Goal: Task Accomplishment & Management: Use online tool/utility

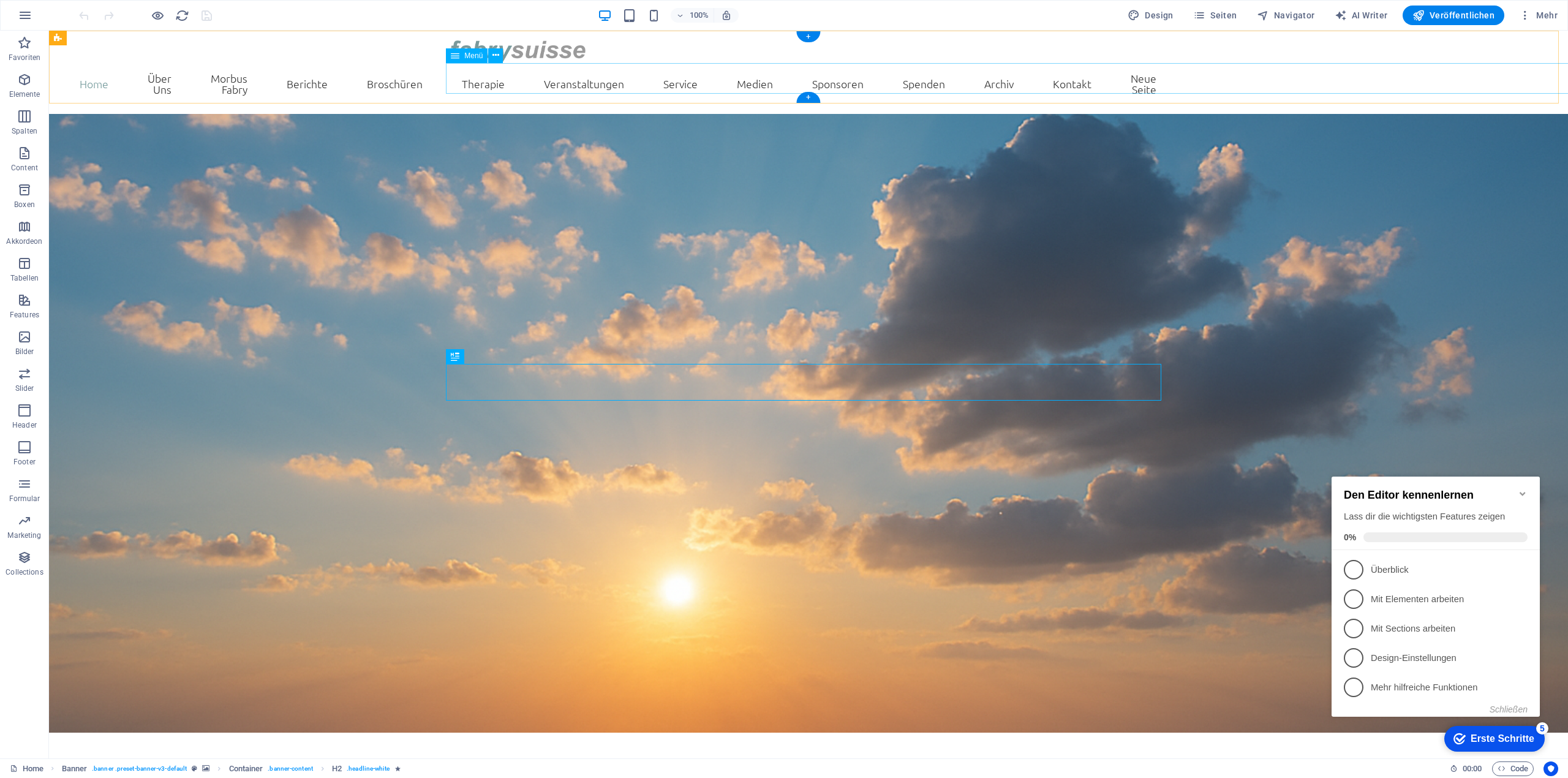
click at [1166, 75] on nav "Home Über Uns Statuten Vorstand und Beirut Jahresbericht Morbus Fabry Berichte …" at bounding box center [808, 83] width 715 height 41
click at [1216, 15] on span "Seiten" at bounding box center [1215, 15] width 45 height 12
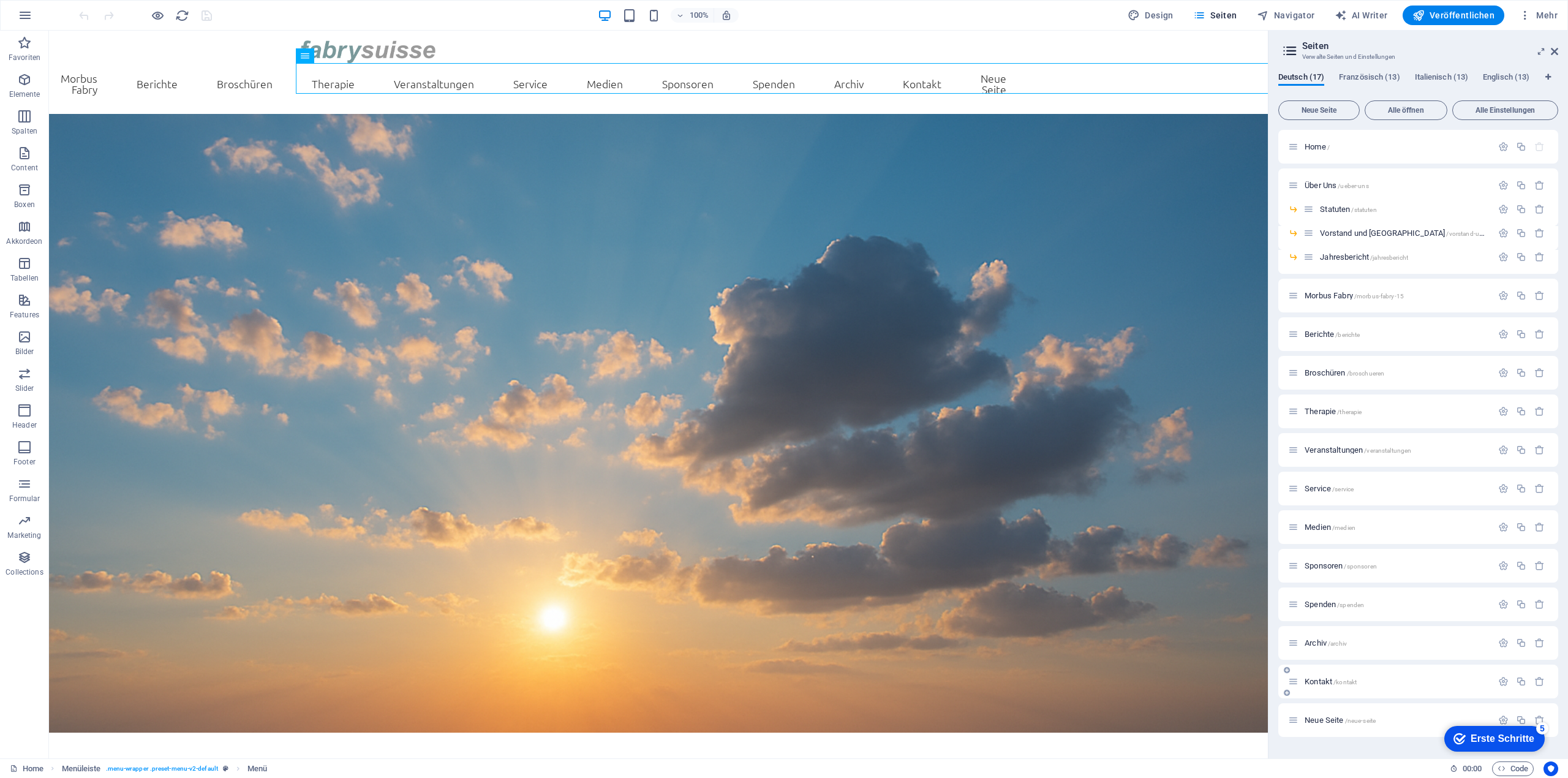
click at [1308, 685] on div "Kontakt /kontakt" at bounding box center [1390, 682] width 203 height 15
click at [1316, 681] on span "Kontakt /kontakt" at bounding box center [1330, 682] width 52 height 9
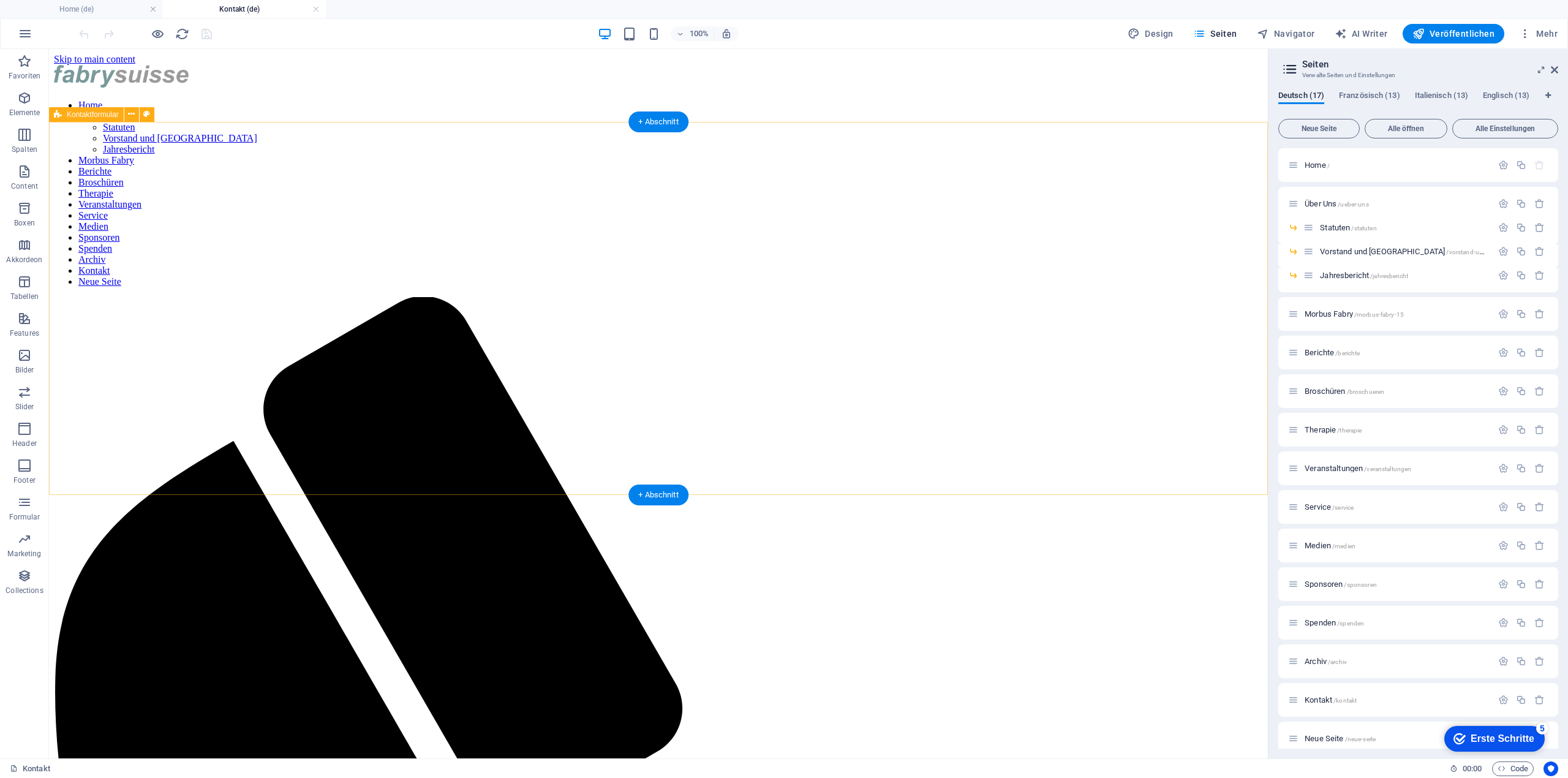
click at [147, 119] on icon at bounding box center [146, 115] width 6 height 13
select select "rem"
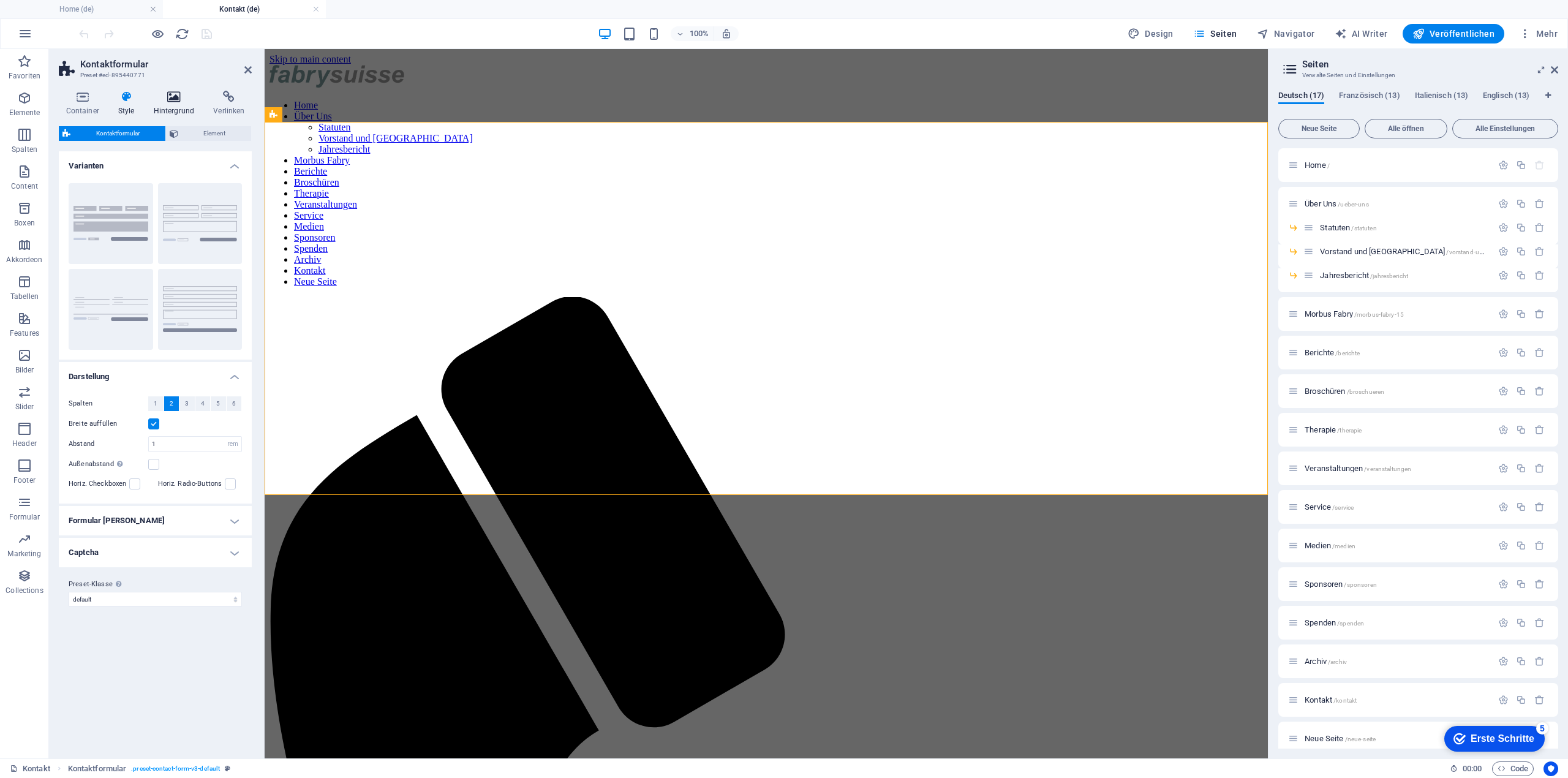
click at [163, 101] on icon at bounding box center [174, 96] width 55 height 12
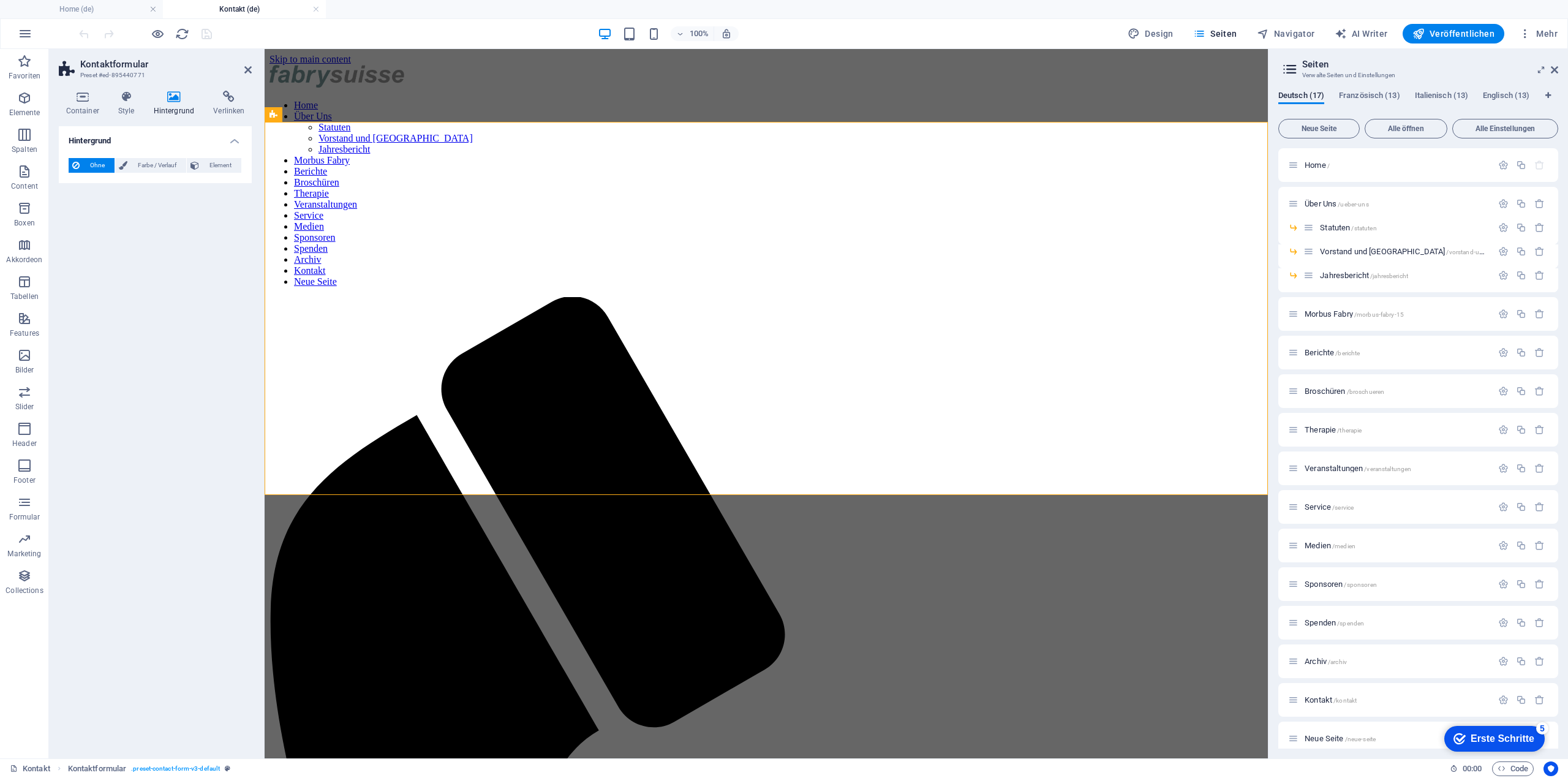
click at [154, 157] on div "Ohne Farbe / Verlauf Element Hintergrund über volle Breite strecken Farb-Overla…" at bounding box center [155, 165] width 193 height 35
click at [154, 163] on span "Farbe / Verlauf" at bounding box center [156, 165] width 52 height 15
click at [77, 215] on span at bounding box center [76, 214] width 14 height 14
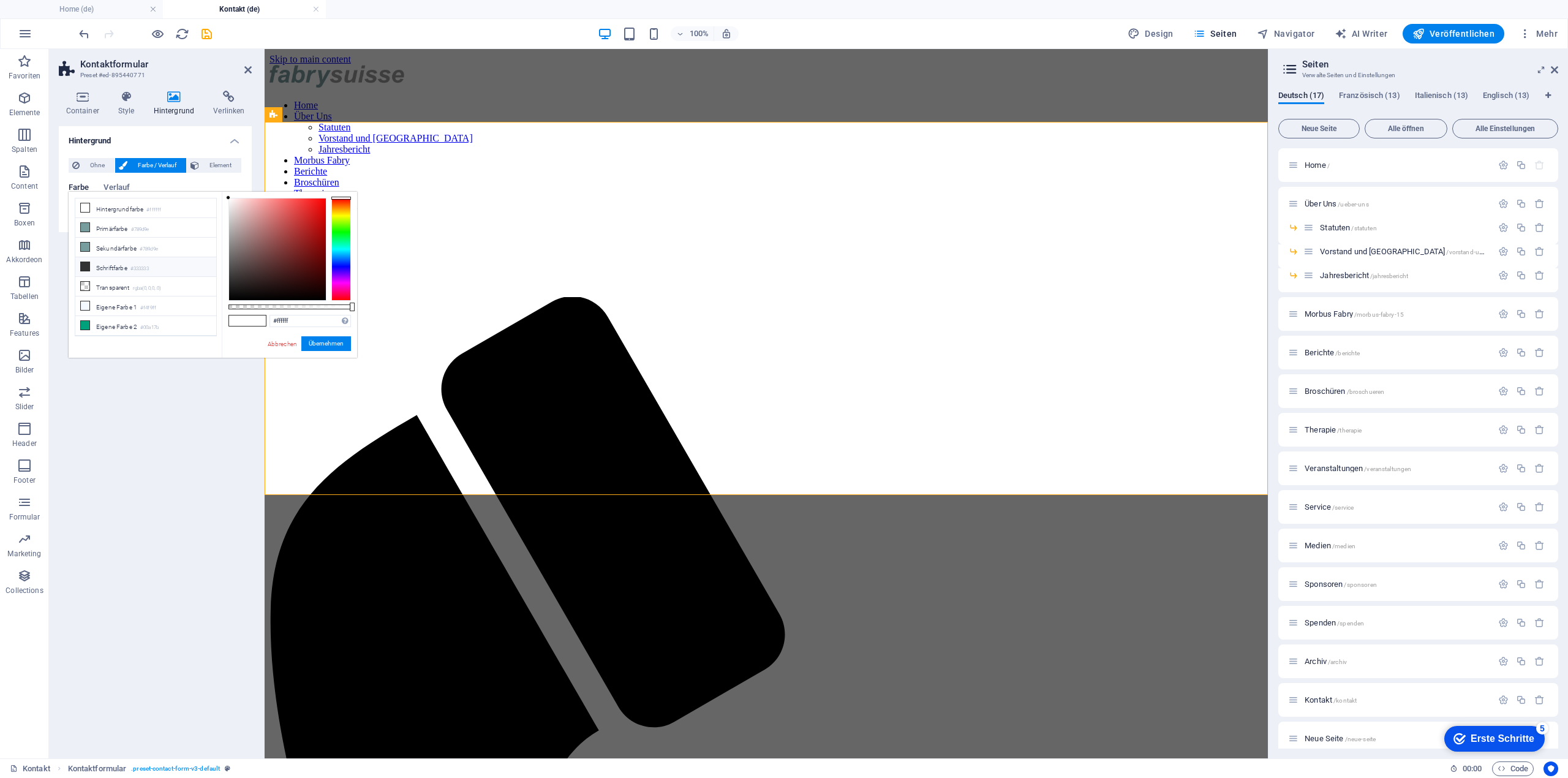
click at [129, 261] on li "Schriftfarbe #333333" at bounding box center [145, 267] width 141 height 20
click at [124, 319] on li "Eigene Farbe 2 #00a17b" at bounding box center [145, 326] width 141 height 20
click at [322, 296] on div at bounding box center [277, 249] width 96 height 102
type input "#000000"
drag, startPoint x: 323, startPoint y: 296, endPoint x: 347, endPoint y: 306, distance: 26.0
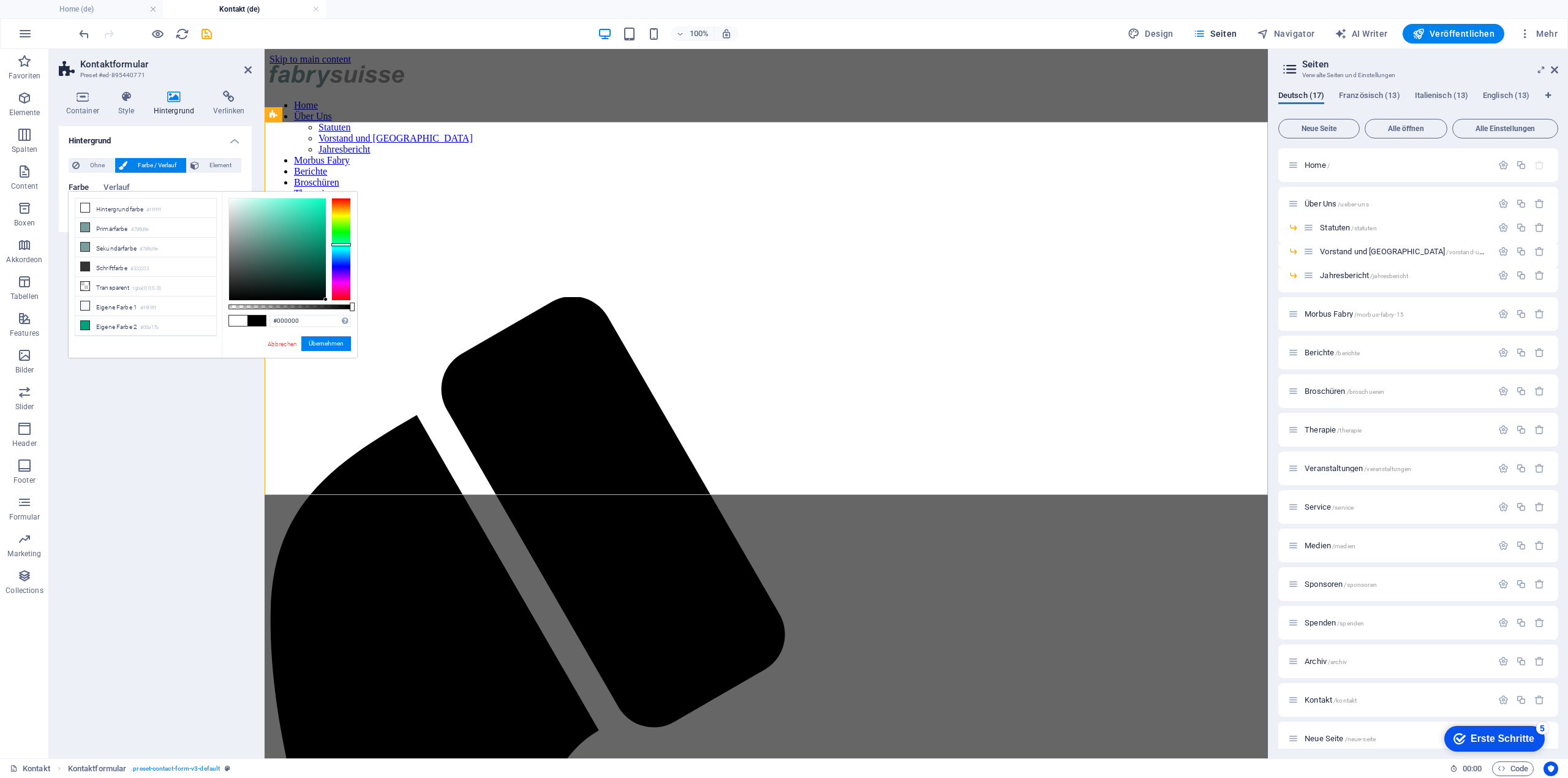
click at [347, 301] on div at bounding box center [289, 249] width 123 height 103
click at [320, 341] on button "Übernehmen" at bounding box center [326, 344] width 50 height 15
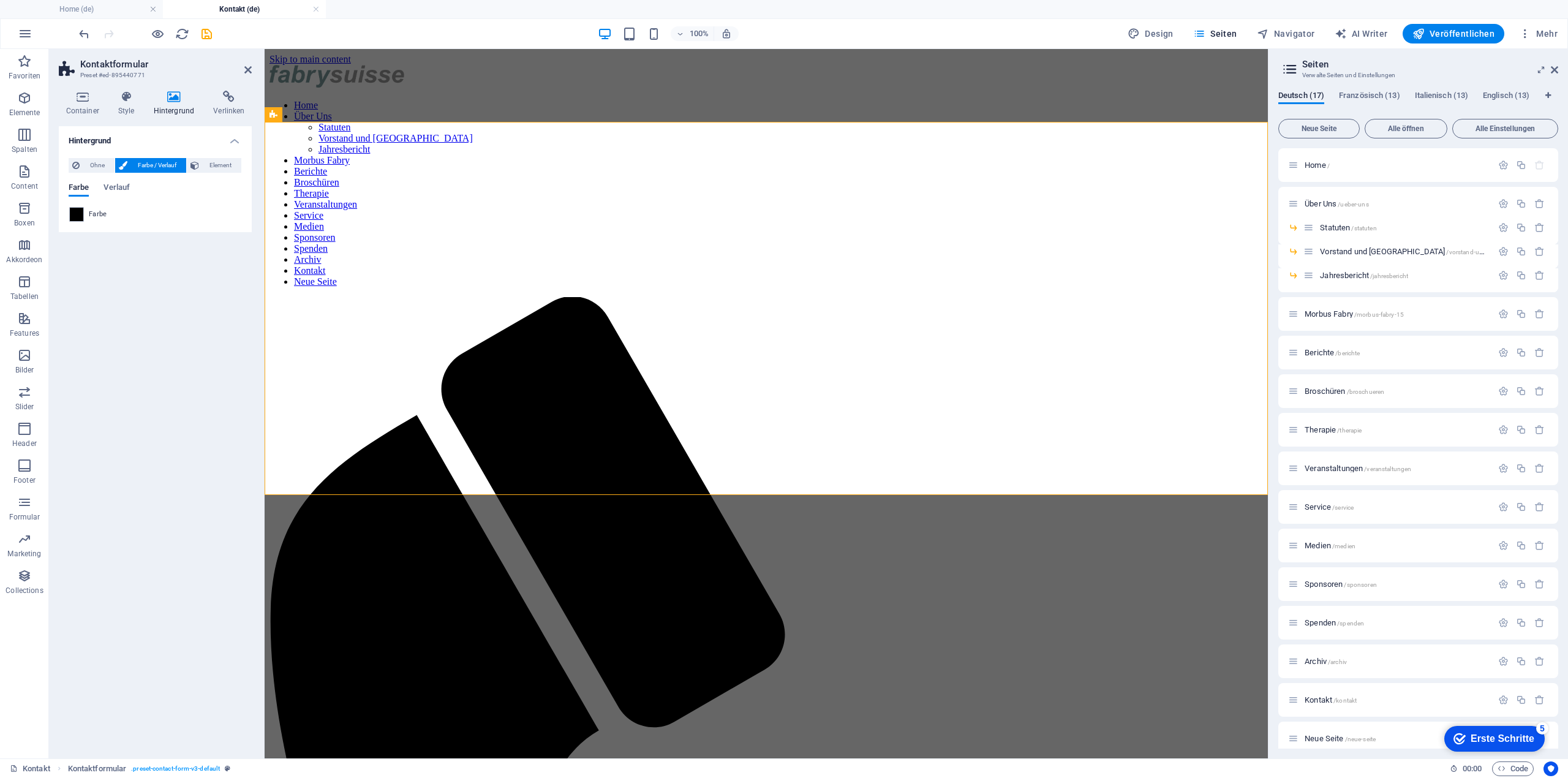
click at [32, 96] on span "Elemente" at bounding box center [25, 105] width 49 height 29
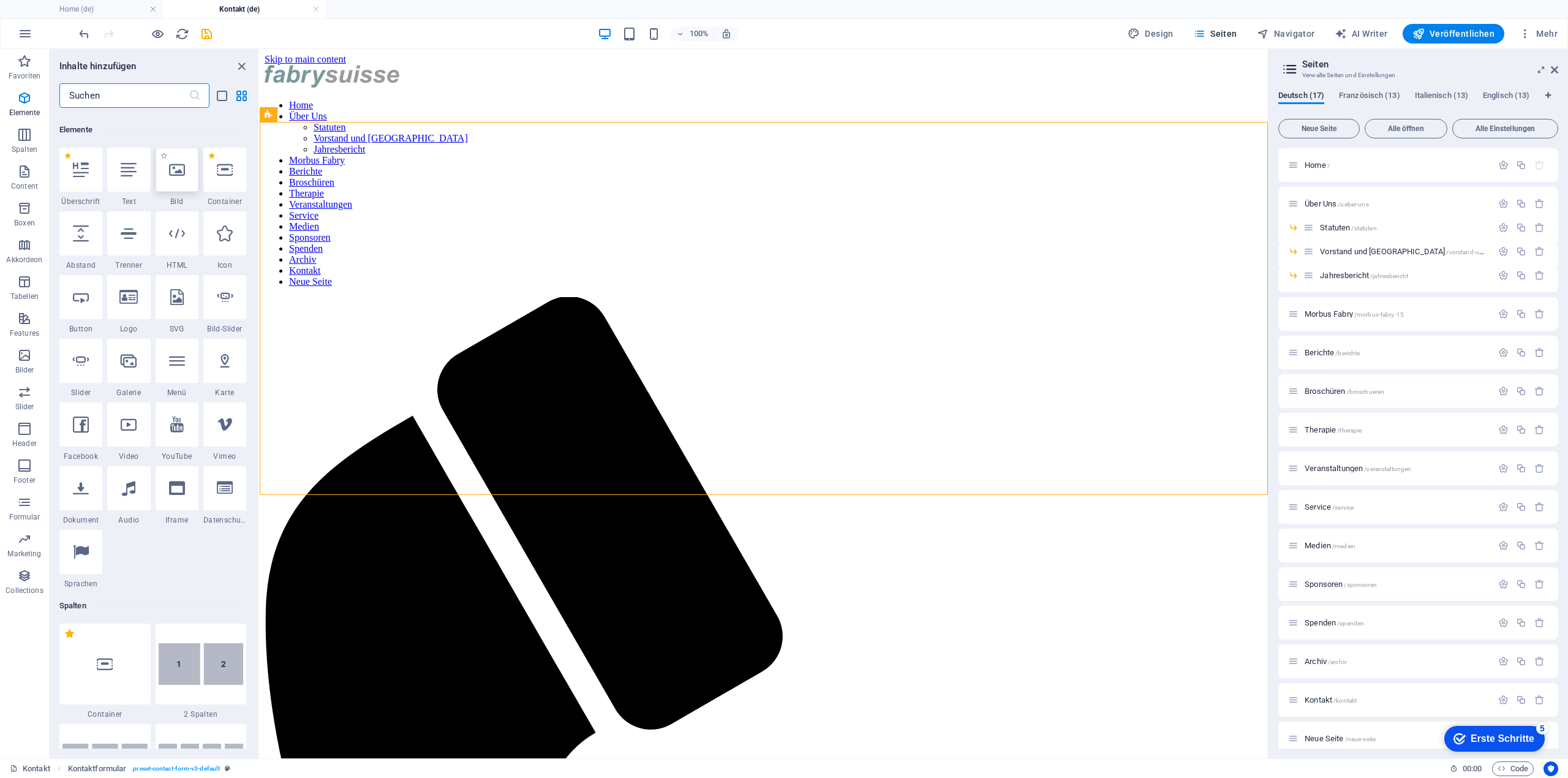
scroll to position [131, 0]
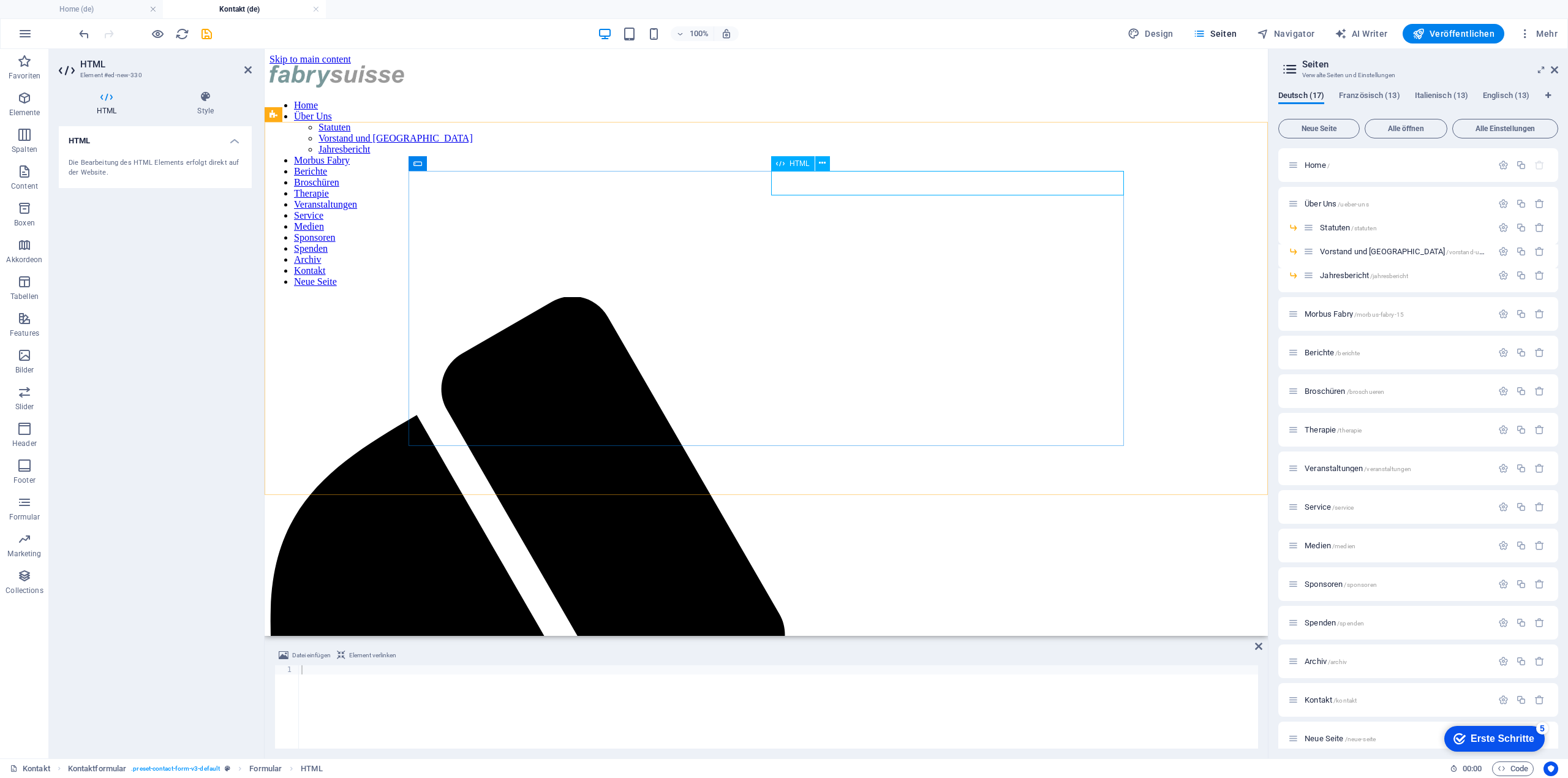
click at [485, 165] on icon at bounding box center [486, 164] width 6 height 13
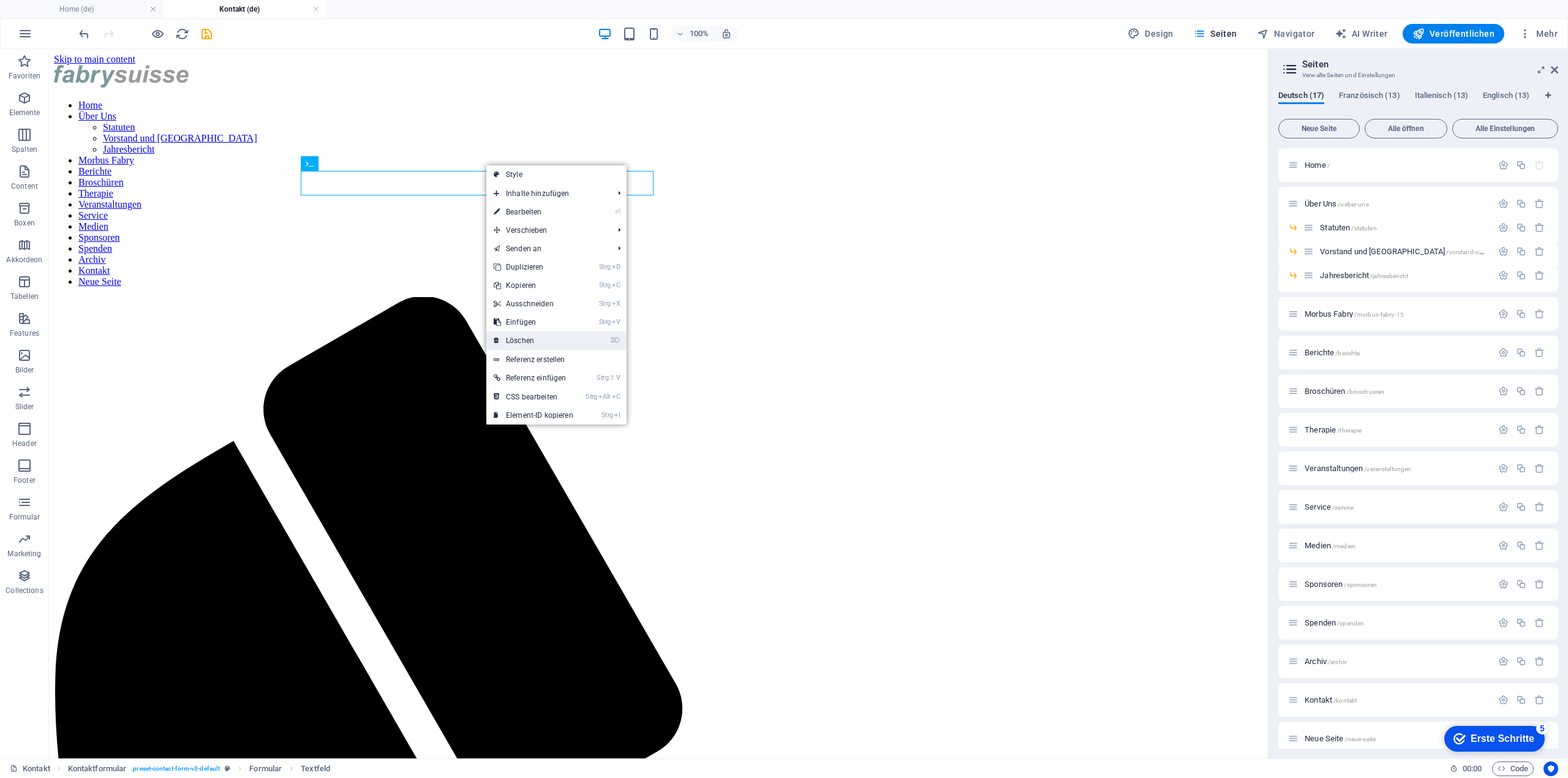
click at [542, 332] on link "⌦ Löschen" at bounding box center [533, 341] width 94 height 18
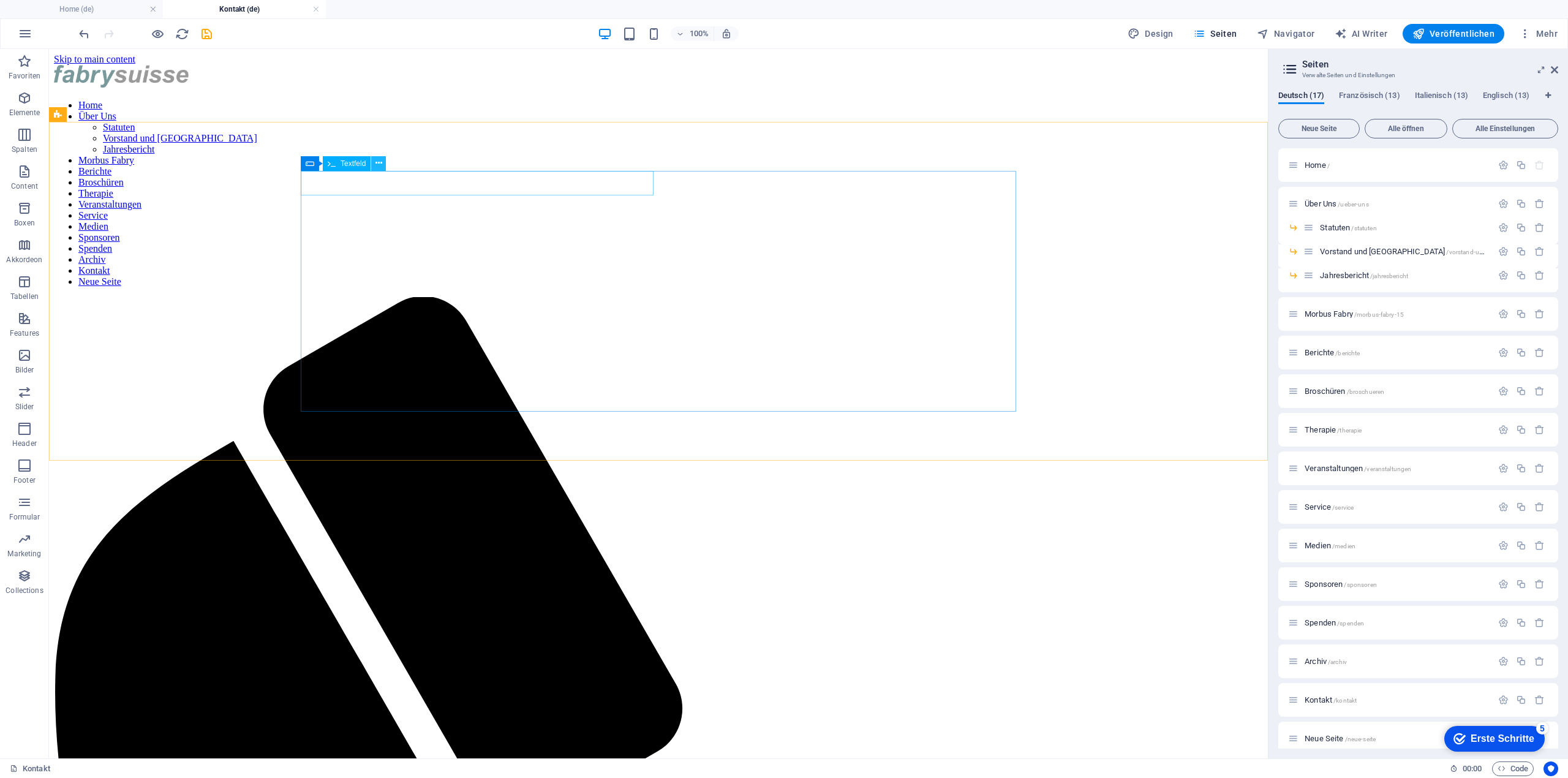
click at [383, 163] on button at bounding box center [378, 164] width 15 height 15
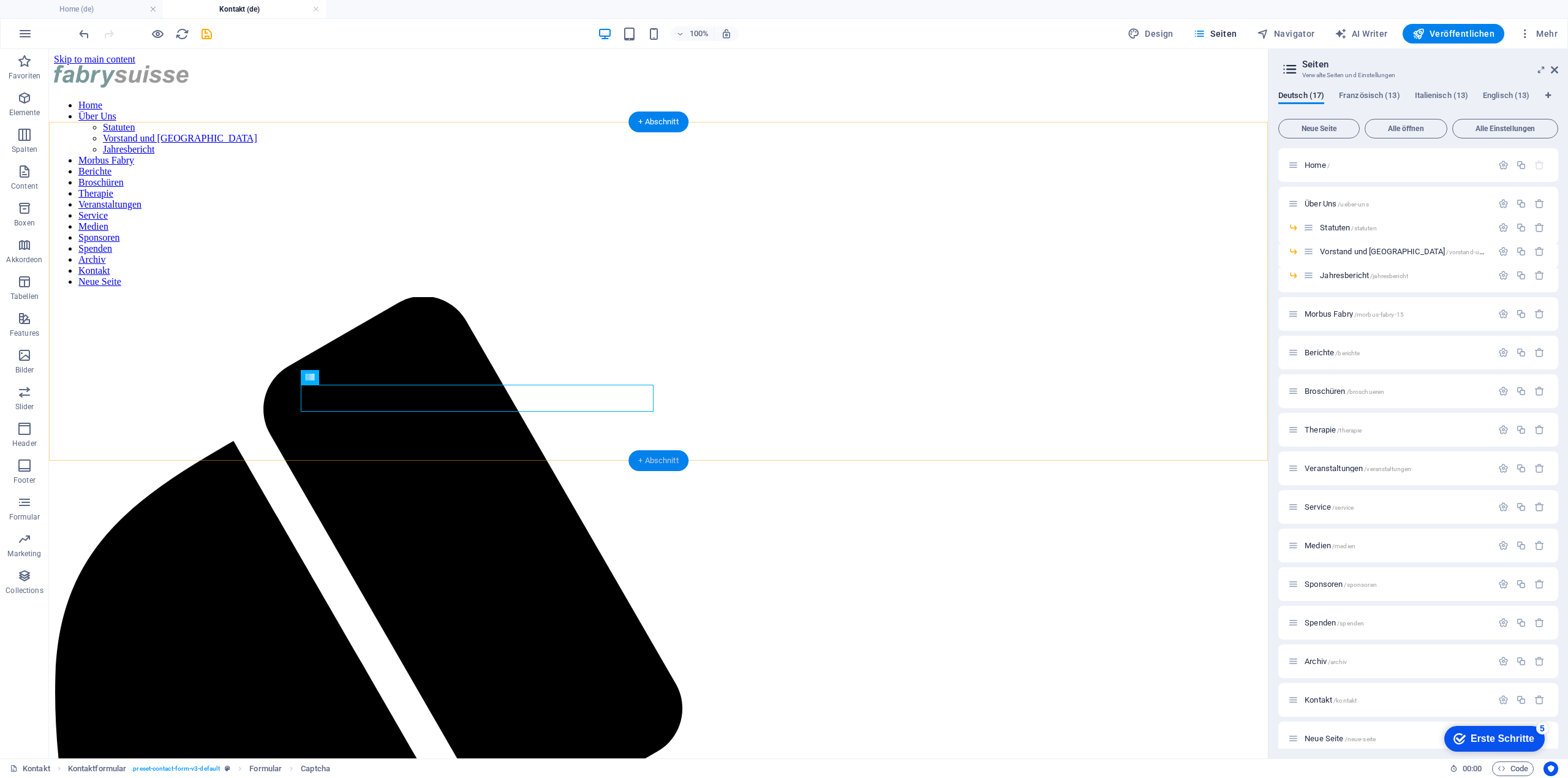
click at [654, 458] on div "+ Abschnitt" at bounding box center [659, 460] width 60 height 21
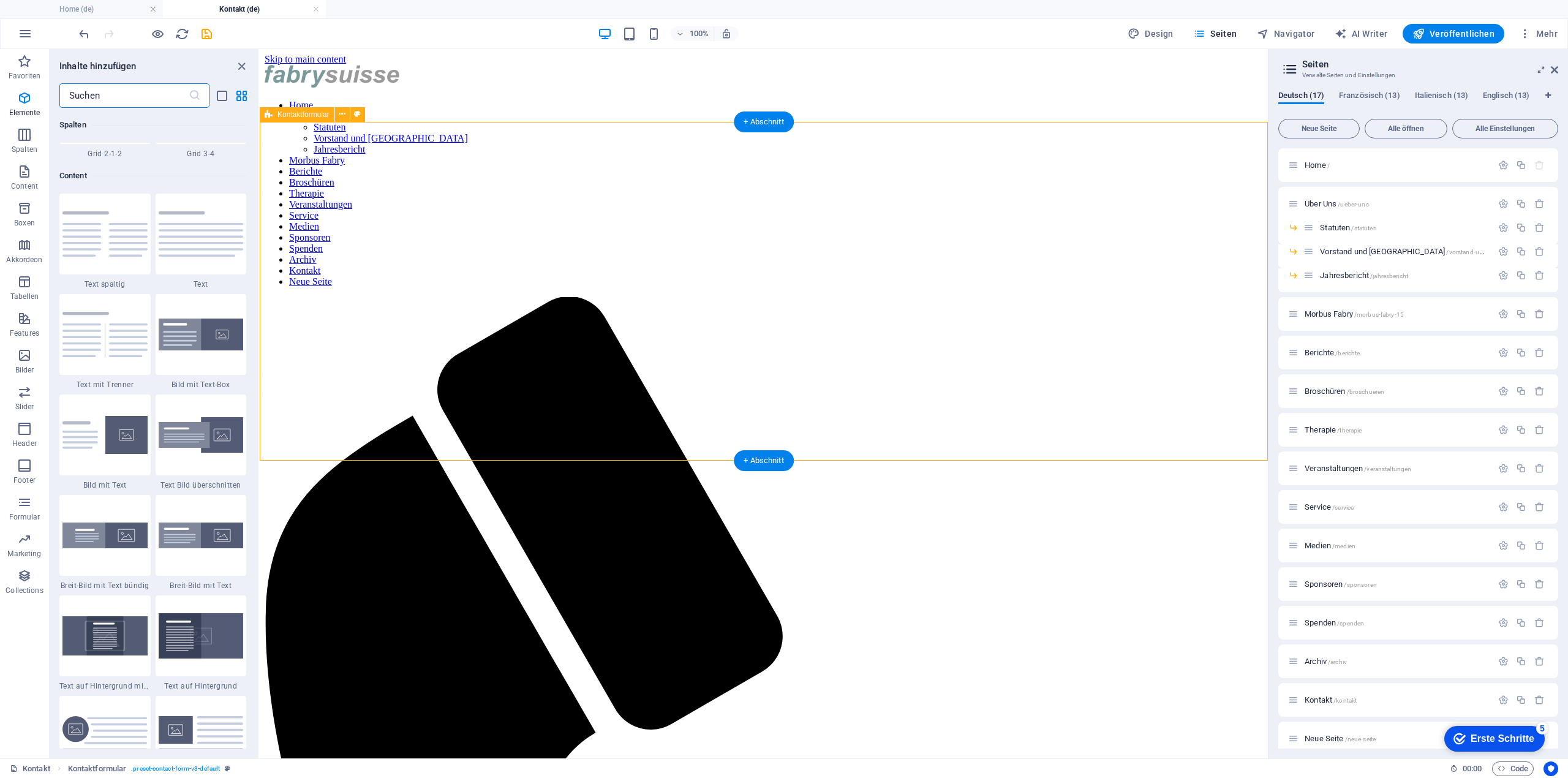
scroll to position [2143, 0]
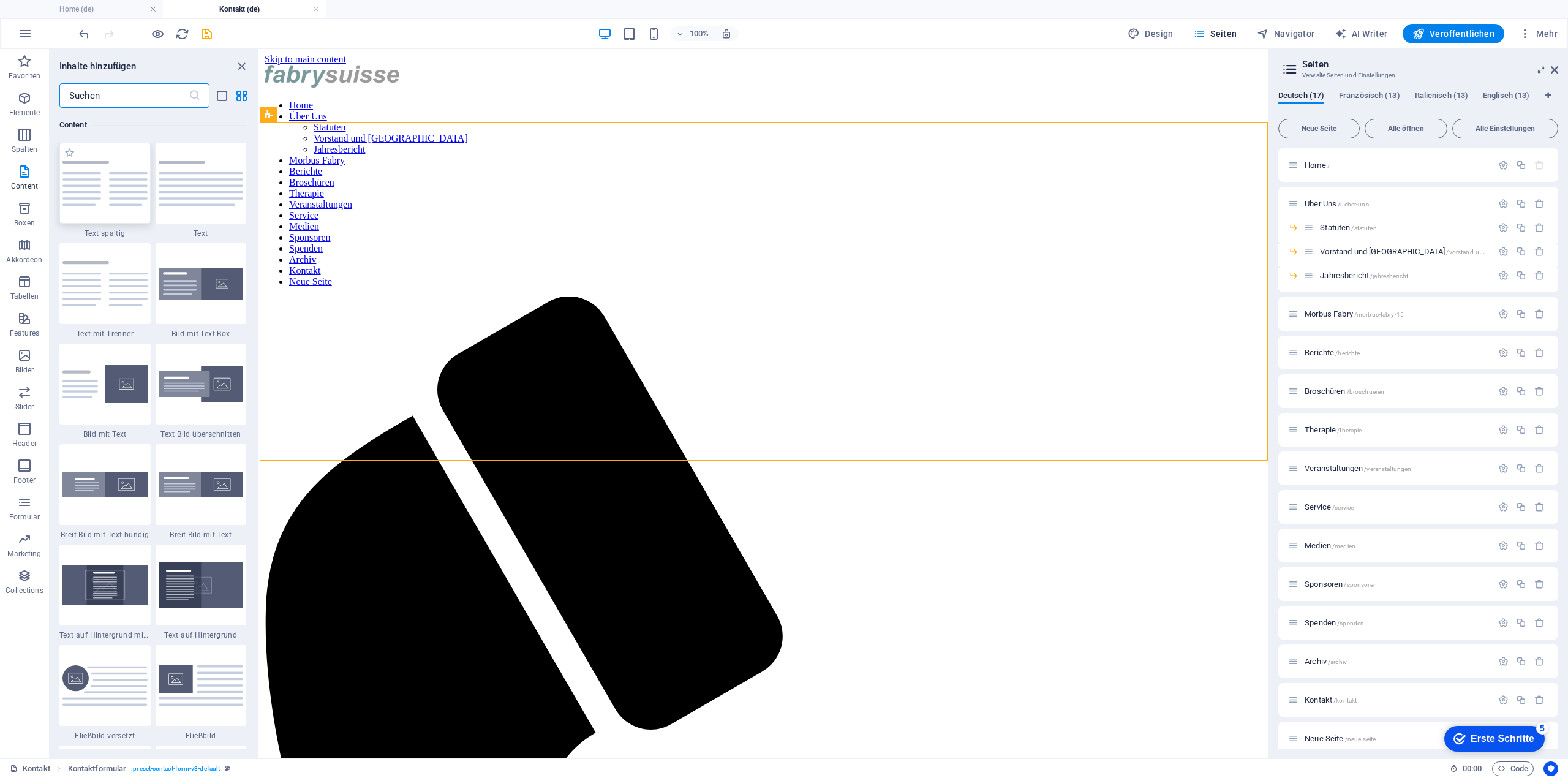
click at [109, 191] on img at bounding box center [105, 184] width 85 height 45
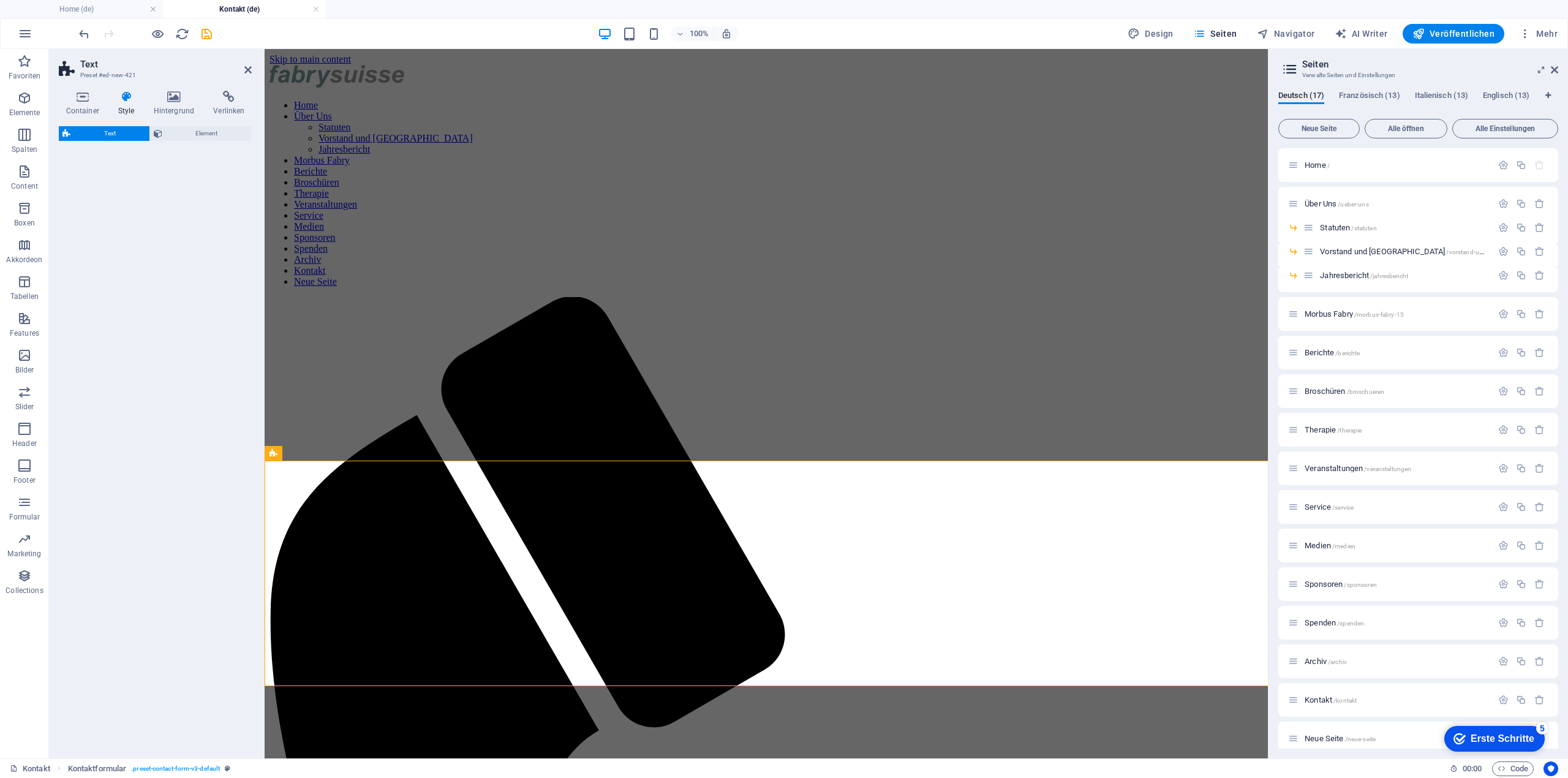
select select "rem"
select select "preset-text-v2-columns"
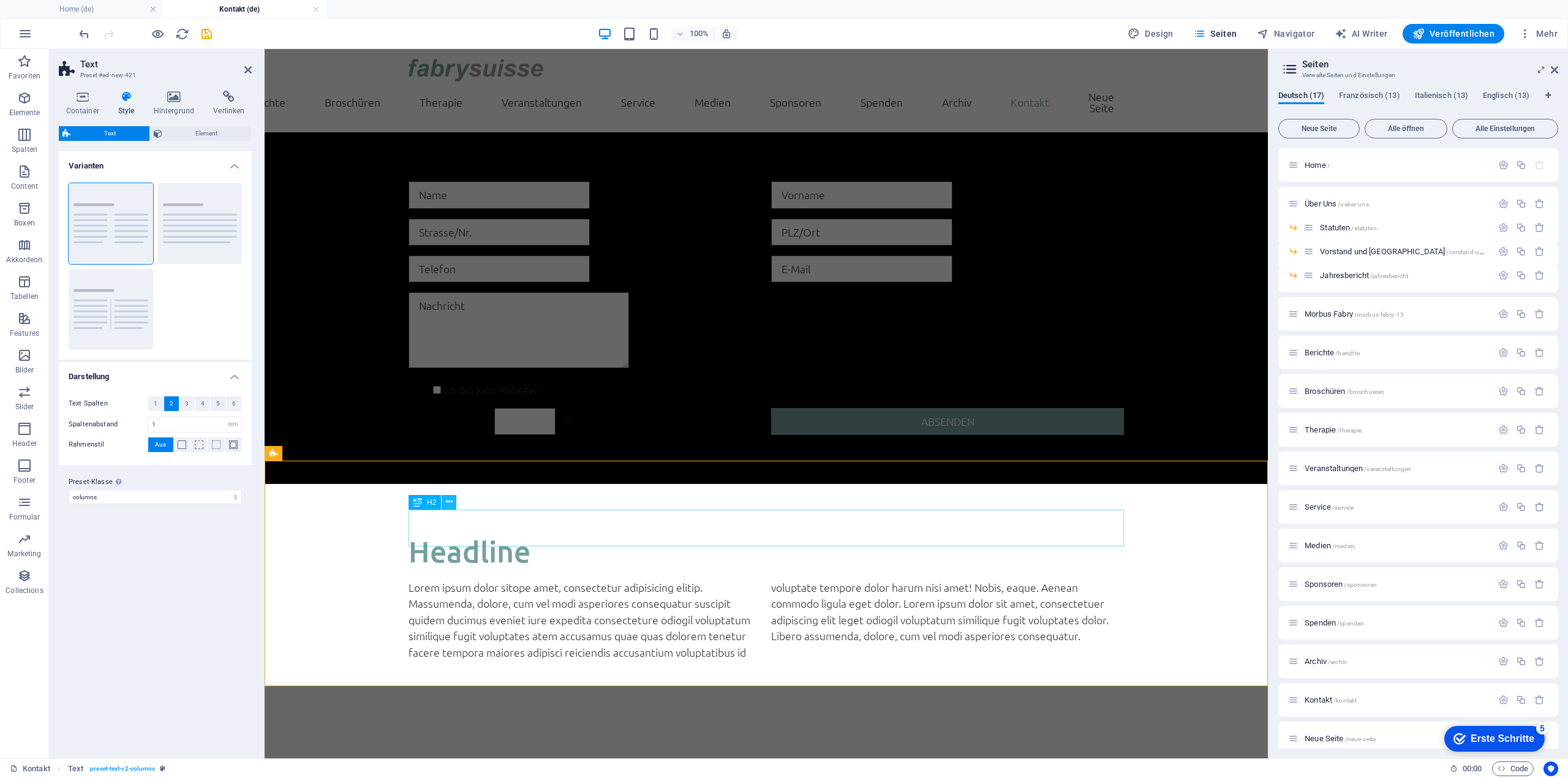
click at [453, 500] on button at bounding box center [449, 503] width 15 height 15
click at [901, 536] on div "Headline" at bounding box center [766, 551] width 715 height 36
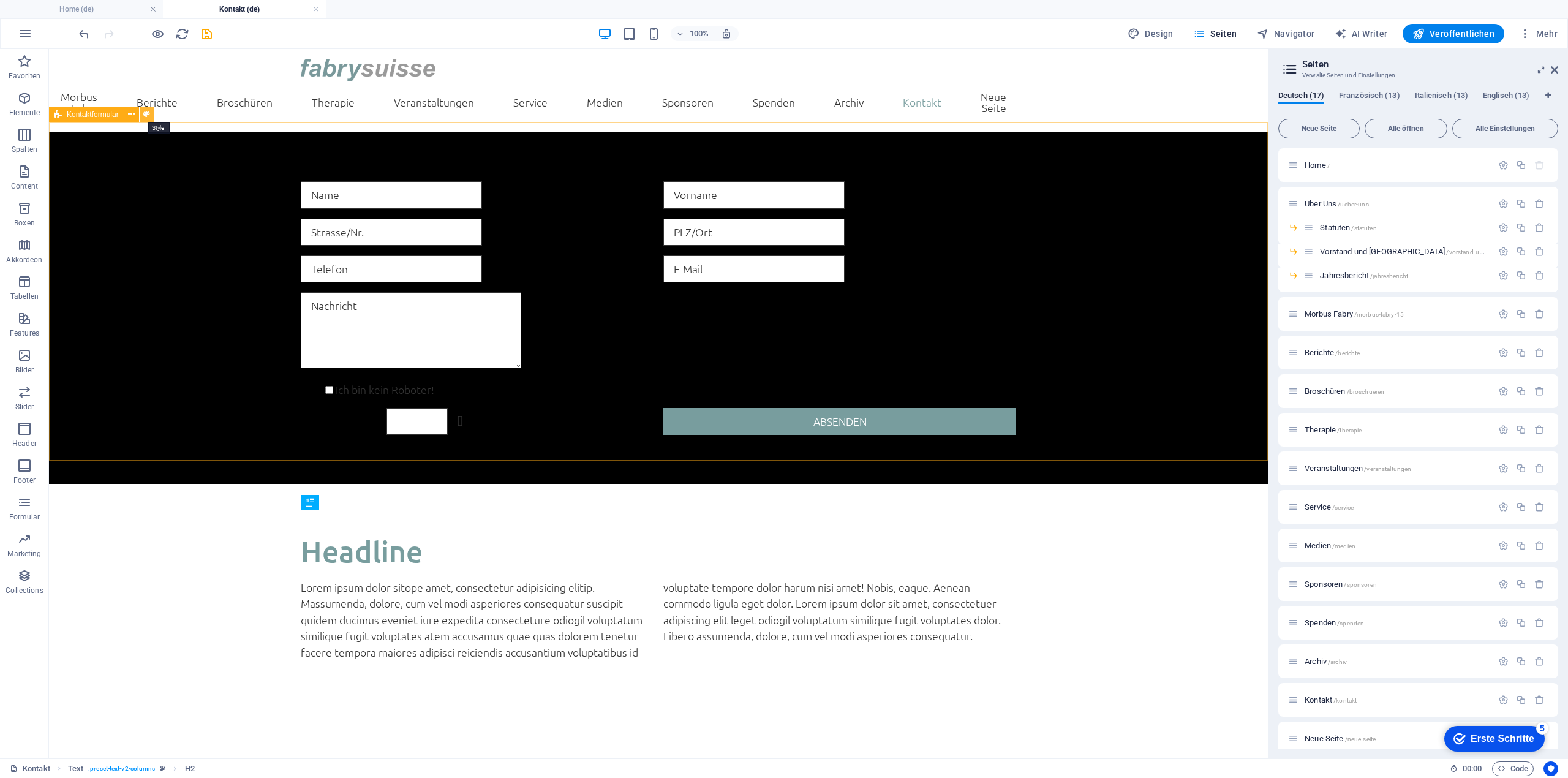
click at [147, 114] on icon at bounding box center [146, 115] width 6 height 13
select select "rem"
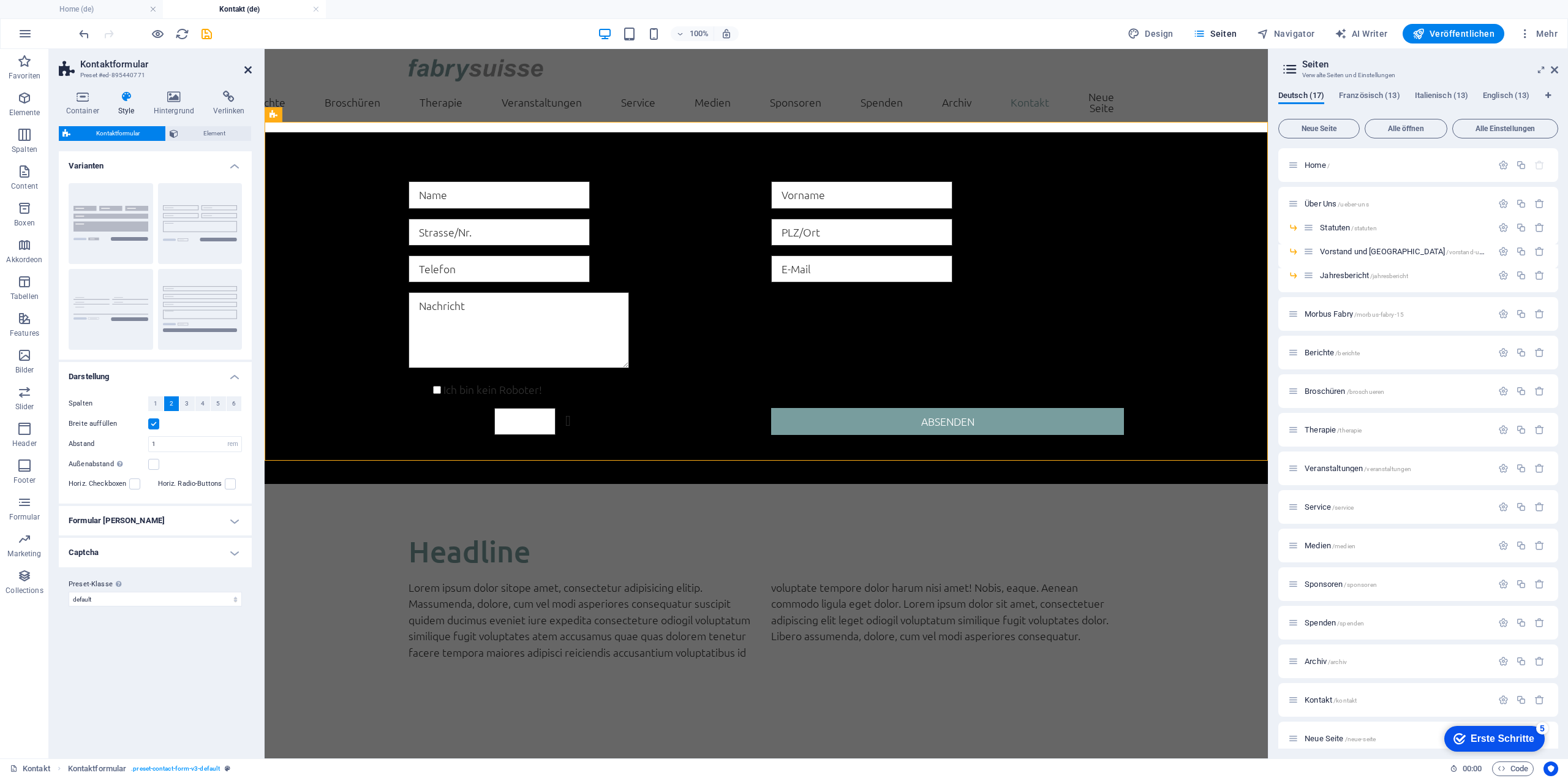
click at [249, 72] on icon at bounding box center [248, 69] width 7 height 10
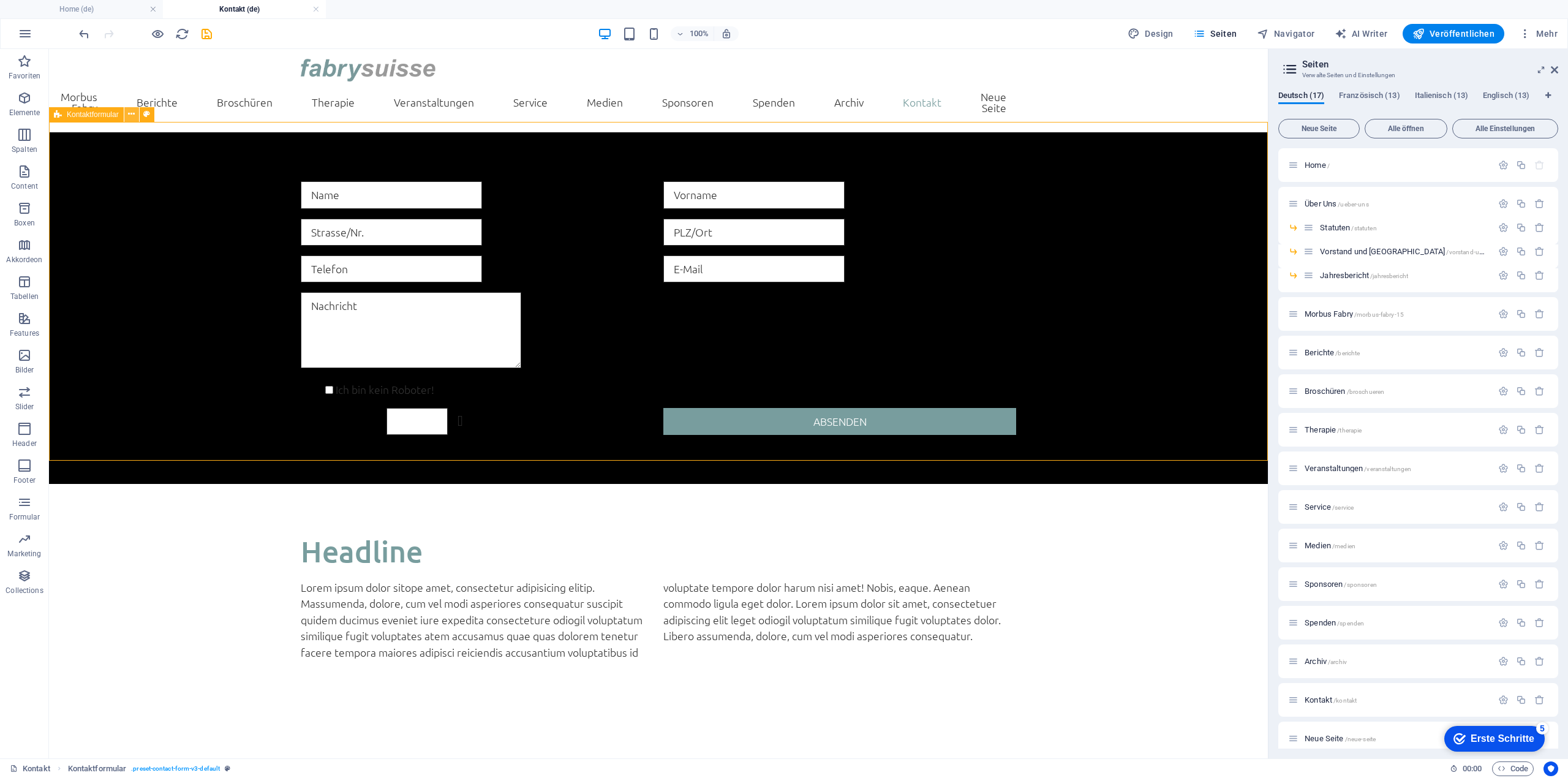
click at [129, 112] on icon at bounding box center [131, 115] width 6 height 13
click at [671, 461] on div "+ Abschnitt" at bounding box center [659, 460] width 60 height 21
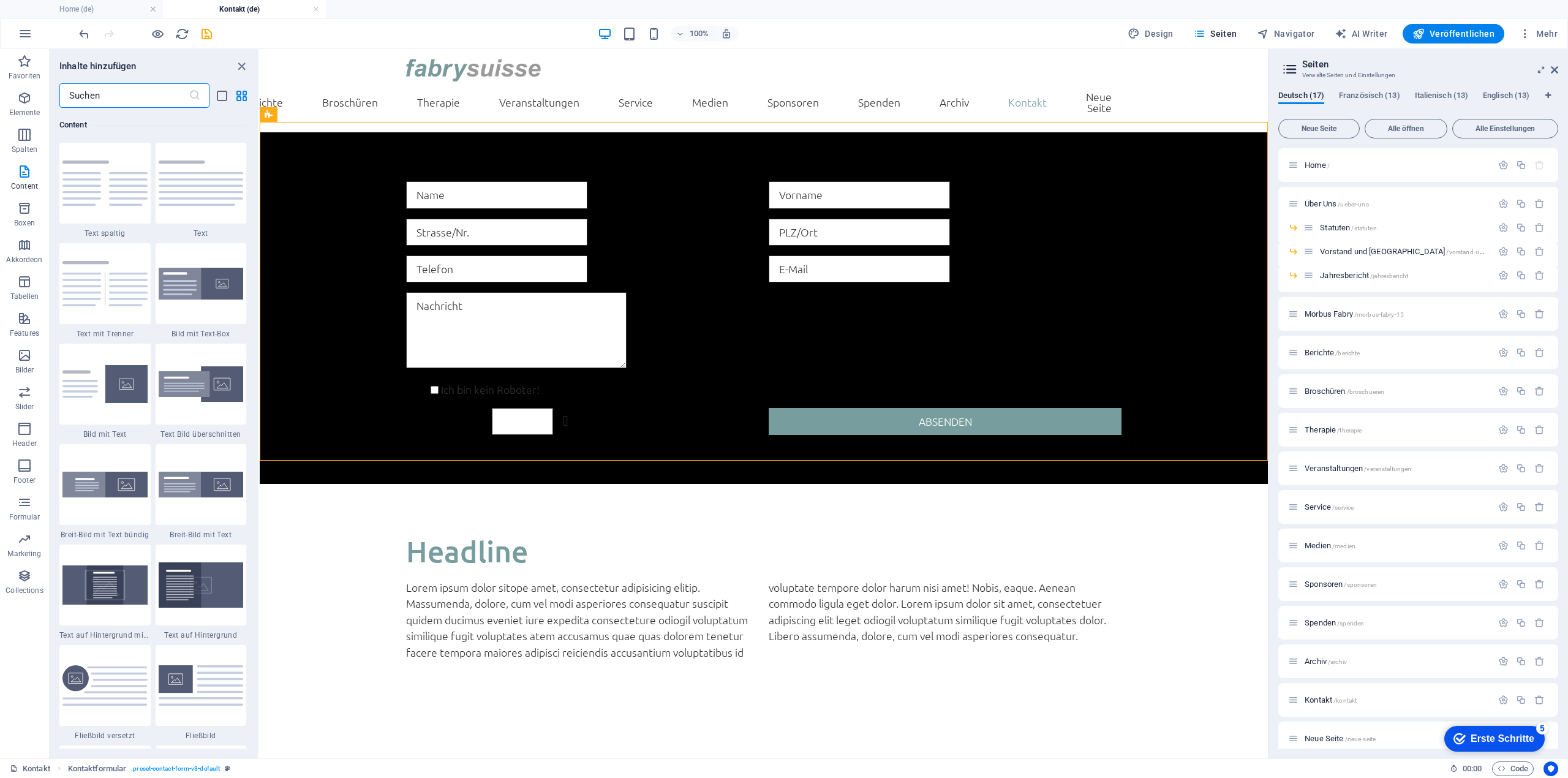
click at [109, 95] on input "text" at bounding box center [124, 95] width 129 height 25
type input "i"
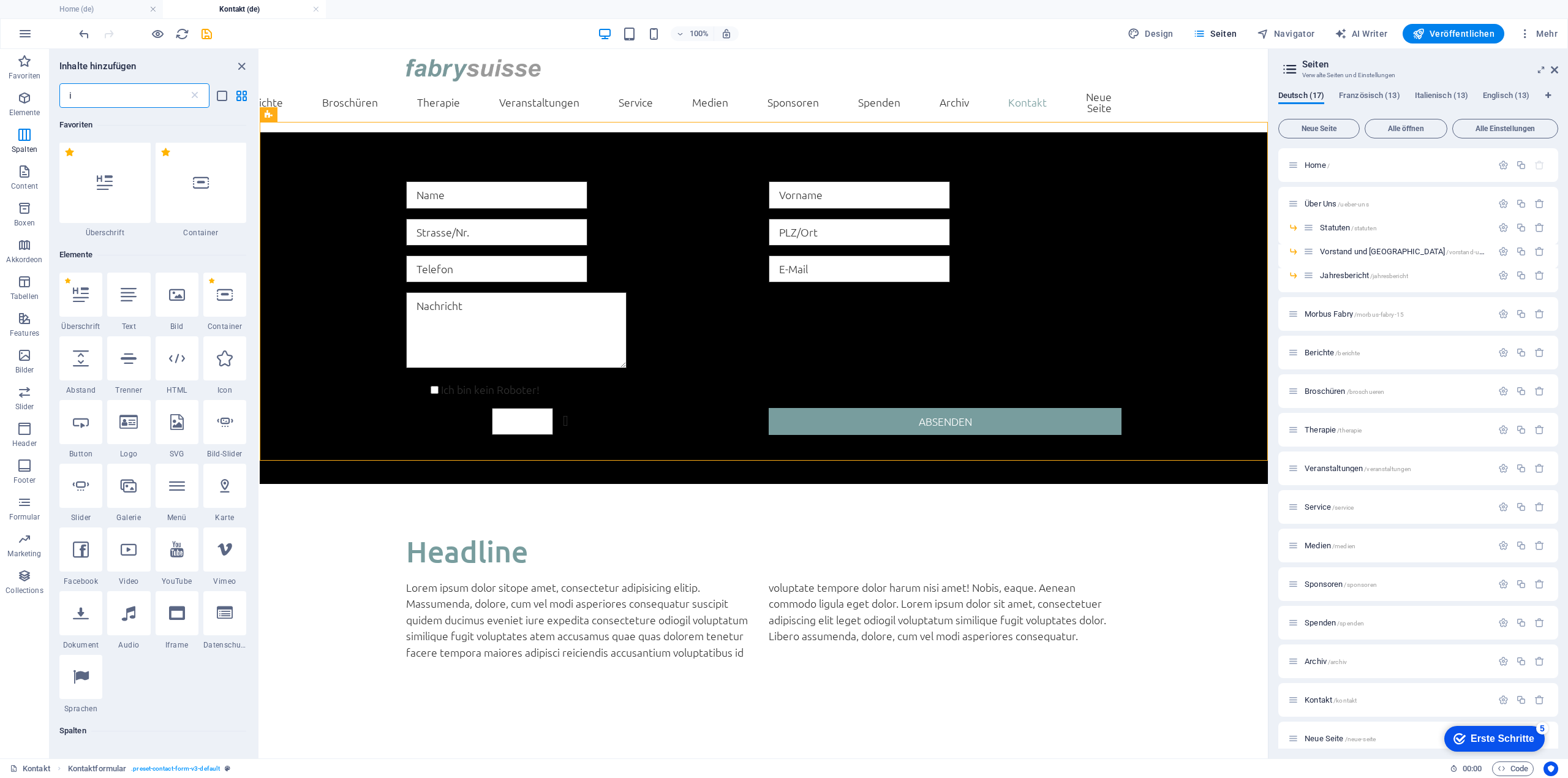
scroll to position [0, 0]
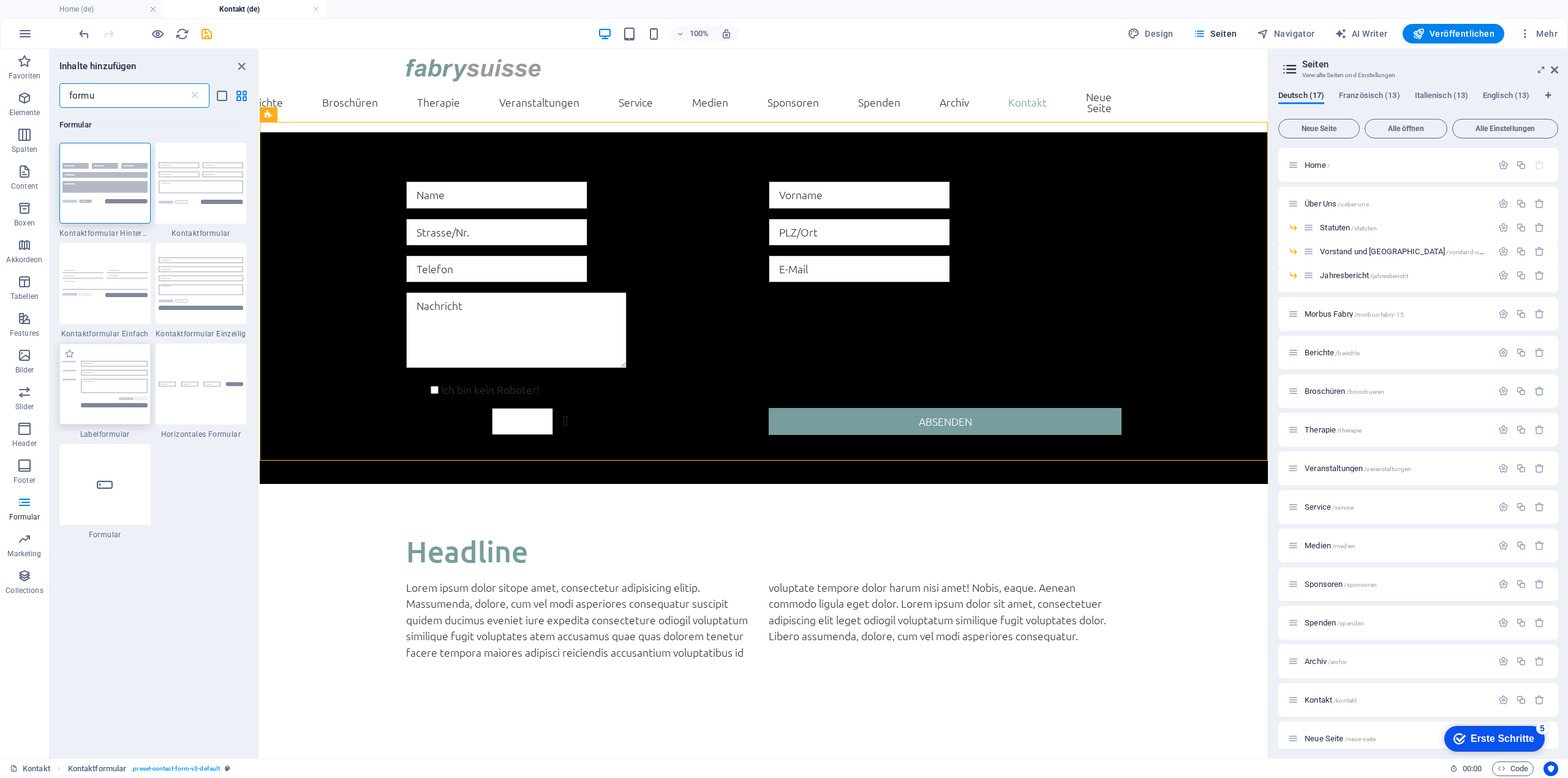
type input "formu"
click at [94, 363] on img at bounding box center [105, 384] width 85 height 46
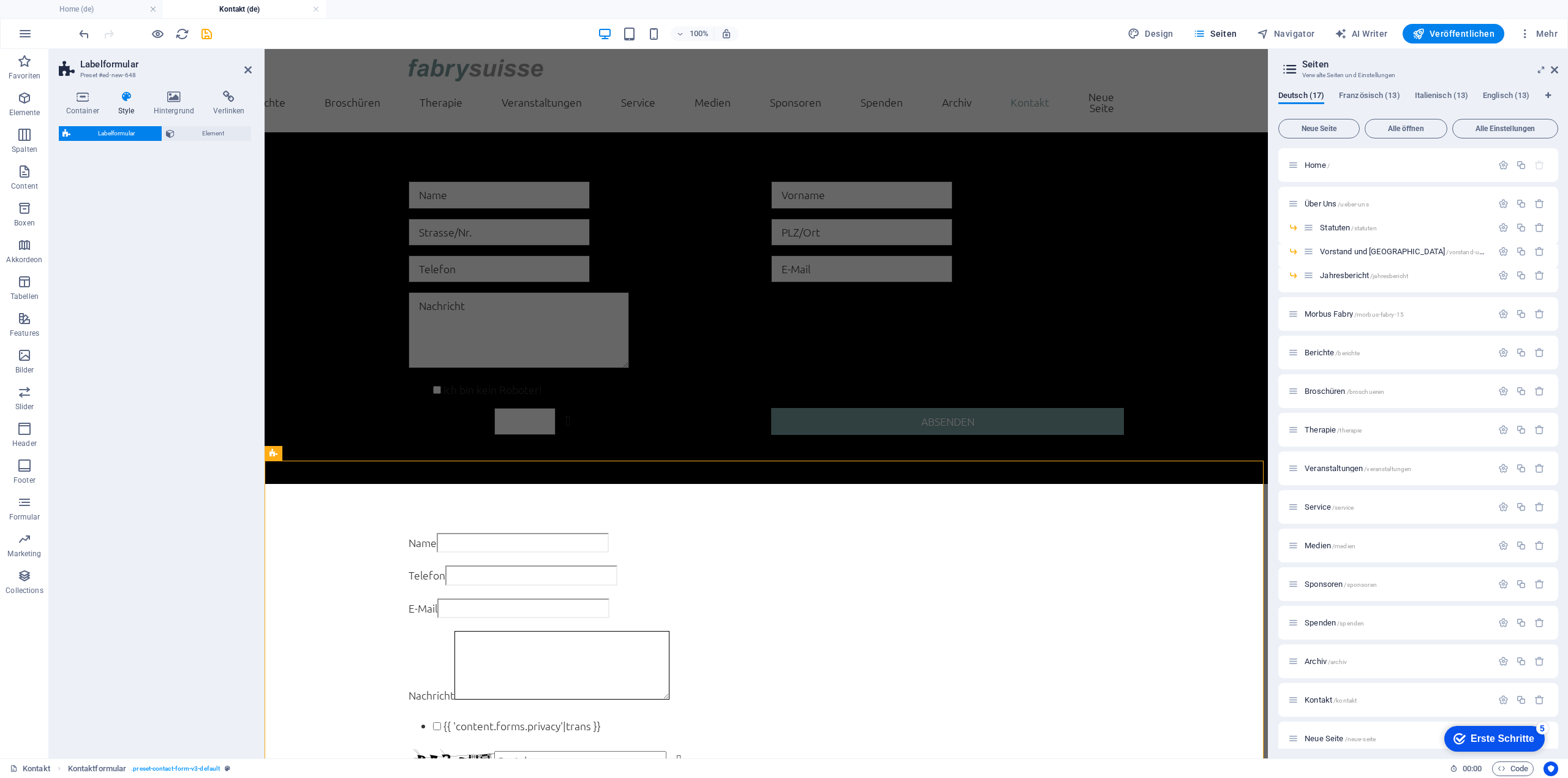
select select "rem"
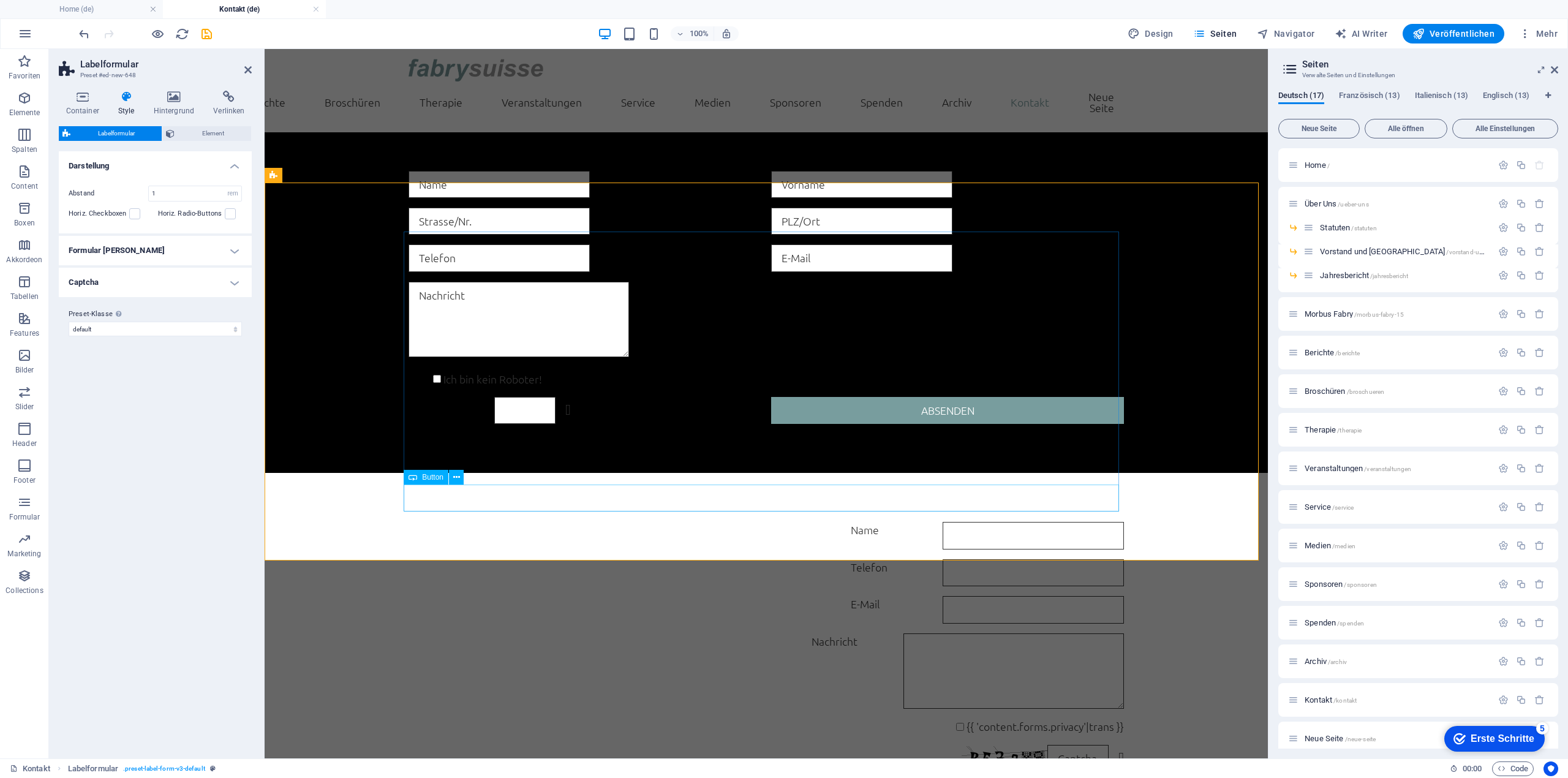
scroll to position [277, 0]
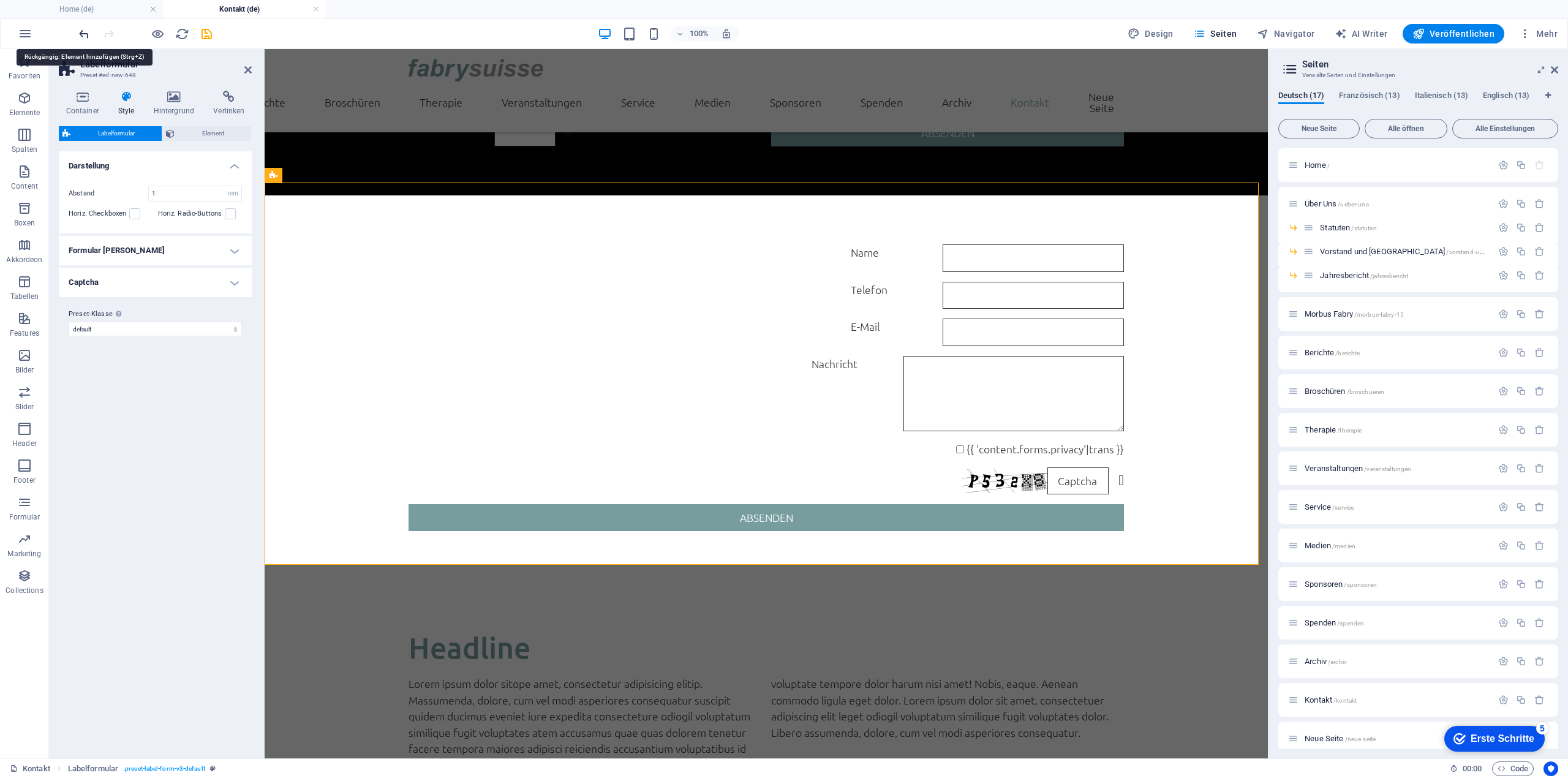
click at [87, 30] on icon "undo" at bounding box center [84, 35] width 15 height 15
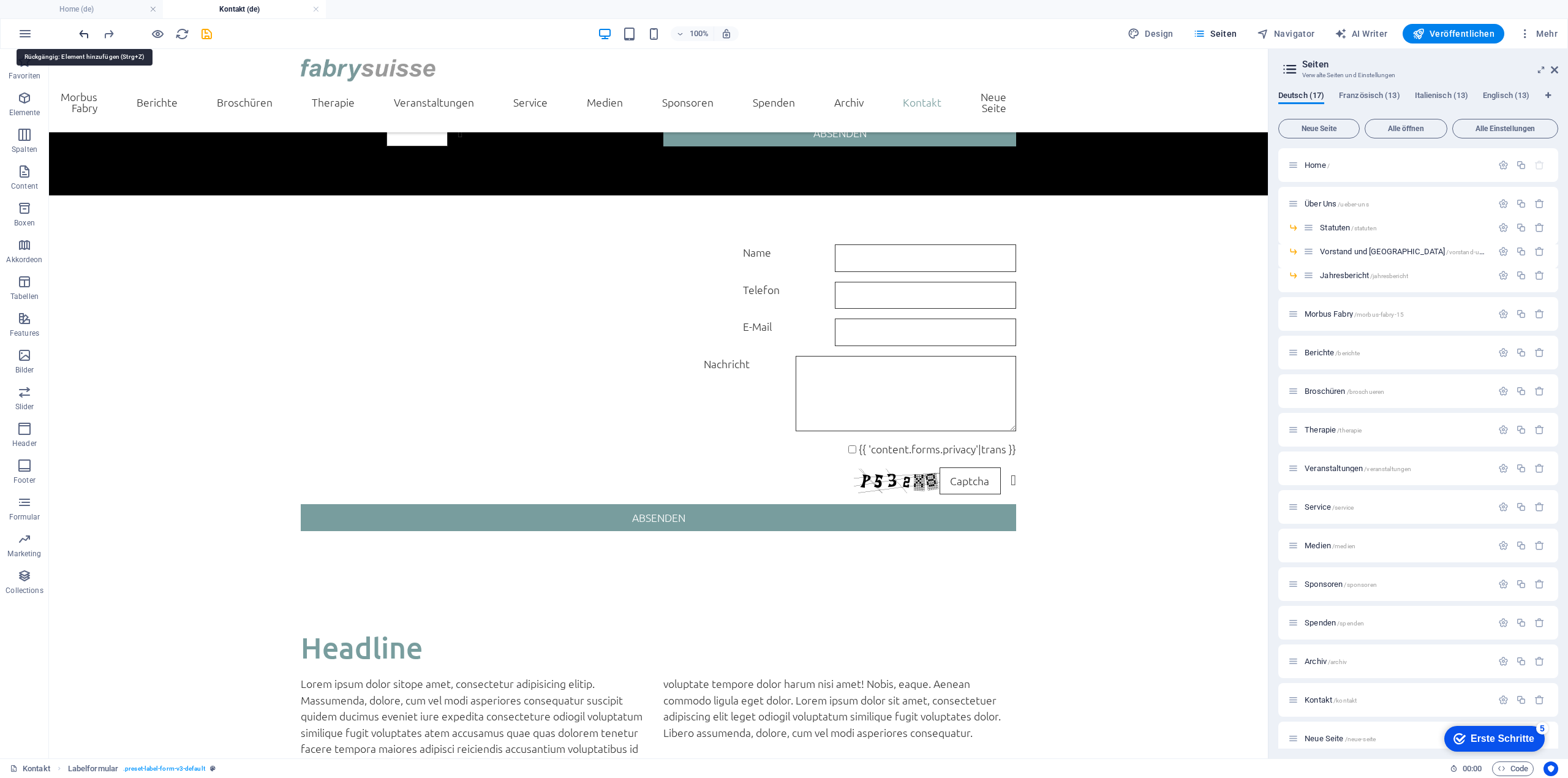
scroll to position [0, 0]
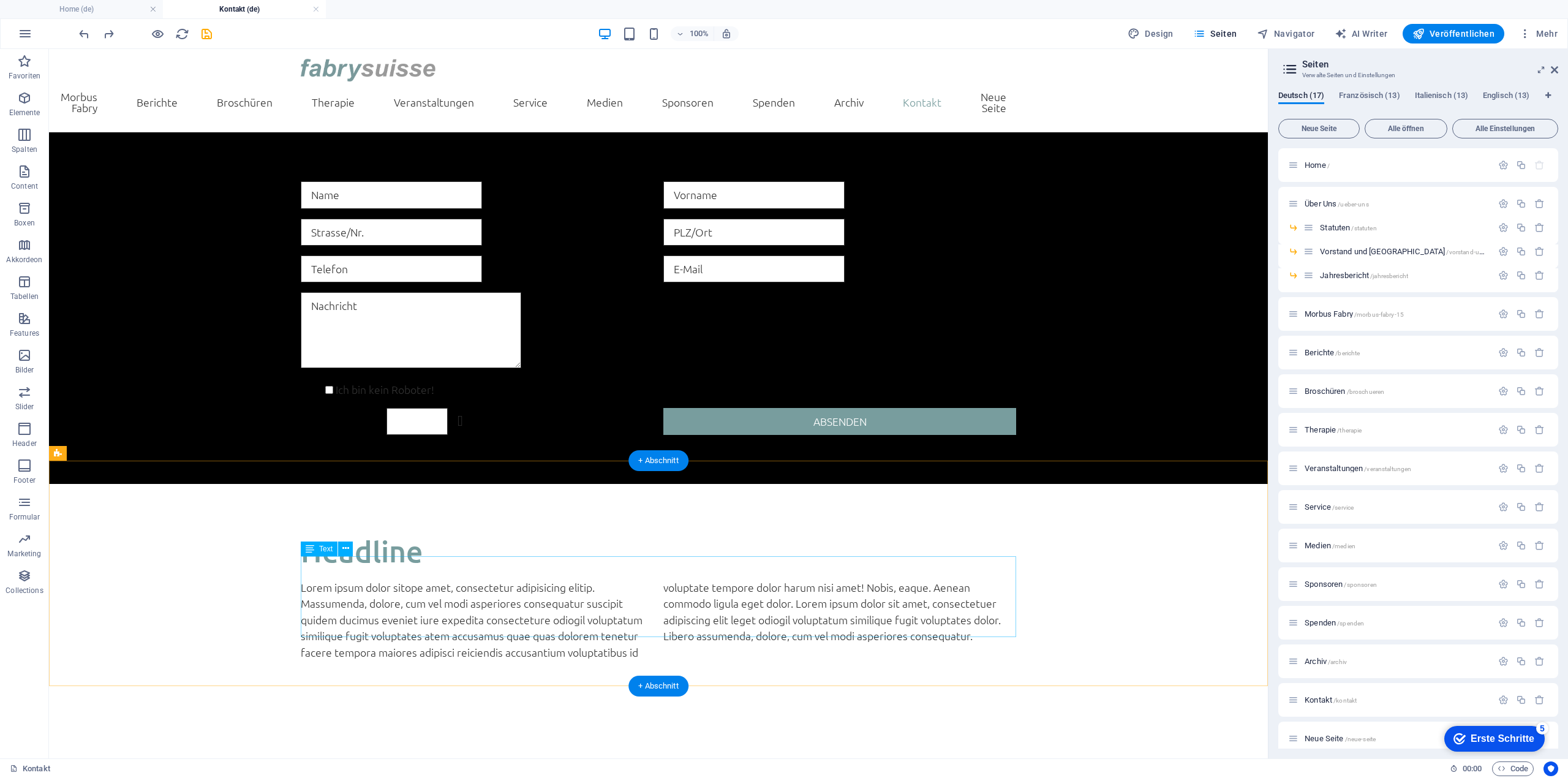
click at [339, 589] on div "Lorem ipsum dolor sitope amet, consectetur adipisicing elitip. Massumenda, dolo…" at bounding box center [658, 620] width 715 height 81
click at [182, 484] on div "Headline Lorem ipsum dolor sitope amet, consectetur adipisicing elitip. Massume…" at bounding box center [658, 596] width 1218 height 225
click at [144, 115] on icon at bounding box center [146, 115] width 6 height 13
select select "rem"
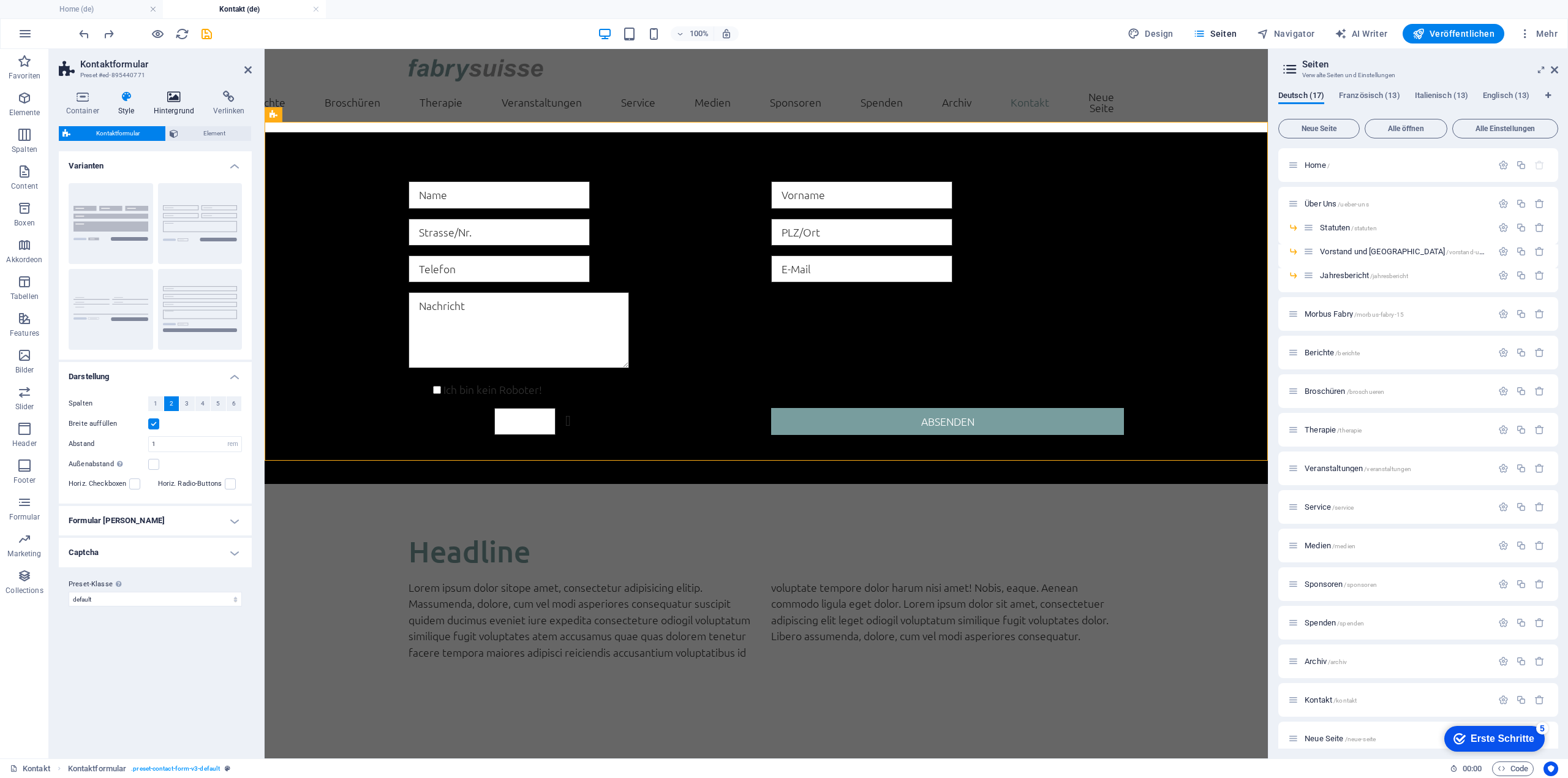
click at [172, 98] on icon at bounding box center [174, 96] width 55 height 12
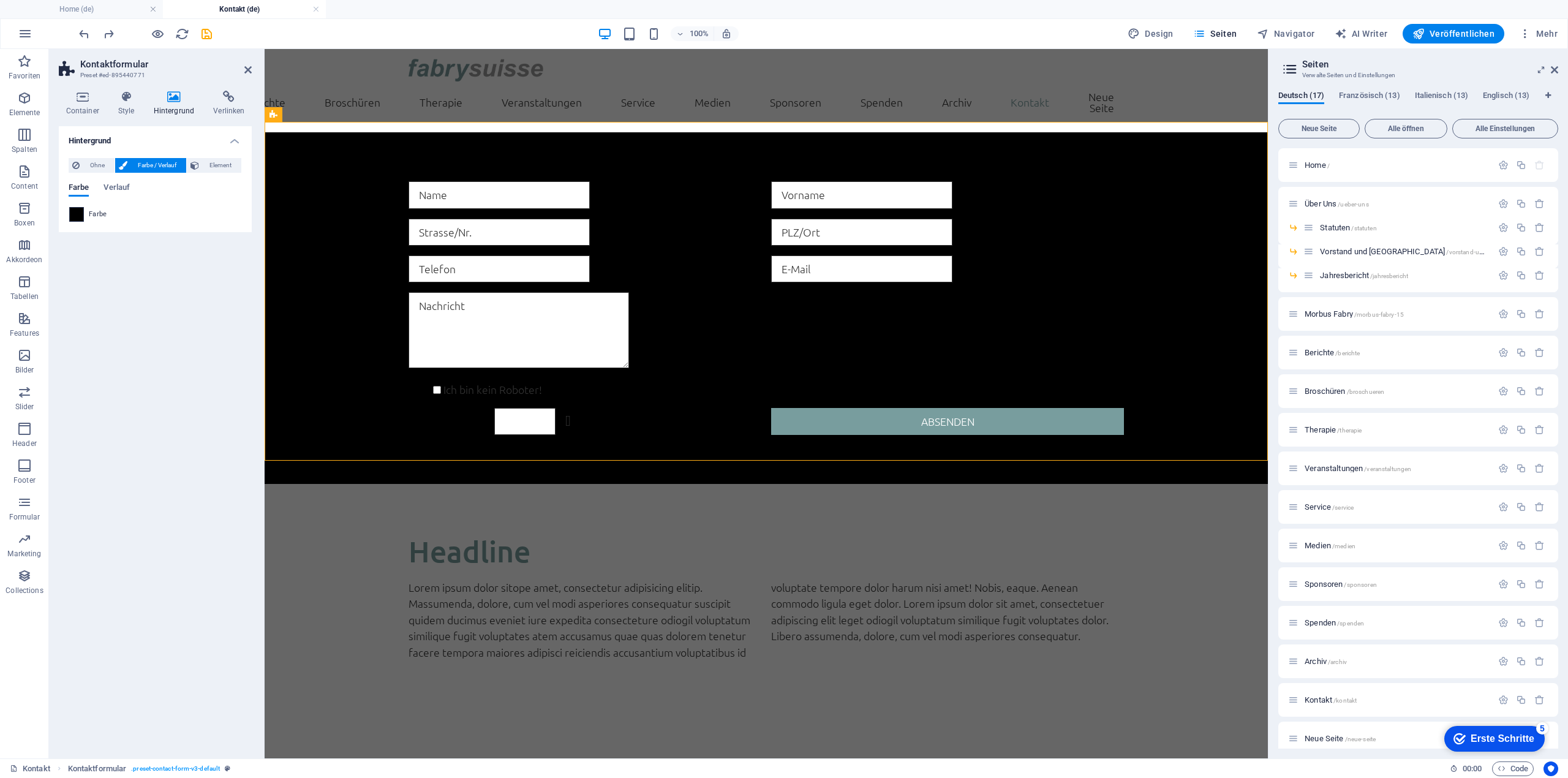
click at [74, 214] on span at bounding box center [76, 214] width 14 height 14
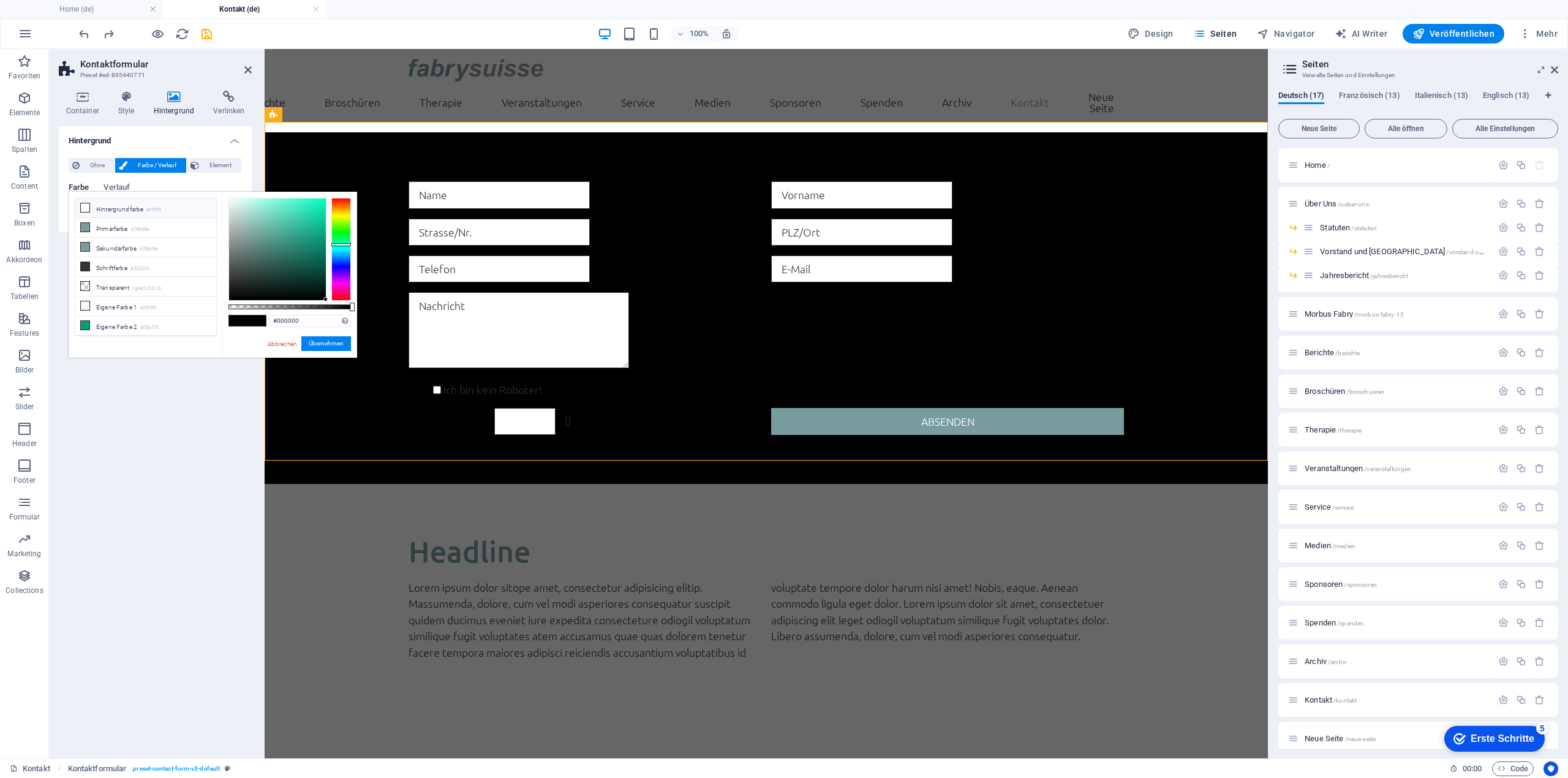
click at [146, 204] on li "Hintergrundfarbe #ffffff" at bounding box center [145, 208] width 141 height 20
type input "#ffffff"
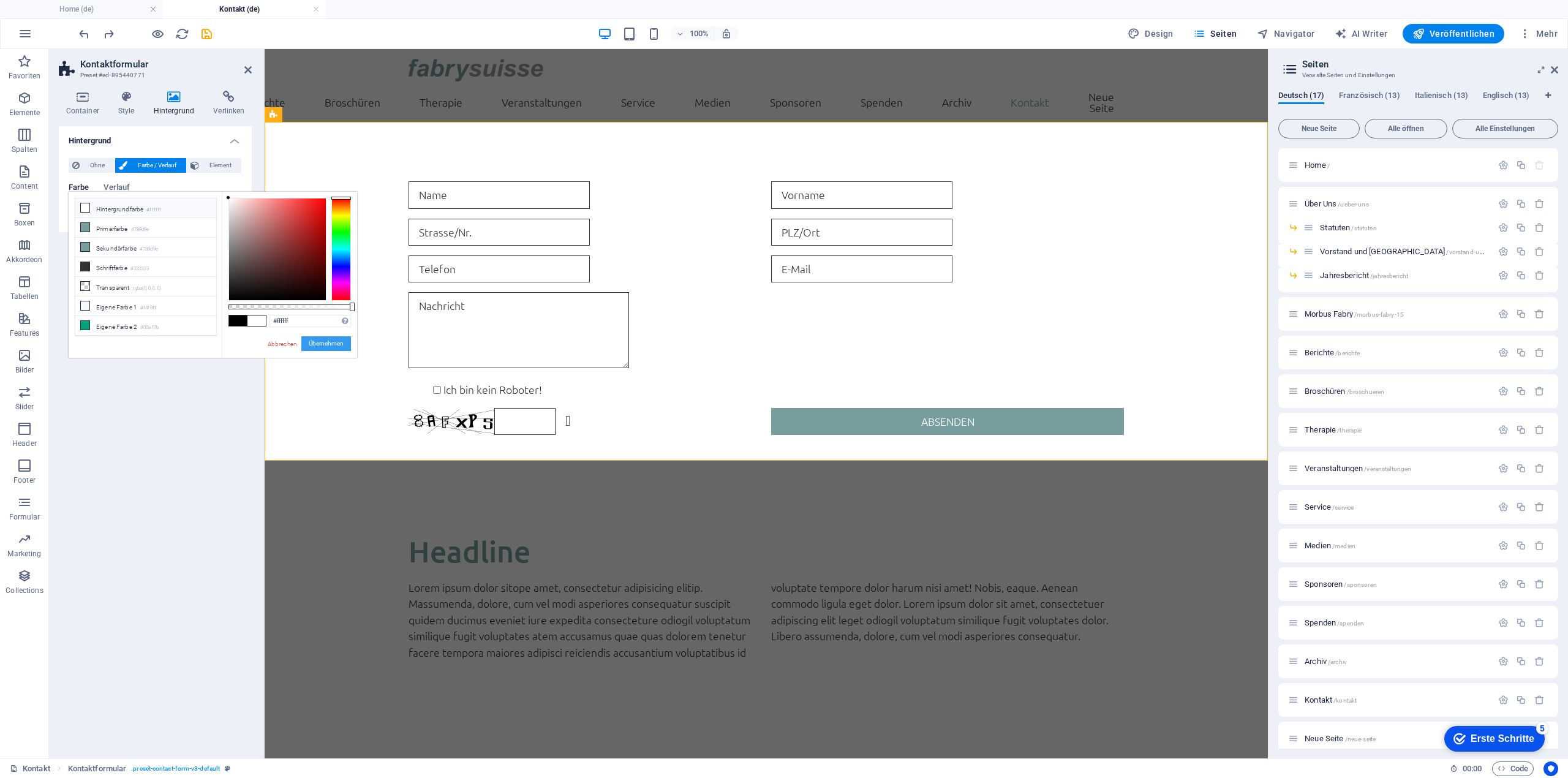
click at [334, 344] on button "Übernehmen" at bounding box center [326, 344] width 50 height 15
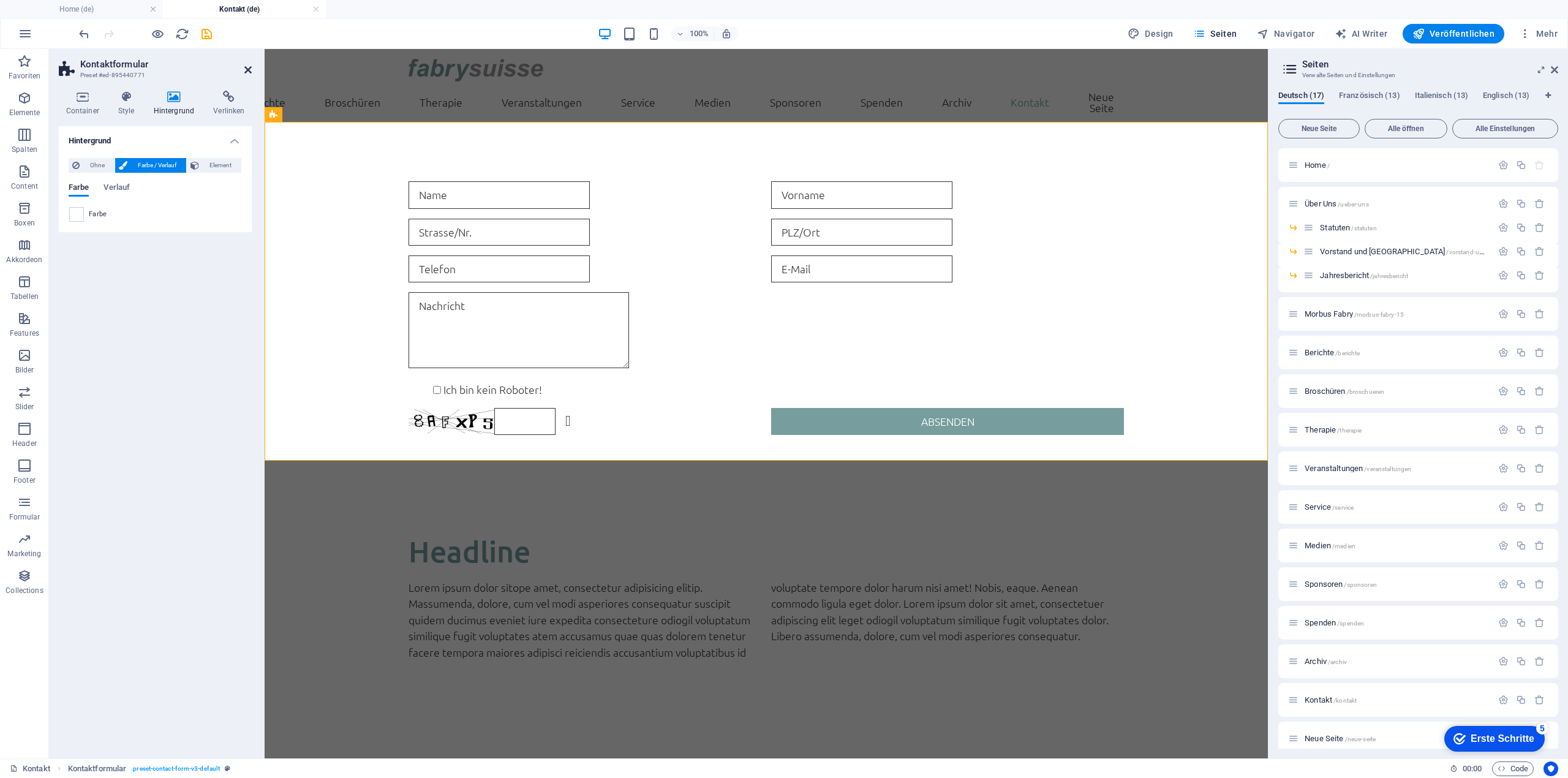
click at [247, 69] on icon at bounding box center [248, 69] width 7 height 10
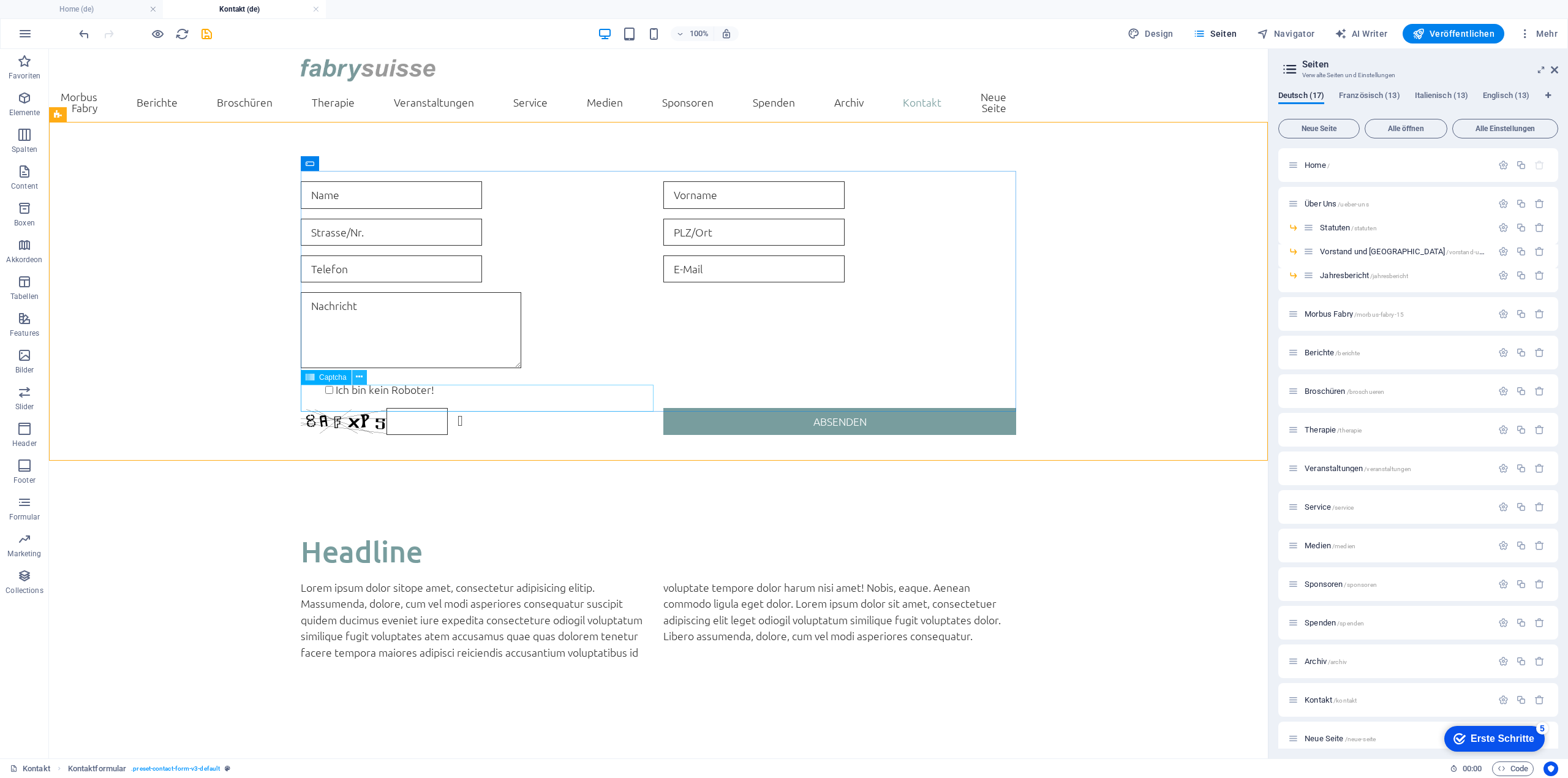
click at [362, 381] on icon at bounding box center [359, 377] width 6 height 13
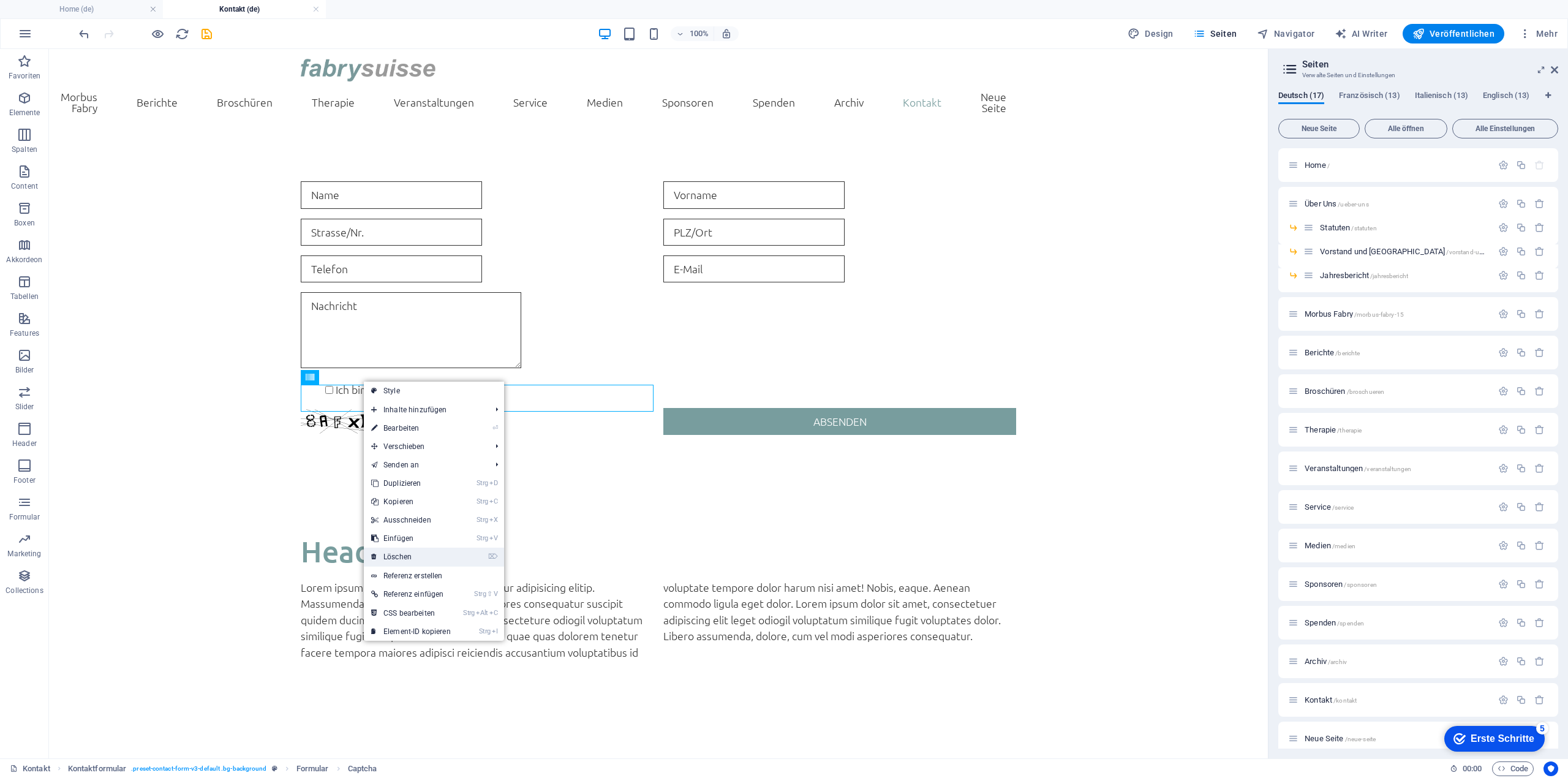
click at [431, 558] on link "⌦ Löschen" at bounding box center [411, 557] width 94 height 18
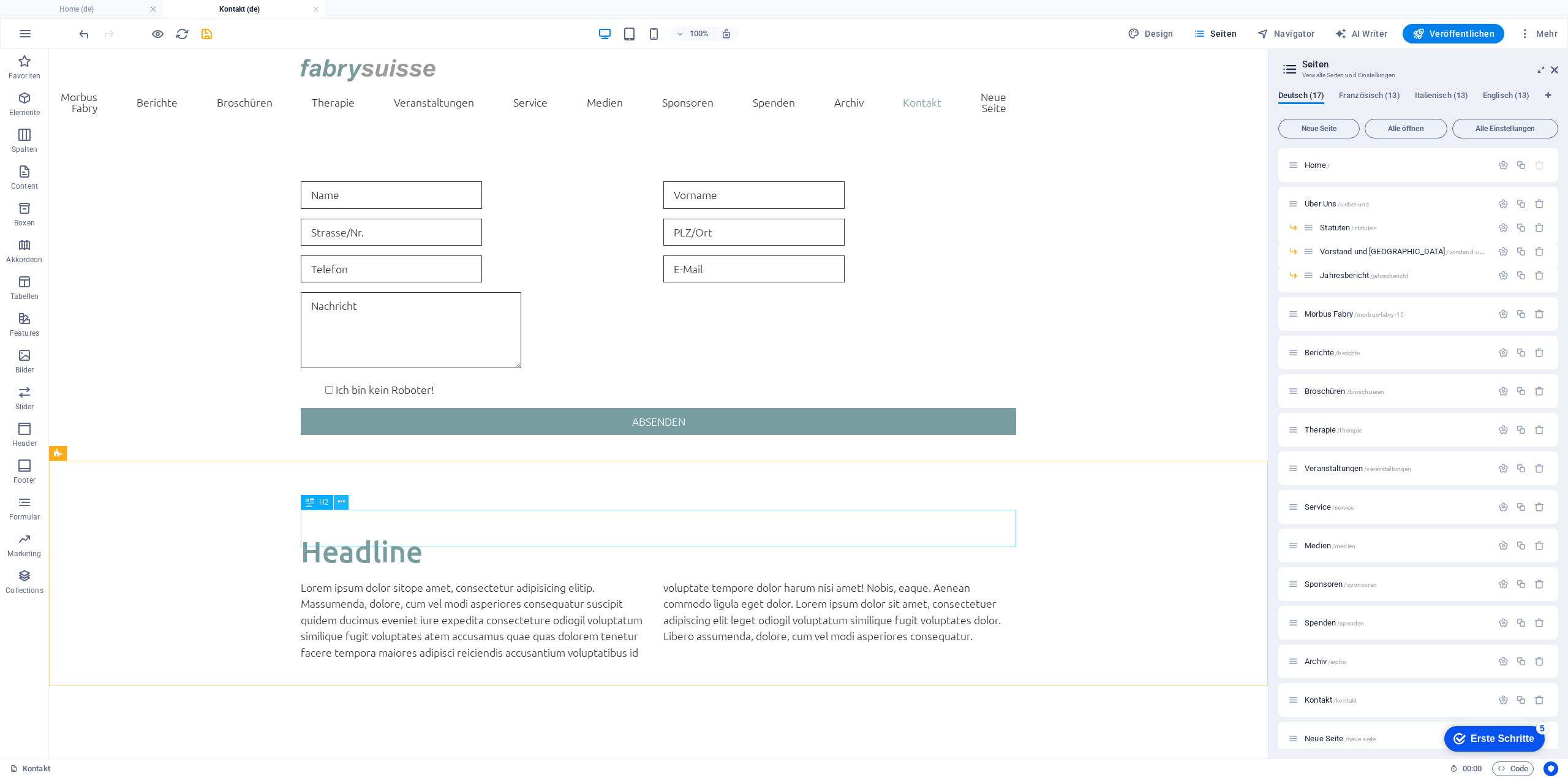
click at [342, 502] on icon at bounding box center [341, 502] width 6 height 13
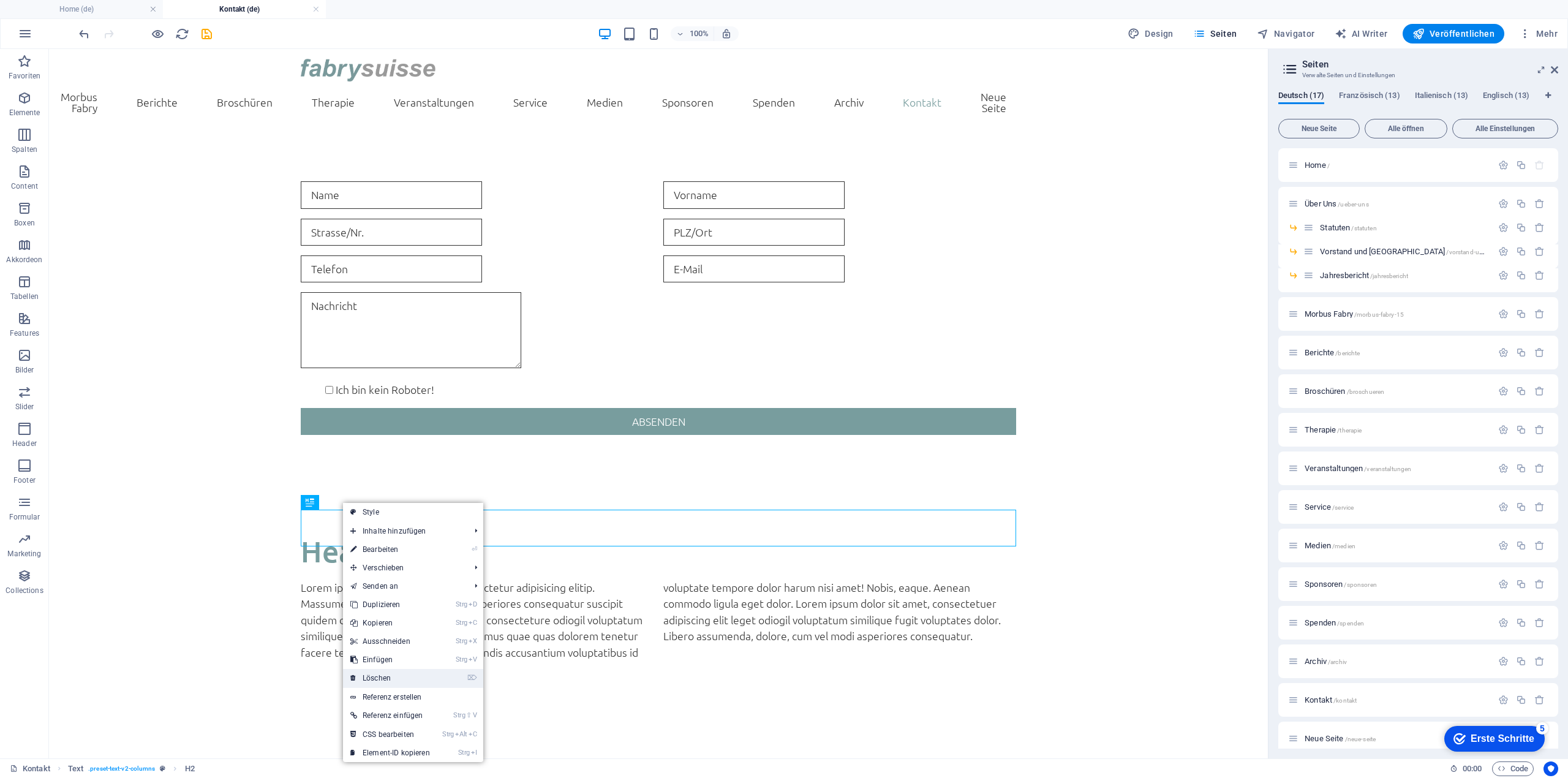
click at [409, 675] on link "⌦ Löschen" at bounding box center [390, 678] width 94 height 18
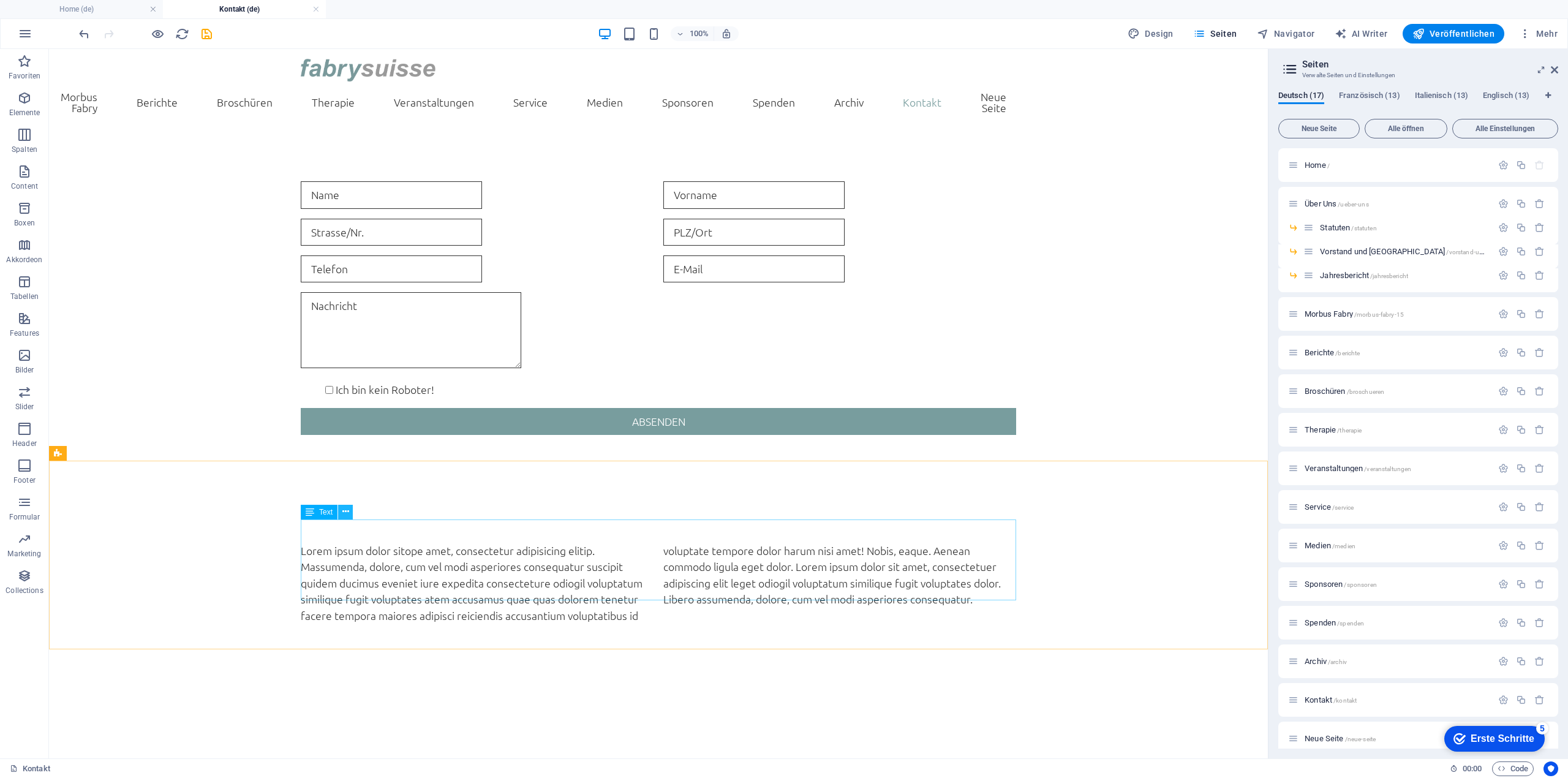
click at [342, 513] on icon at bounding box center [345, 512] width 6 height 13
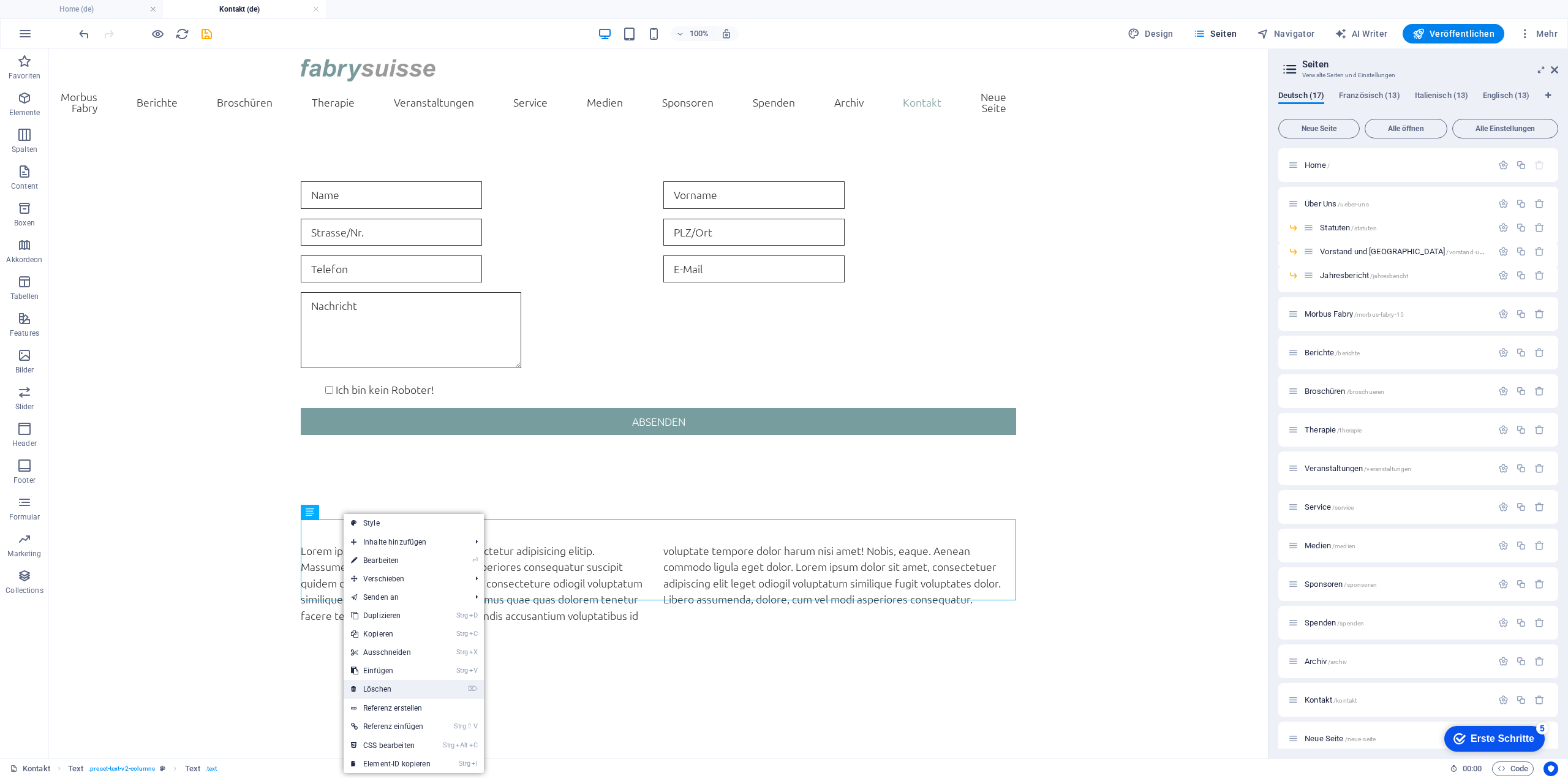
click at [400, 684] on link "⌦ Löschen" at bounding box center [391, 689] width 94 height 18
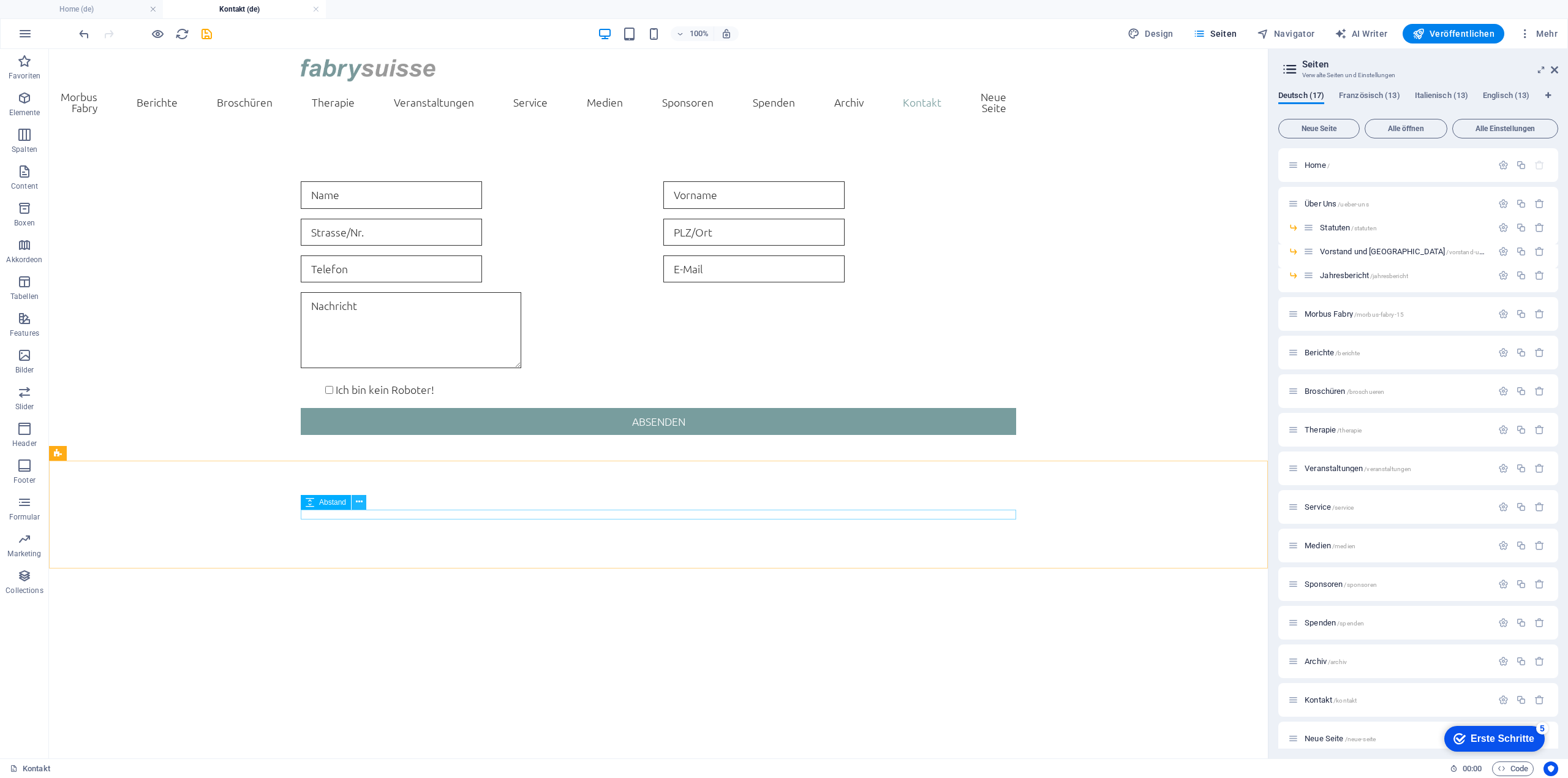
click at [362, 503] on icon at bounding box center [359, 502] width 6 height 13
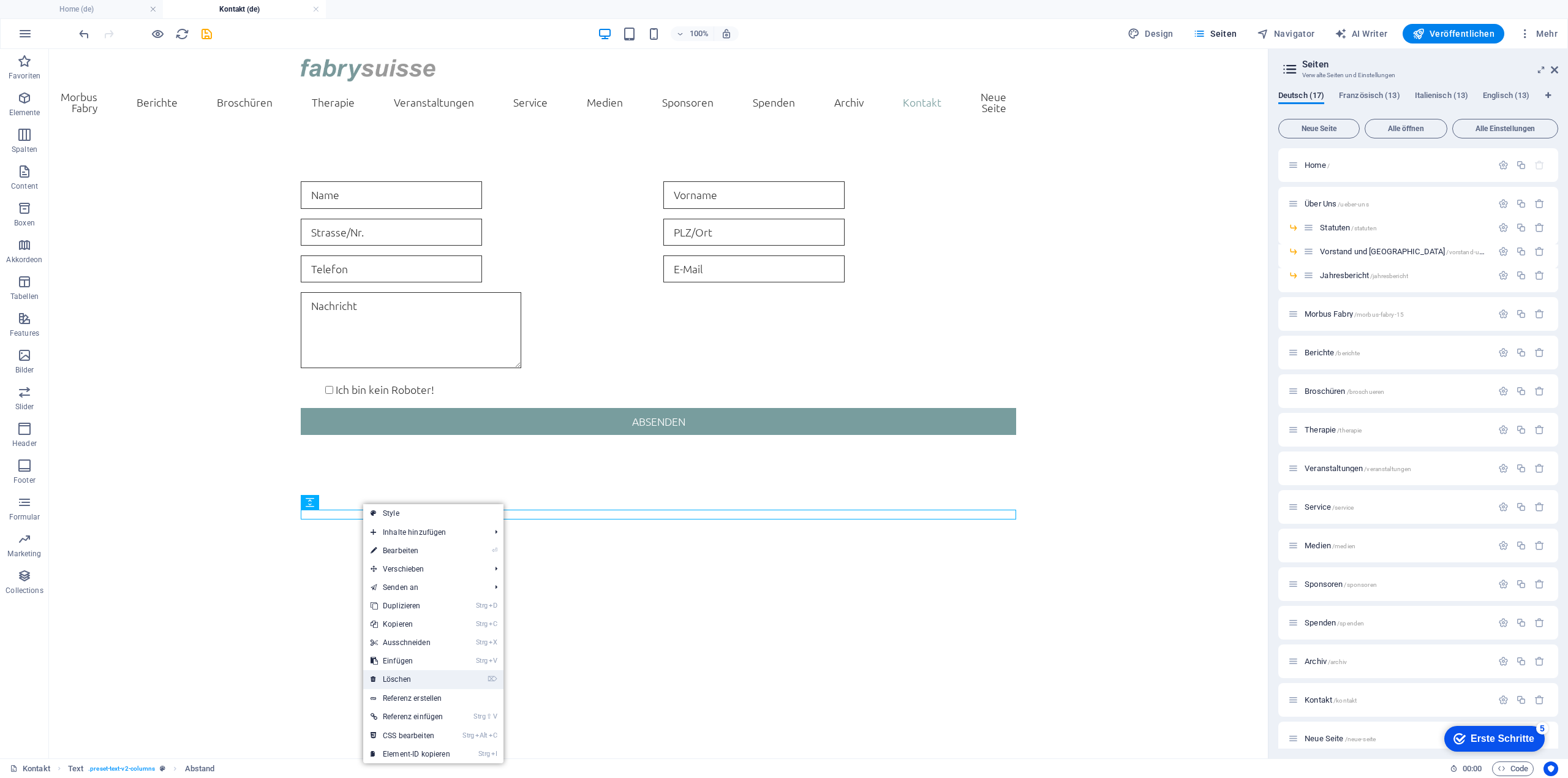
click at [446, 675] on link "⌦ Löschen" at bounding box center [411, 679] width 94 height 18
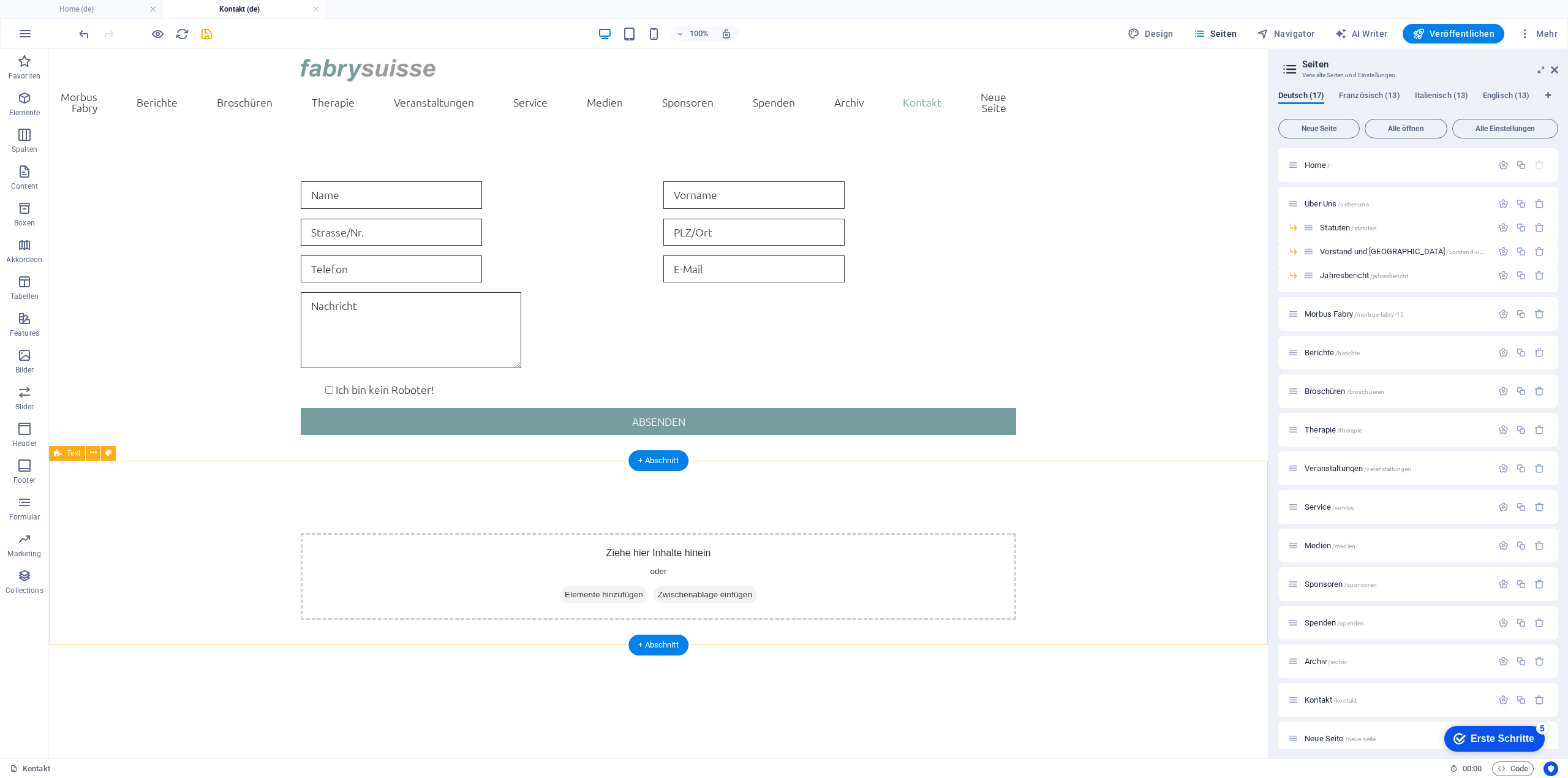
click at [611, 533] on div "Ziehe hier Inhalte hinein oder Elemente hinzufügen Zwischenablage einfügen" at bounding box center [658, 576] width 715 height 87
click at [27, 99] on icon "button" at bounding box center [25, 98] width 15 height 15
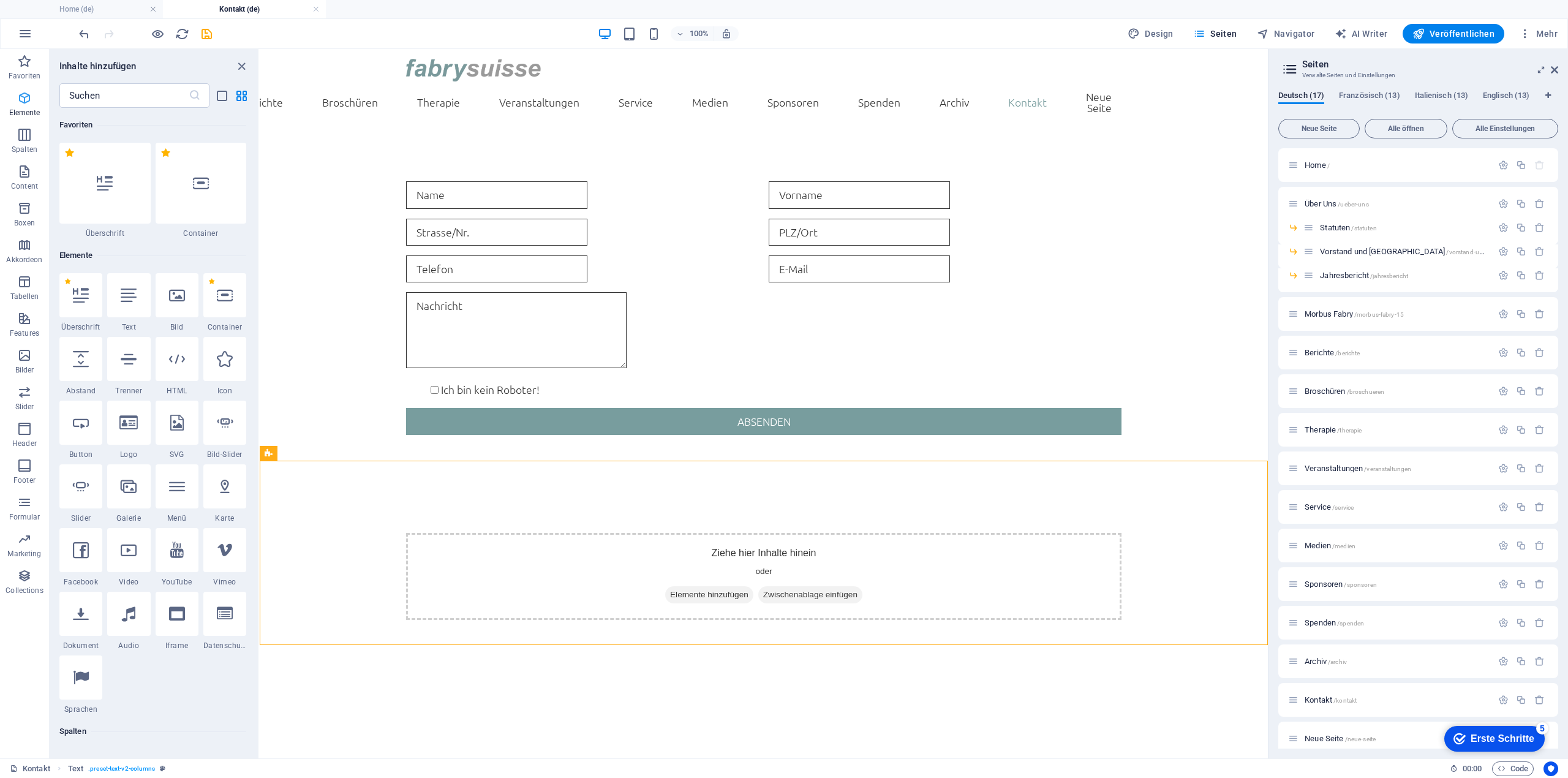
click at [27, 99] on icon "button" at bounding box center [25, 98] width 15 height 15
click at [129, 94] on input "text" at bounding box center [124, 95] width 129 height 25
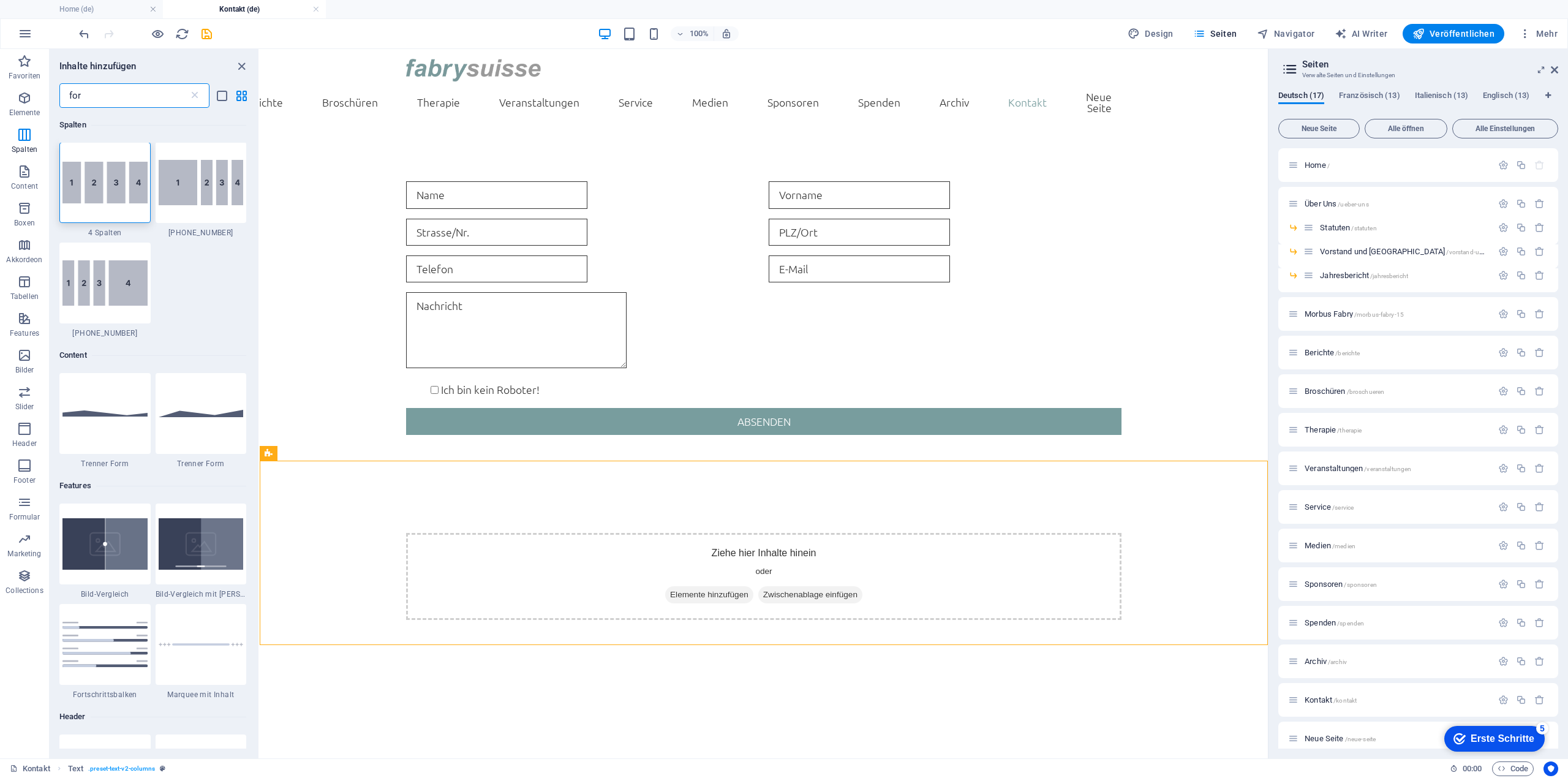
scroll to position [0, 0]
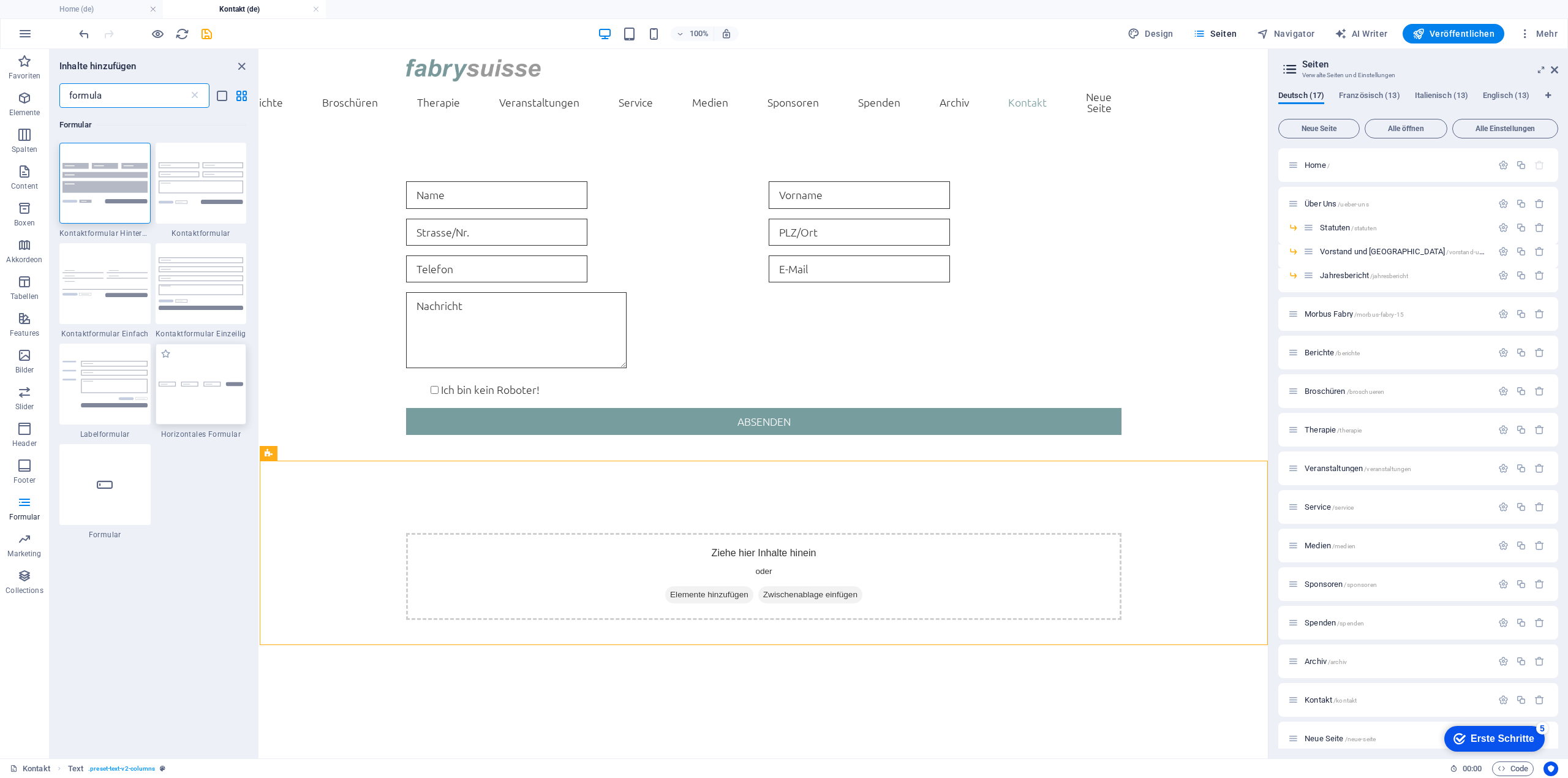
type input "formula"
click at [203, 382] on img at bounding box center [202, 384] width 85 height 5
click at [260, 379] on div "Ziehe hier rein, um den vorhandenen Inhalt zu ersetzen. Drücke "Strg", wenn du …" at bounding box center [763, 404] width 1007 height 710
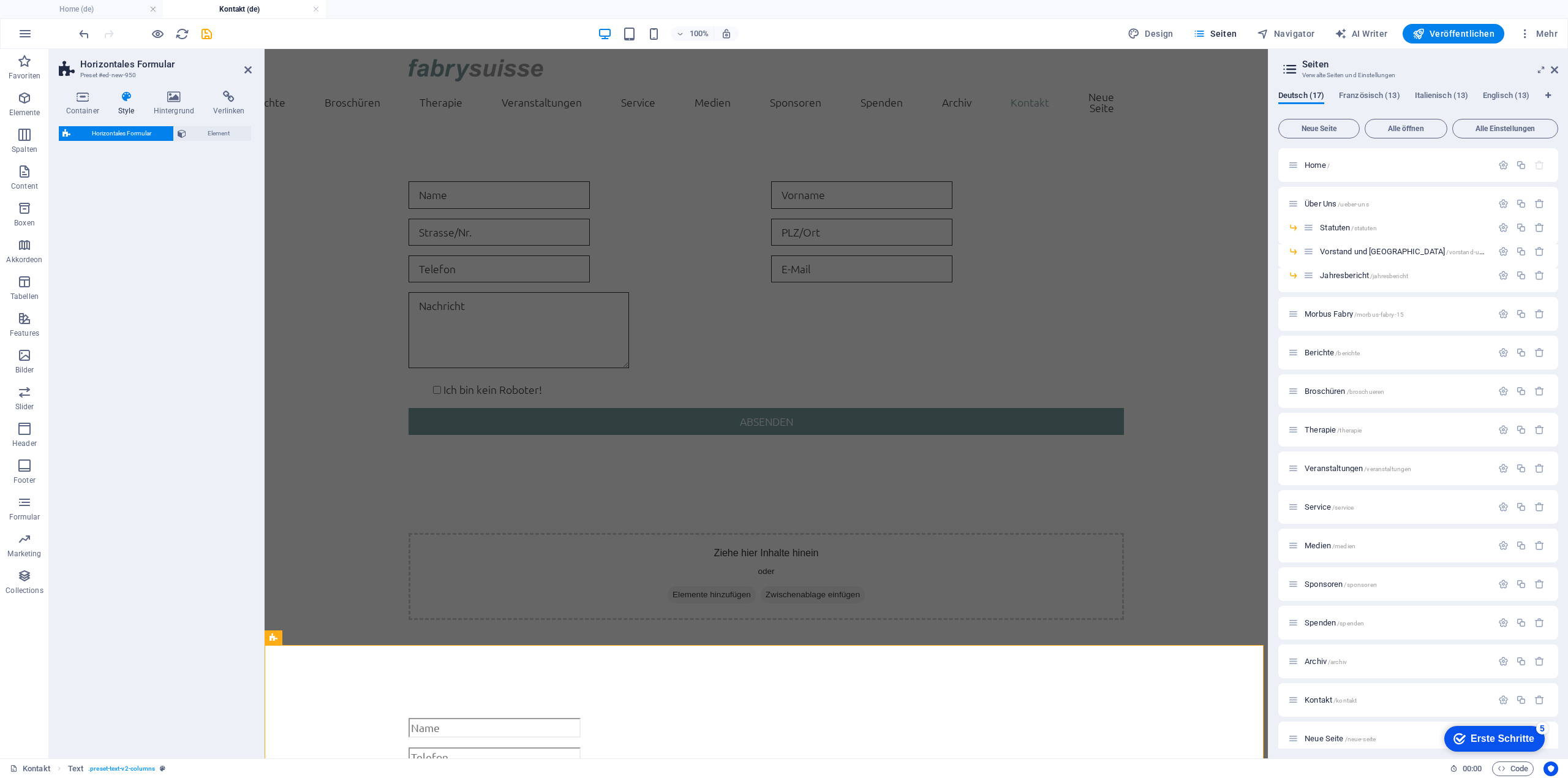
select select "rem"
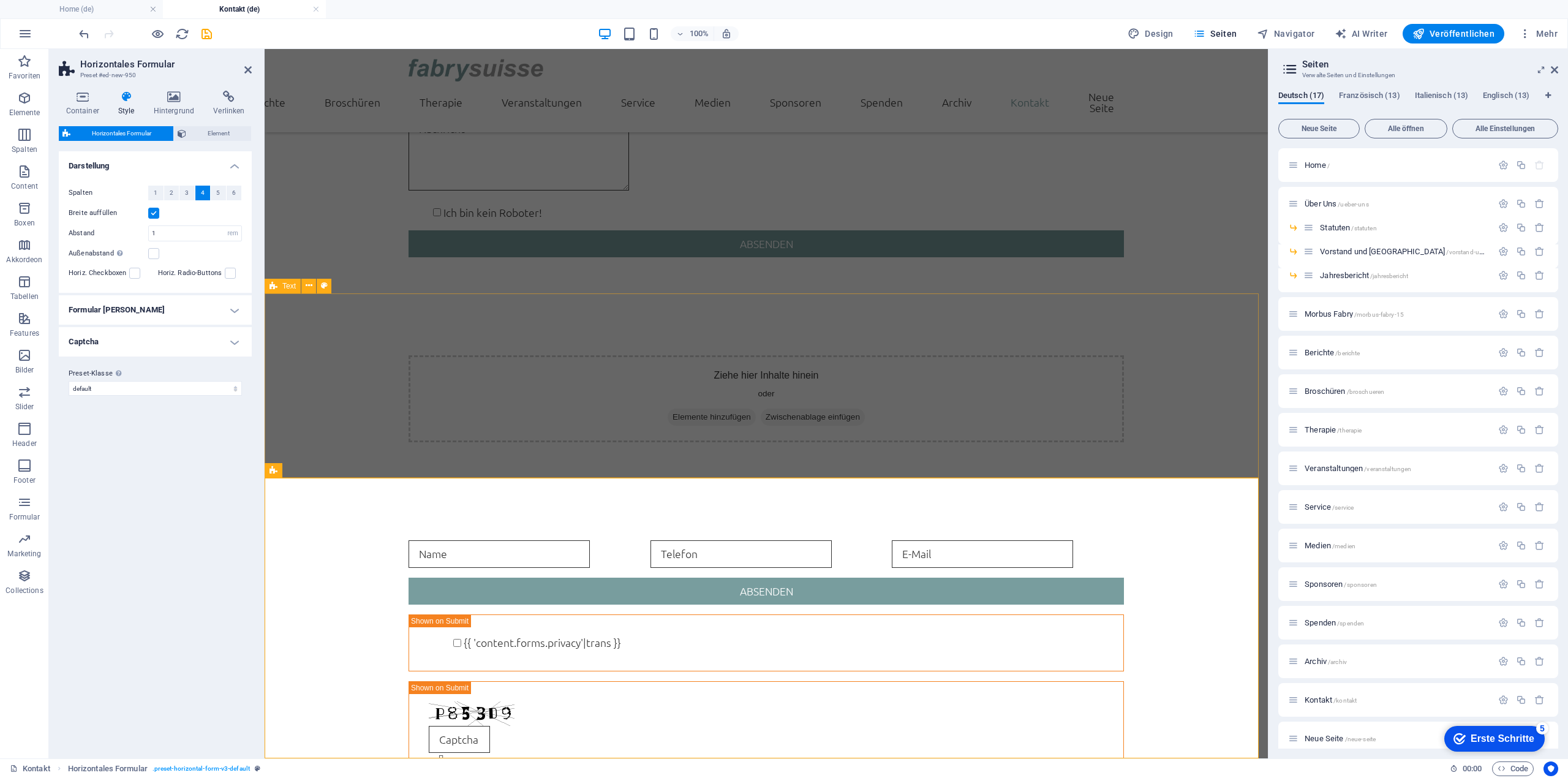
scroll to position [166, 0]
click at [82, 106] on h4 "Container" at bounding box center [84, 104] width 52 height 25
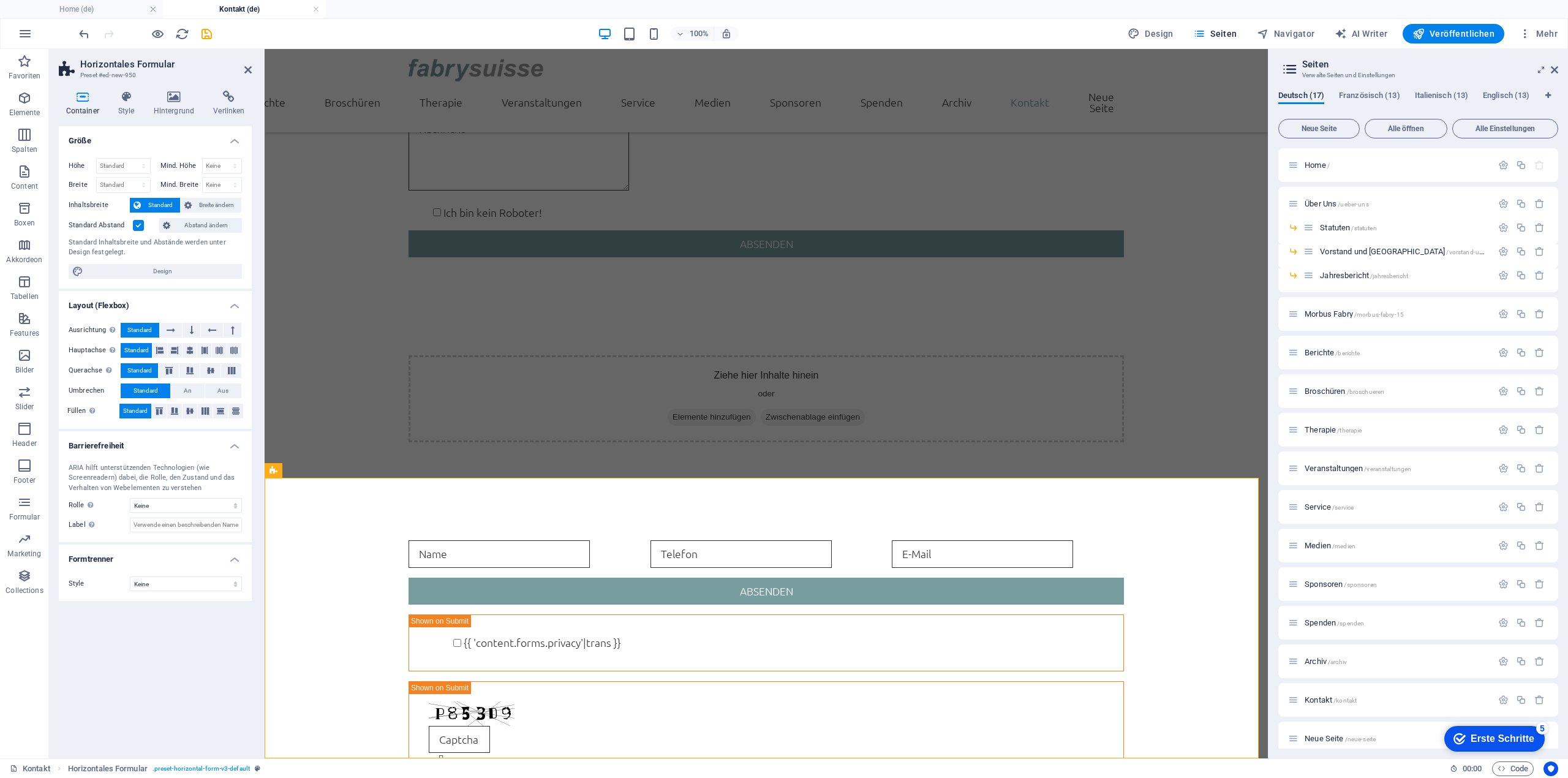
click at [253, 70] on aside "Horizontales Formular Preset #ed-new-950 Container Style Hintergrund Verlinken …" at bounding box center [156, 404] width 215 height 710
click at [243, 68] on h2 "Horizontales Formular" at bounding box center [165, 65] width 172 height 11
click at [247, 72] on icon at bounding box center [248, 69] width 7 height 10
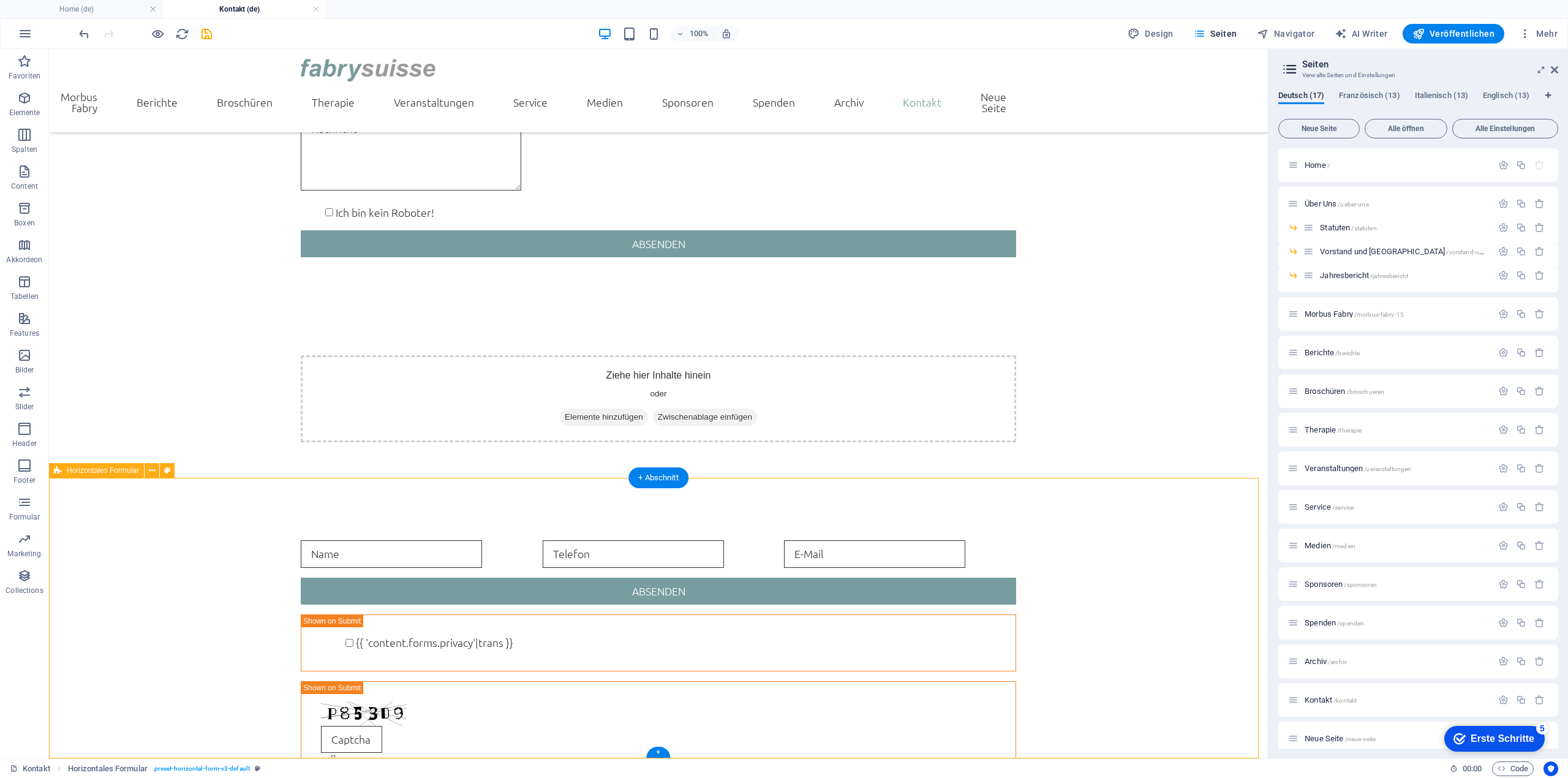
click at [256, 569] on div "Absenden {{ 'content.forms.privacy'|trans }} Nicht lesbar? Neu generieren" at bounding box center [658, 665] width 1218 height 347
click at [102, 470] on span "Horizontales Formular" at bounding box center [103, 471] width 73 height 7
click at [155, 469] on button at bounding box center [152, 471] width 15 height 15
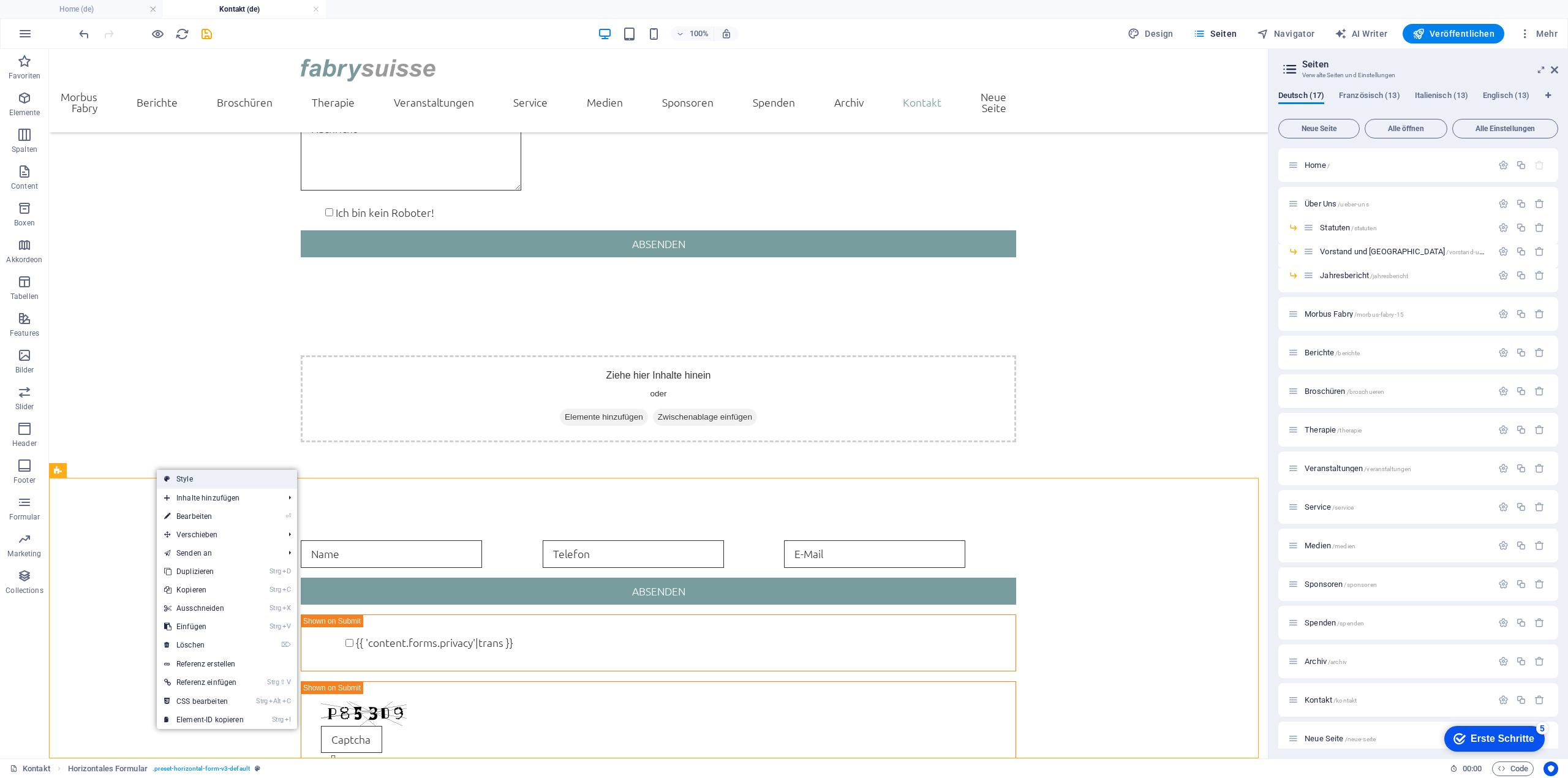
click at [179, 473] on link "Style" at bounding box center [227, 479] width 140 height 18
select select "rem"
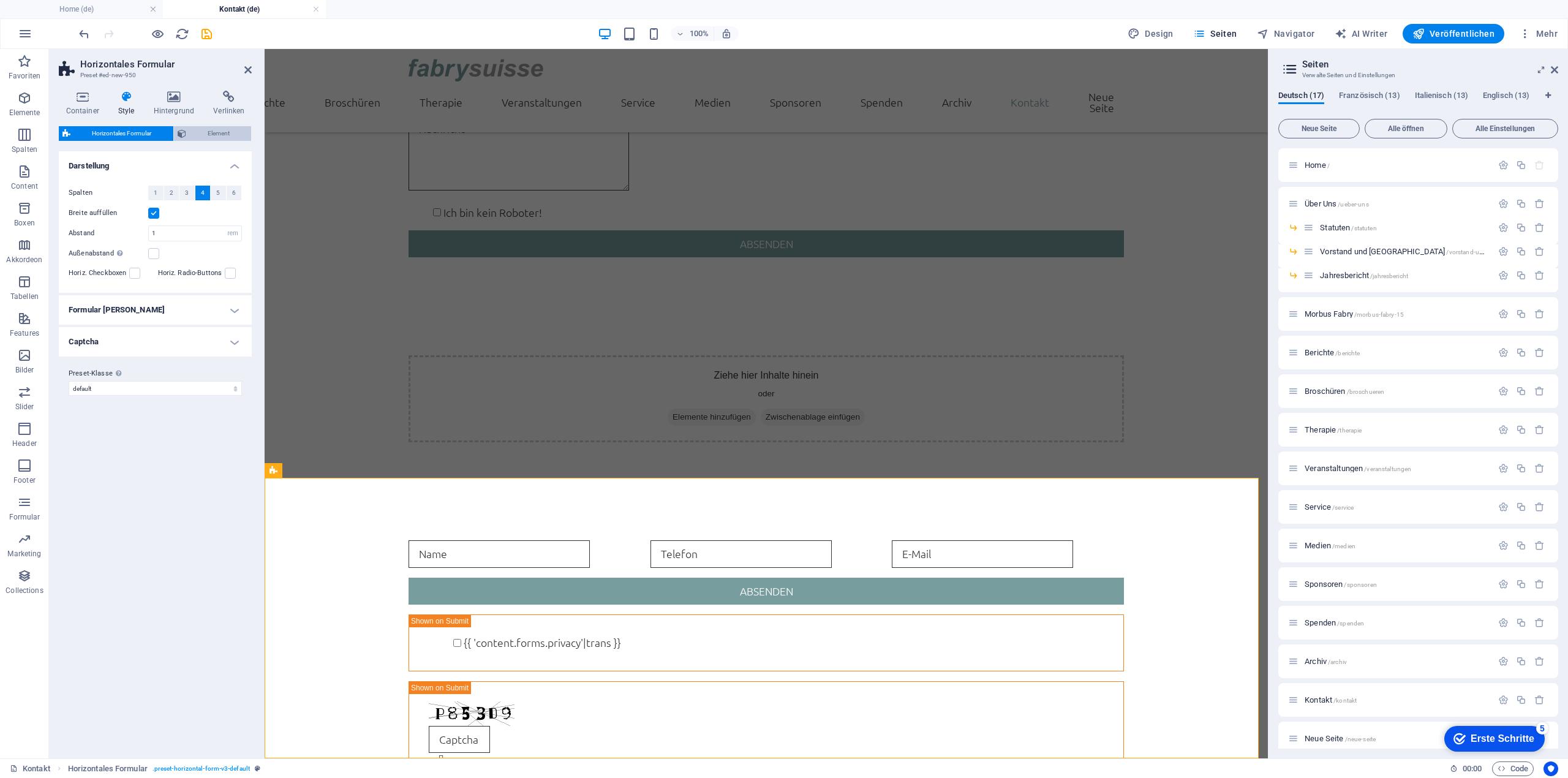
click at [194, 136] on span "Element" at bounding box center [219, 134] width 58 height 15
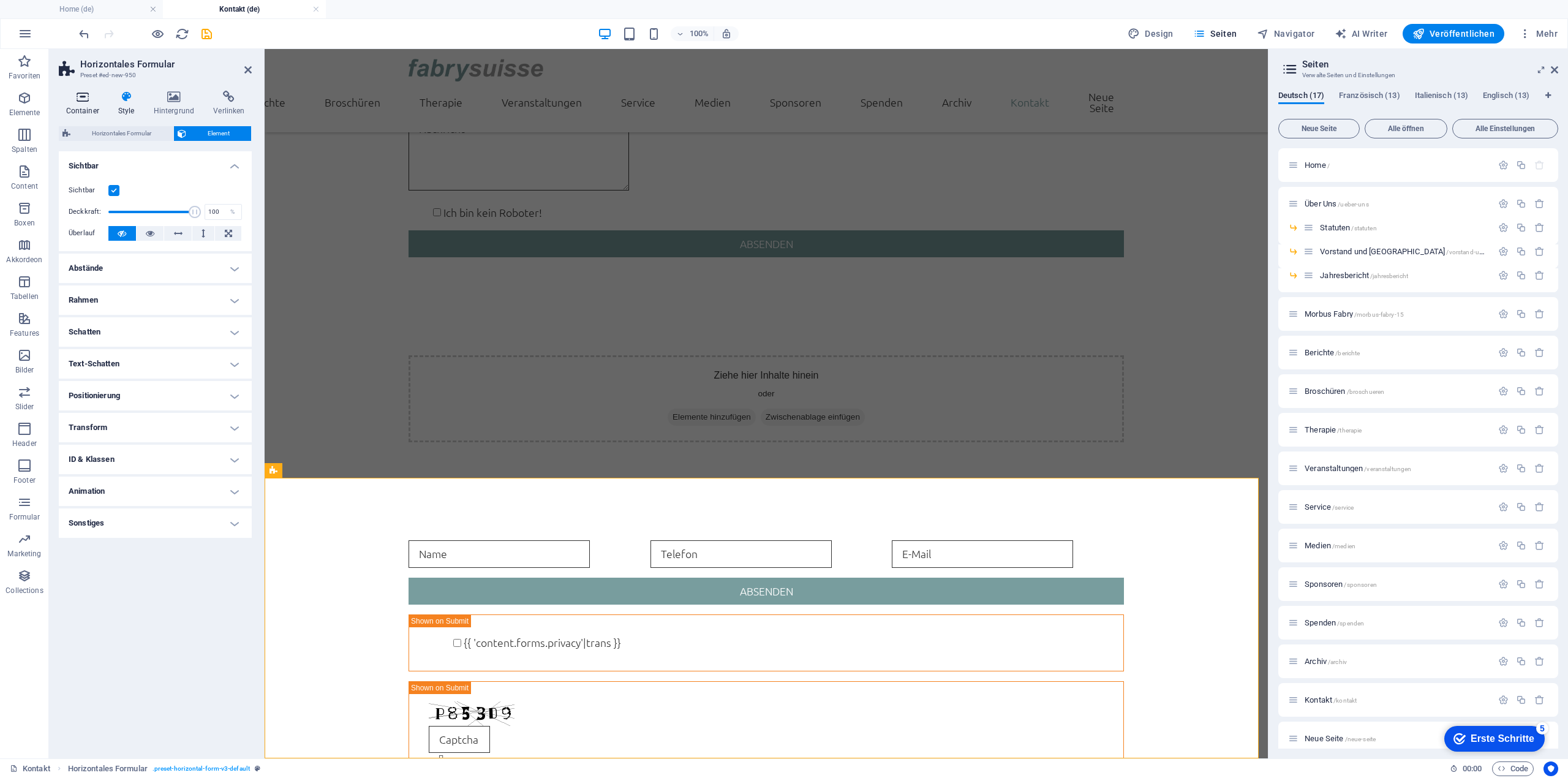
click at [70, 95] on icon at bounding box center [83, 96] width 47 height 12
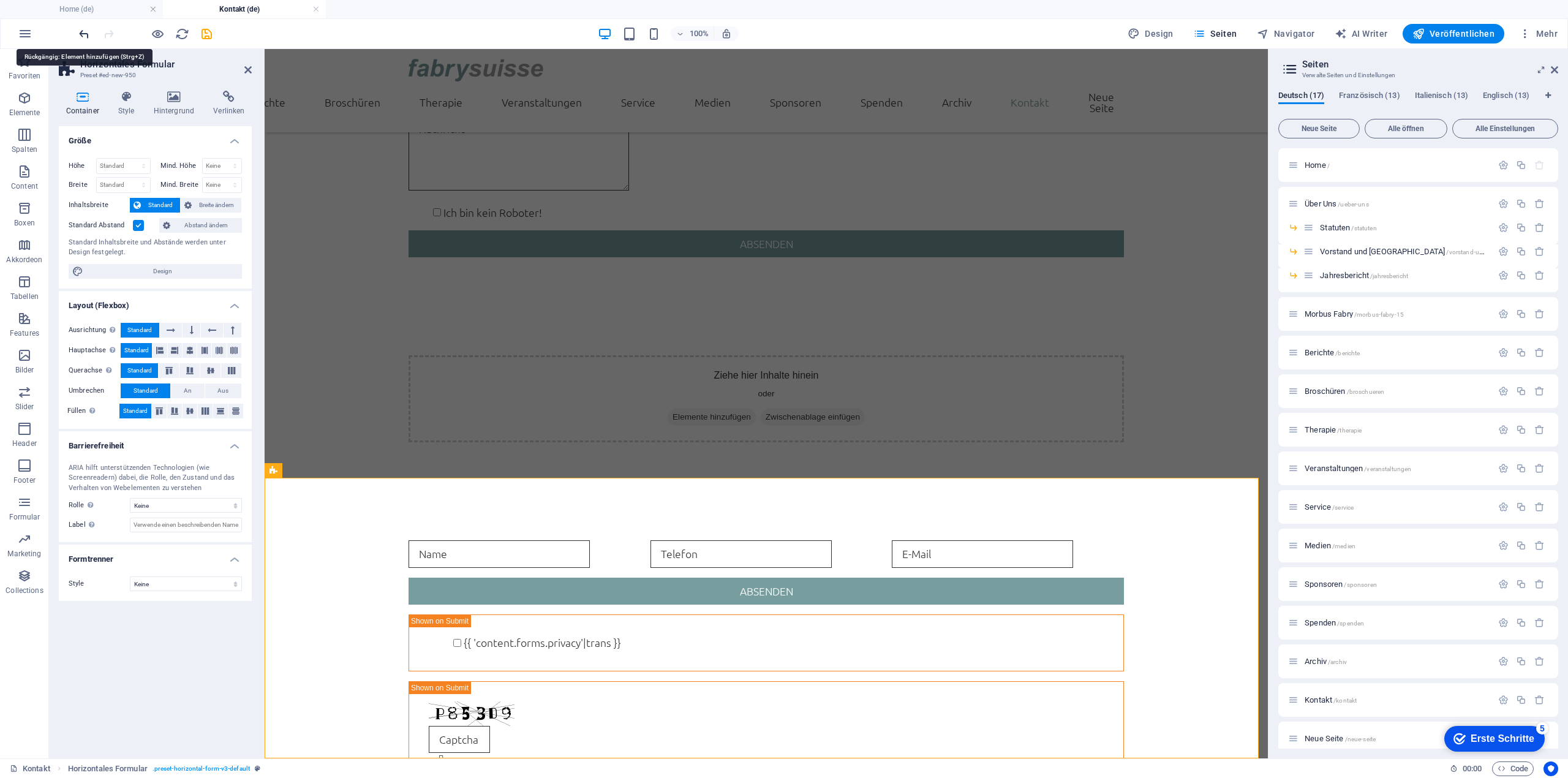
click at [84, 32] on icon "undo" at bounding box center [84, 35] width 15 height 15
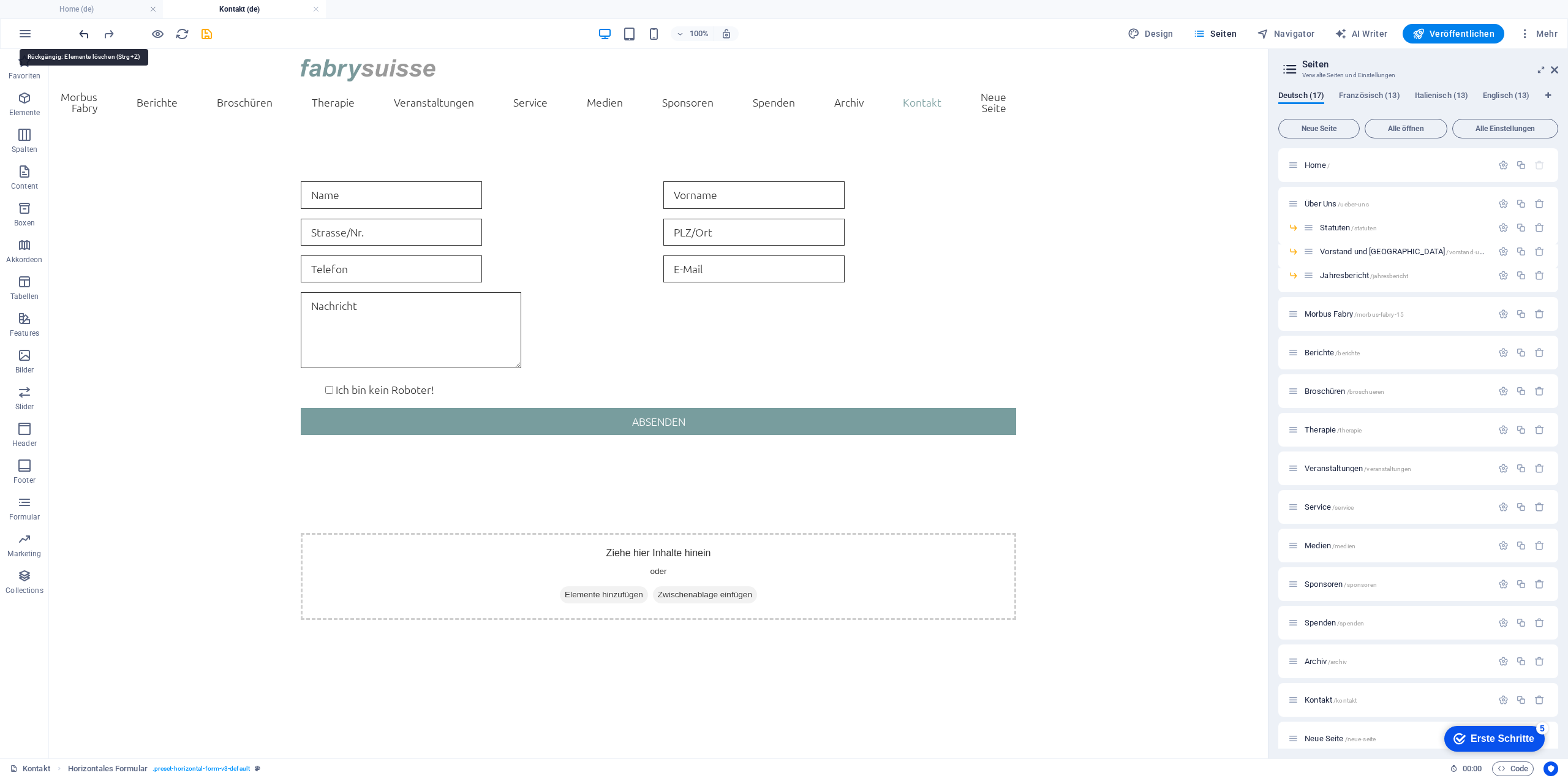
scroll to position [0, 0]
click at [84, 32] on icon "undo" at bounding box center [84, 35] width 15 height 15
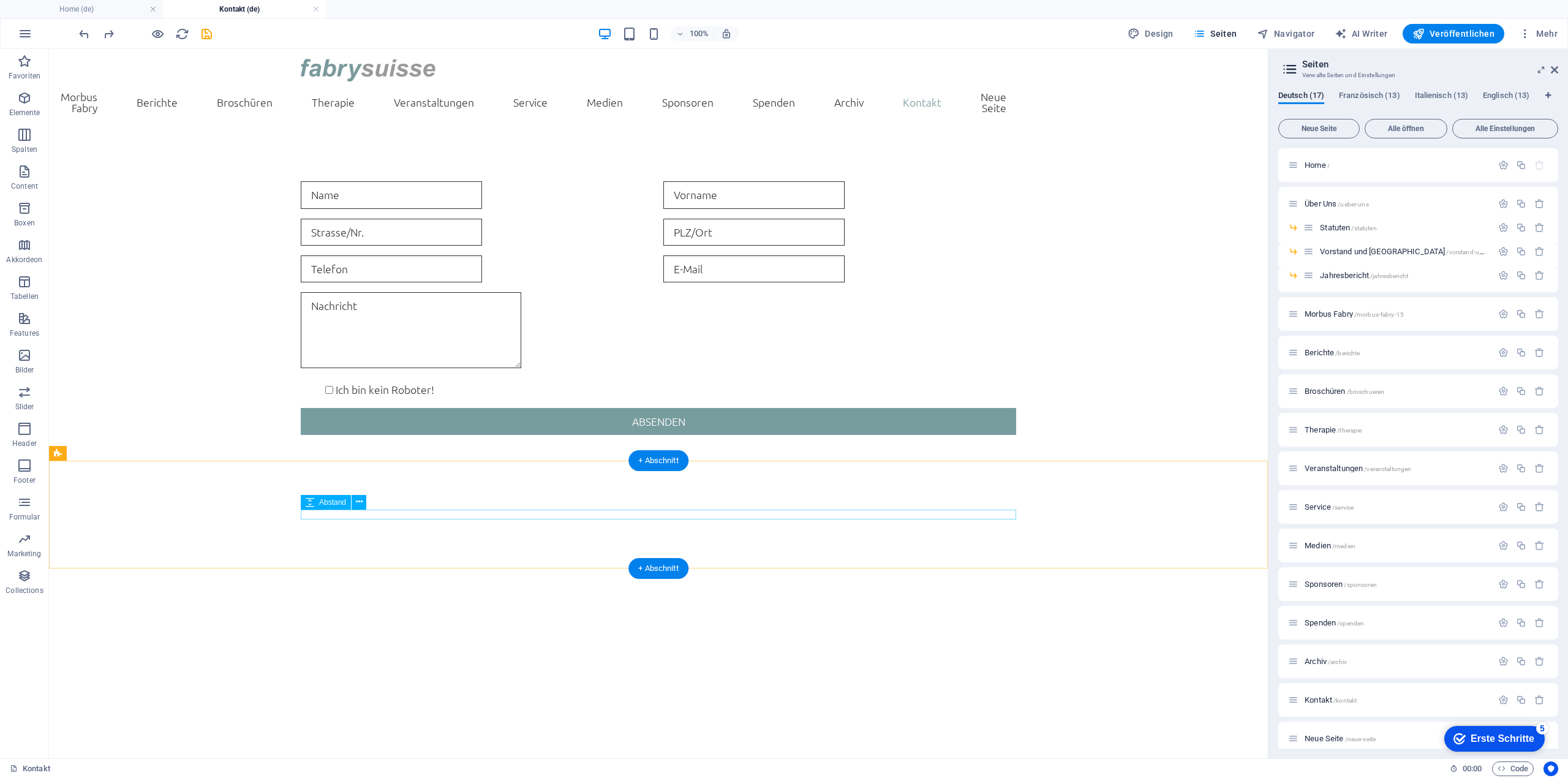
click at [638, 533] on div at bounding box center [658, 537] width 715 height 10
click at [352, 504] on button at bounding box center [359, 503] width 15 height 15
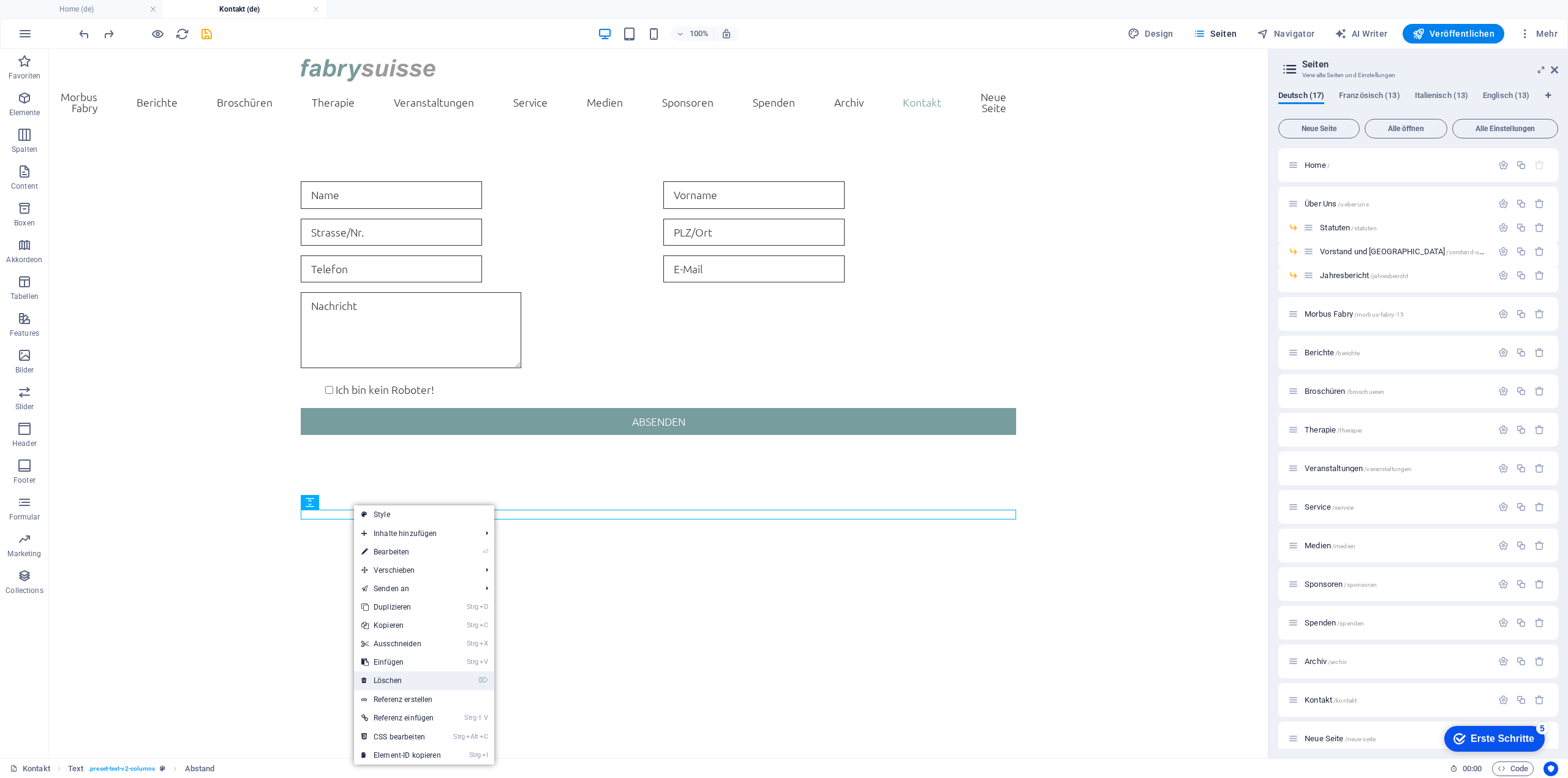
click at [422, 676] on link "⌦ Löschen" at bounding box center [402, 681] width 94 height 18
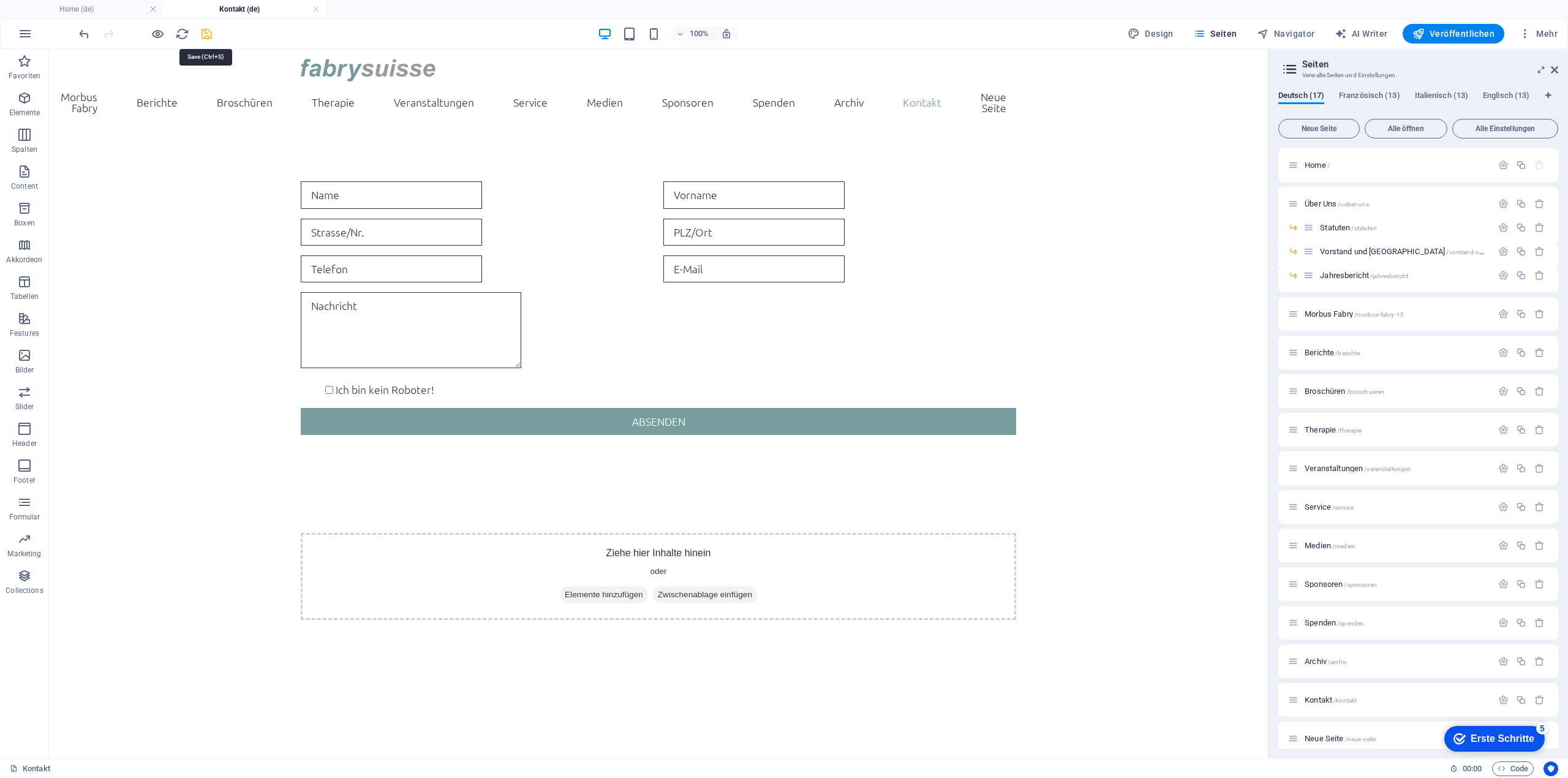
click at [208, 36] on icon "save" at bounding box center [207, 35] width 15 height 15
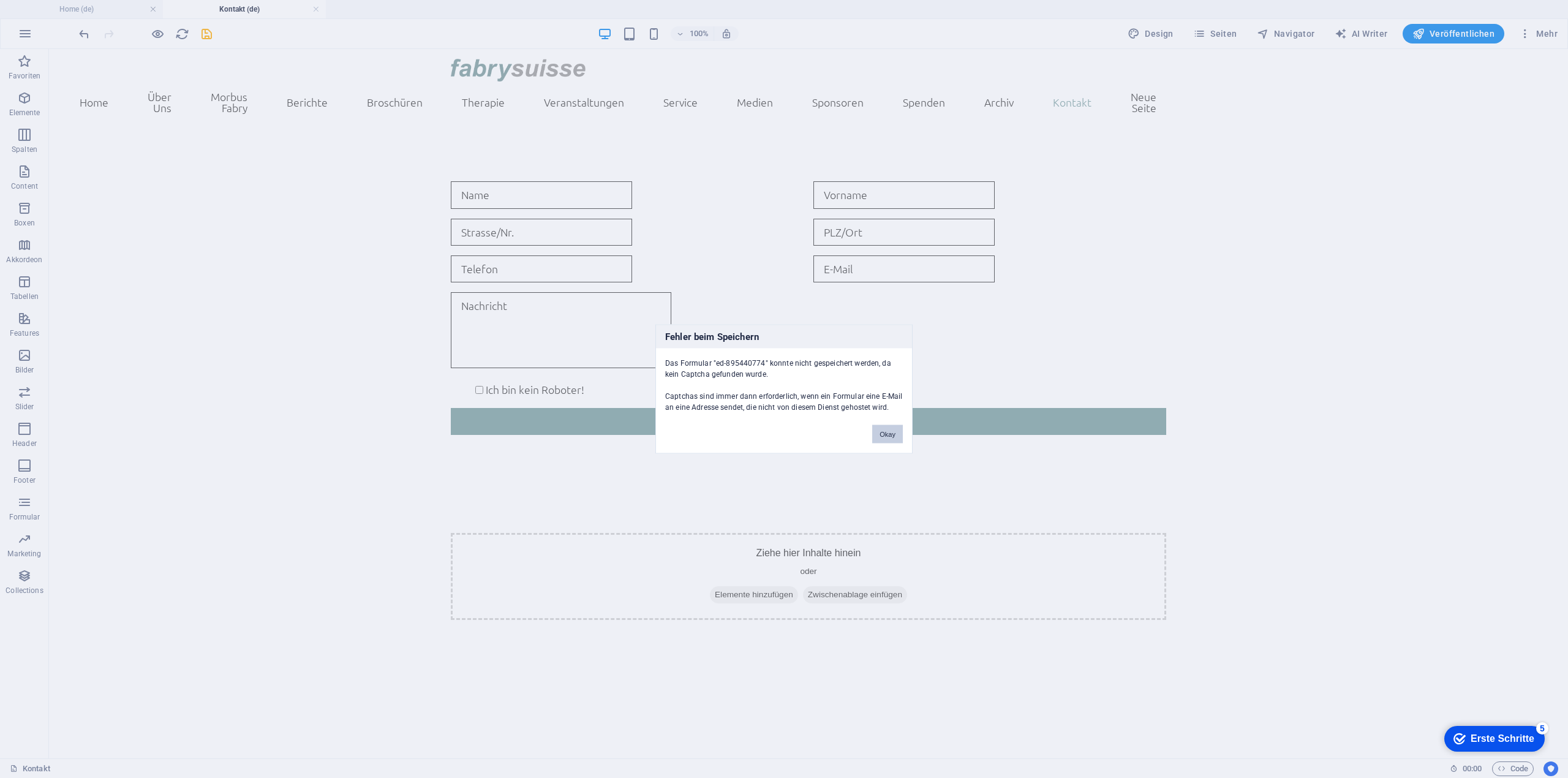
click at [888, 431] on button "Okay" at bounding box center [888, 434] width 31 height 18
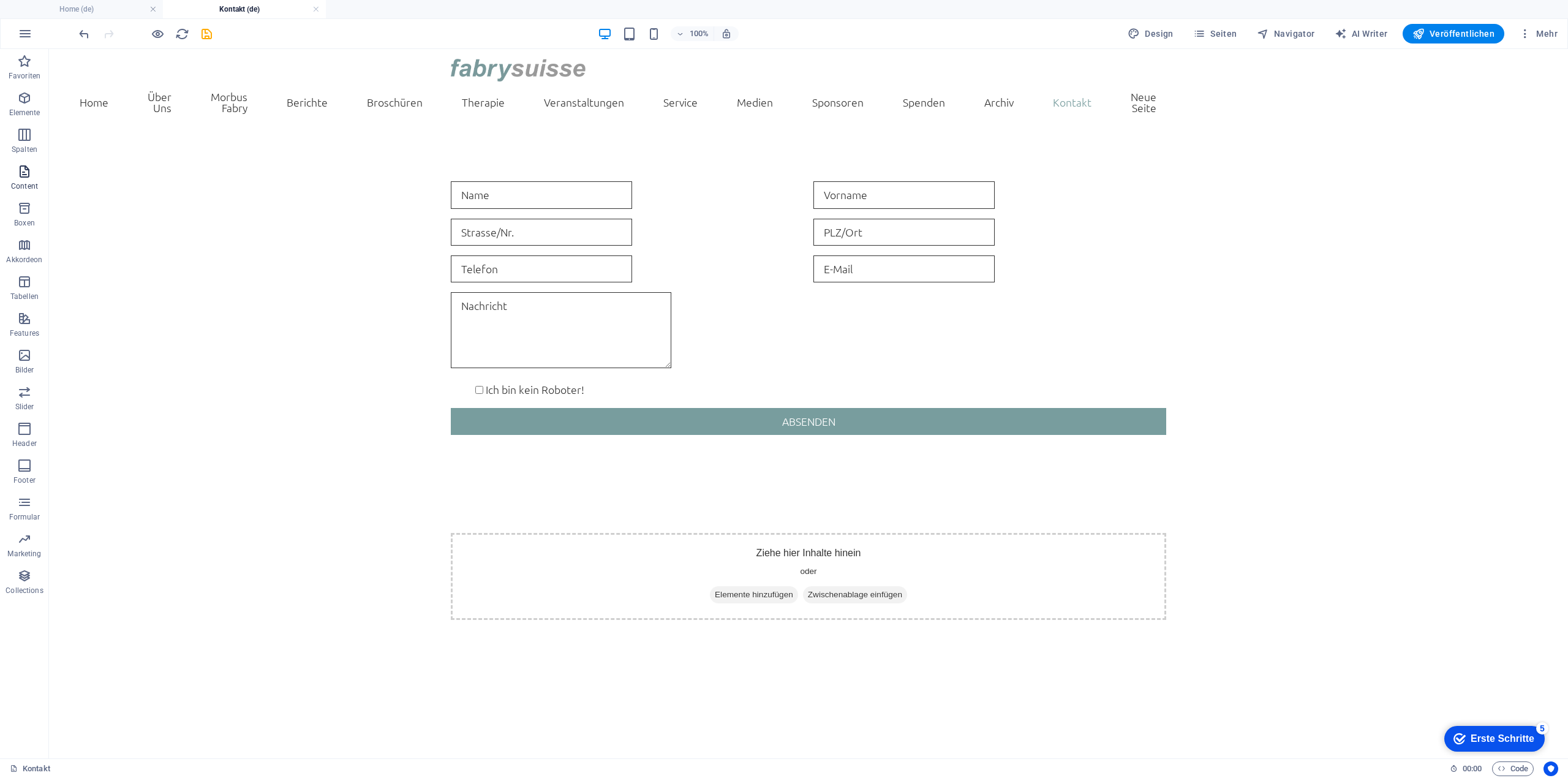
click at [19, 174] on icon "button" at bounding box center [25, 172] width 15 height 15
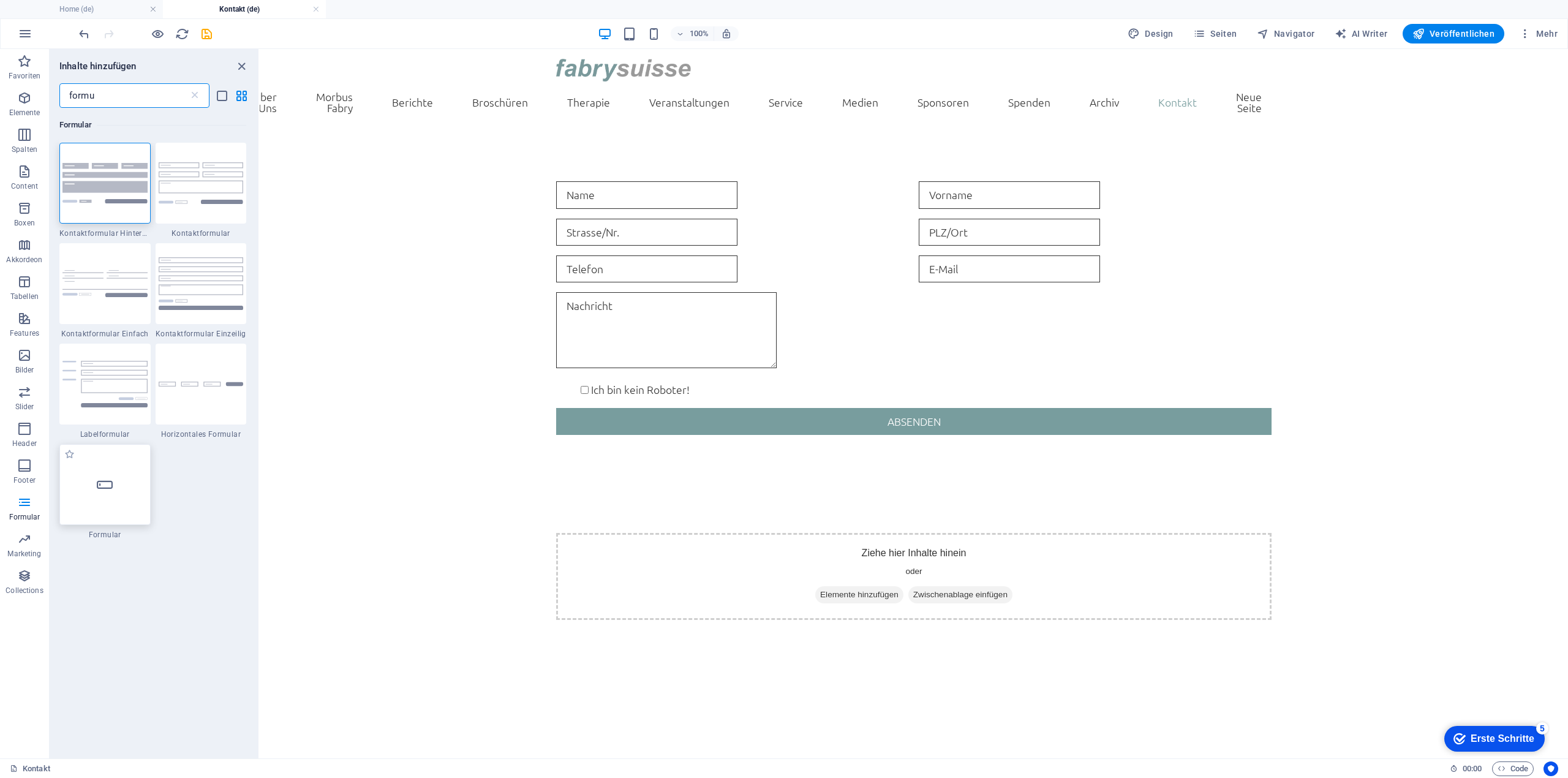
type input "formu"
click at [89, 476] on div at bounding box center [104, 484] width 91 height 81
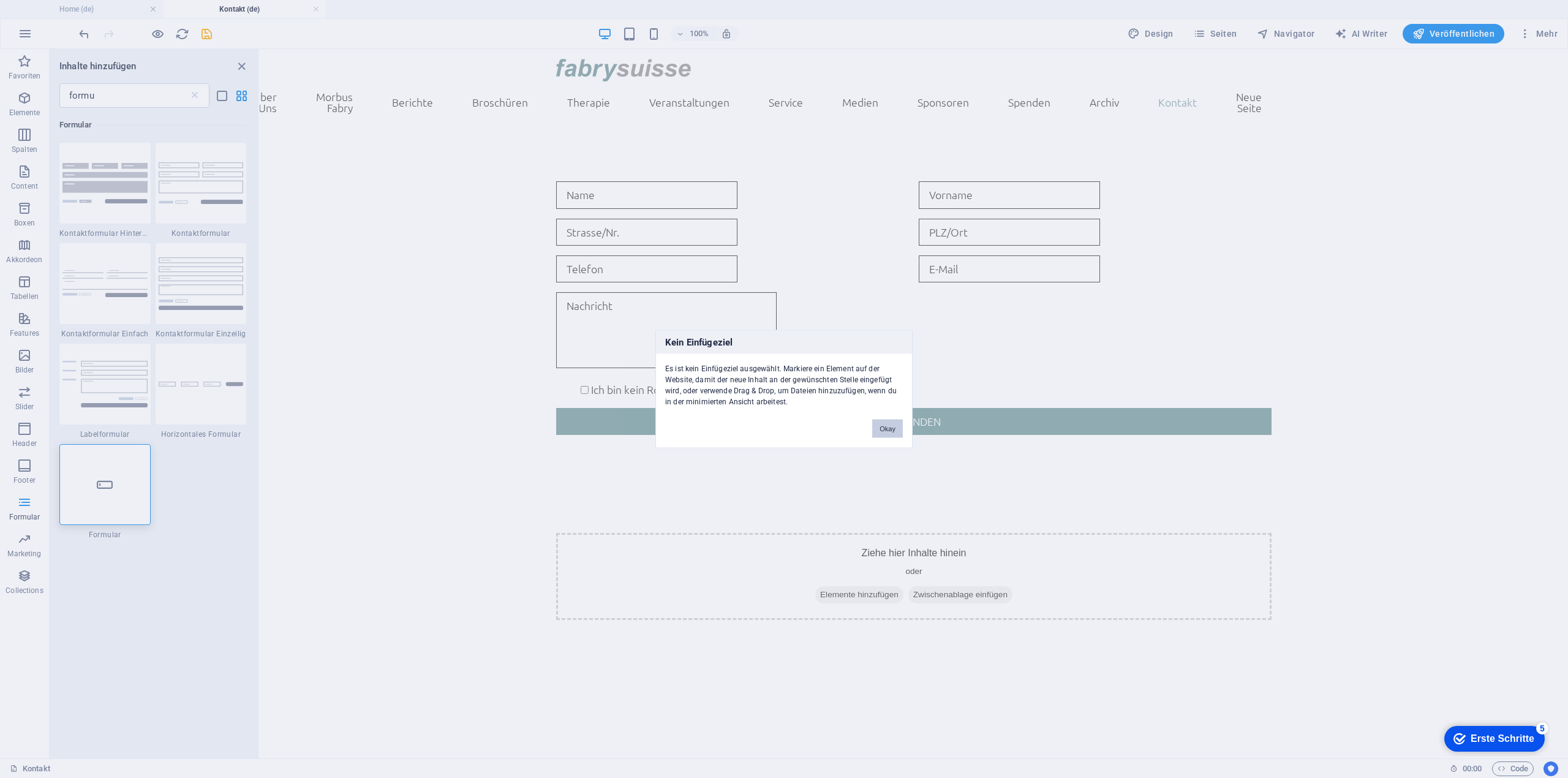
click at [886, 425] on button "Okay" at bounding box center [888, 429] width 31 height 18
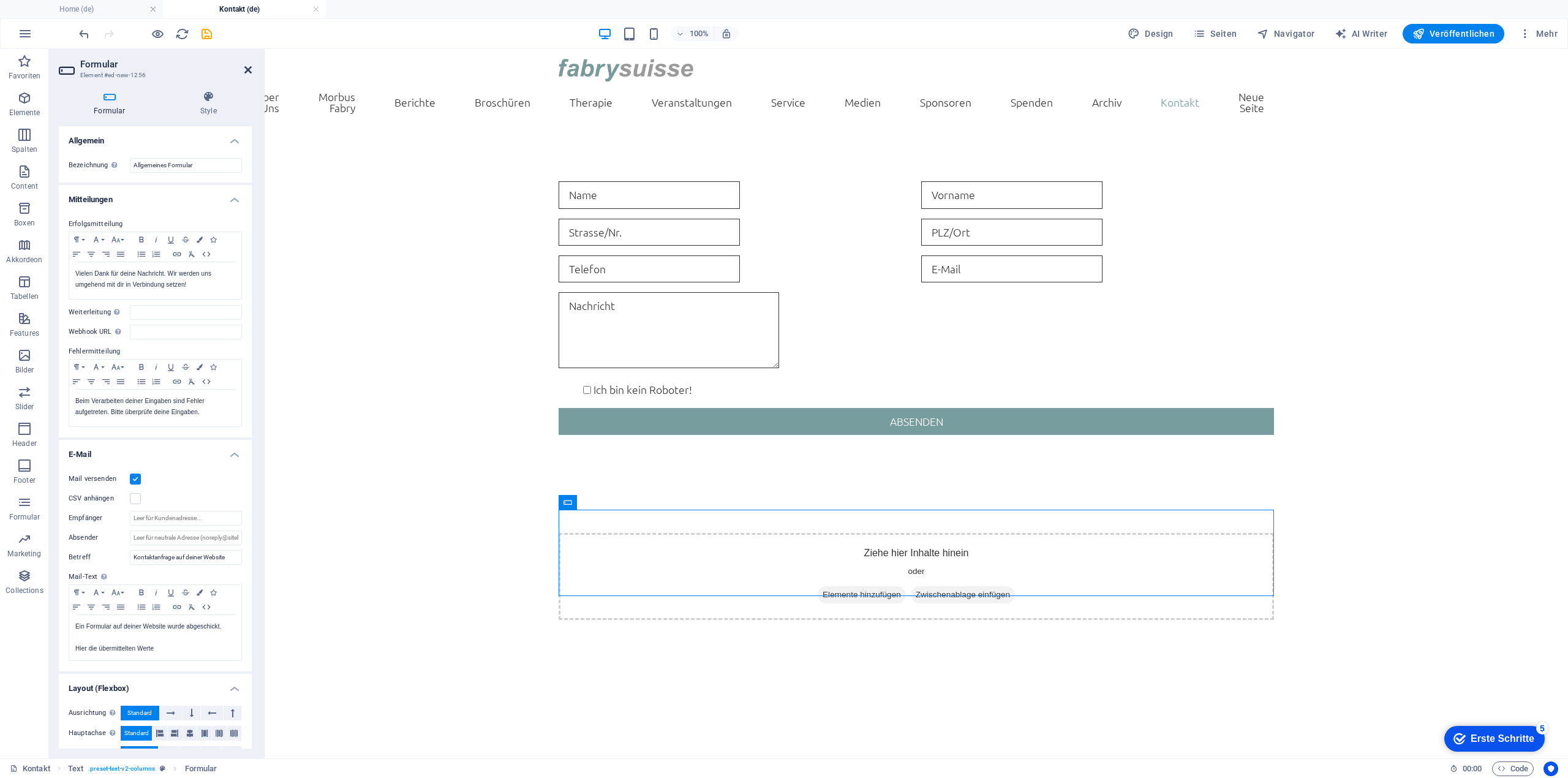
drag, startPoint x: 256, startPoint y: 67, endPoint x: 246, endPoint y: 72, distance: 11.2
click at [246, 72] on aside "Formular Element #ed-new-1256 Formular Style Allgemein Bezeichnung Lege eine Be…" at bounding box center [156, 404] width 215 height 710
drag, startPoint x: 246, startPoint y: 72, endPoint x: 197, endPoint y: 26, distance: 67.2
click at [246, 72] on icon at bounding box center [248, 69] width 7 height 10
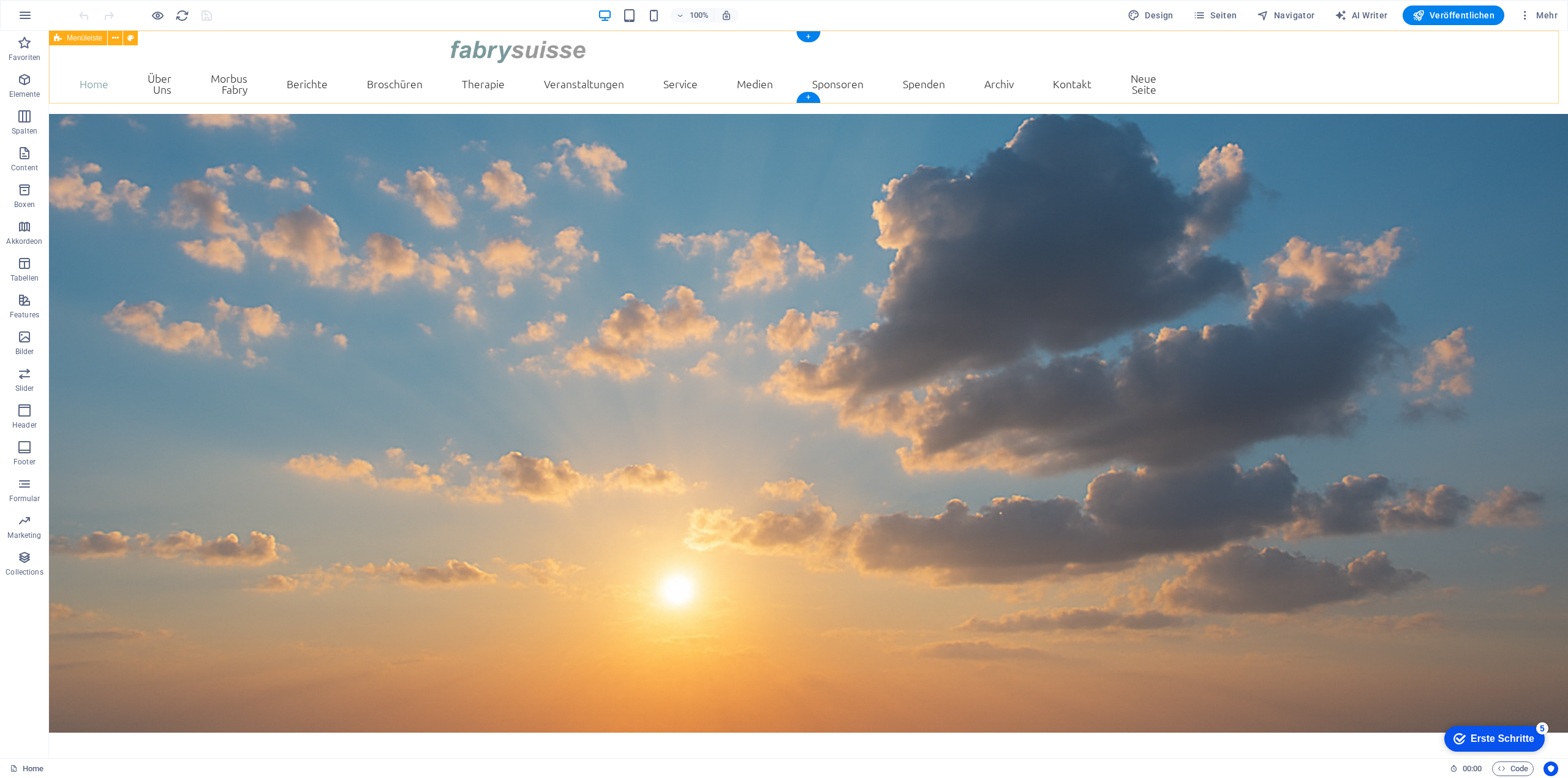
click at [1158, 38] on div "Home Über Uns Statuten Vorstand und Beirut Jahresbericht Morbus Fabry Berichte …" at bounding box center [809, 73] width 1519 height 84
click at [1211, 12] on span "Seiten" at bounding box center [1215, 15] width 45 height 12
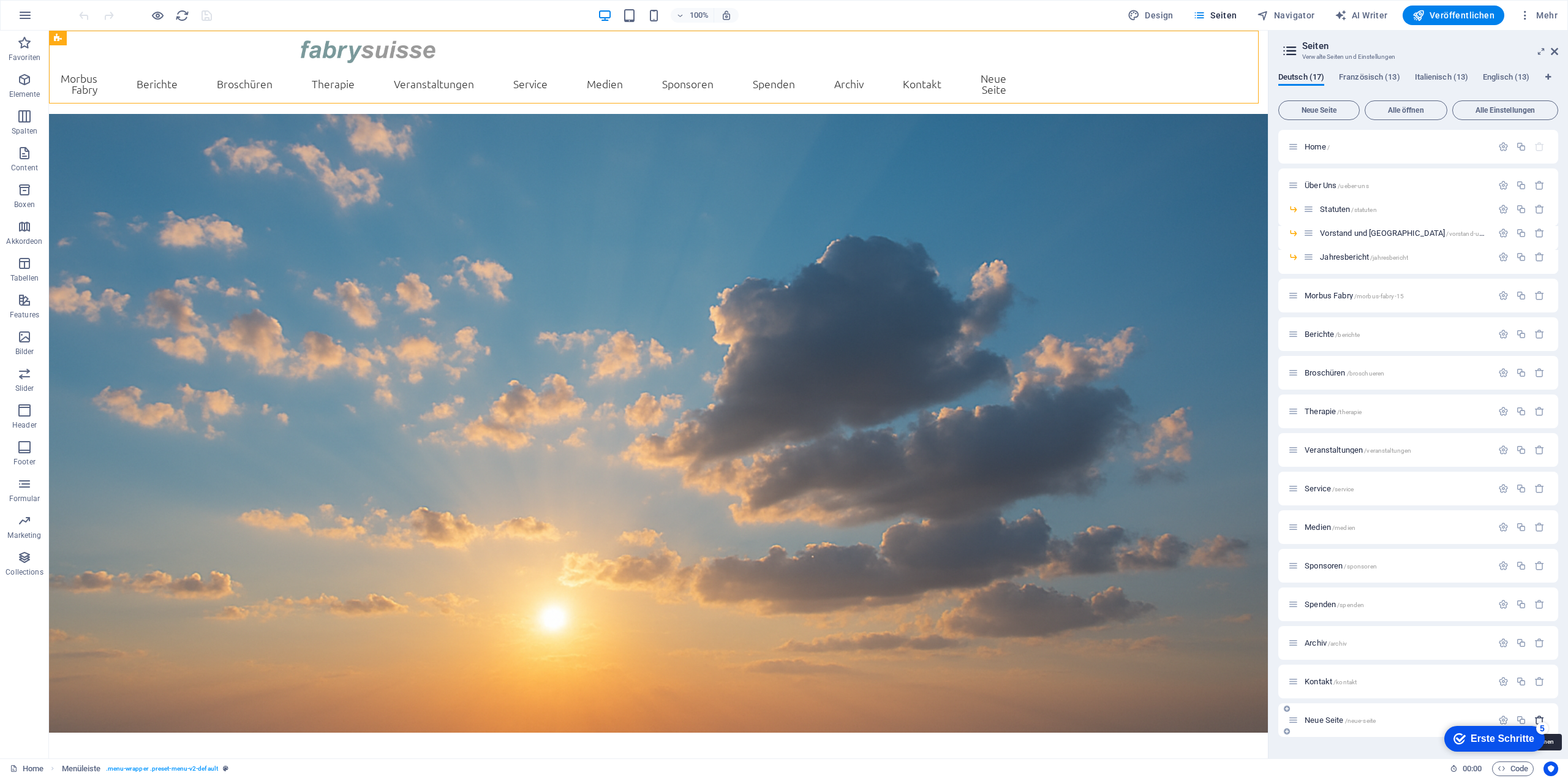
click at [1536, 715] on icon "button" at bounding box center [1538, 720] width 10 height 10
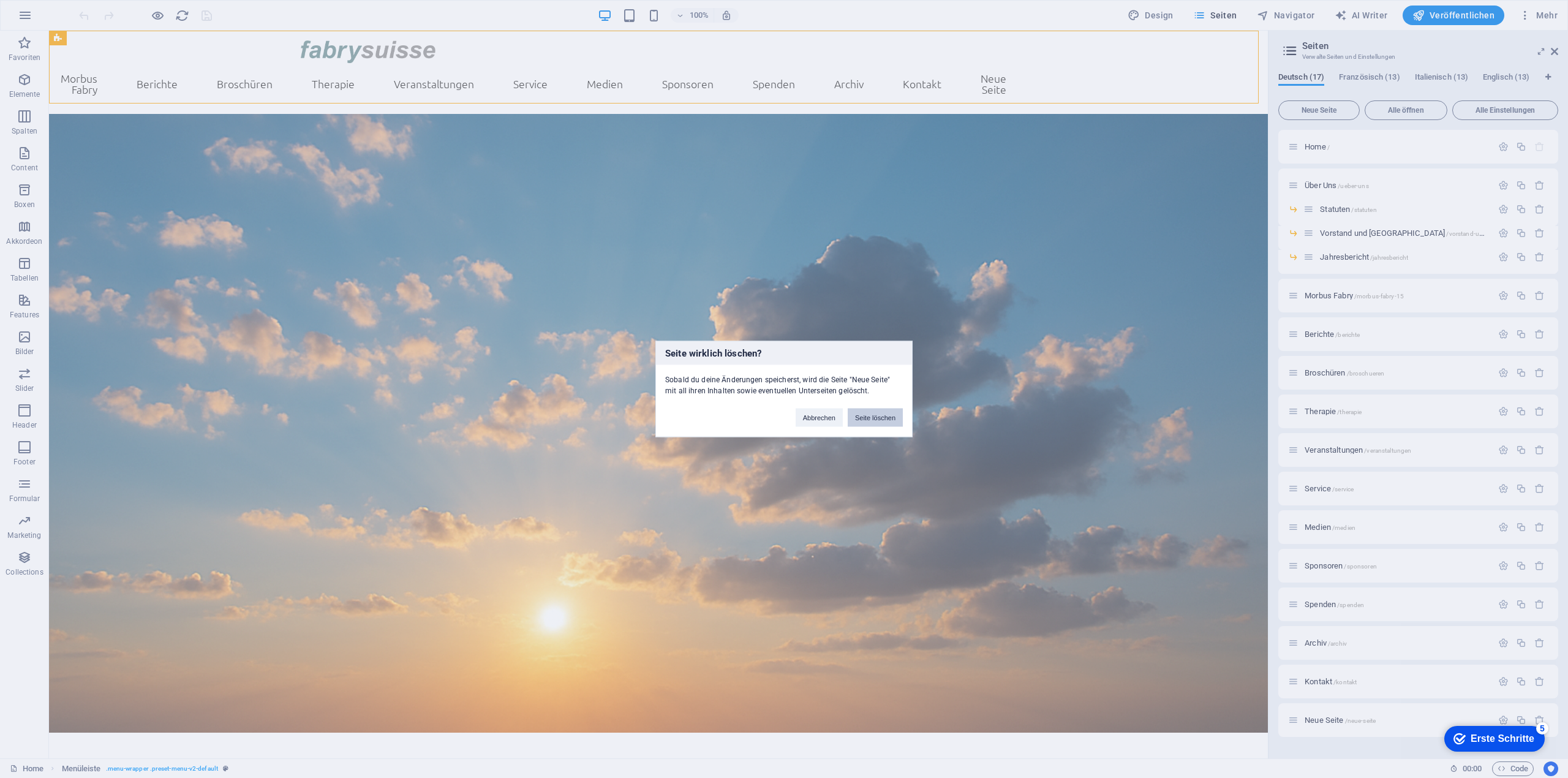
click at [873, 414] on button "Seite löschen" at bounding box center [875, 418] width 55 height 18
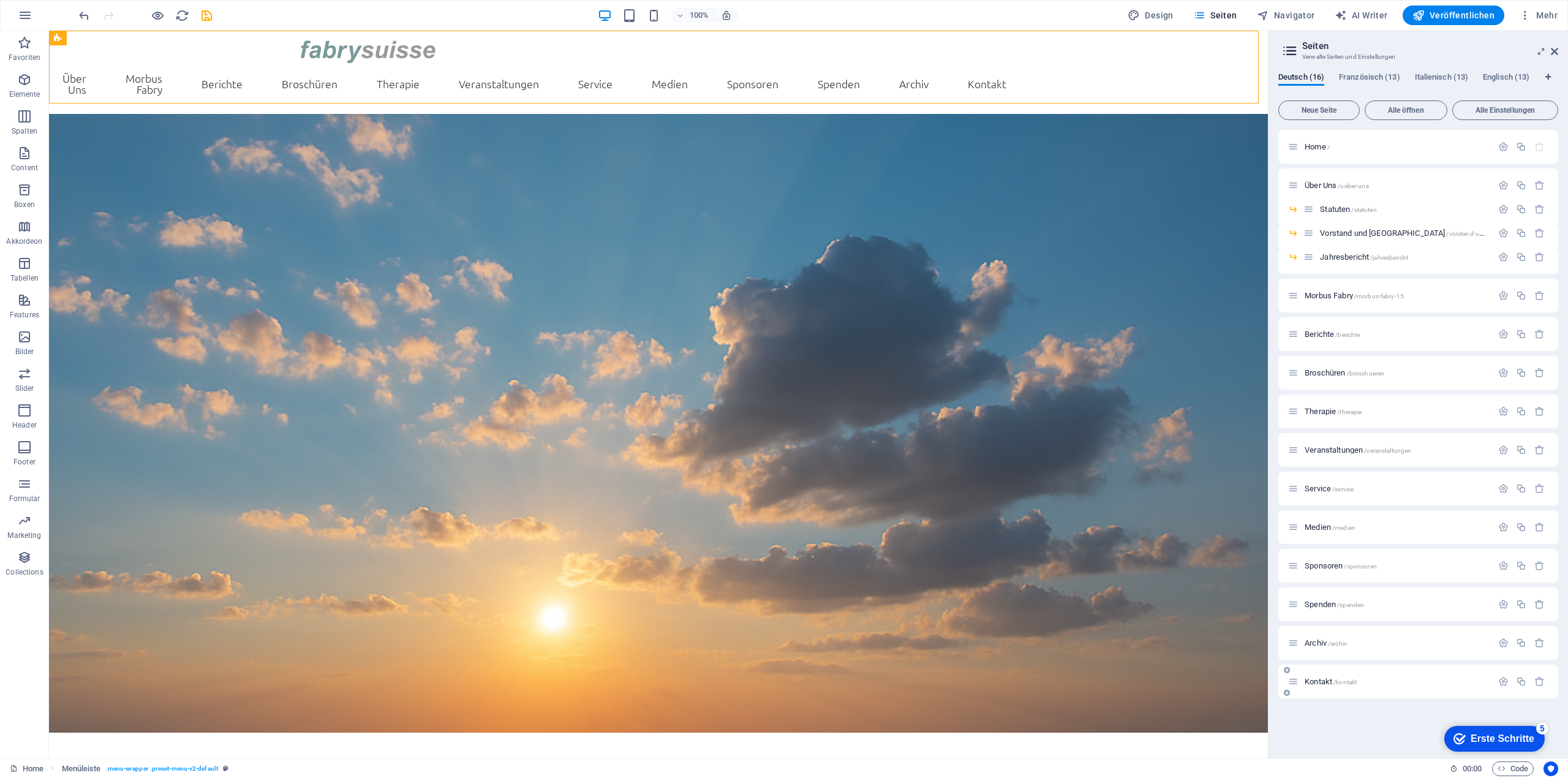
click at [1335, 682] on span "/kontakt" at bounding box center [1345, 682] width 24 height 6
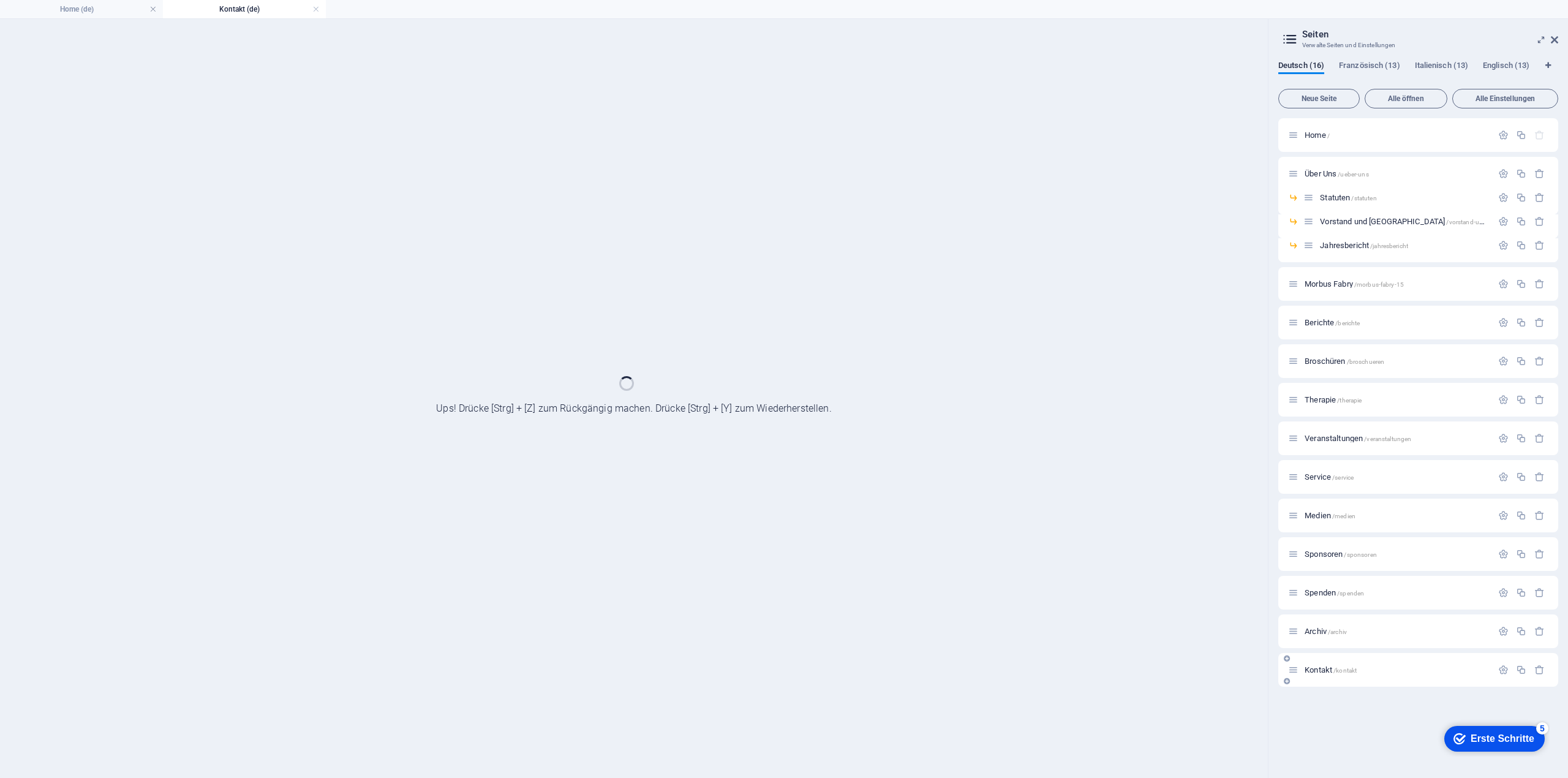
click at [1335, 682] on div "Kontakt /kontakt" at bounding box center [1418, 670] width 280 height 34
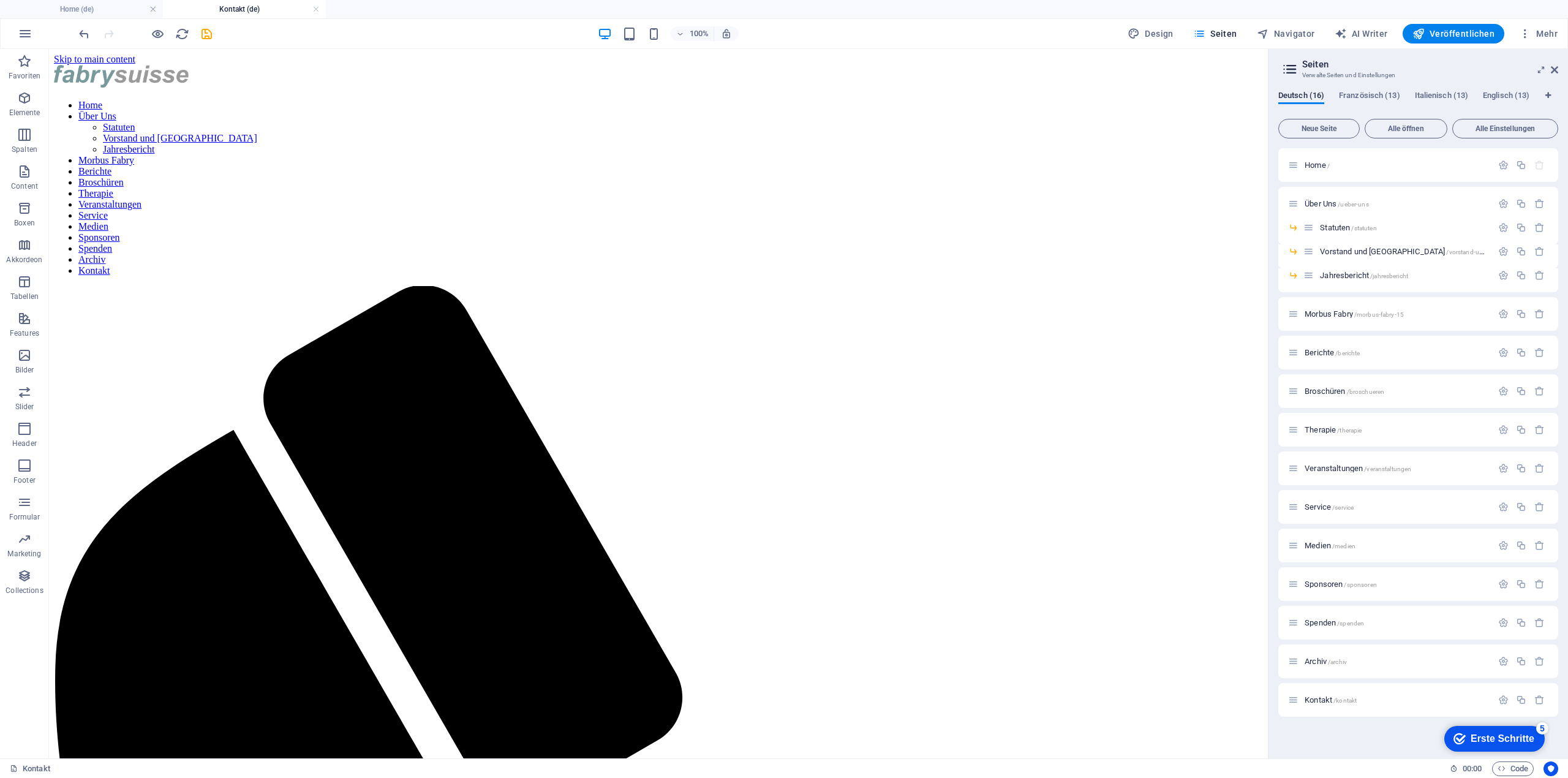
click at [645, 490] on div "+ Abschnitt" at bounding box center [659, 494] width 60 height 21
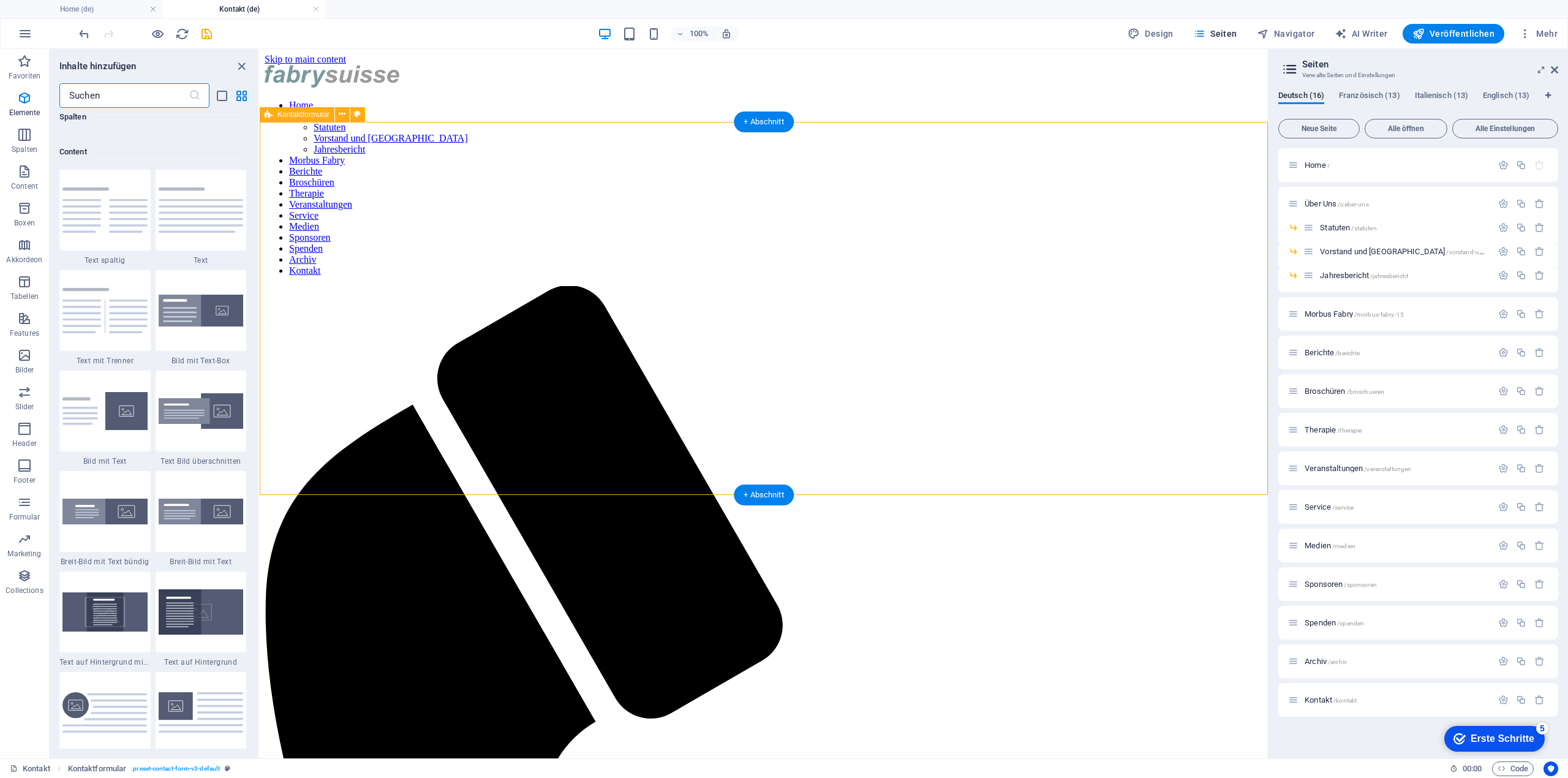
scroll to position [2143, 0]
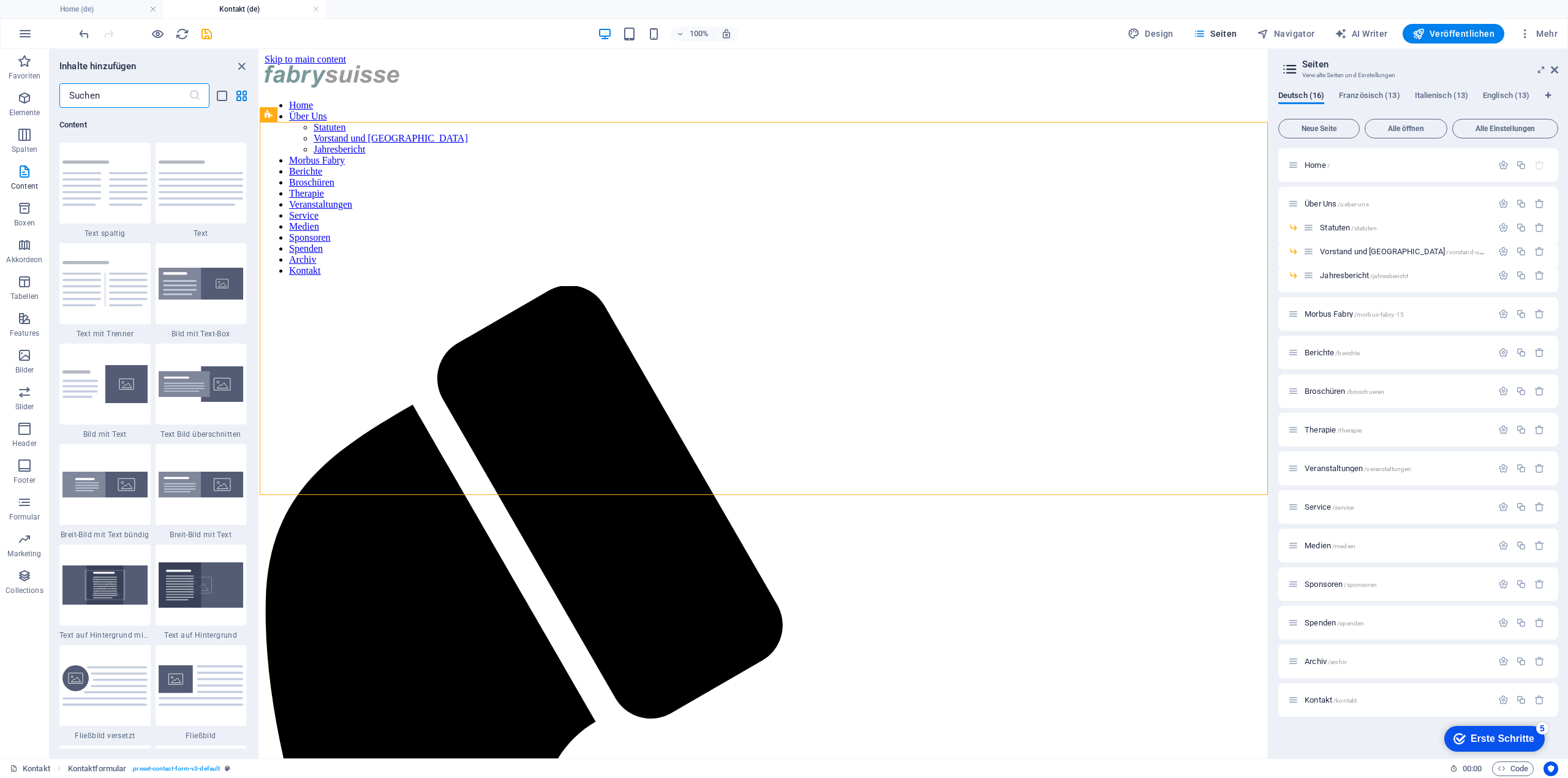
click at [113, 99] on input "text" at bounding box center [124, 95] width 129 height 25
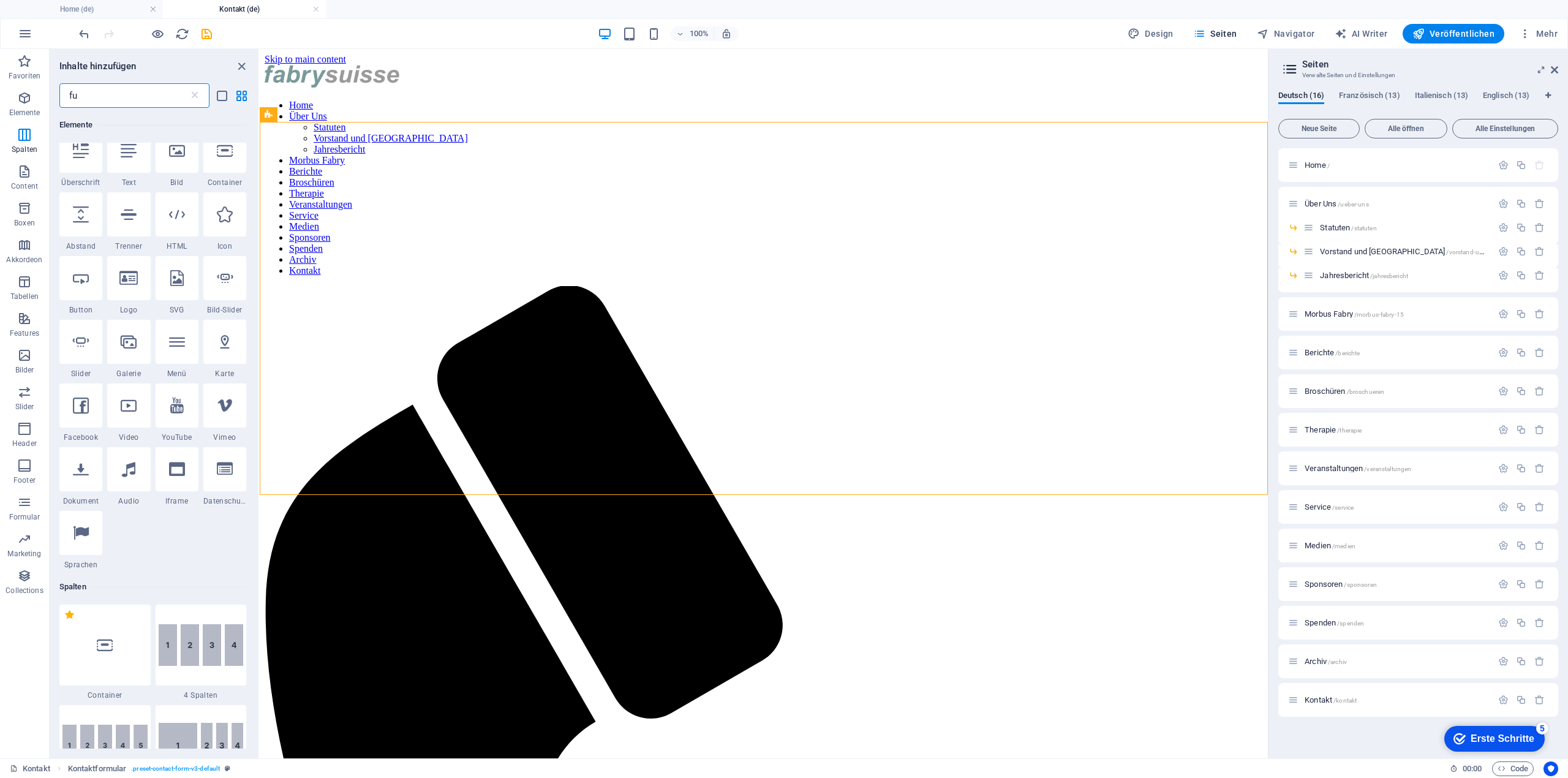
scroll to position [0, 0]
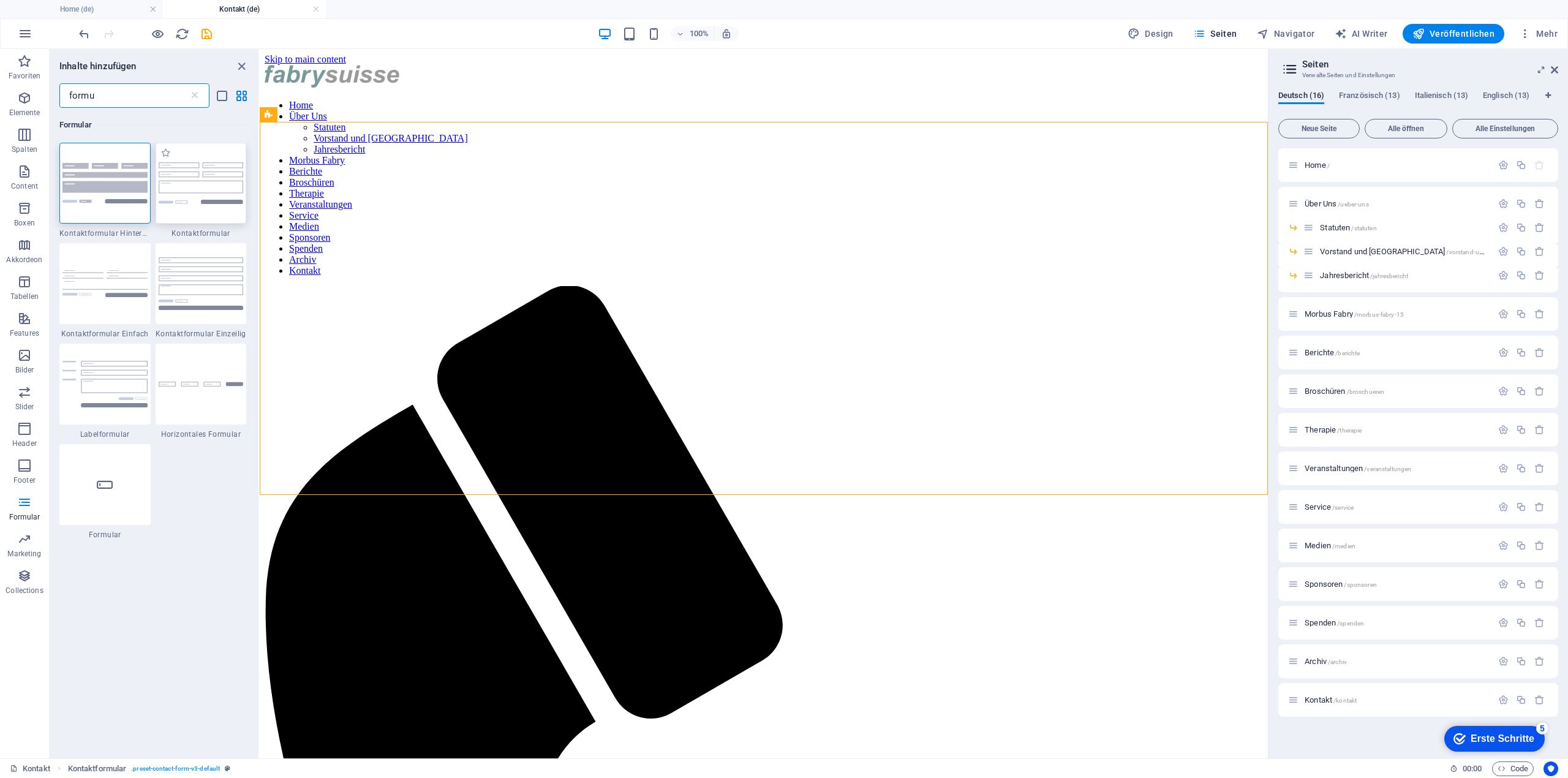
type input "formu"
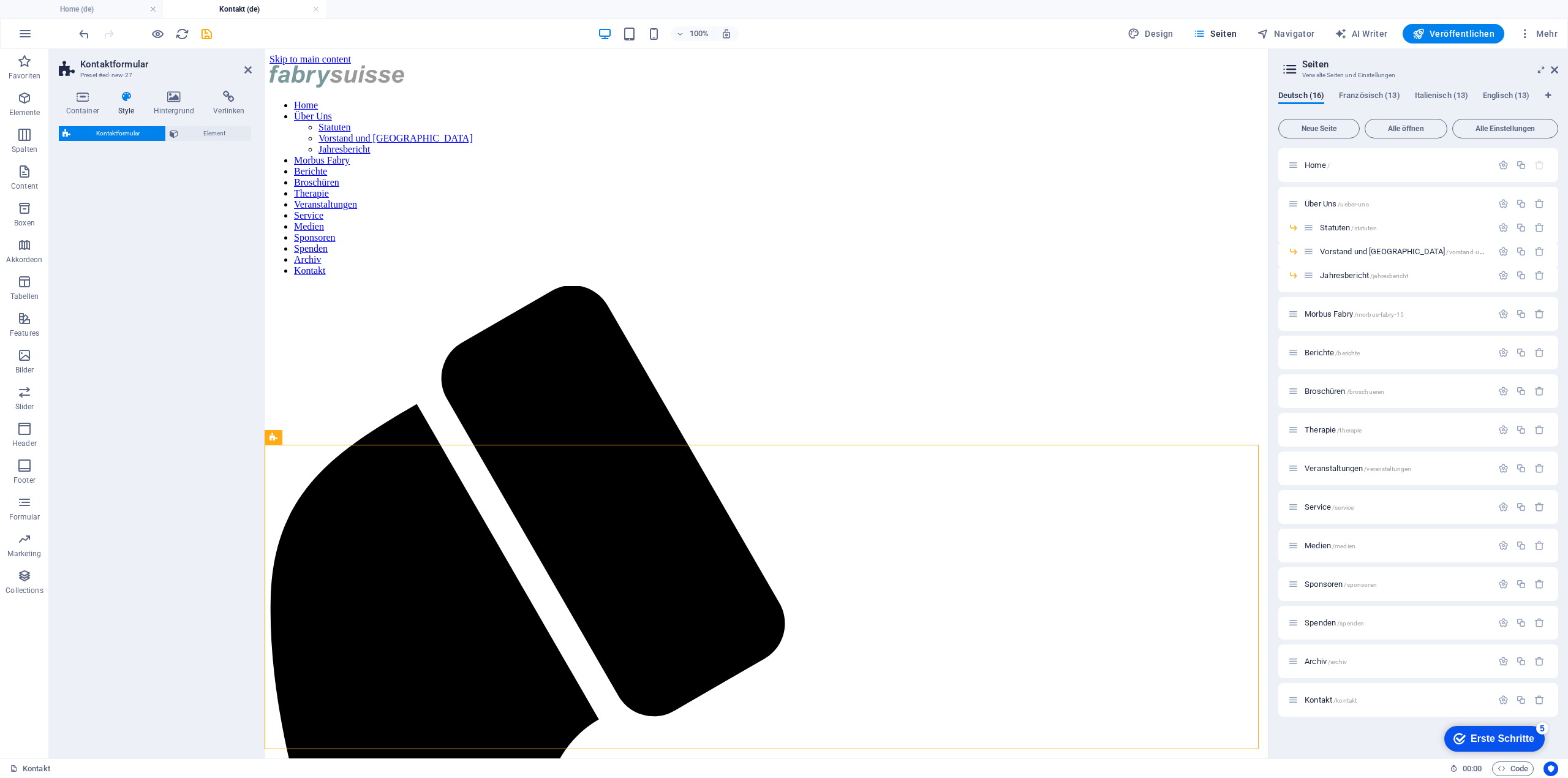
select select "rem"
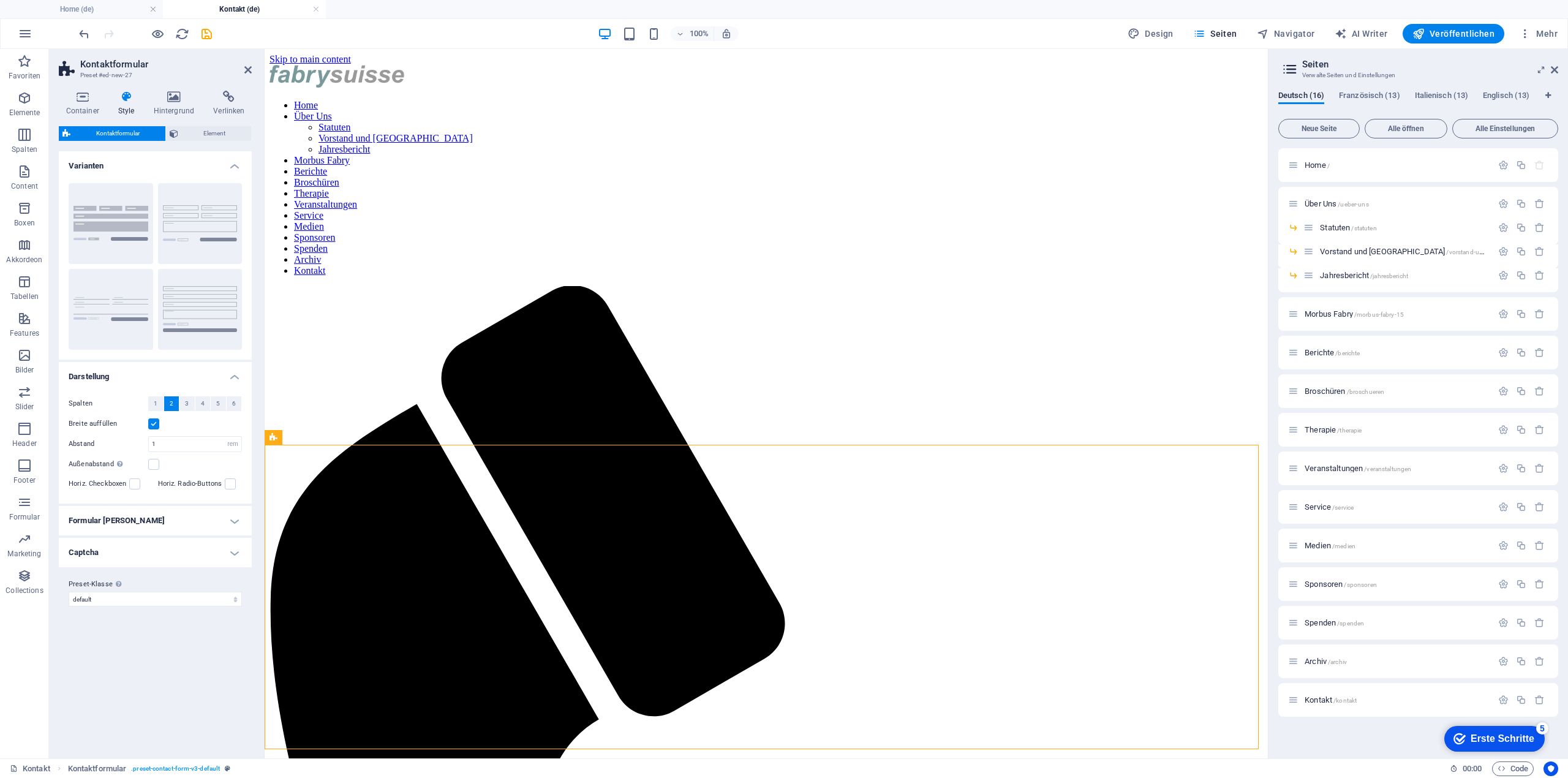
scroll to position [50, 0]
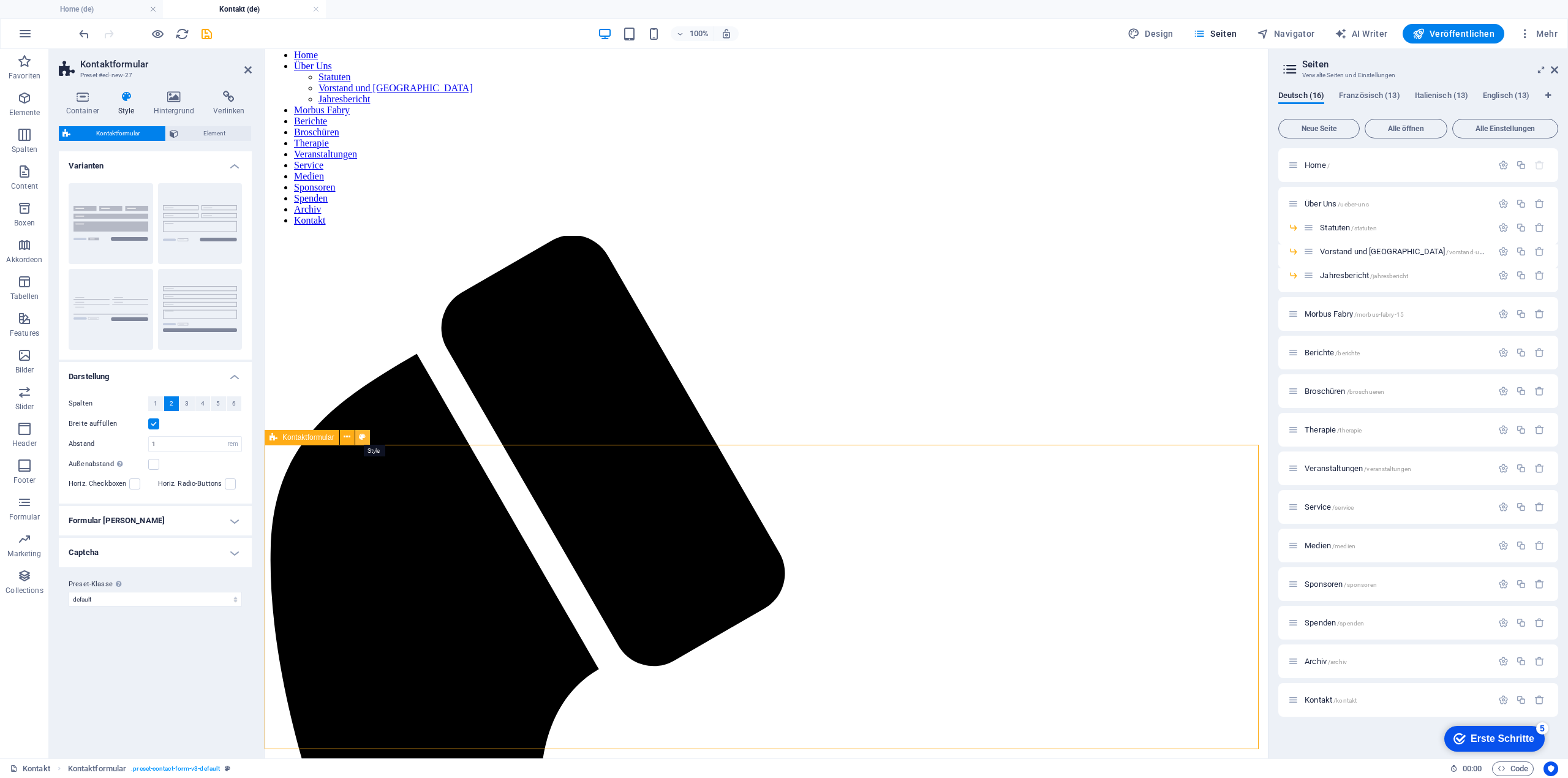
click at [361, 439] on icon at bounding box center [362, 437] width 6 height 13
click at [244, 72] on icon at bounding box center [248, 69] width 7 height 10
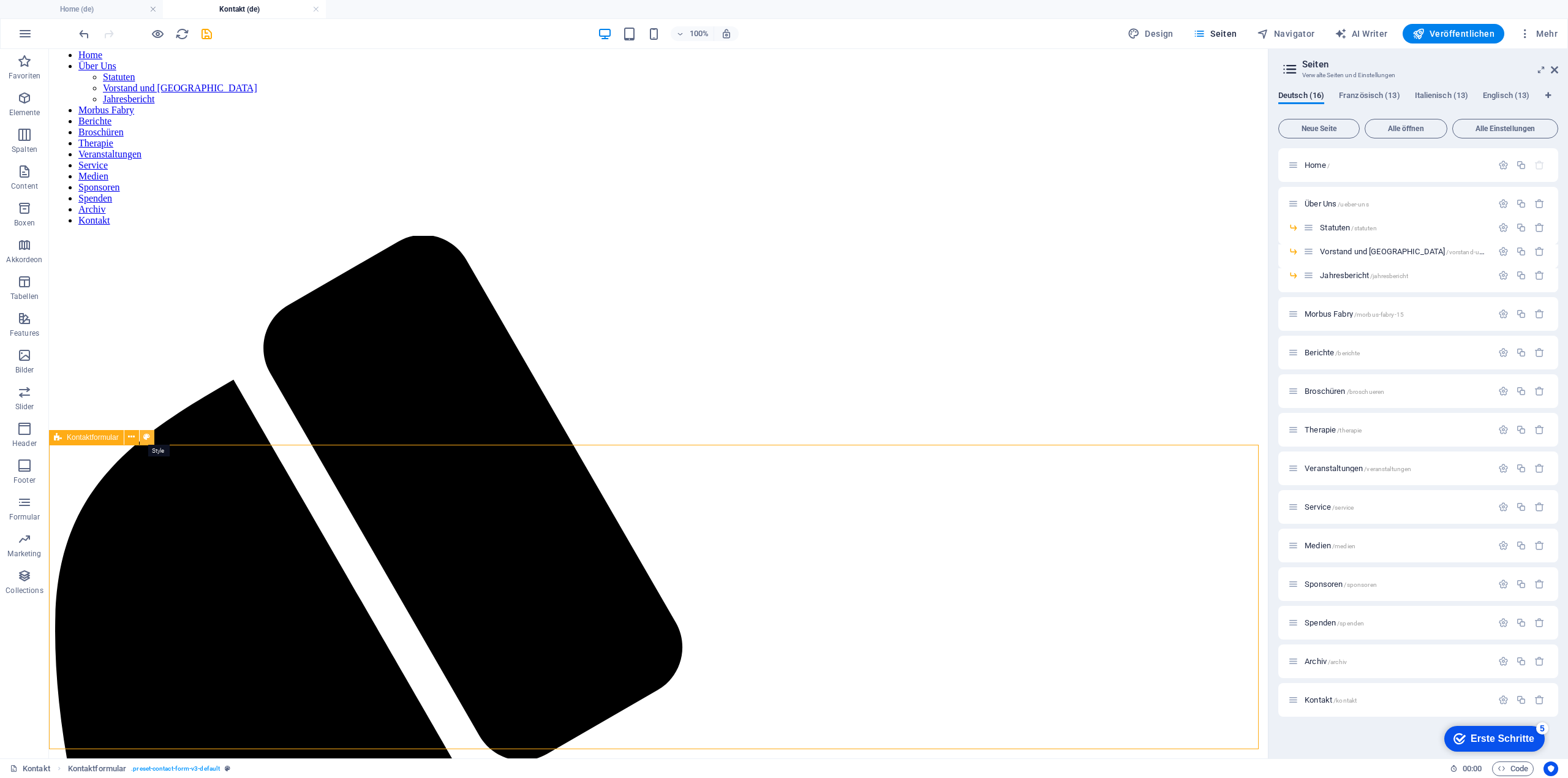
click at [145, 435] on icon at bounding box center [146, 437] width 6 height 13
select select "rem"
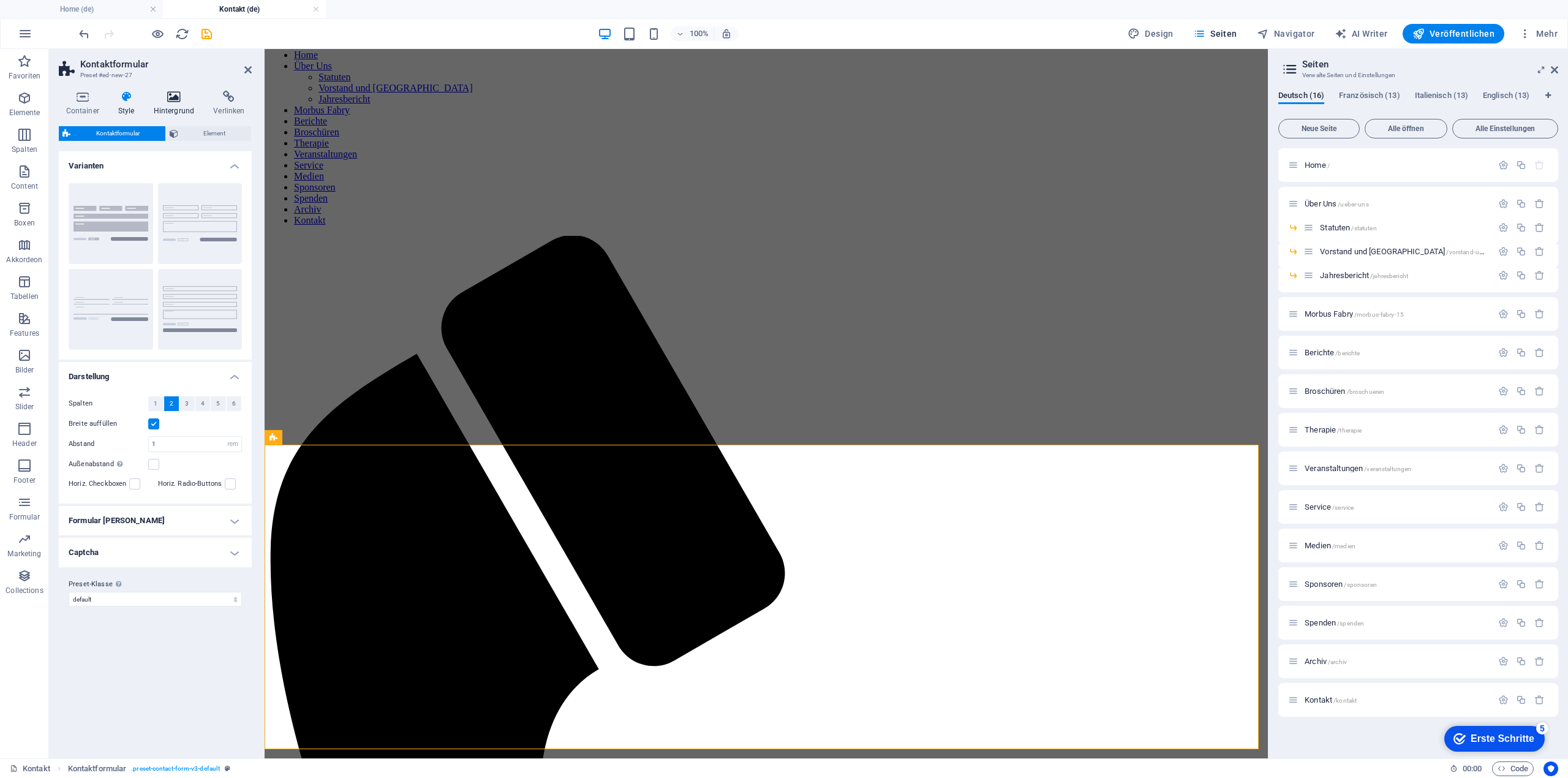
click at [171, 96] on icon at bounding box center [174, 96] width 55 height 12
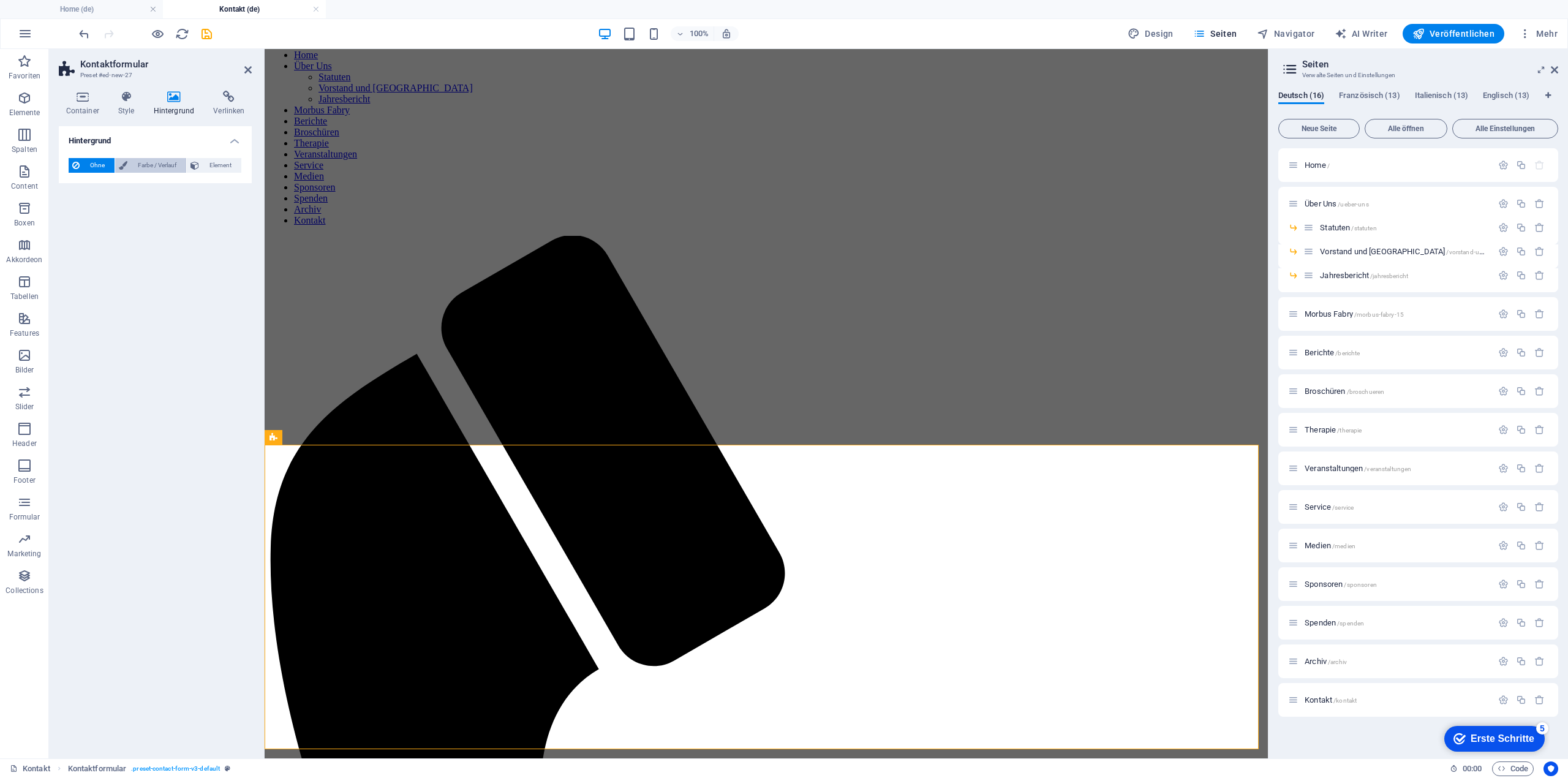
click at [162, 160] on span "Farbe / Verlauf" at bounding box center [156, 165] width 52 height 15
click at [81, 213] on span at bounding box center [76, 214] width 14 height 14
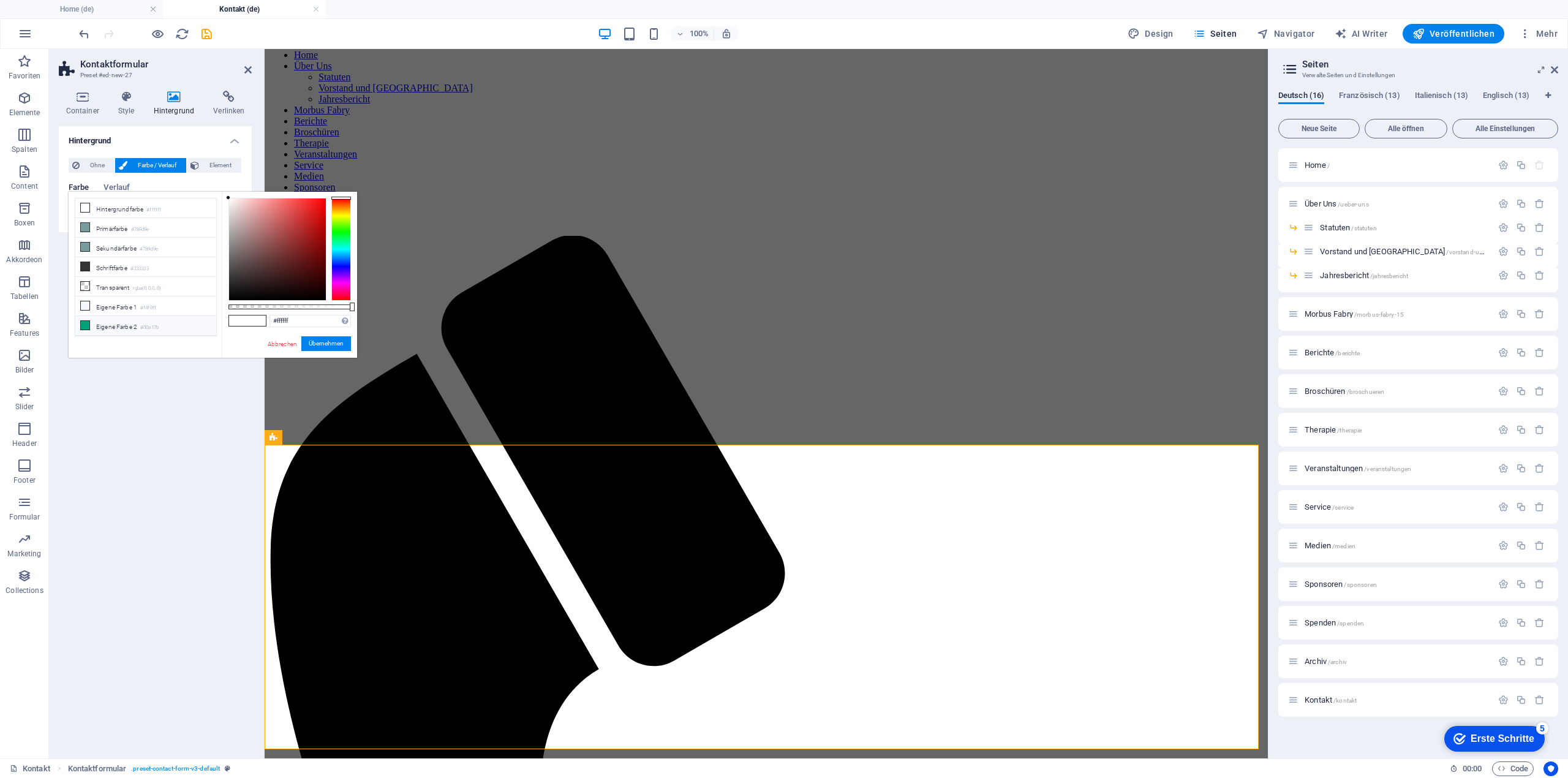
click at [119, 316] on li "Eigene Farbe 2 #00a17b" at bounding box center [145, 326] width 141 height 20
type input "#000201"
drag, startPoint x: 323, startPoint y: 298, endPoint x: 330, endPoint y: 299, distance: 7.1
click at [330, 299] on div at bounding box center [289, 249] width 123 height 103
click at [314, 344] on button "Übernehmen" at bounding box center [326, 344] width 50 height 15
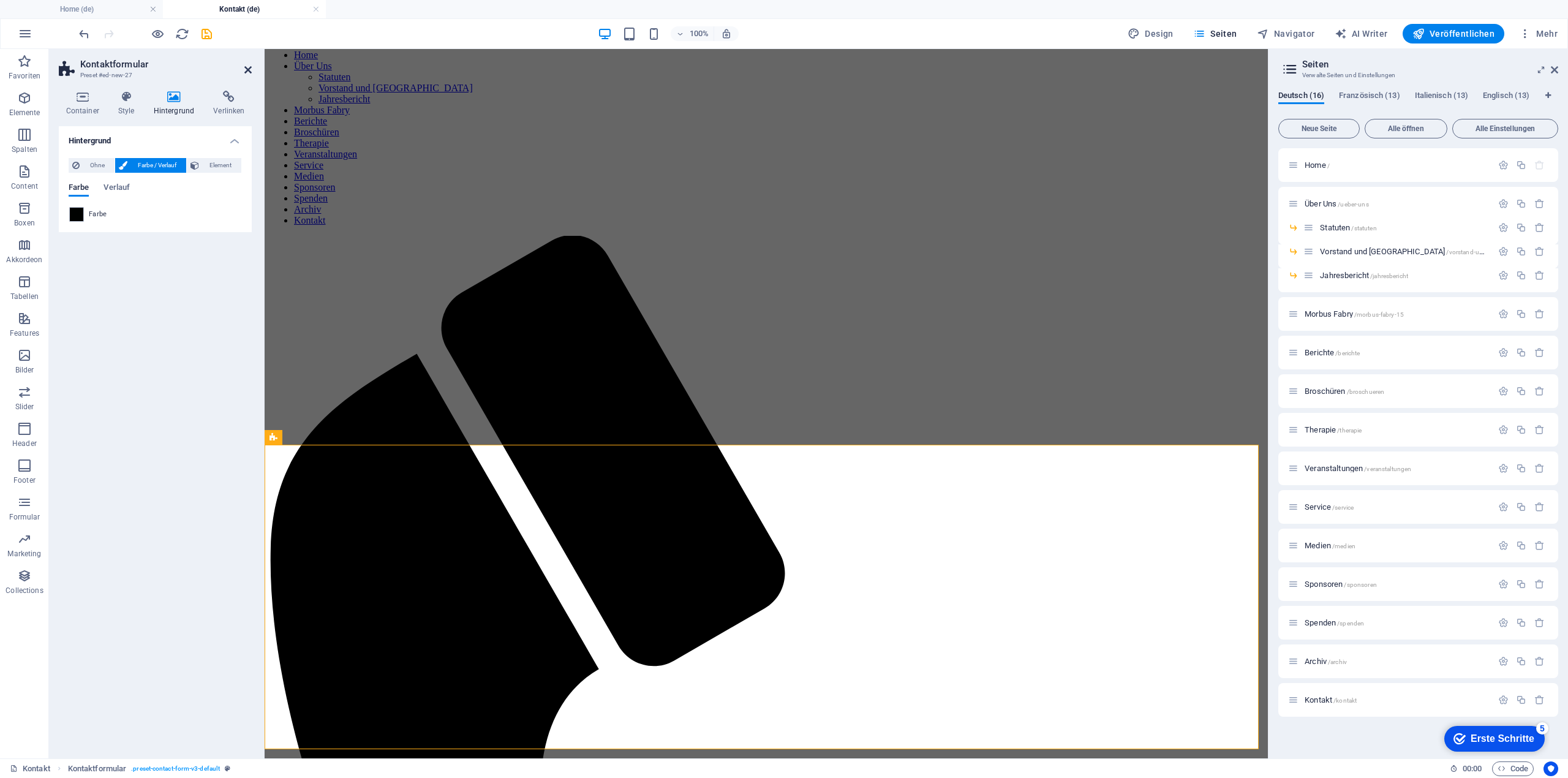
click at [249, 69] on icon at bounding box center [248, 69] width 7 height 10
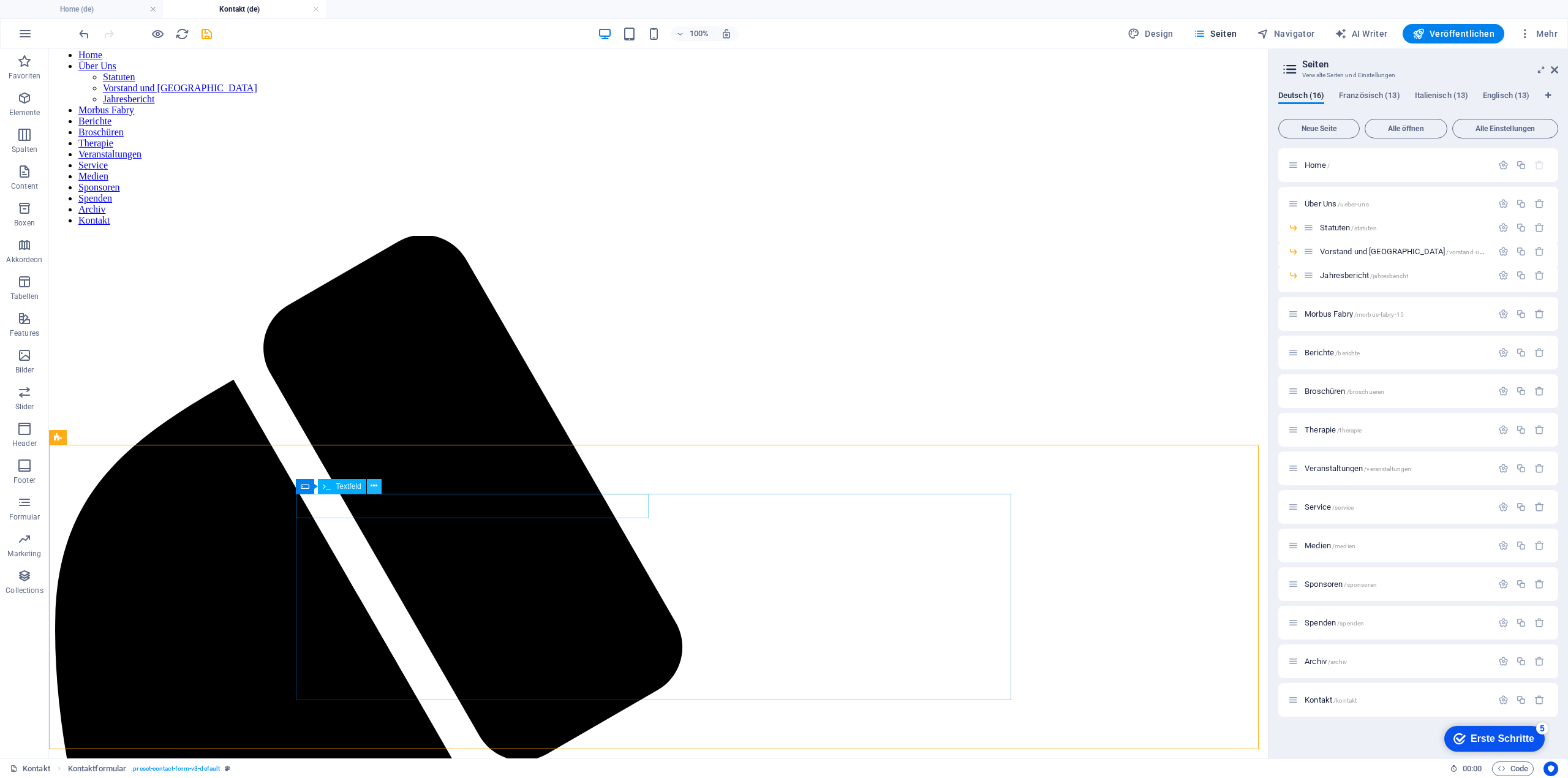
click at [376, 482] on icon at bounding box center [373, 486] width 6 height 13
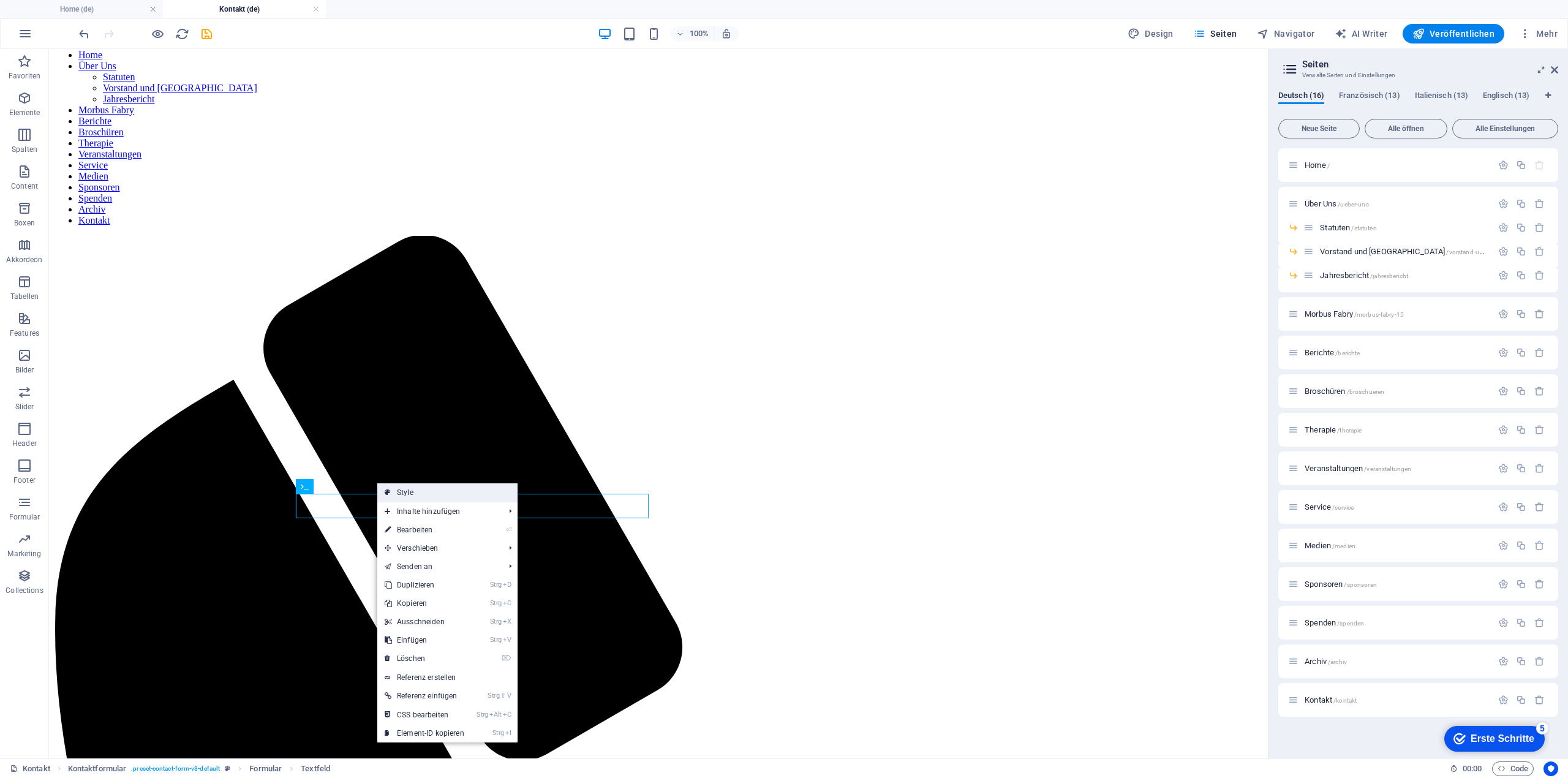
click at [418, 490] on link "Style" at bounding box center [447, 493] width 140 height 18
select select "rem"
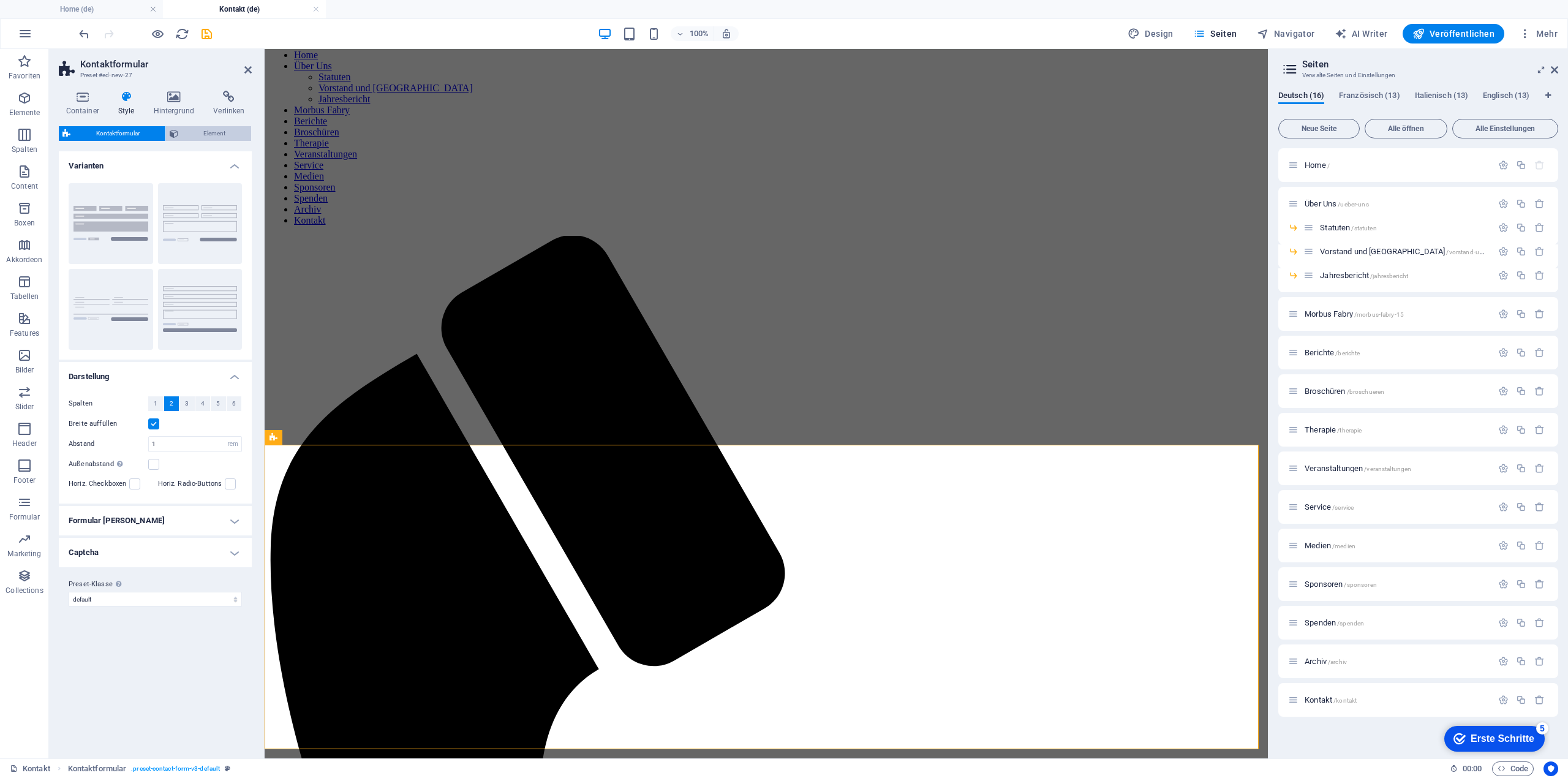
click at [223, 132] on span "Element" at bounding box center [214, 134] width 66 height 15
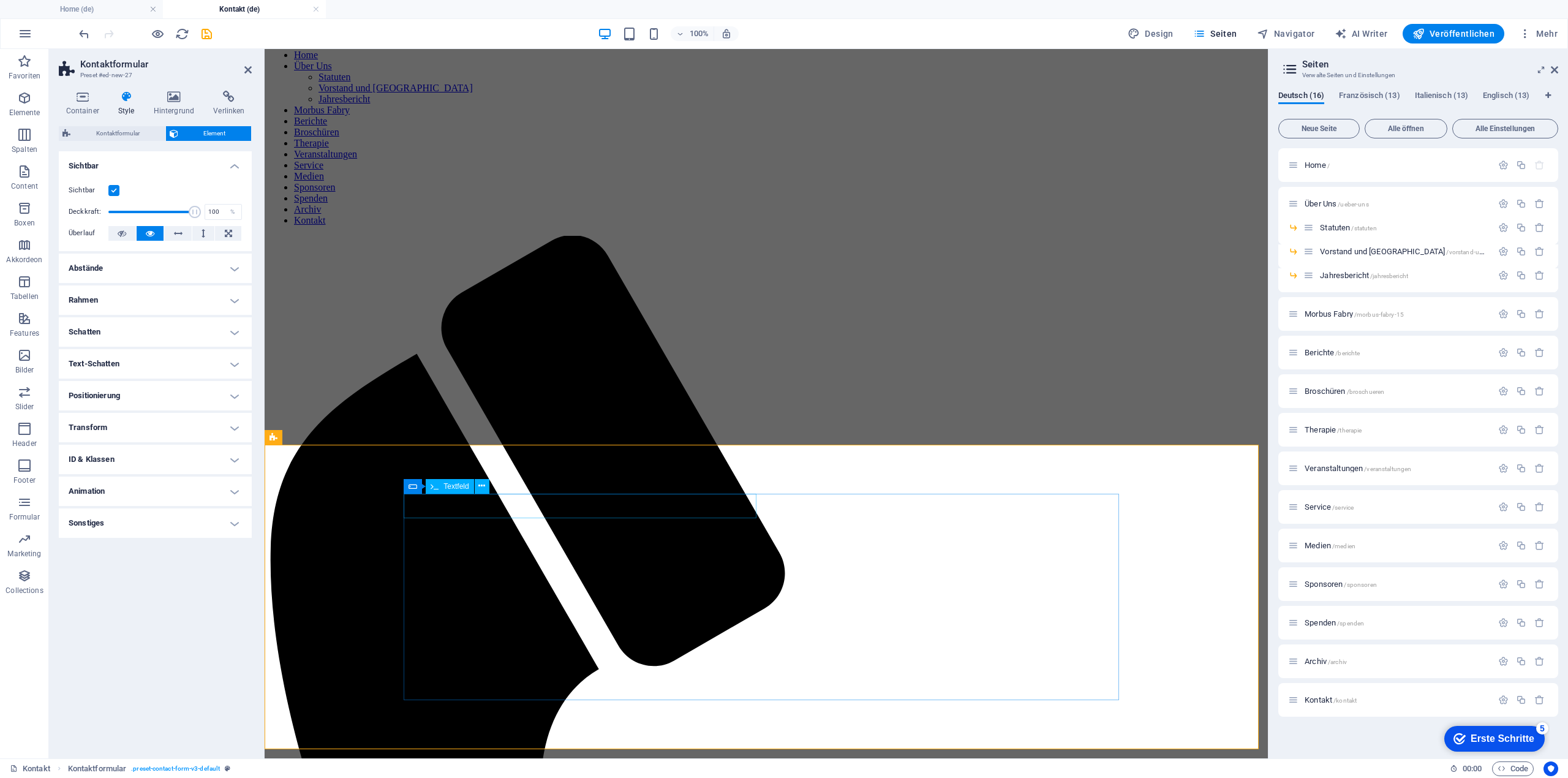
click at [129, 428] on h4 "Transform" at bounding box center [155, 427] width 193 height 29
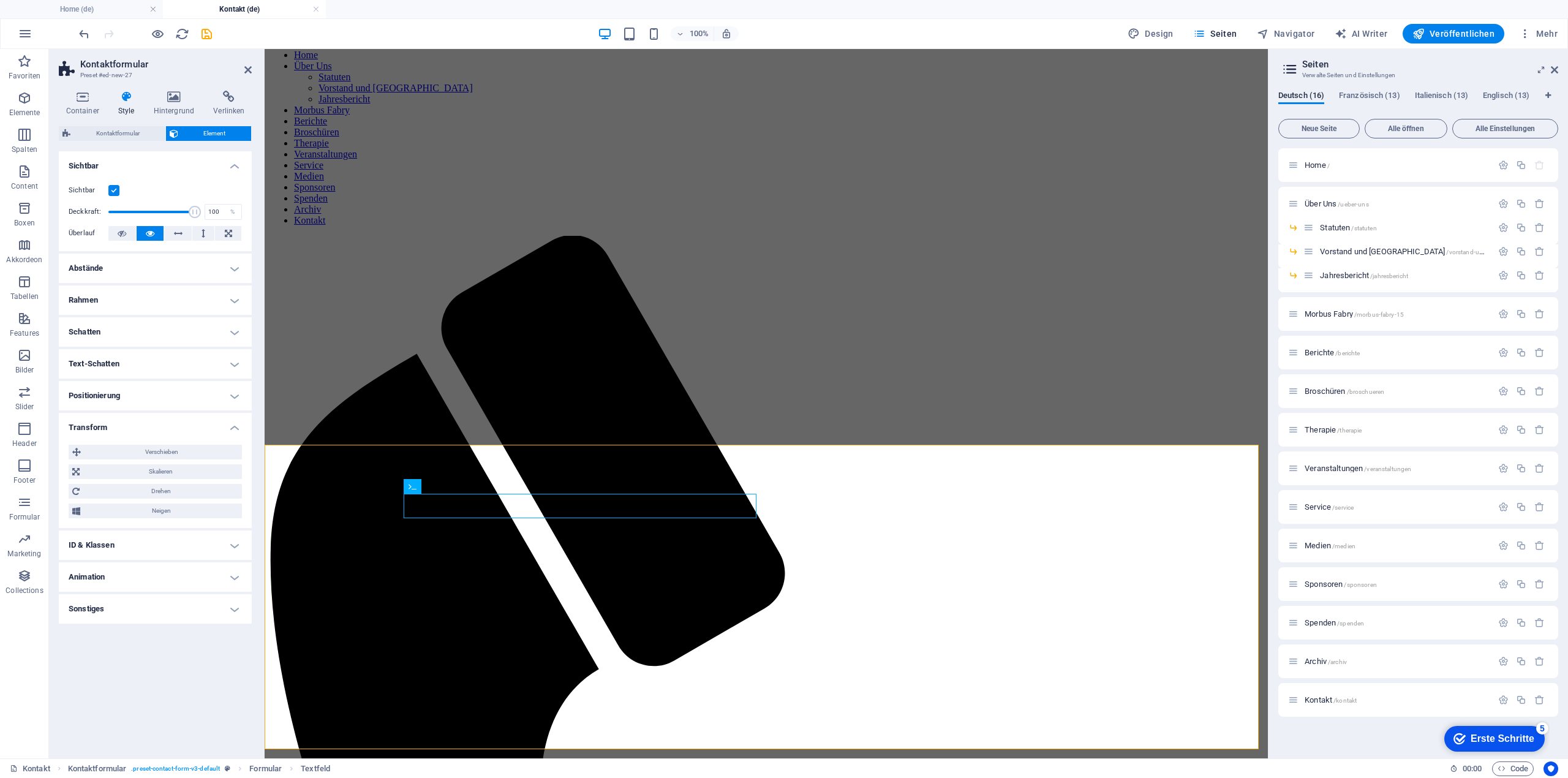
click at [211, 390] on h4 "Positionierung" at bounding box center [155, 395] width 193 height 29
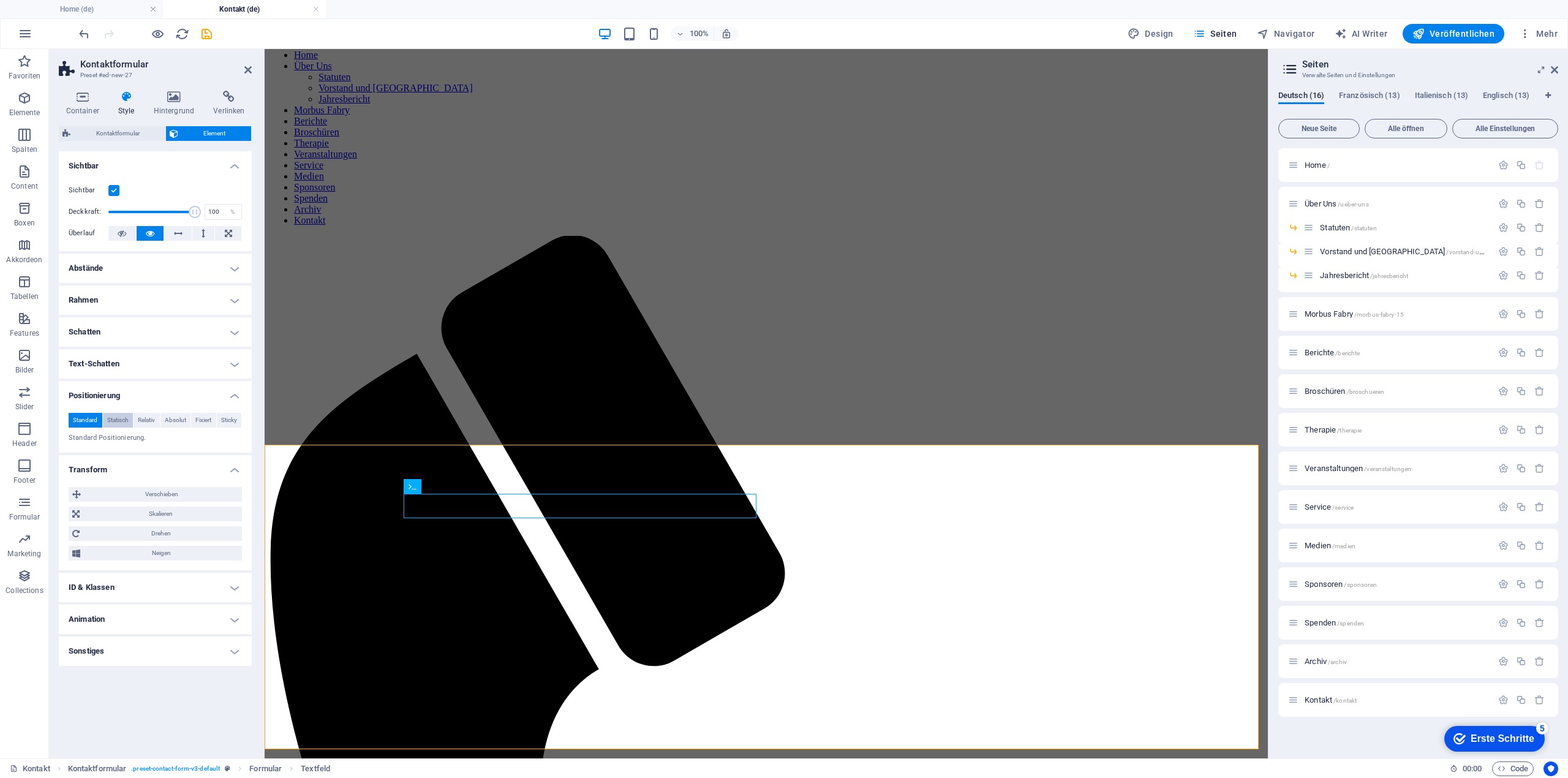
click at [114, 416] on span "Statisch" at bounding box center [118, 420] width 22 height 15
click at [135, 418] on button "Relativ" at bounding box center [146, 420] width 26 height 15
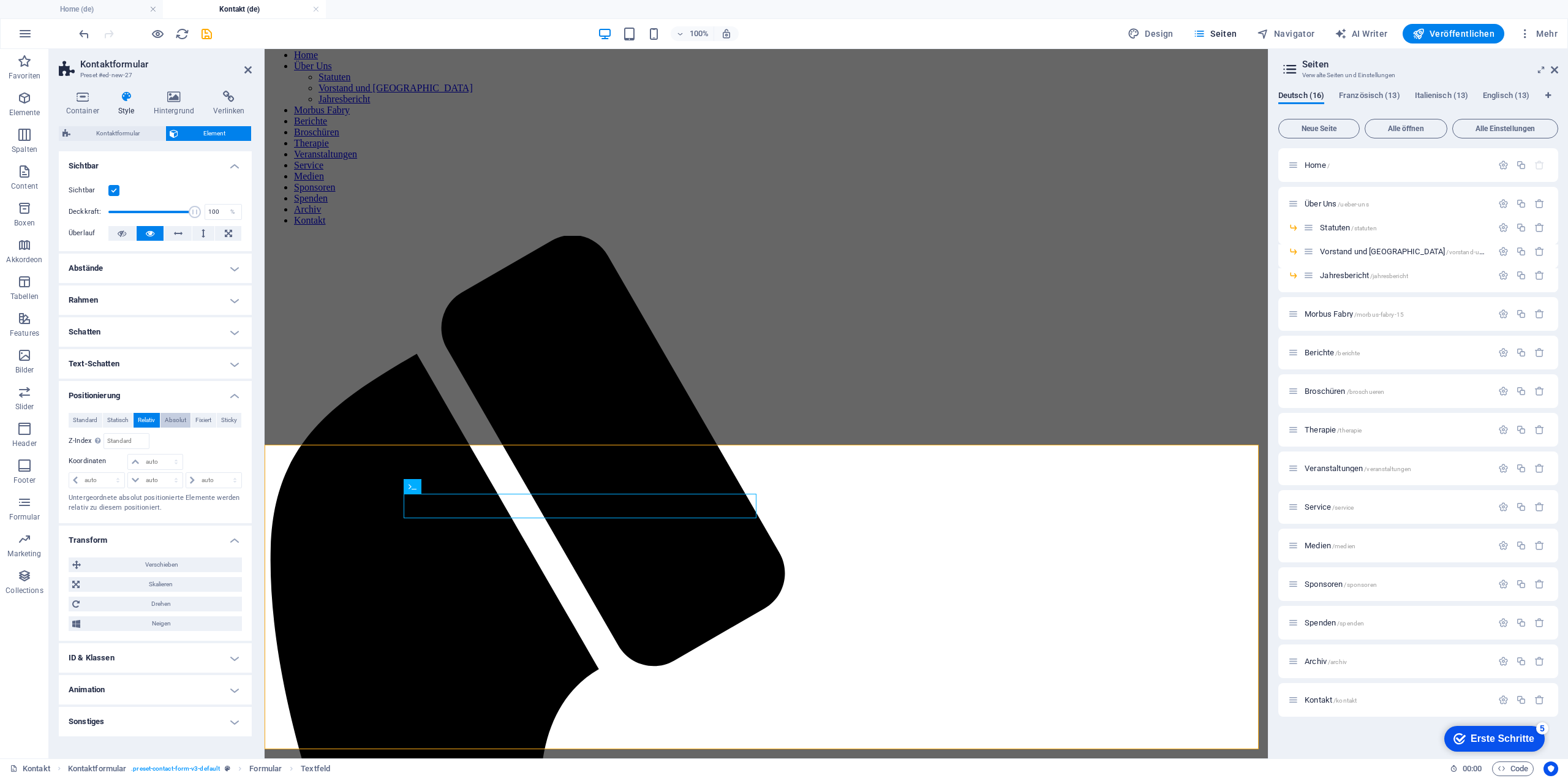
click at [173, 418] on span "Absolut" at bounding box center [175, 420] width 22 height 15
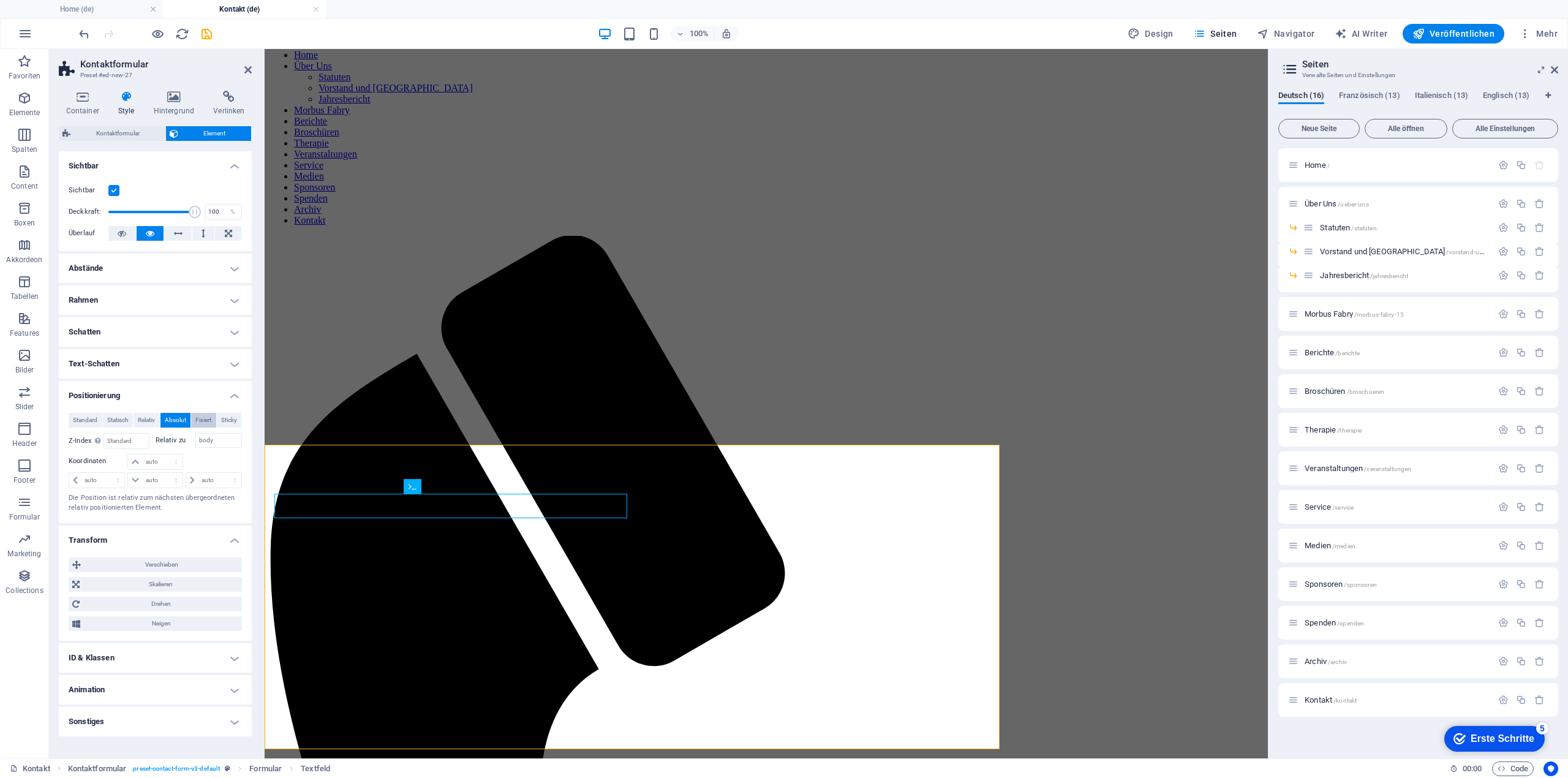
click at [200, 416] on span "Fixiert" at bounding box center [203, 420] width 16 height 15
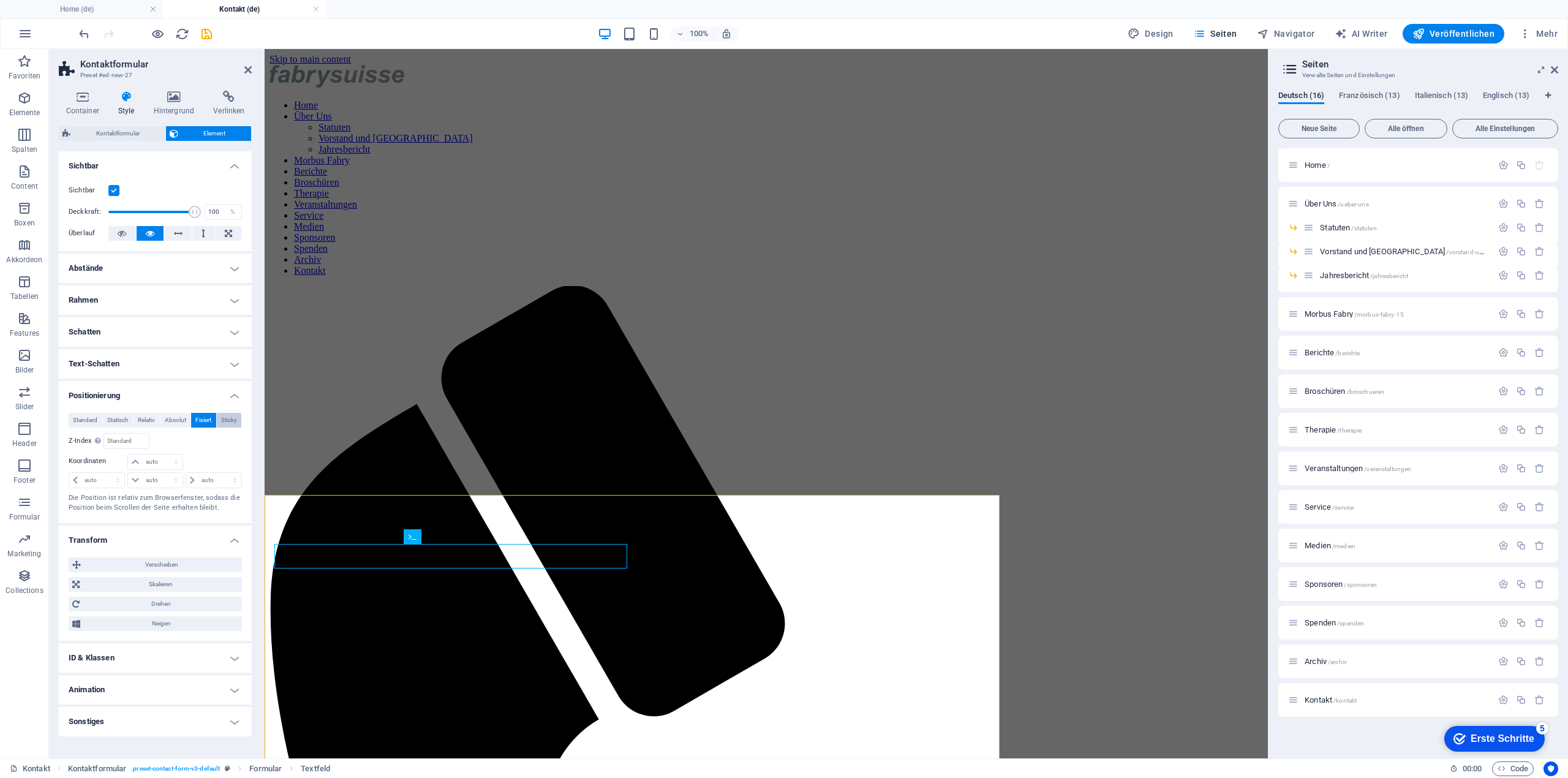
click at [226, 422] on span "Sticky" at bounding box center [229, 420] width 16 height 15
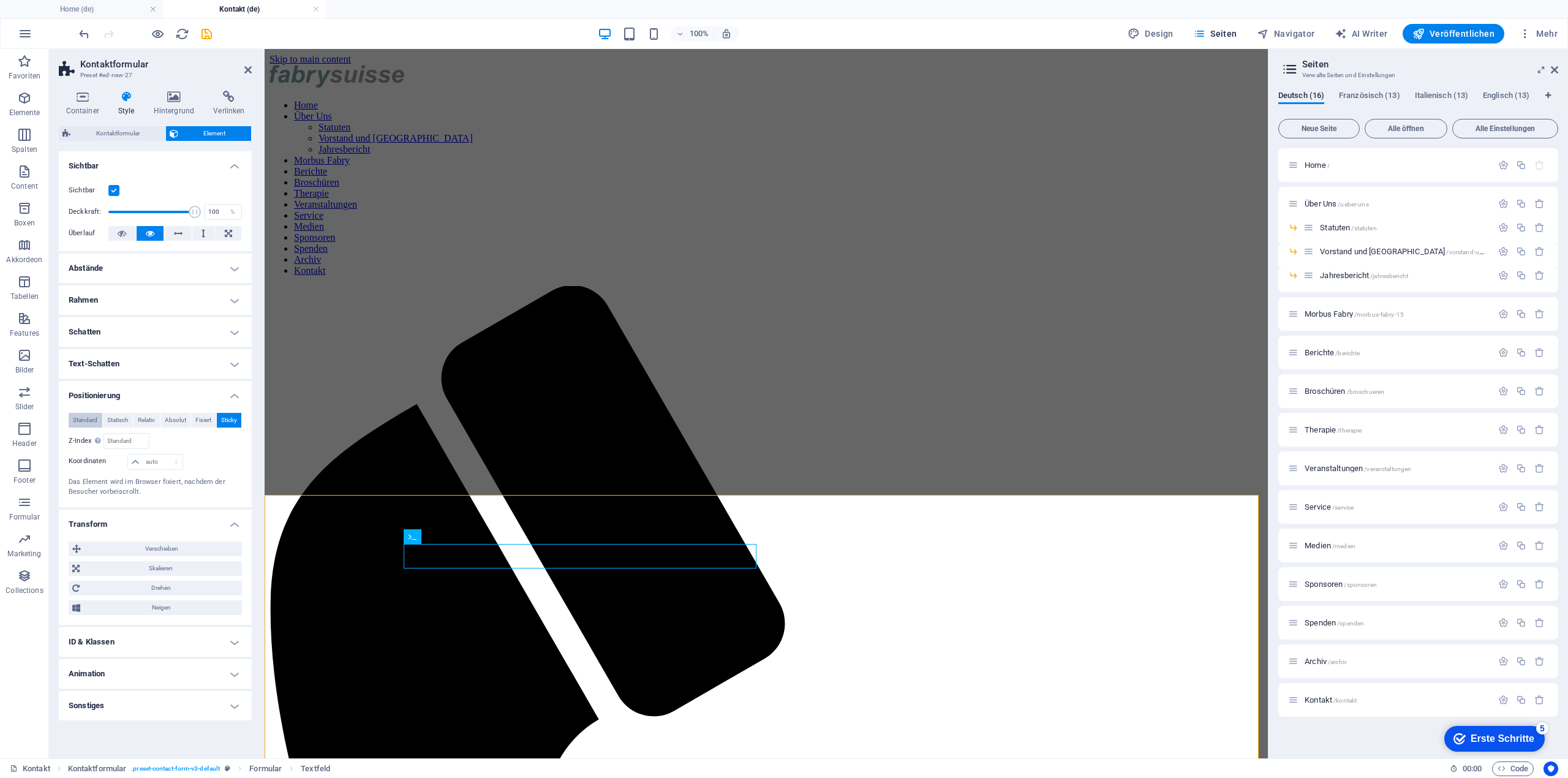
click at [80, 421] on span "Standard" at bounding box center [84, 420] width 25 height 15
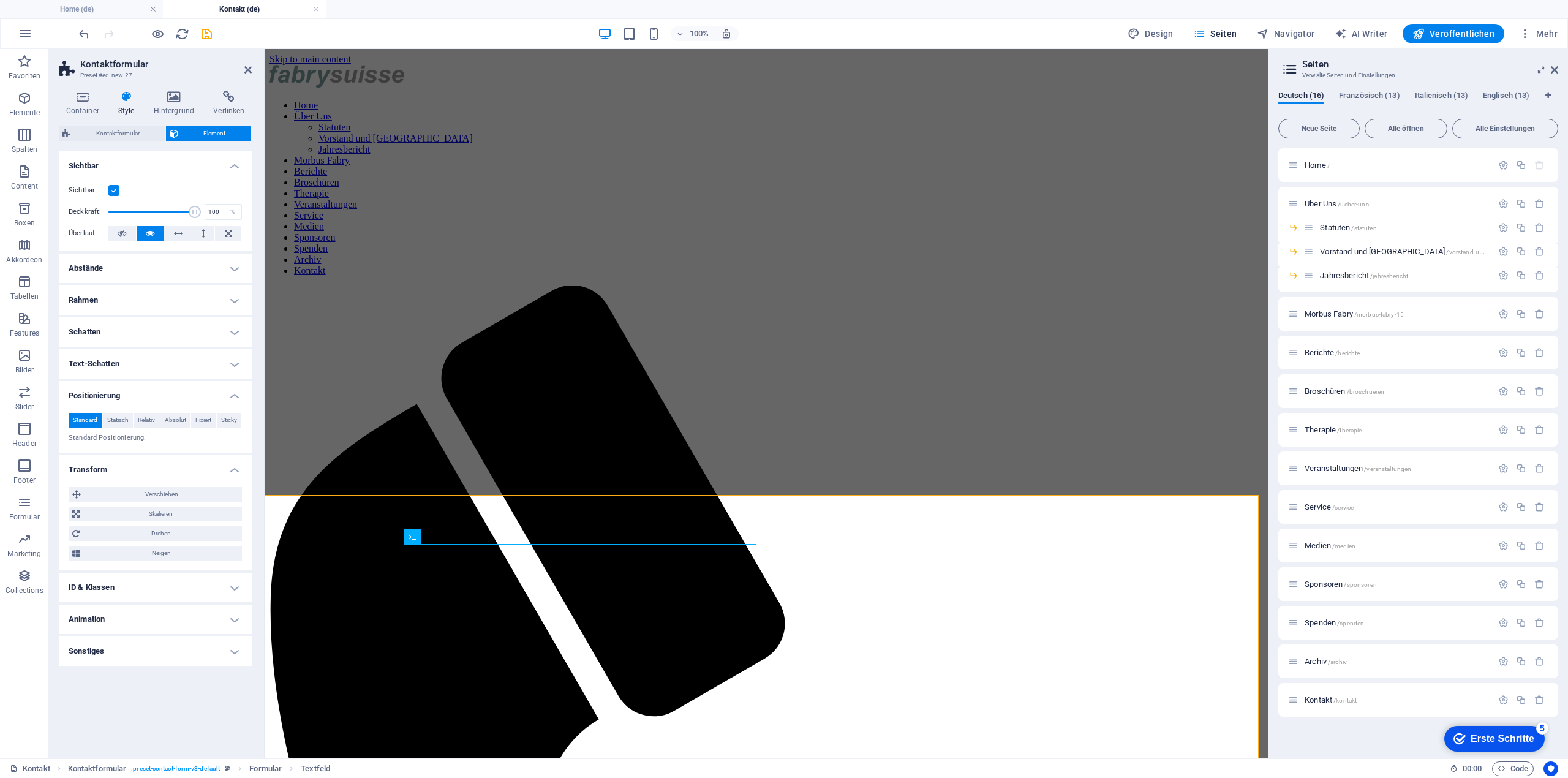
click at [212, 294] on h4 "Rahmen" at bounding box center [155, 300] width 193 height 29
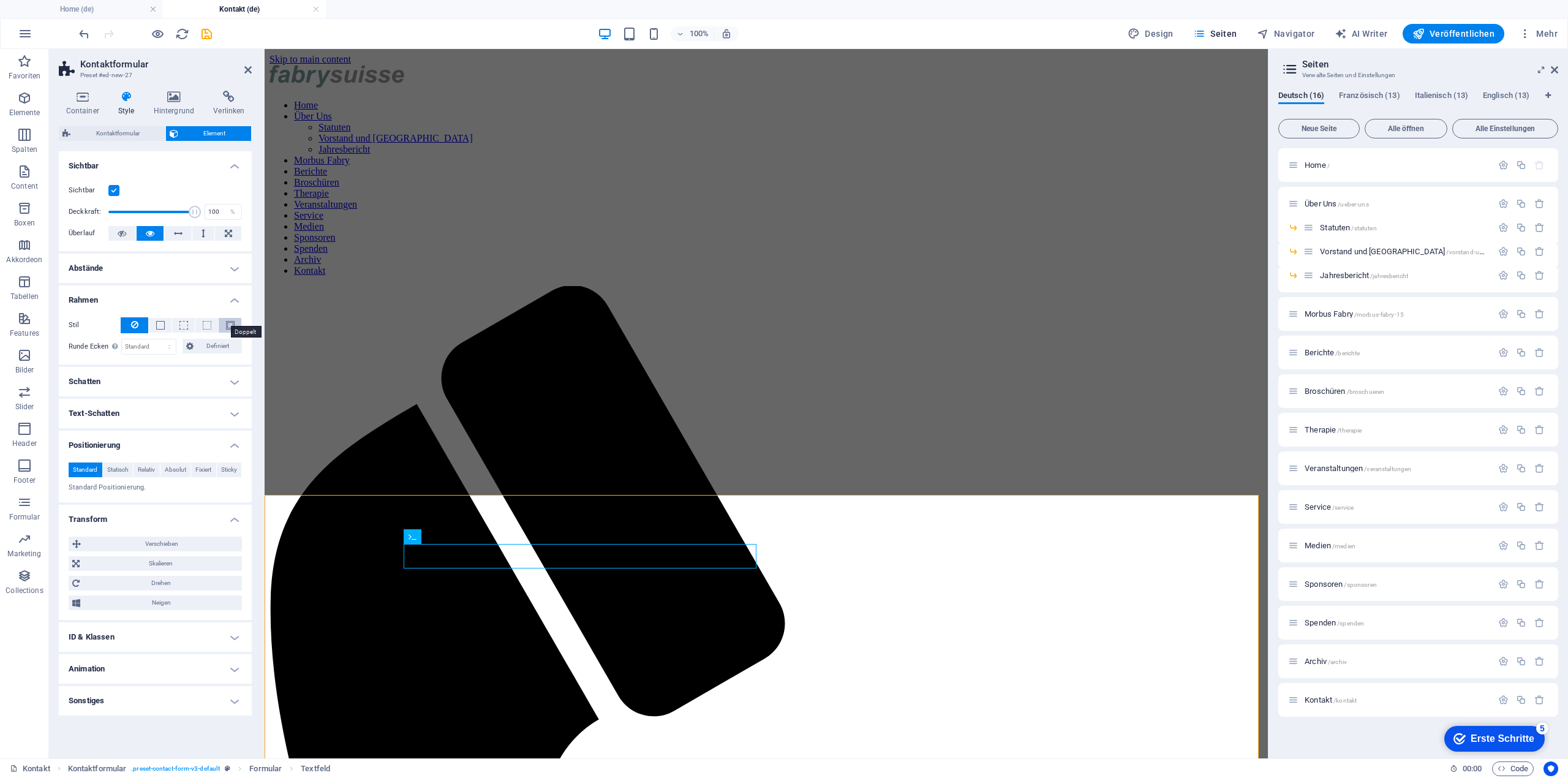
click at [233, 325] on span at bounding box center [230, 324] width 8 height 8
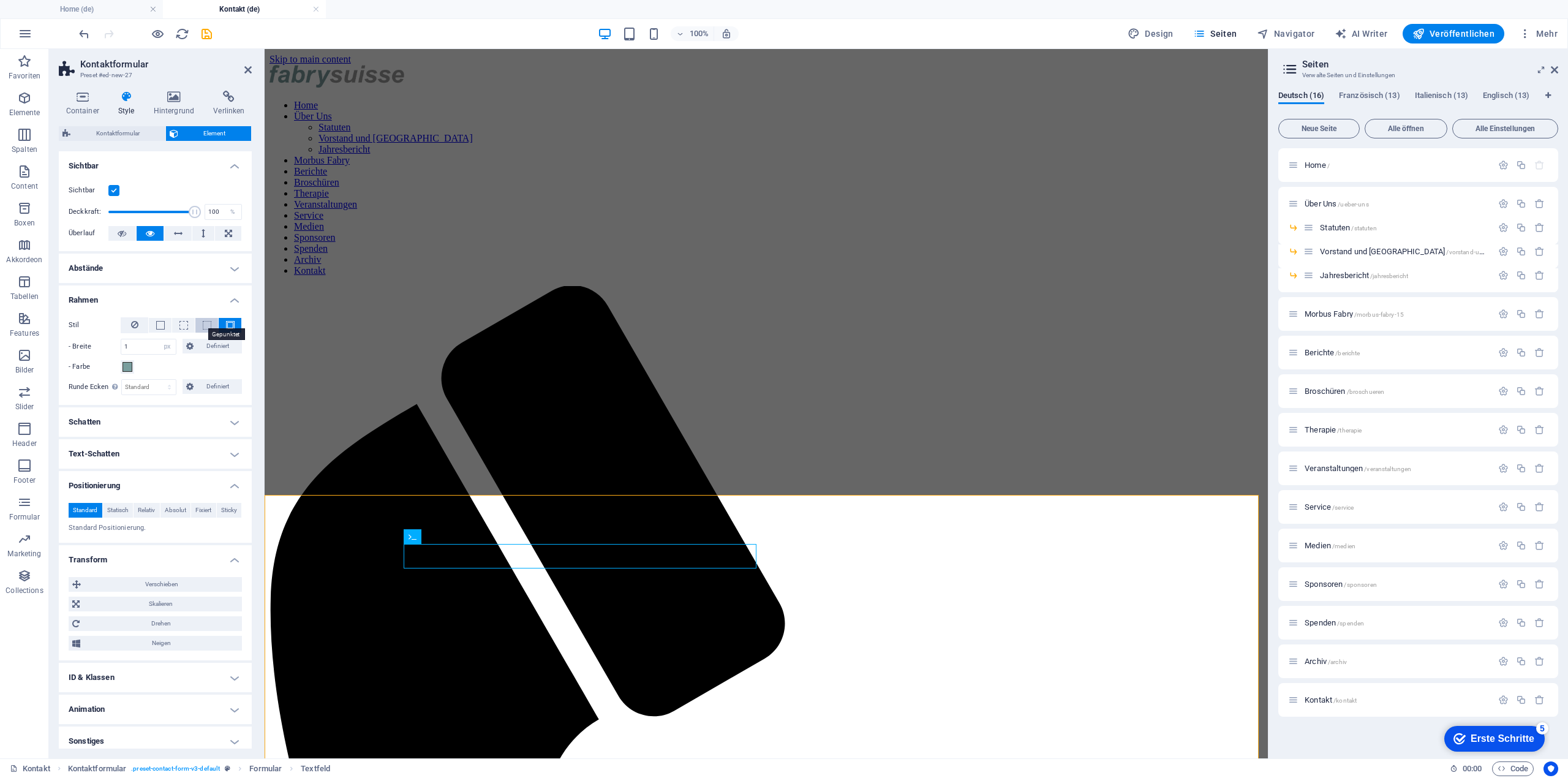
click at [205, 324] on span at bounding box center [206, 324] width 8 height 8
click at [189, 327] on button at bounding box center [183, 325] width 23 height 15
click at [159, 322] on span at bounding box center [160, 324] width 8 height 8
click at [133, 323] on icon at bounding box center [134, 324] width 7 height 15
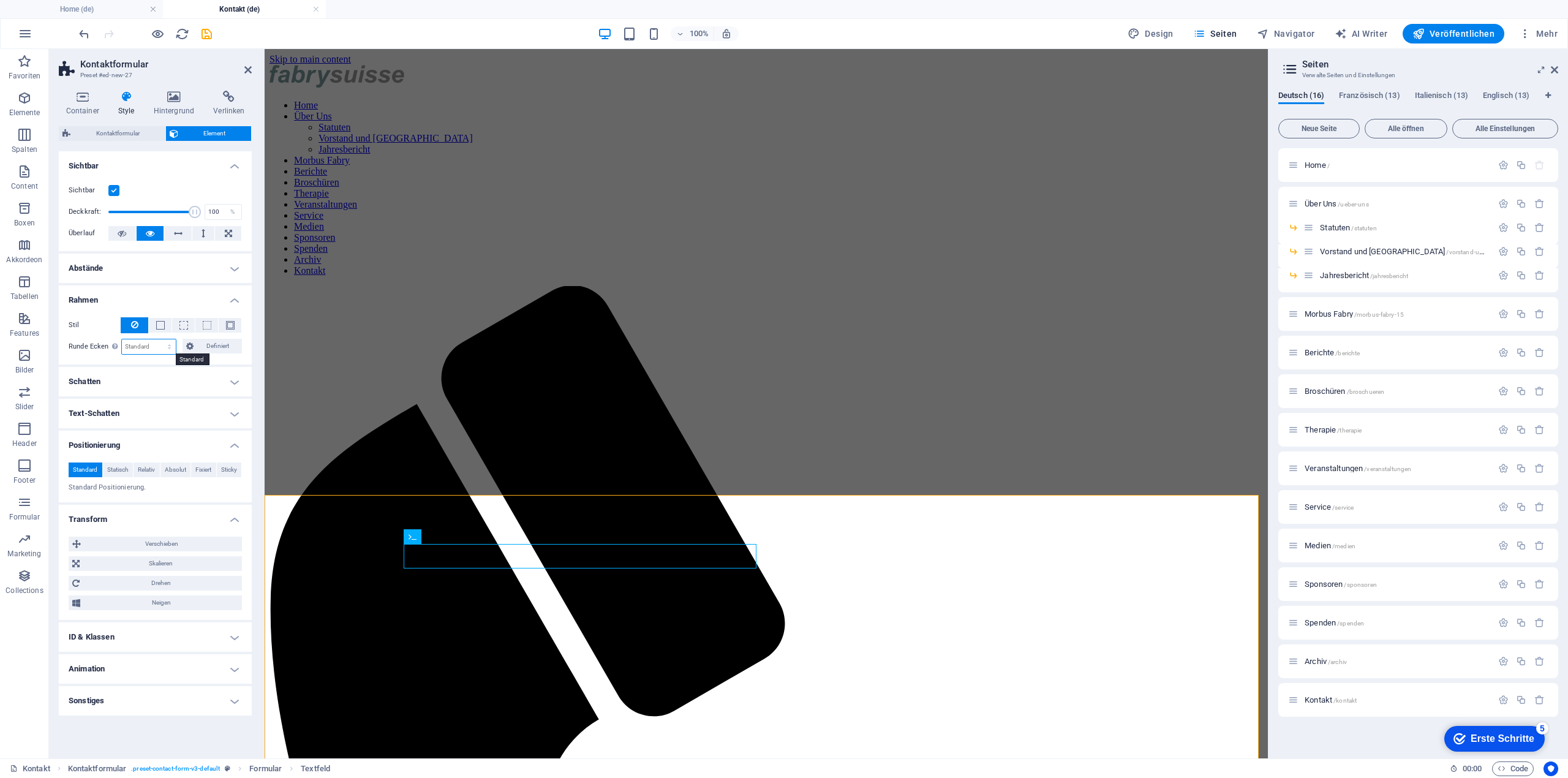
click at [164, 345] on select "Standard px rem % vh vw Definiert" at bounding box center [149, 346] width 55 height 15
select select "%"
click at [159, 339] on select "Standard px rem % vh vw Definiert" at bounding box center [149, 346] width 55 height 15
type input "100"
click at [81, 29] on icon "undo" at bounding box center [84, 35] width 15 height 15
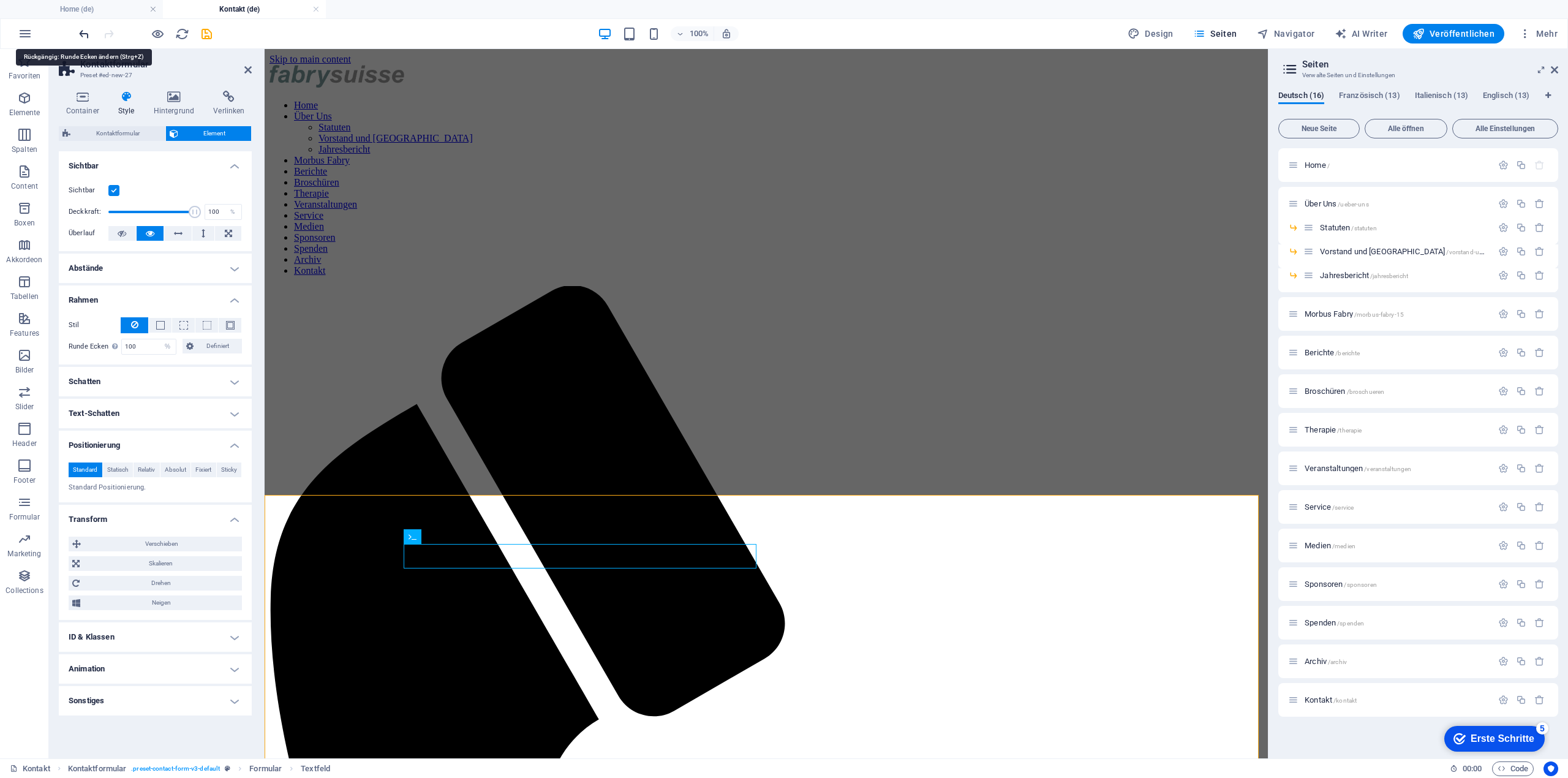
select select "DISABLED_OPTION_VALUE"
click at [124, 128] on span "Kontaktformular" at bounding box center [118, 134] width 87 height 15
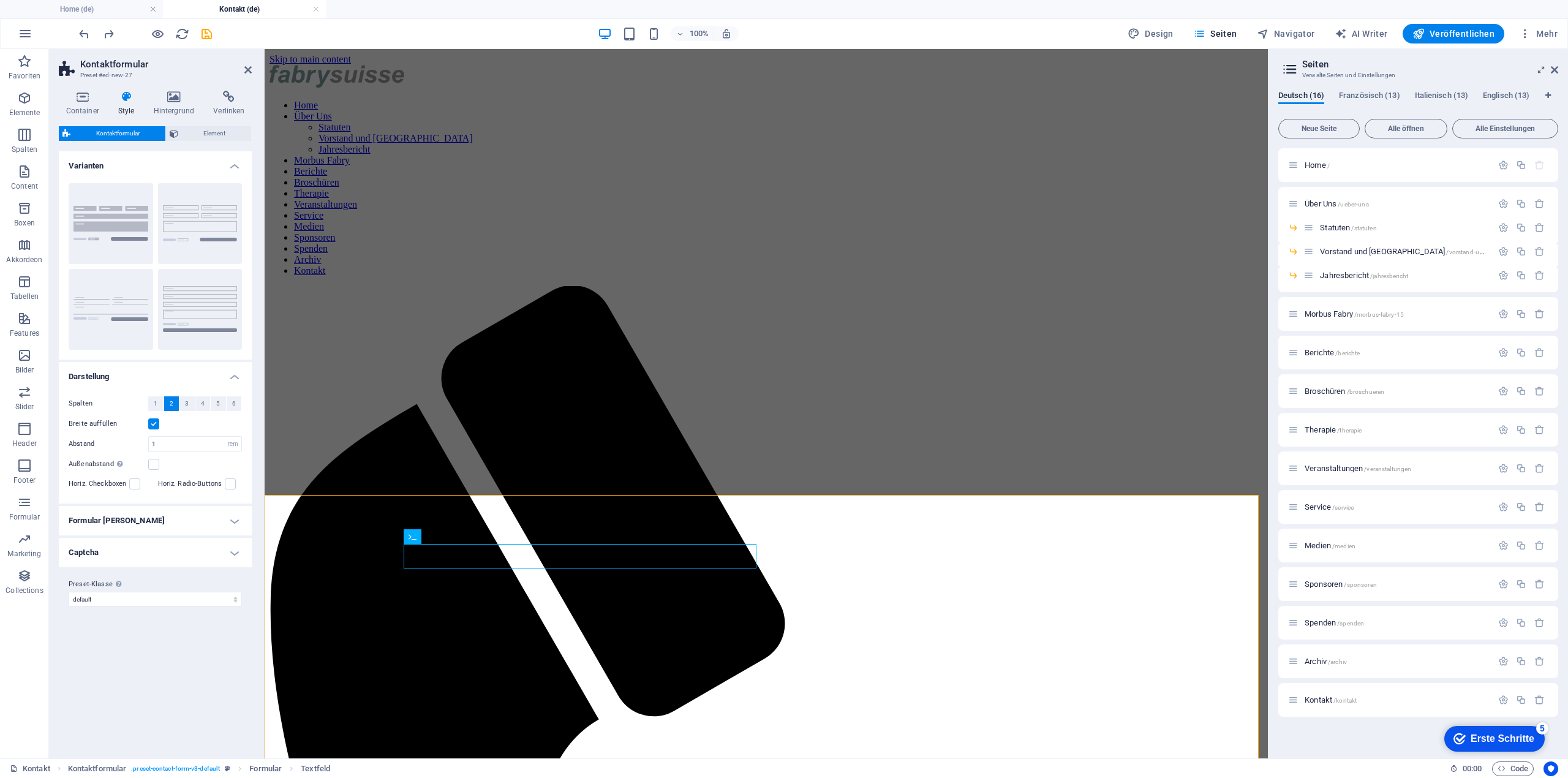
click at [158, 419] on label at bounding box center [154, 424] width 11 height 11
click at [0, 0] on input "Breite auffüllen" at bounding box center [0, 0] width 0 height 0
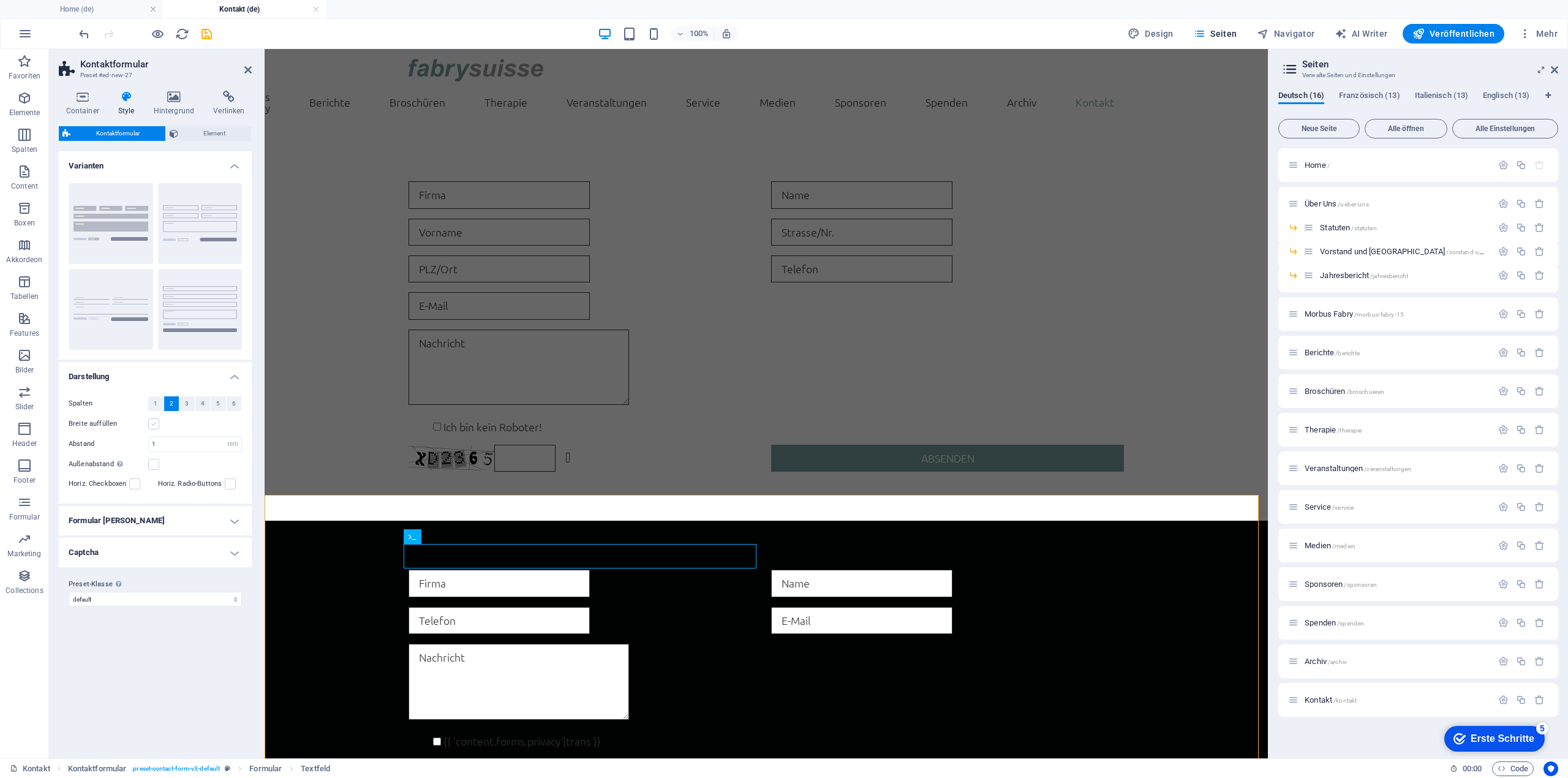
click at [158, 422] on label at bounding box center [154, 424] width 11 height 11
click at [0, 0] on input "Breite auffüllen" at bounding box center [0, 0] width 0 height 0
click at [217, 541] on h4 "Captcha" at bounding box center [155, 553] width 193 height 29
click at [159, 597] on span at bounding box center [154, 600] width 10 height 10
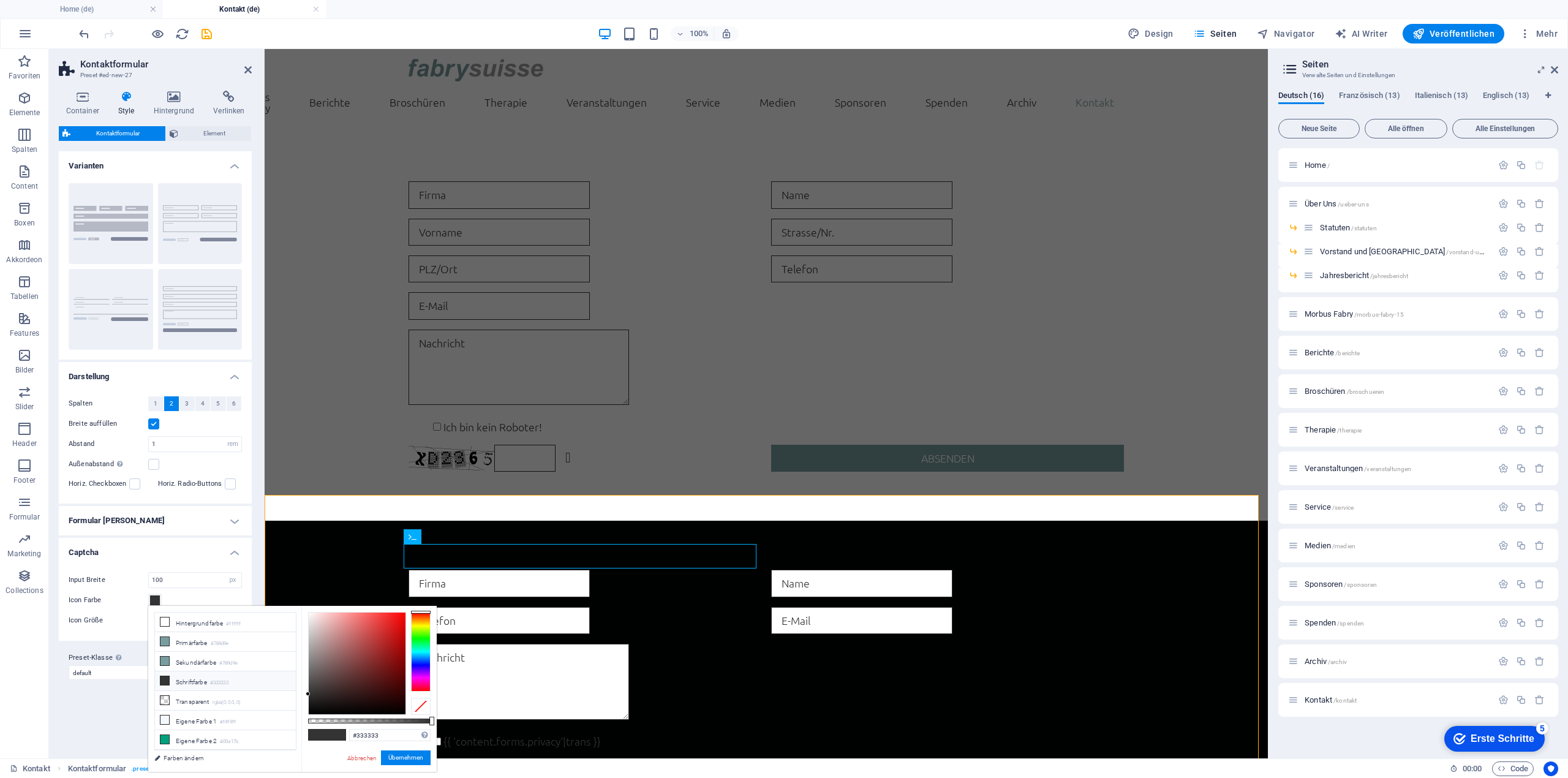
click at [159, 597] on span at bounding box center [154, 600] width 10 height 10
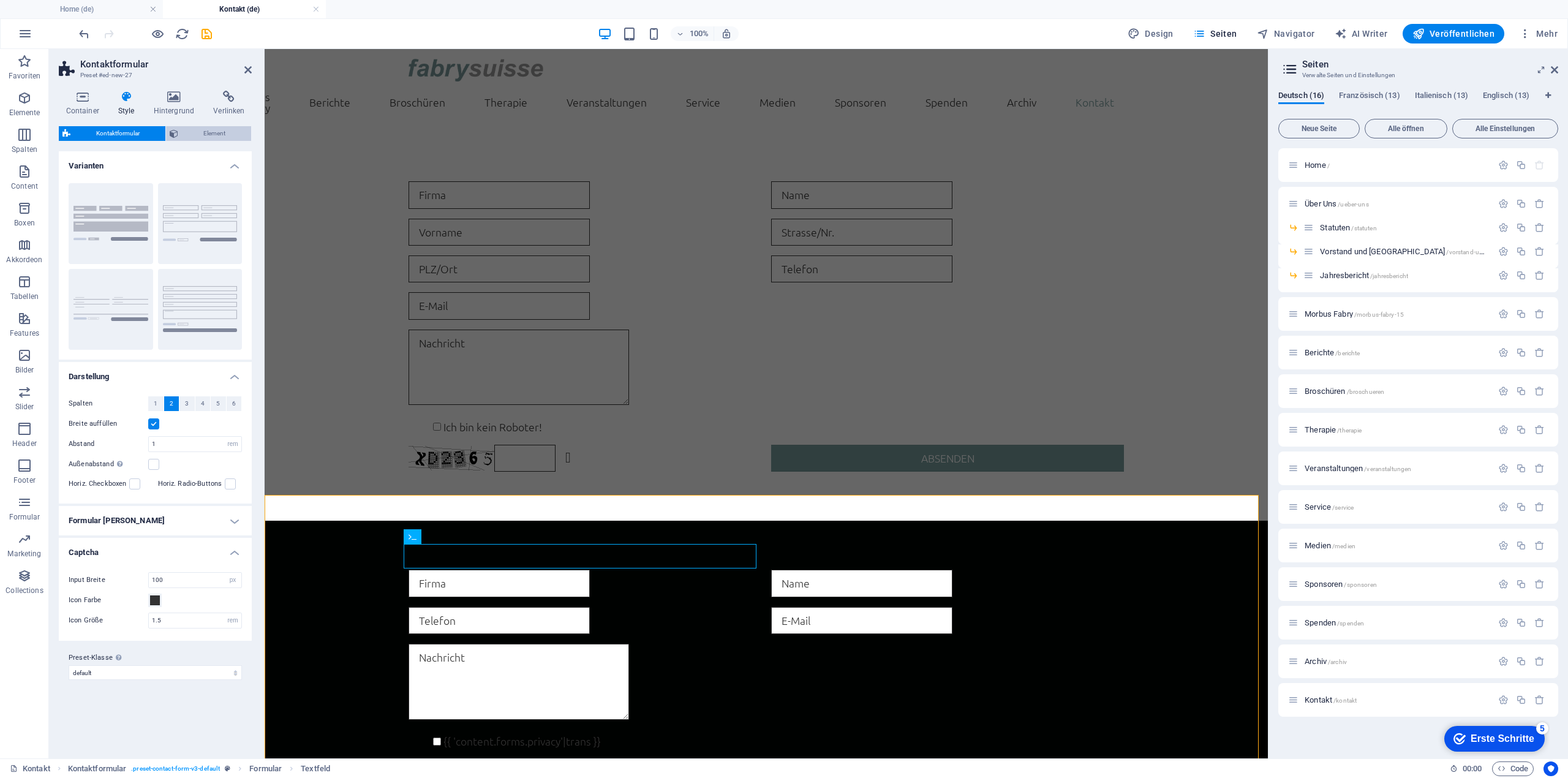
click at [189, 126] on span "Element" at bounding box center [214, 134] width 66 height 15
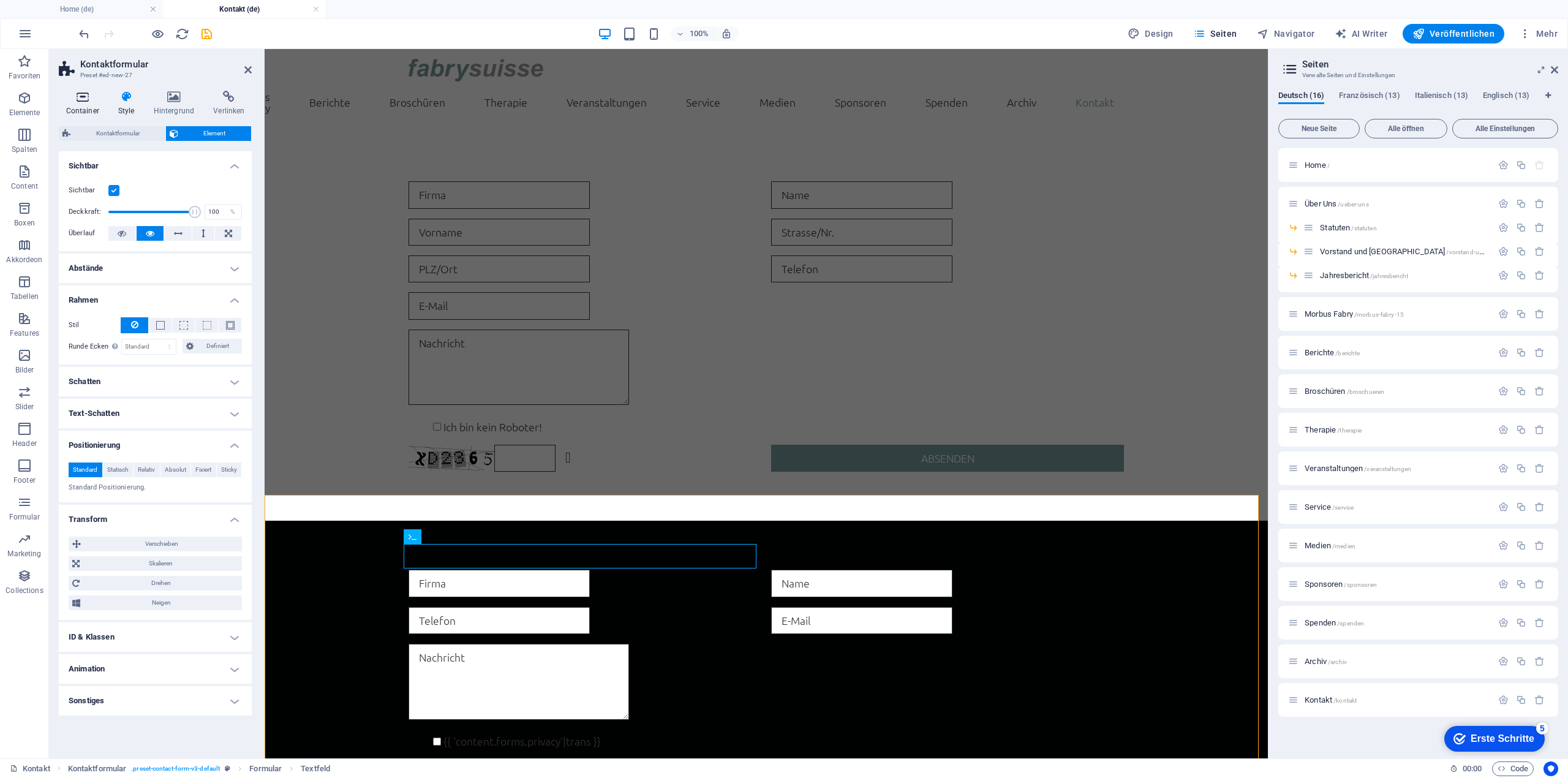
drag, startPoint x: 91, startPoint y: 96, endPoint x: 79, endPoint y: 98, distance: 12.2
click at [79, 98] on icon at bounding box center [83, 96] width 47 height 12
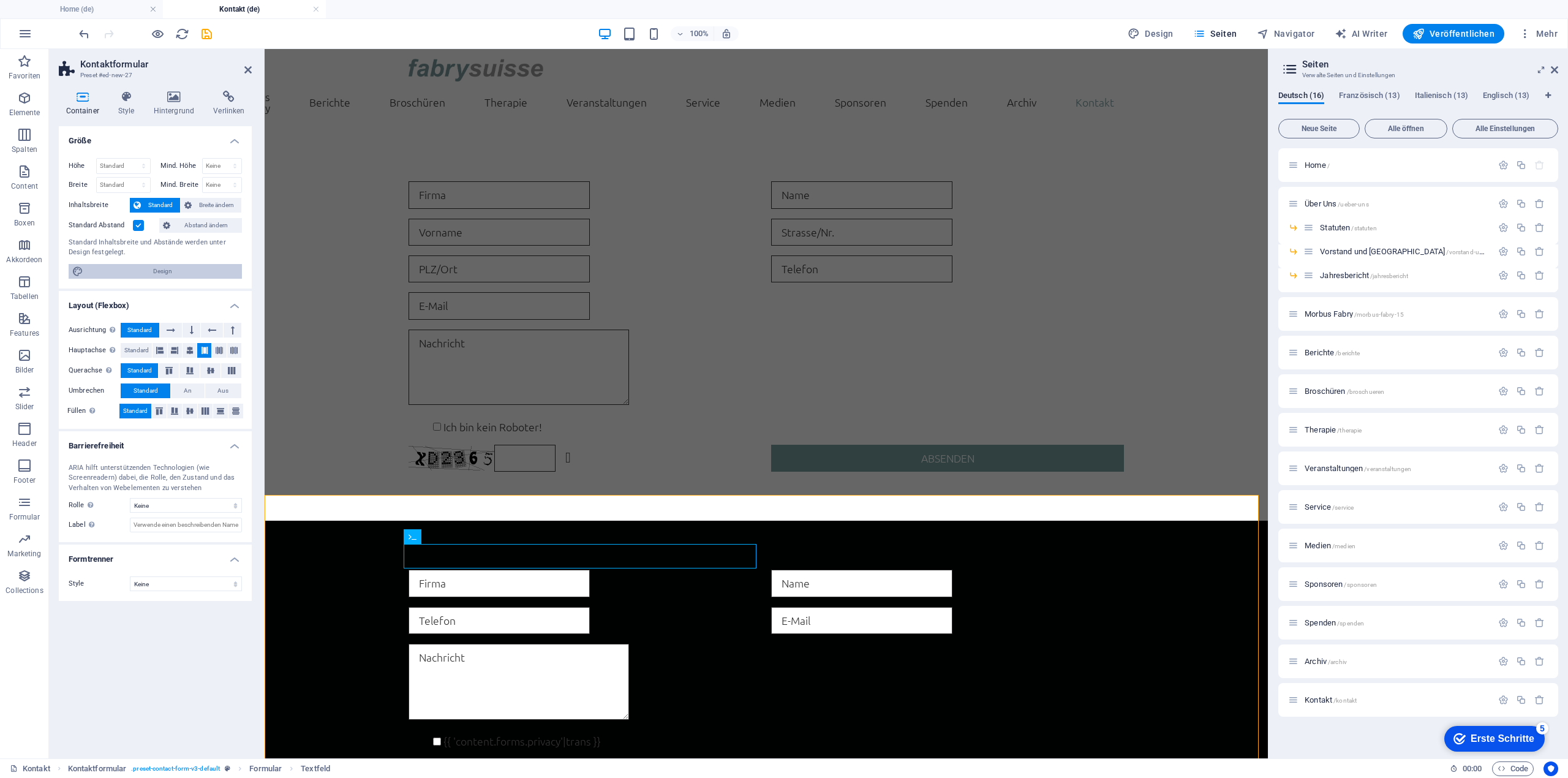
click at [158, 274] on span "Design" at bounding box center [163, 272] width 151 height 15
select select "rem"
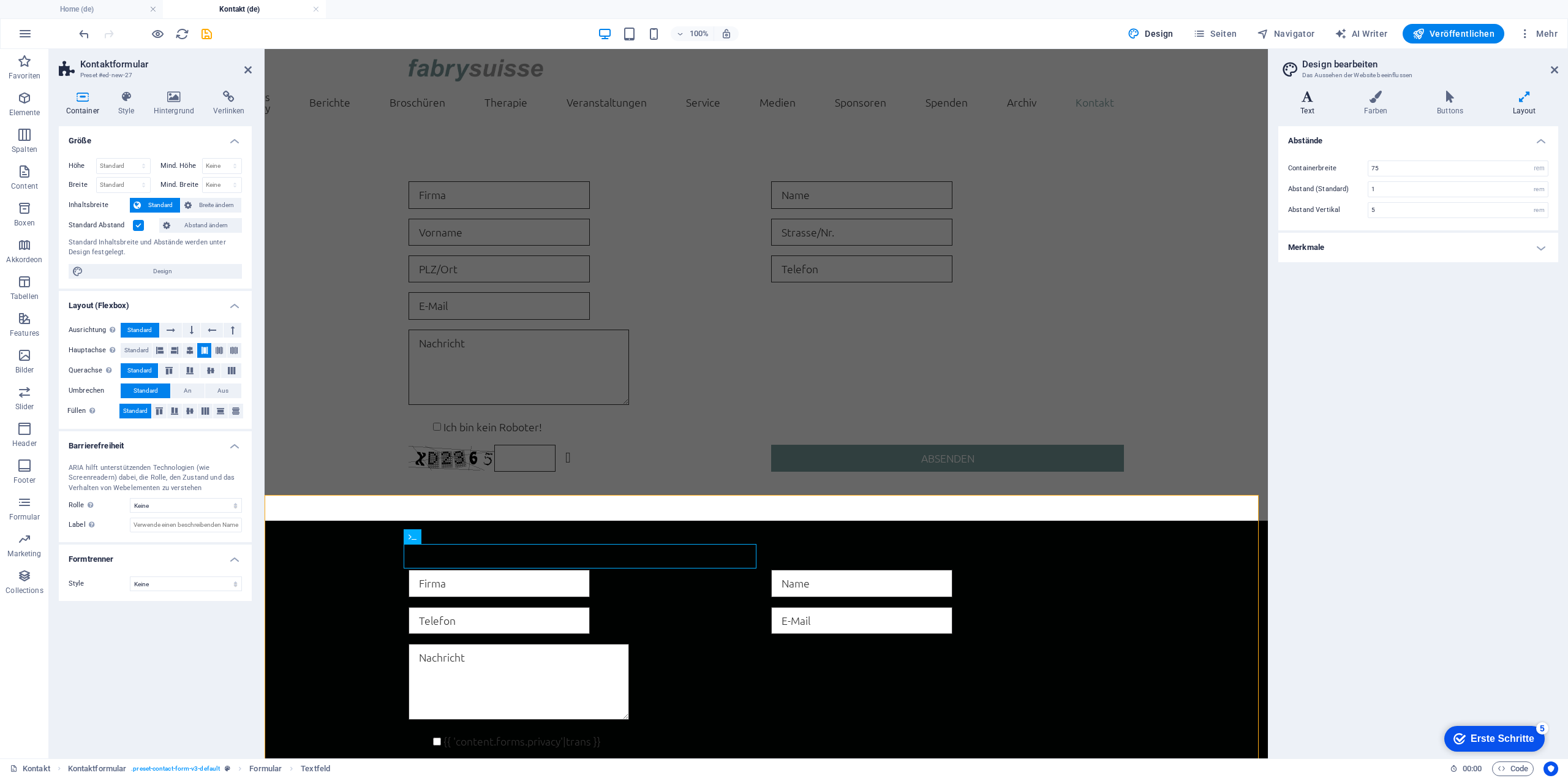
click at [1306, 100] on icon at bounding box center [1307, 96] width 58 height 12
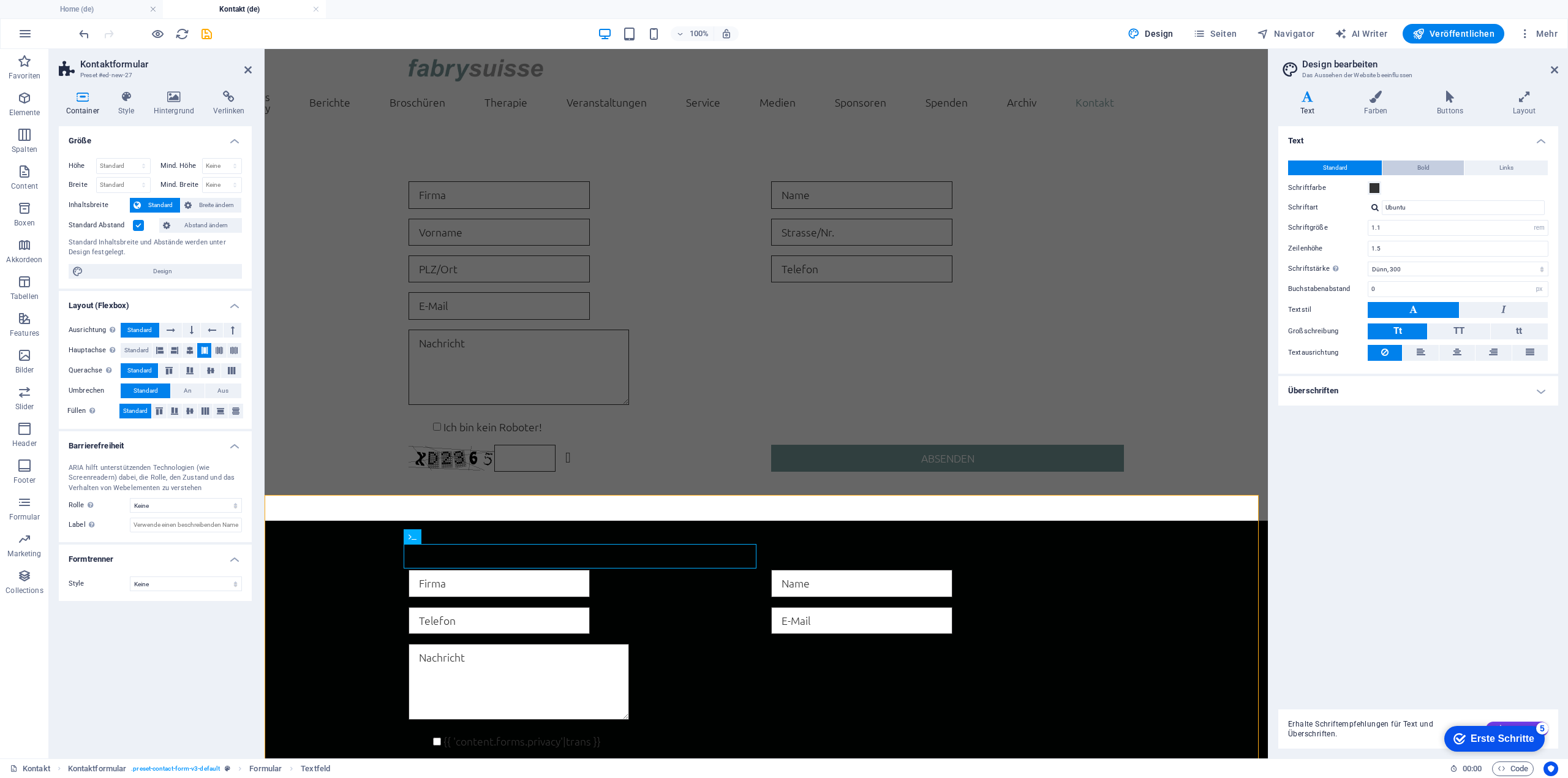
click at [1419, 166] on span "Bold" at bounding box center [1423, 168] width 12 height 15
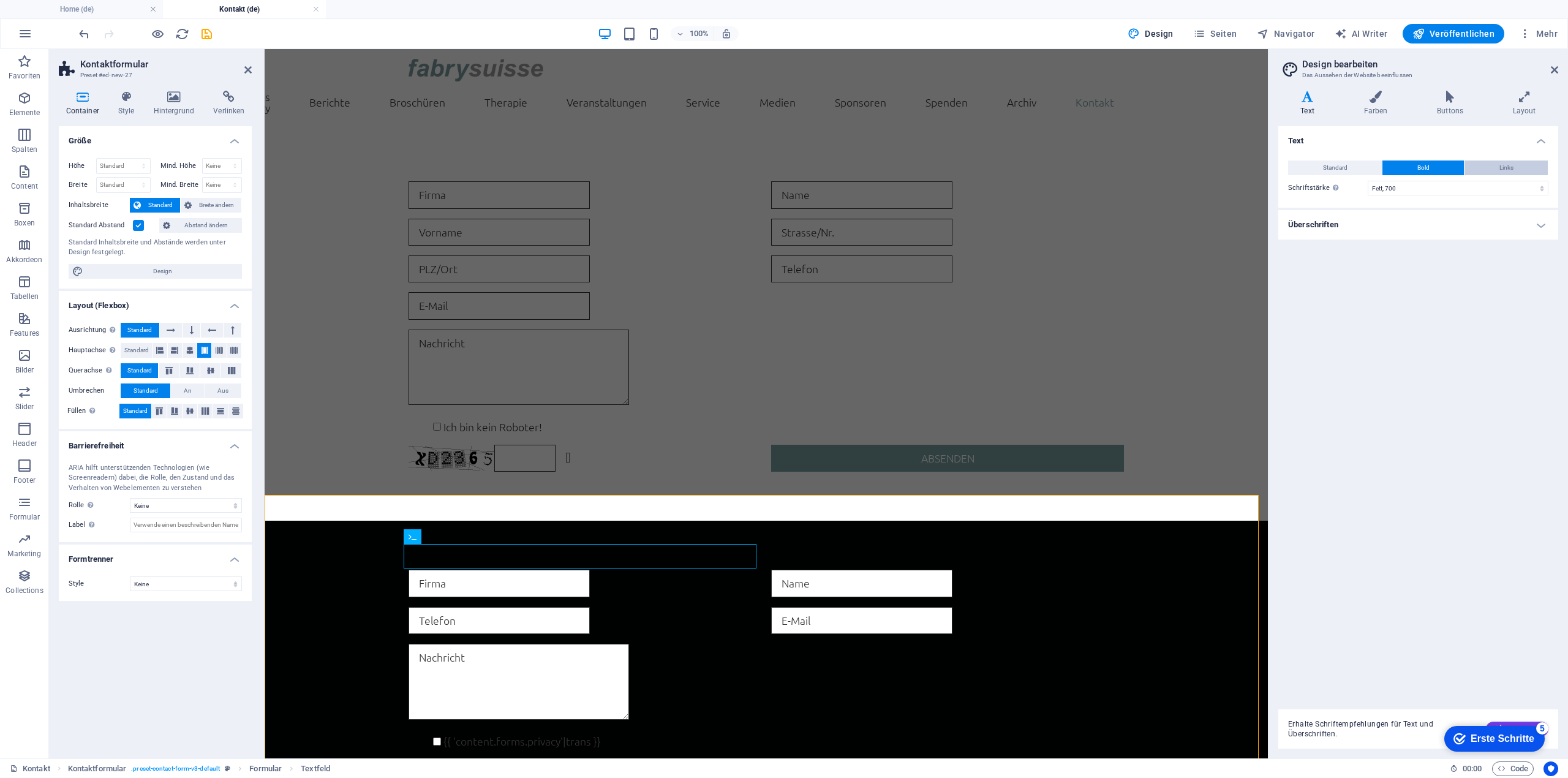
click at [1505, 161] on span "Links" at bounding box center [1506, 168] width 15 height 15
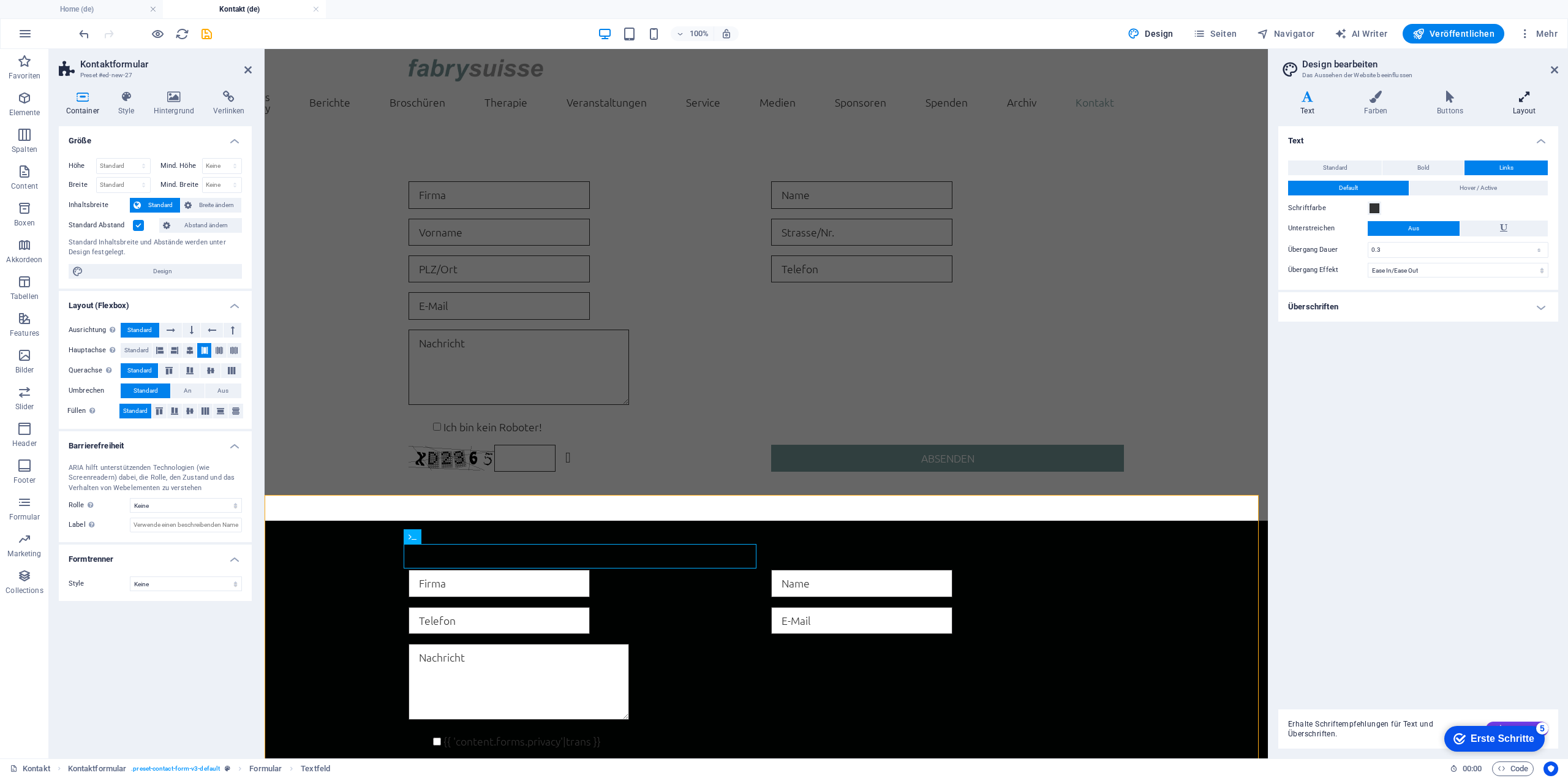
click at [1524, 100] on icon at bounding box center [1523, 96] width 68 height 12
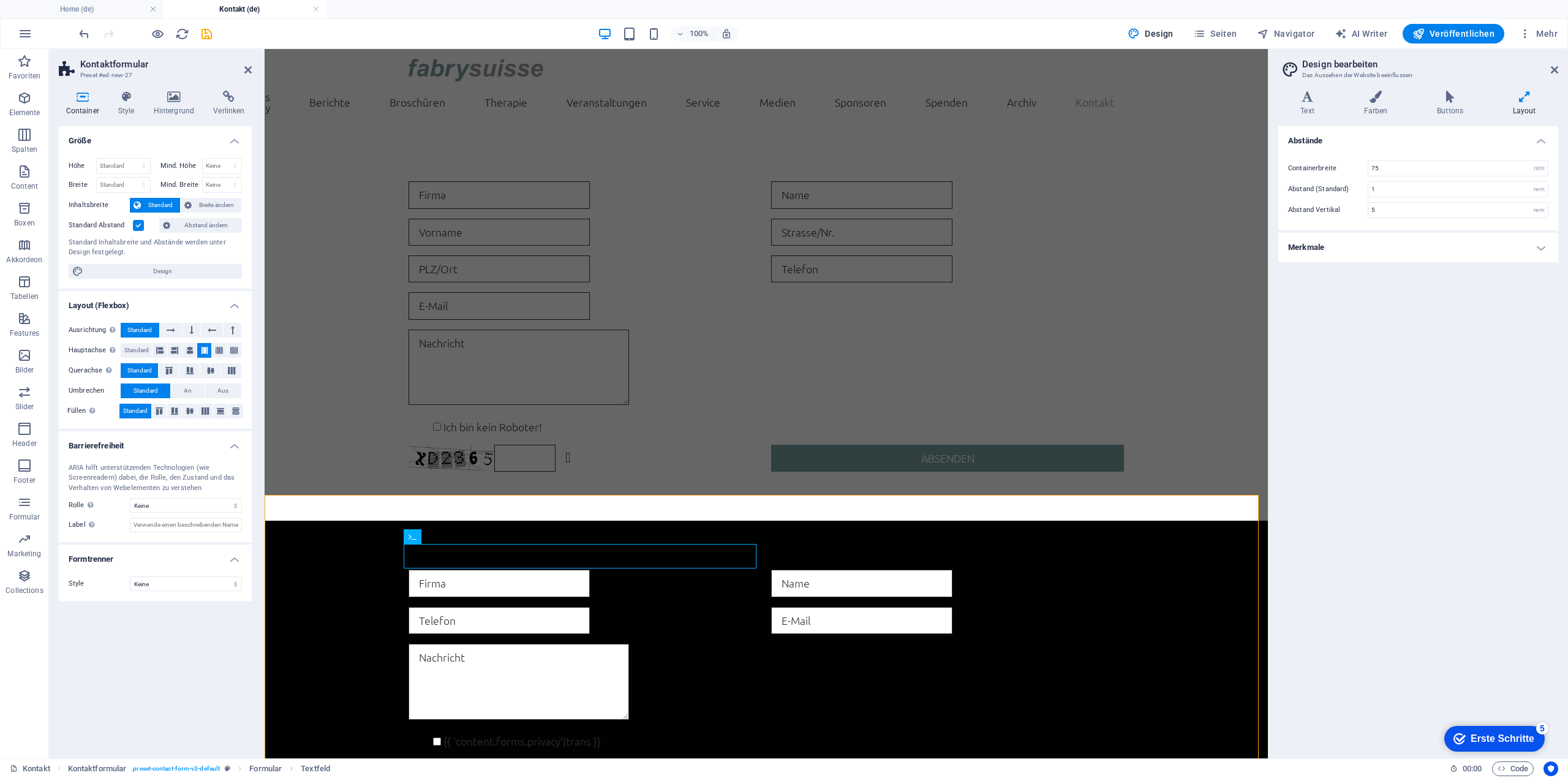
click at [1367, 87] on div "Varianten Text Farben Buttons Layout Text Standard Bold Links Schriftfarbe Schr…" at bounding box center [1418, 419] width 300 height 677
click at [1366, 97] on icon at bounding box center [1374, 96] width 68 height 12
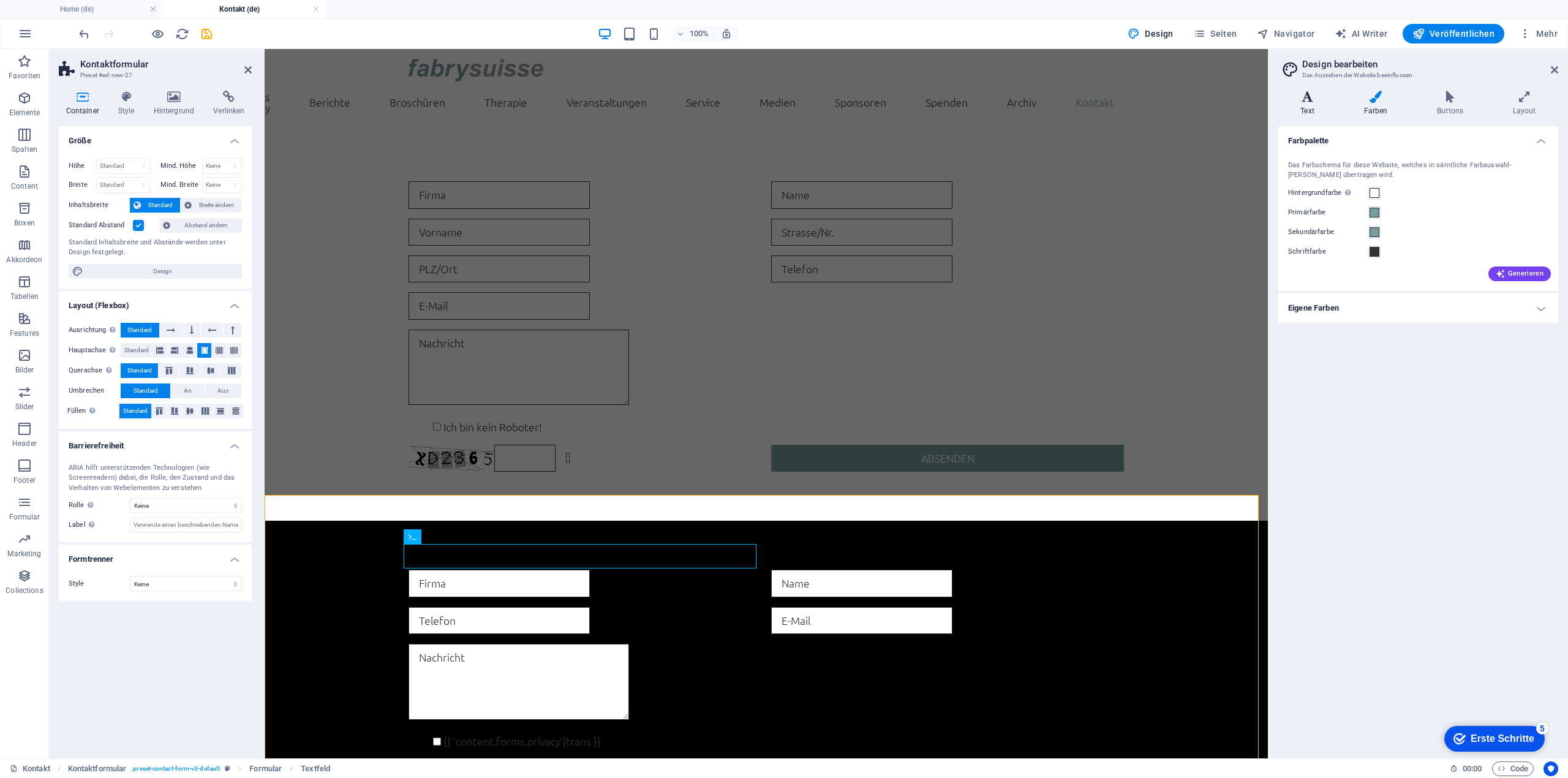
click at [1308, 103] on icon at bounding box center [1307, 96] width 58 height 12
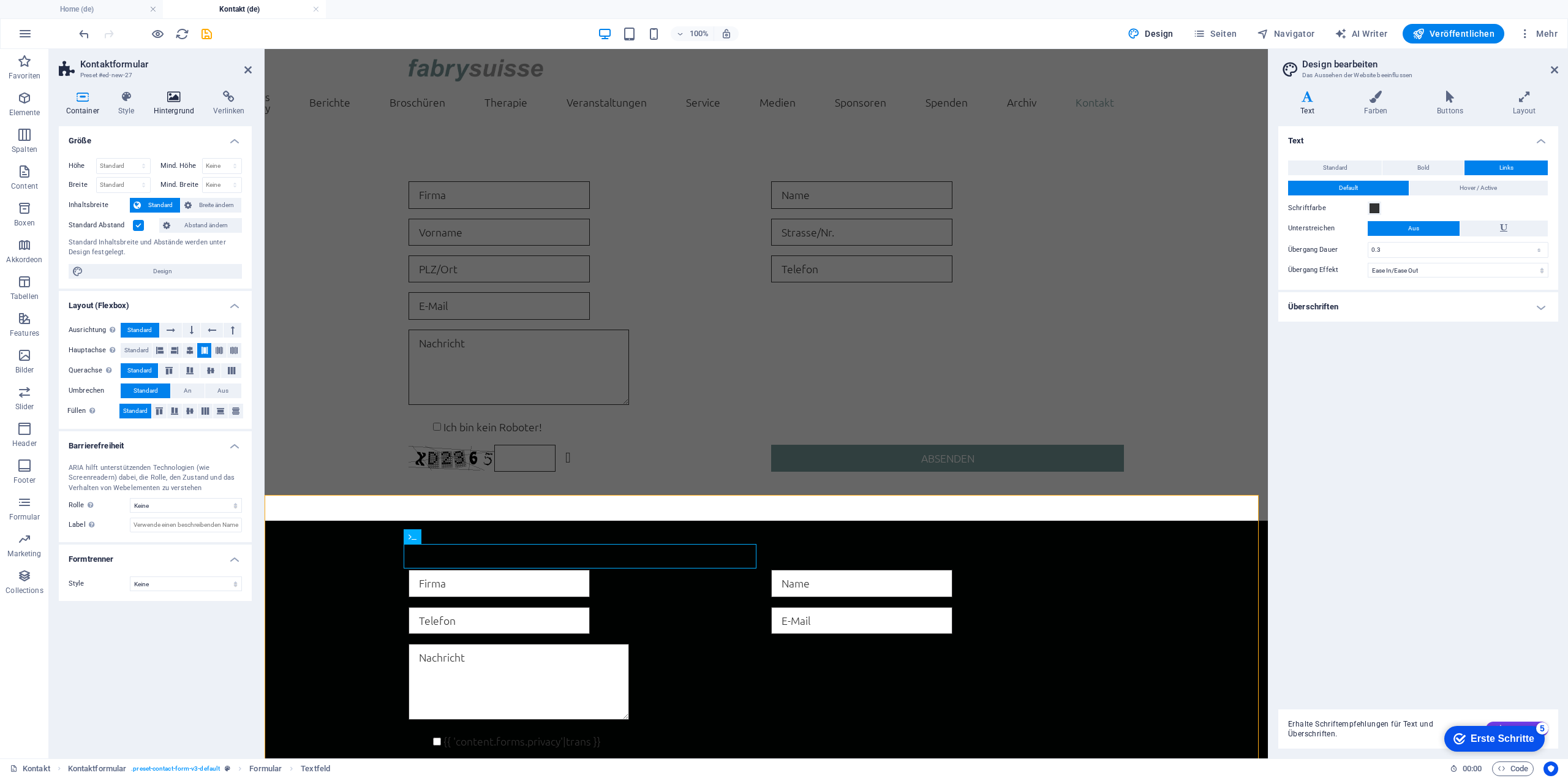
click at [174, 93] on icon at bounding box center [174, 96] width 55 height 12
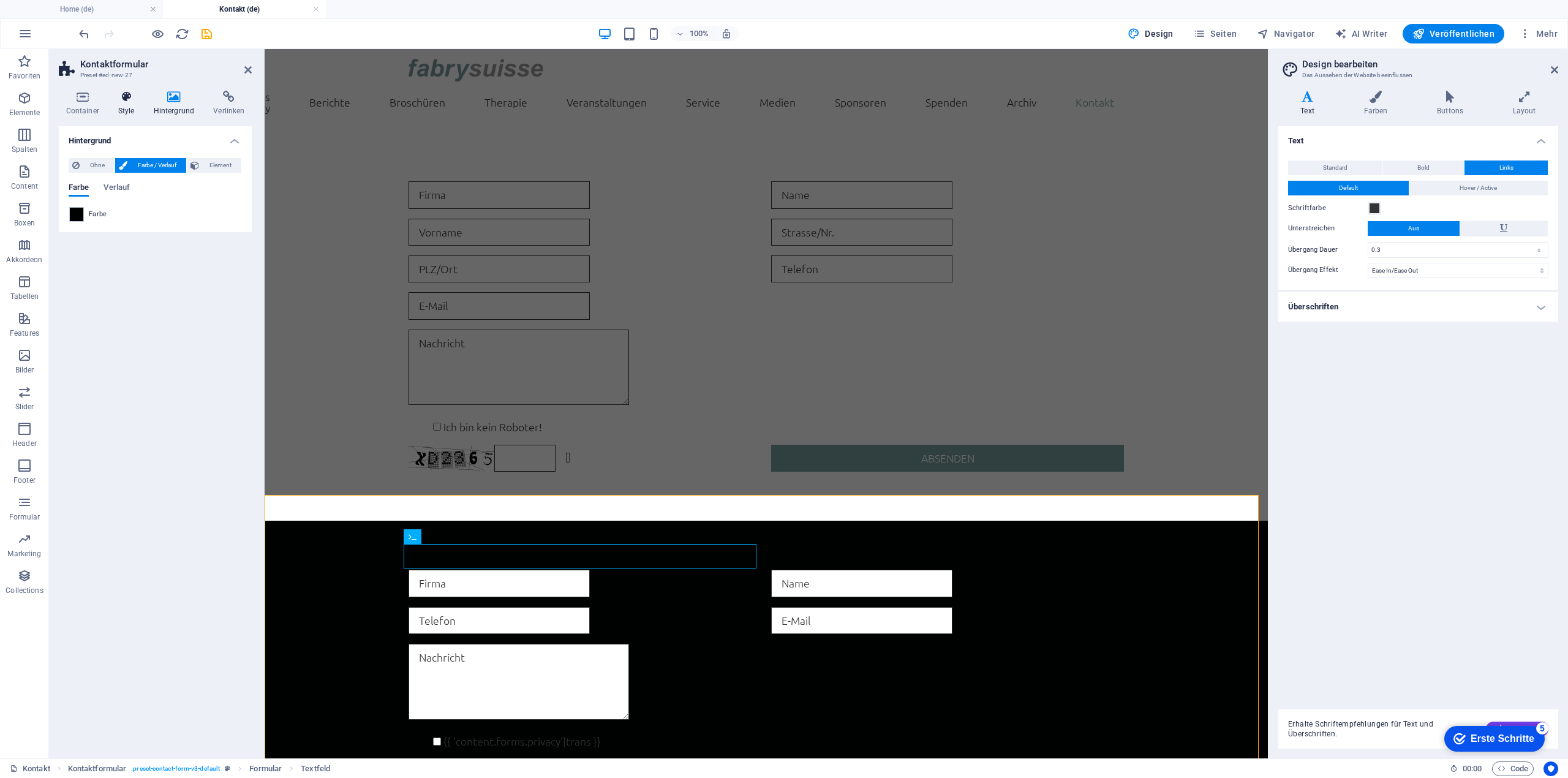
click at [123, 96] on icon at bounding box center [126, 96] width 31 height 12
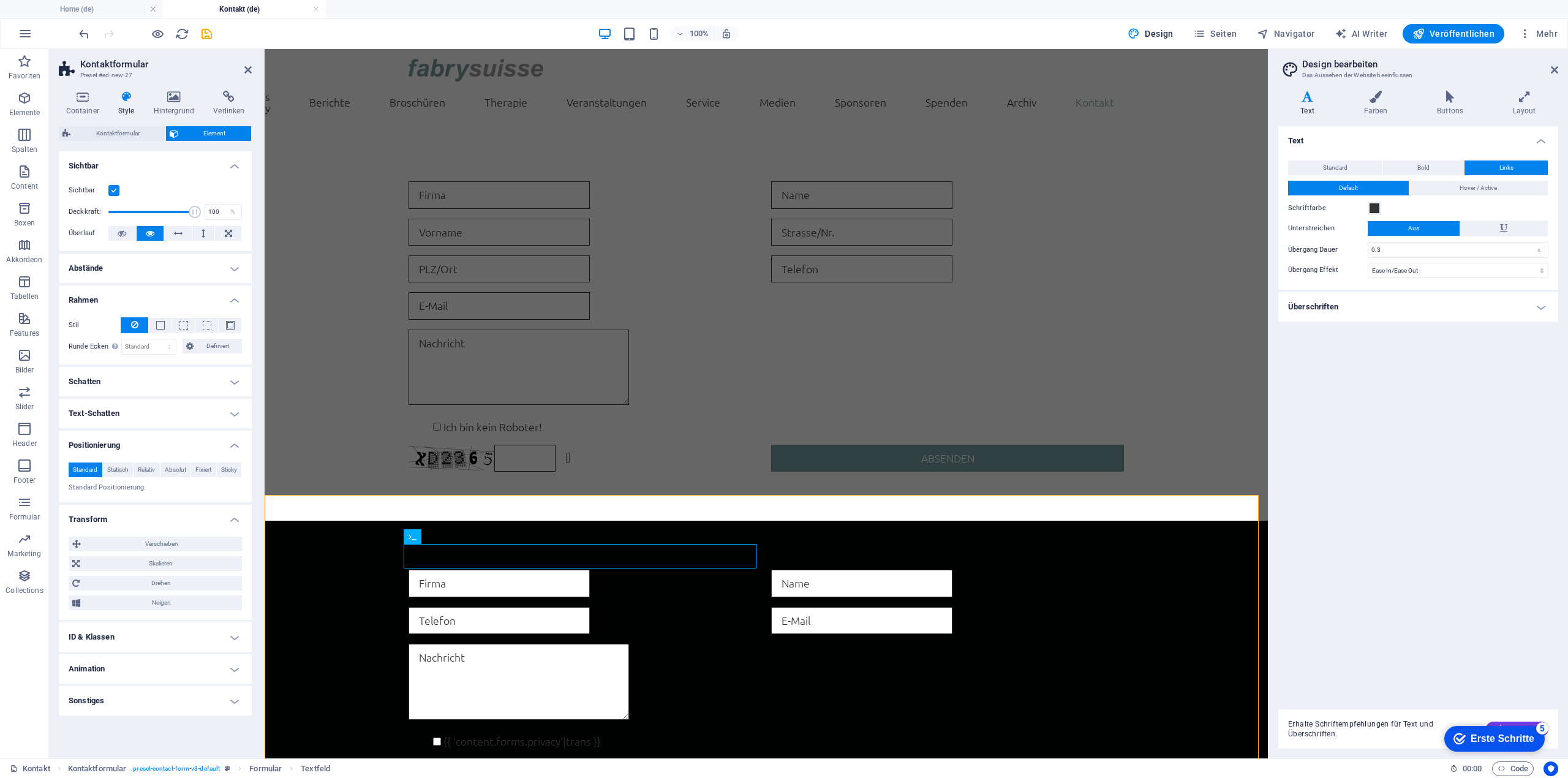
click at [177, 382] on h4 "Schatten" at bounding box center [155, 382] width 193 height 29
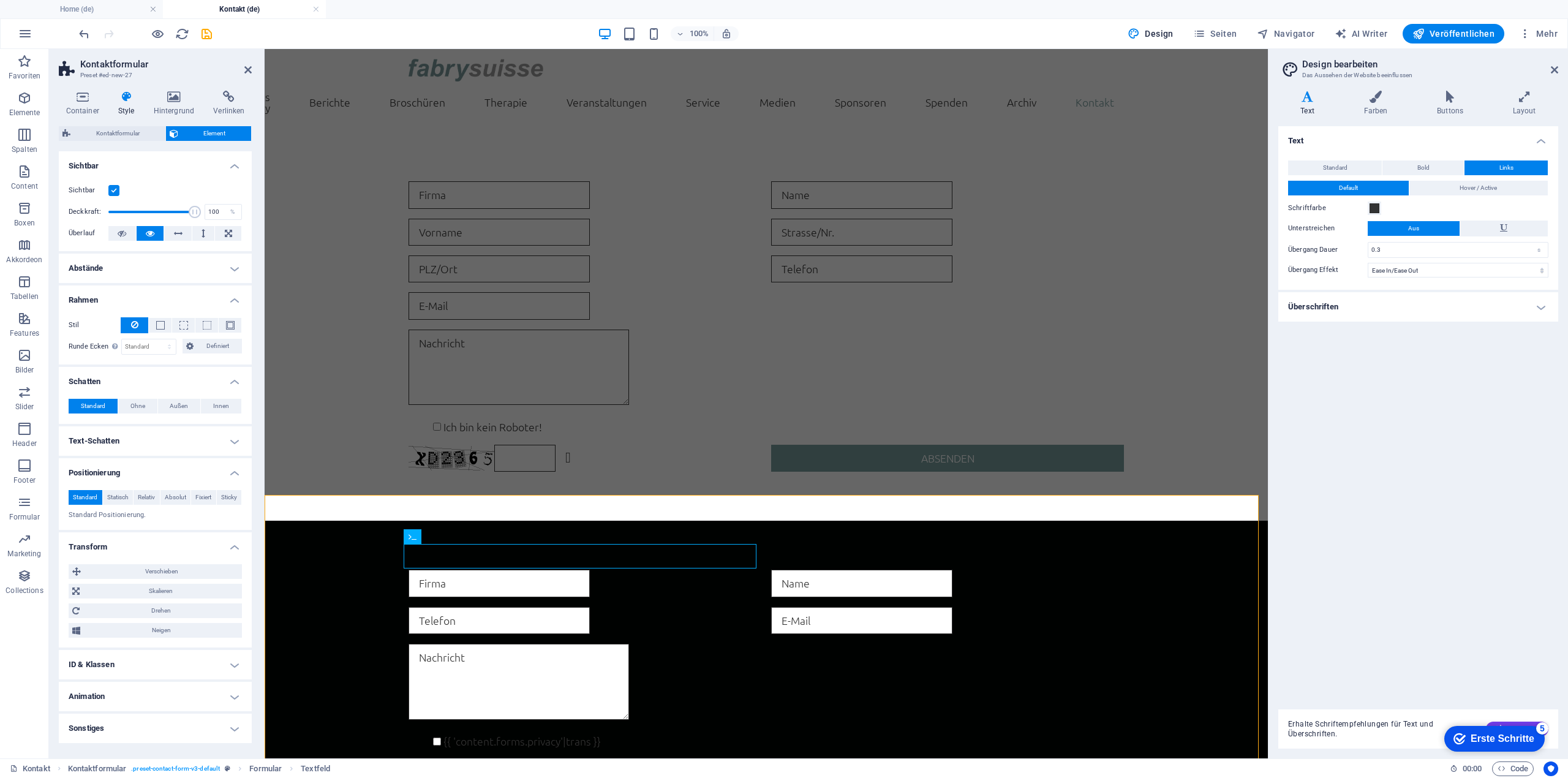
click at [134, 439] on h4 "Text-Schatten" at bounding box center [155, 441] width 193 height 29
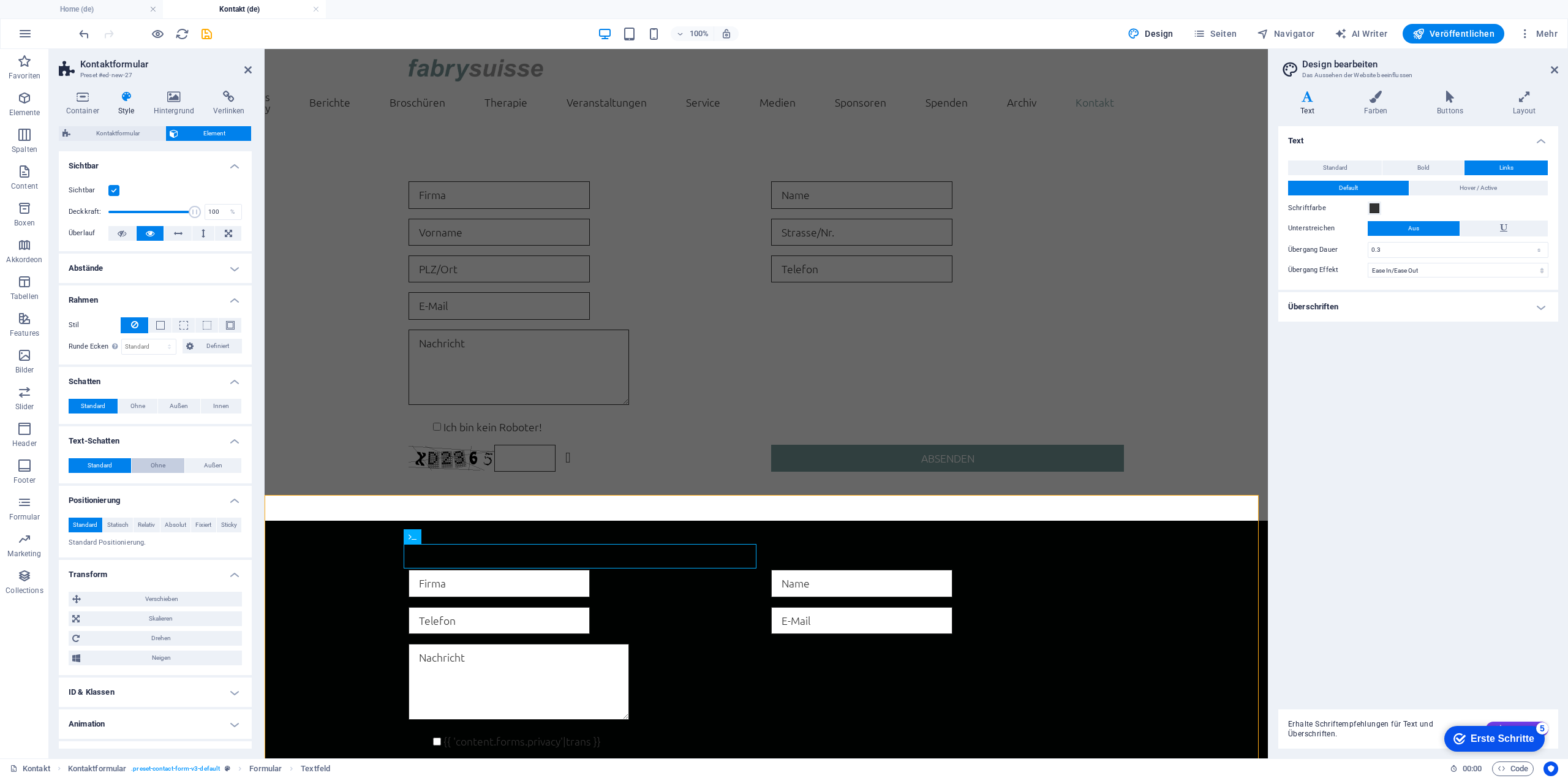
scroll to position [21, 0]
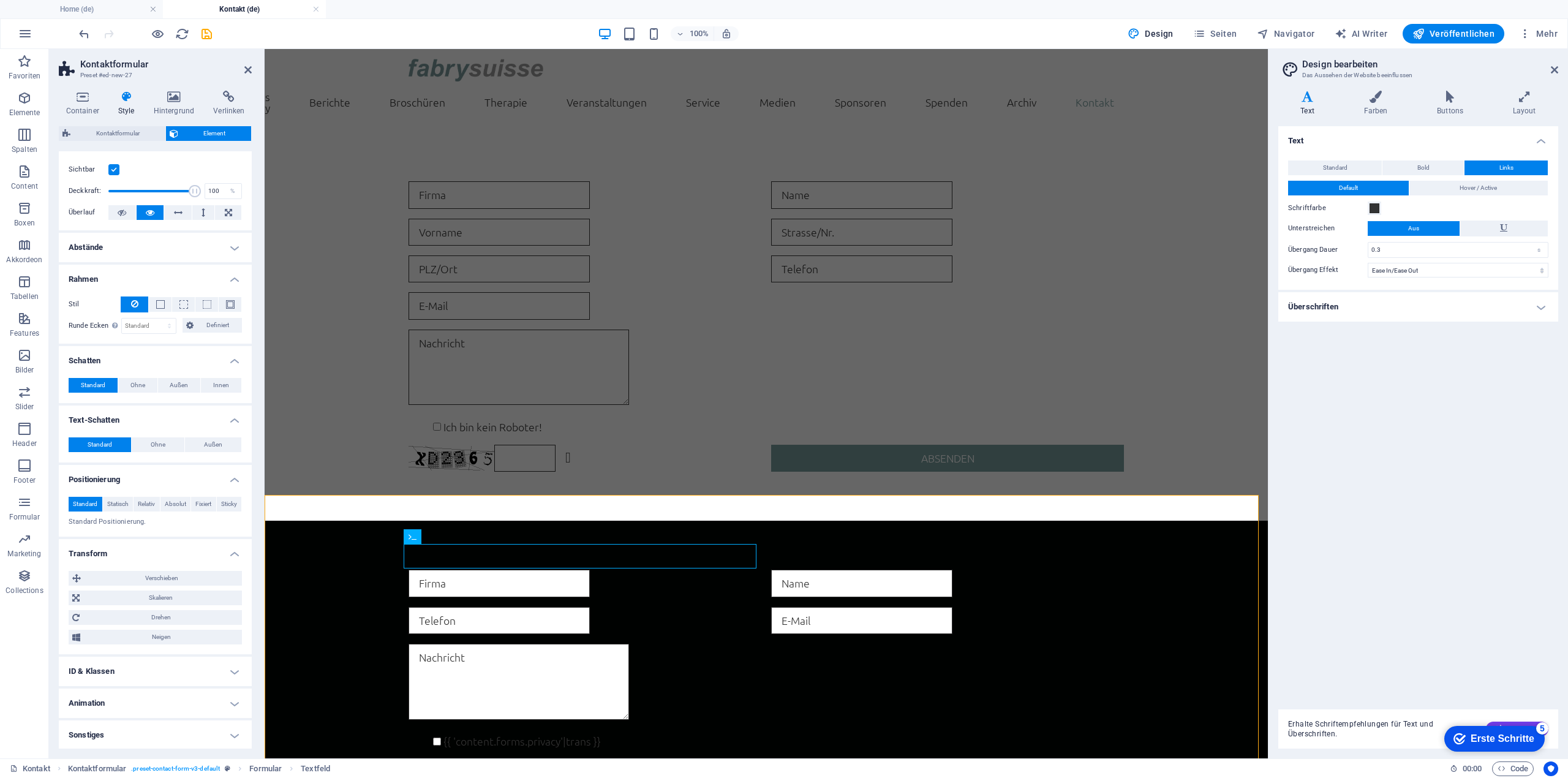
click at [125, 695] on h4 "Animation" at bounding box center [155, 703] width 193 height 29
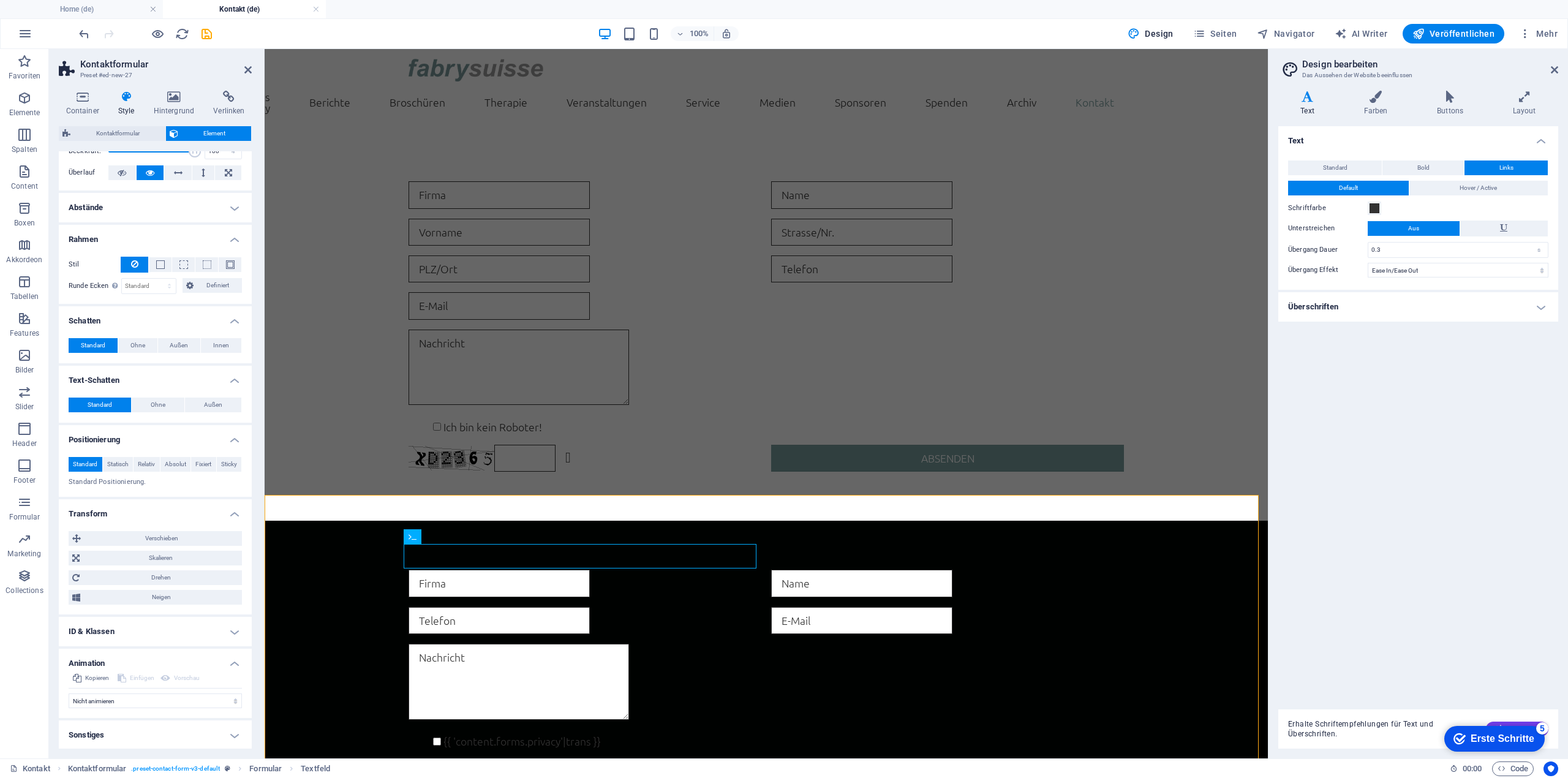
click at [128, 734] on h4 "Sonstiges" at bounding box center [155, 735] width 193 height 29
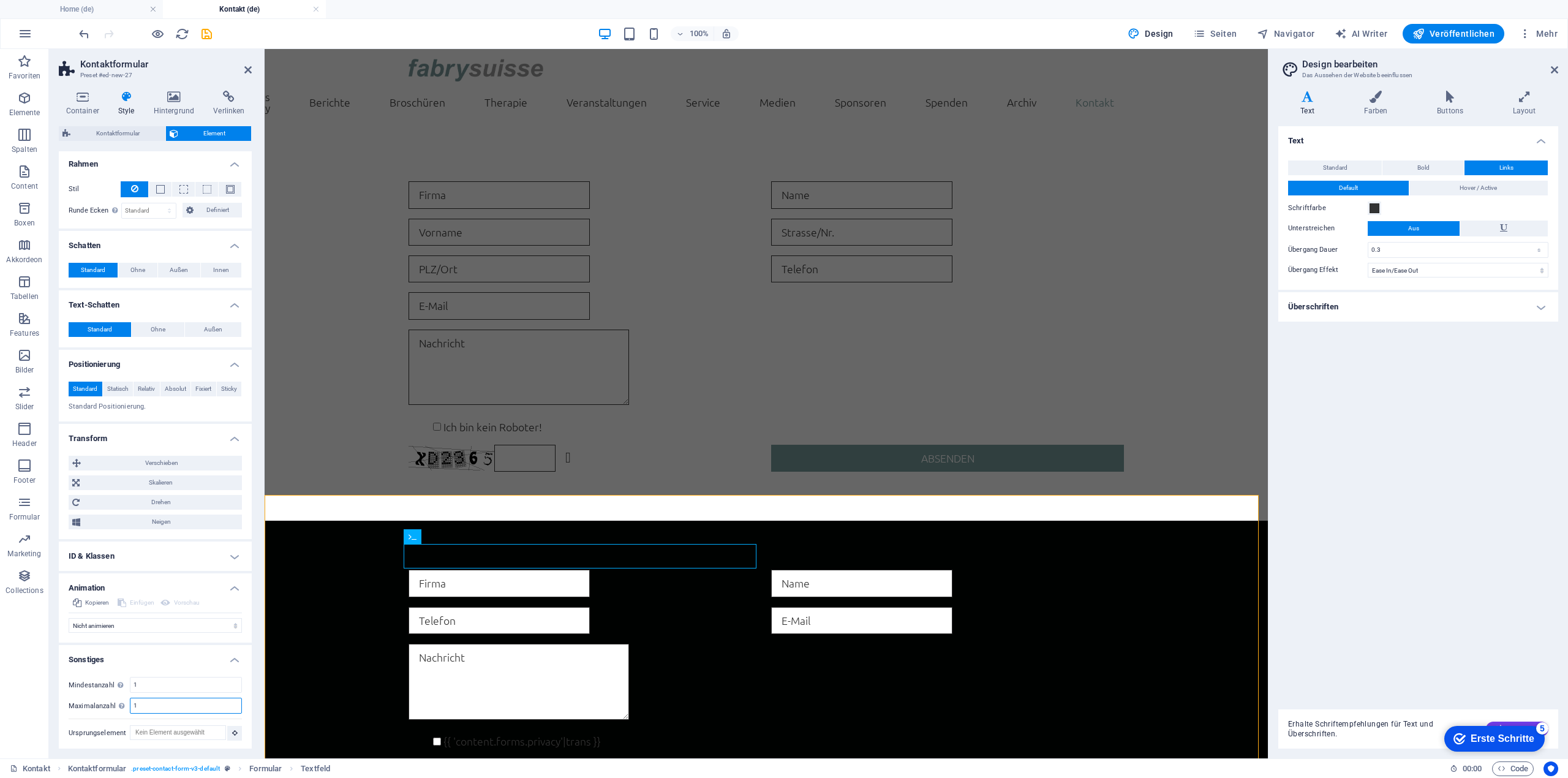
click at [154, 702] on input "1" at bounding box center [186, 705] width 111 height 15
click at [89, 95] on icon at bounding box center [83, 96] width 47 height 12
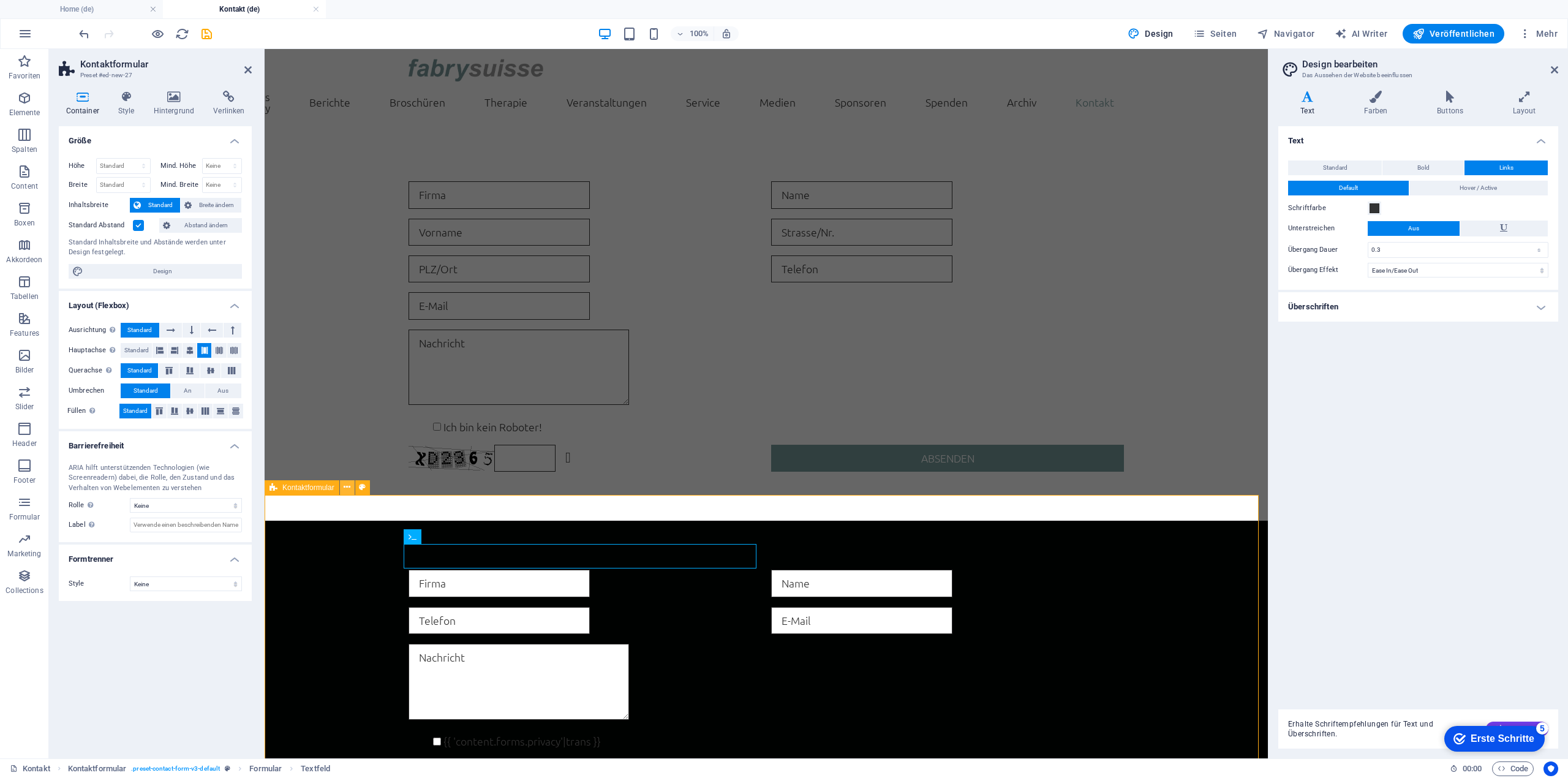
click at [348, 484] on icon at bounding box center [346, 487] width 6 height 13
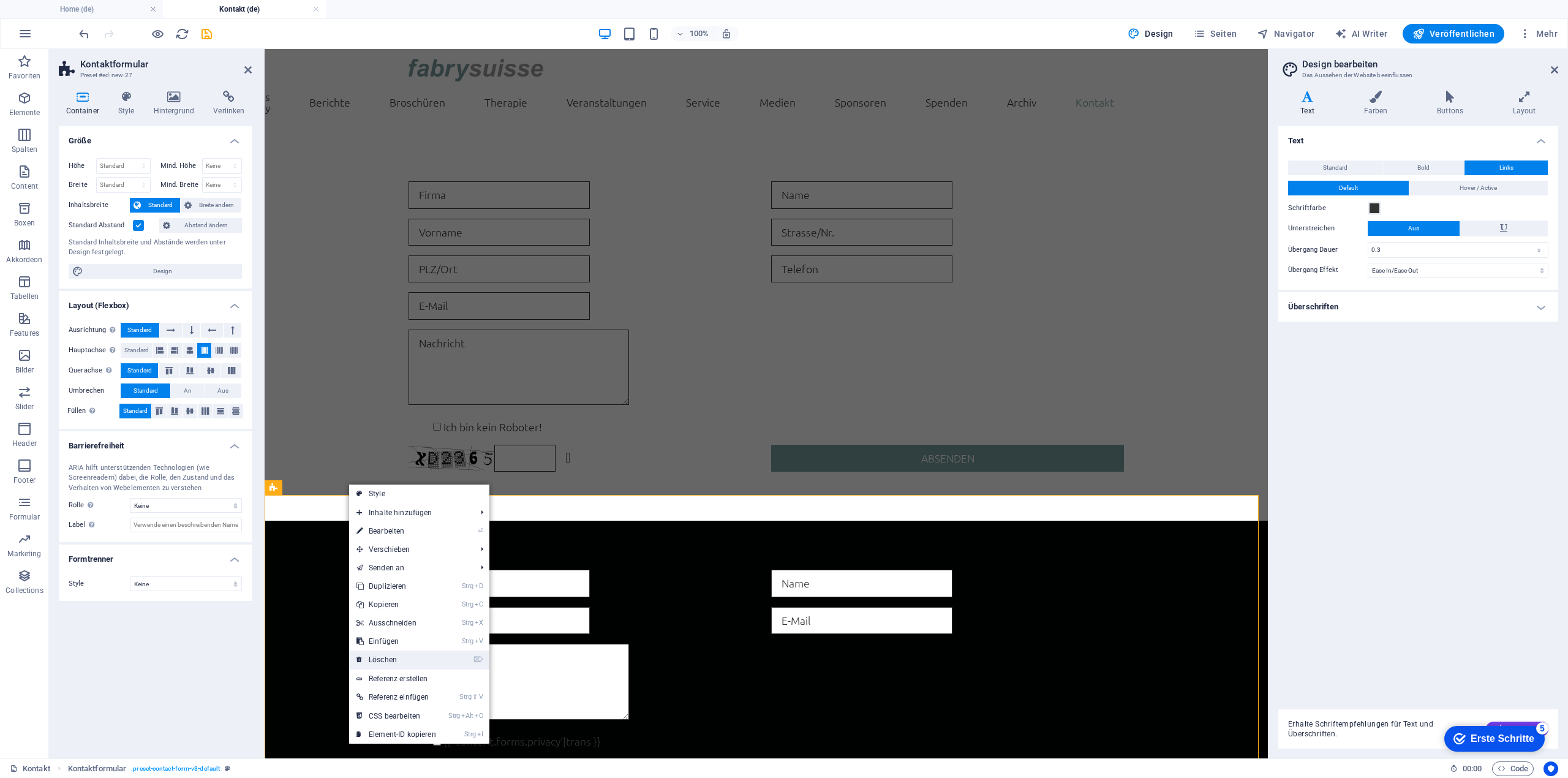
click at [395, 657] on link "⌦ Löschen" at bounding box center [396, 660] width 94 height 18
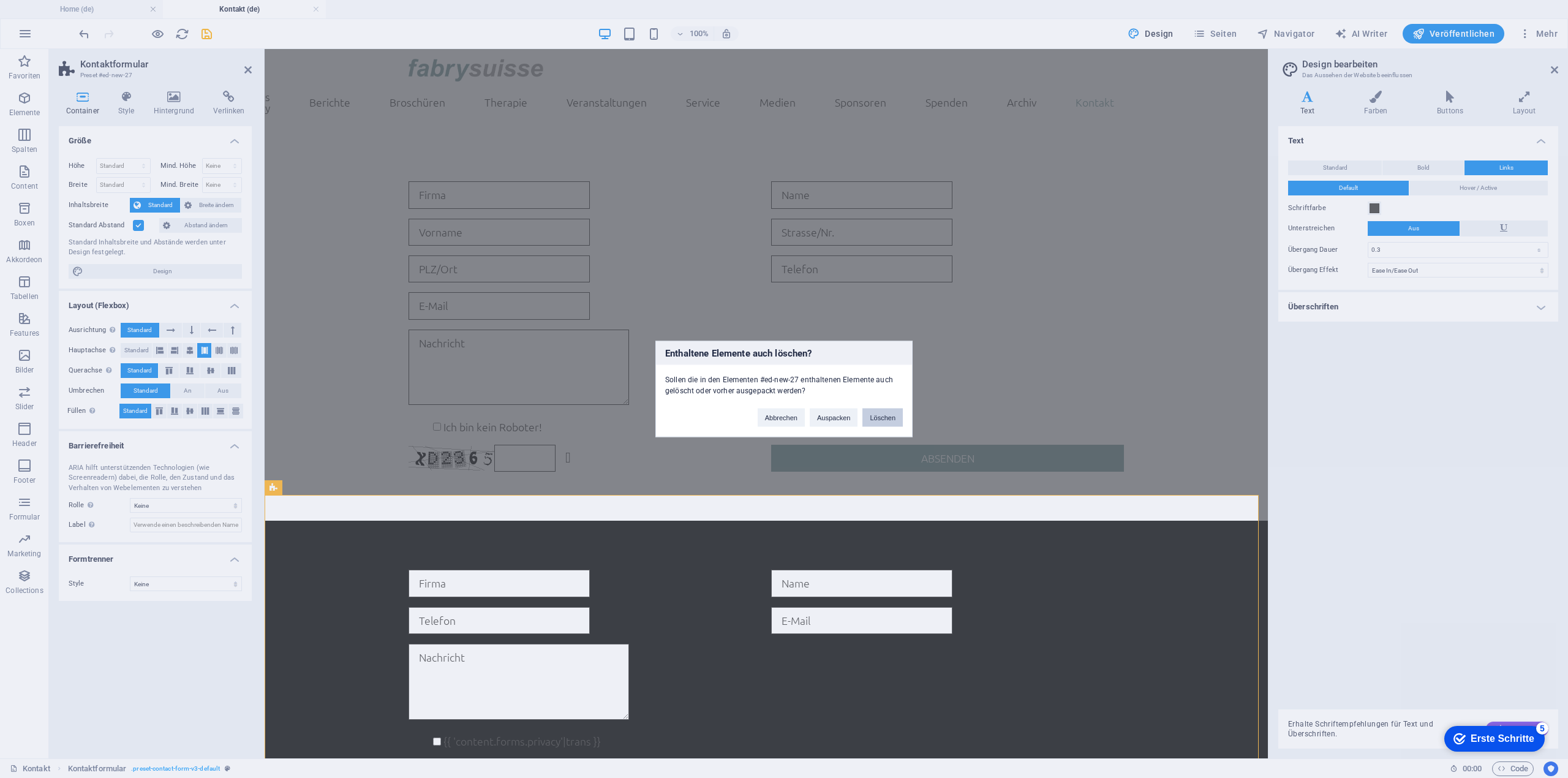
click at [878, 417] on button "Löschen" at bounding box center [882, 418] width 40 height 18
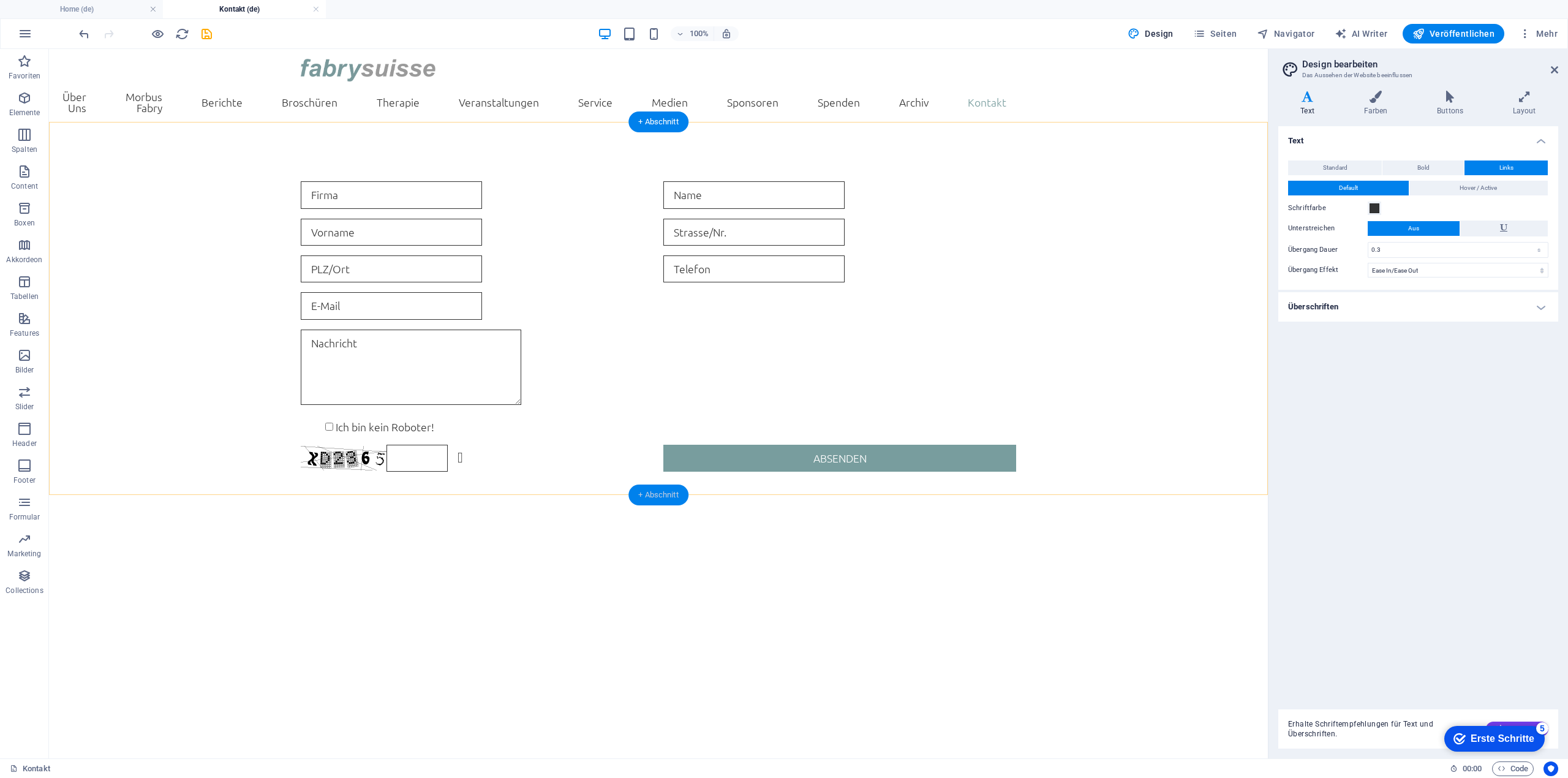
click at [652, 491] on div "+ Abschnitt" at bounding box center [659, 494] width 60 height 21
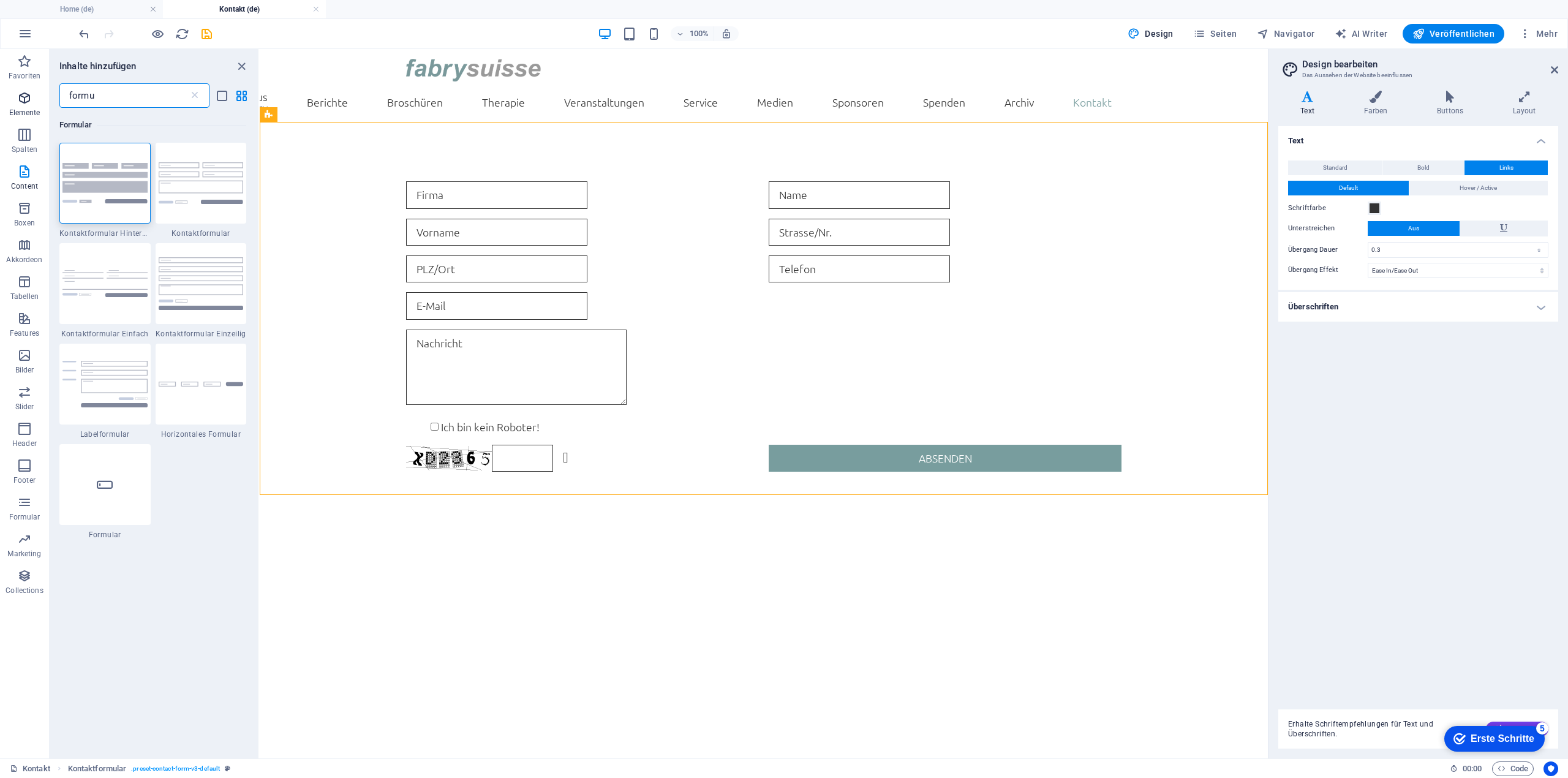
drag, startPoint x: 124, startPoint y: 99, endPoint x: 41, endPoint y: 96, distance: 83.1
click at [43, 100] on div "Favoriten Elemente Spalten Content Boxen Akkordeon Tabellen Features Bilder Sli…" at bounding box center [130, 404] width 260 height 710
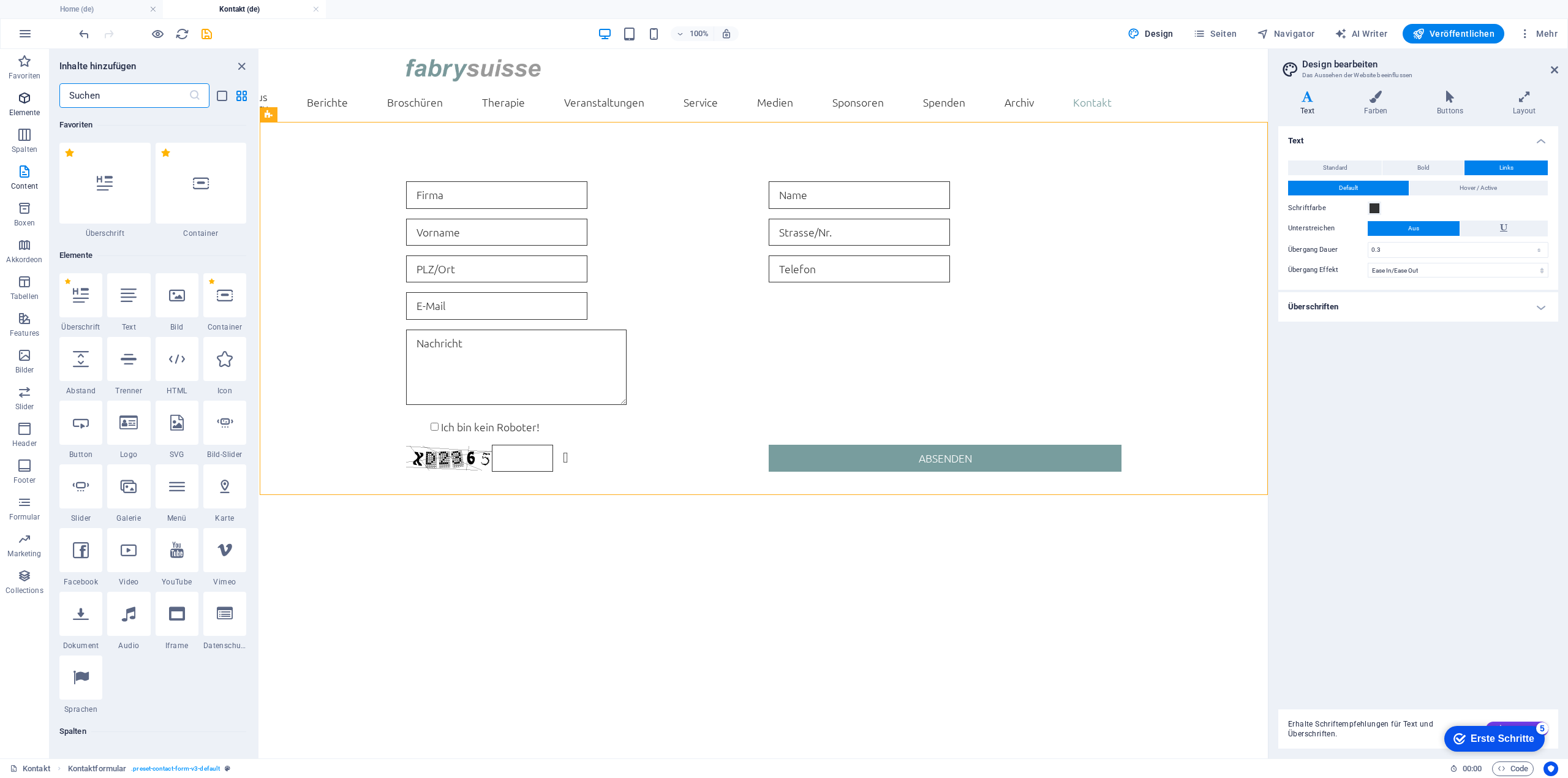
click at [16, 101] on span "Elemente" at bounding box center [25, 105] width 49 height 29
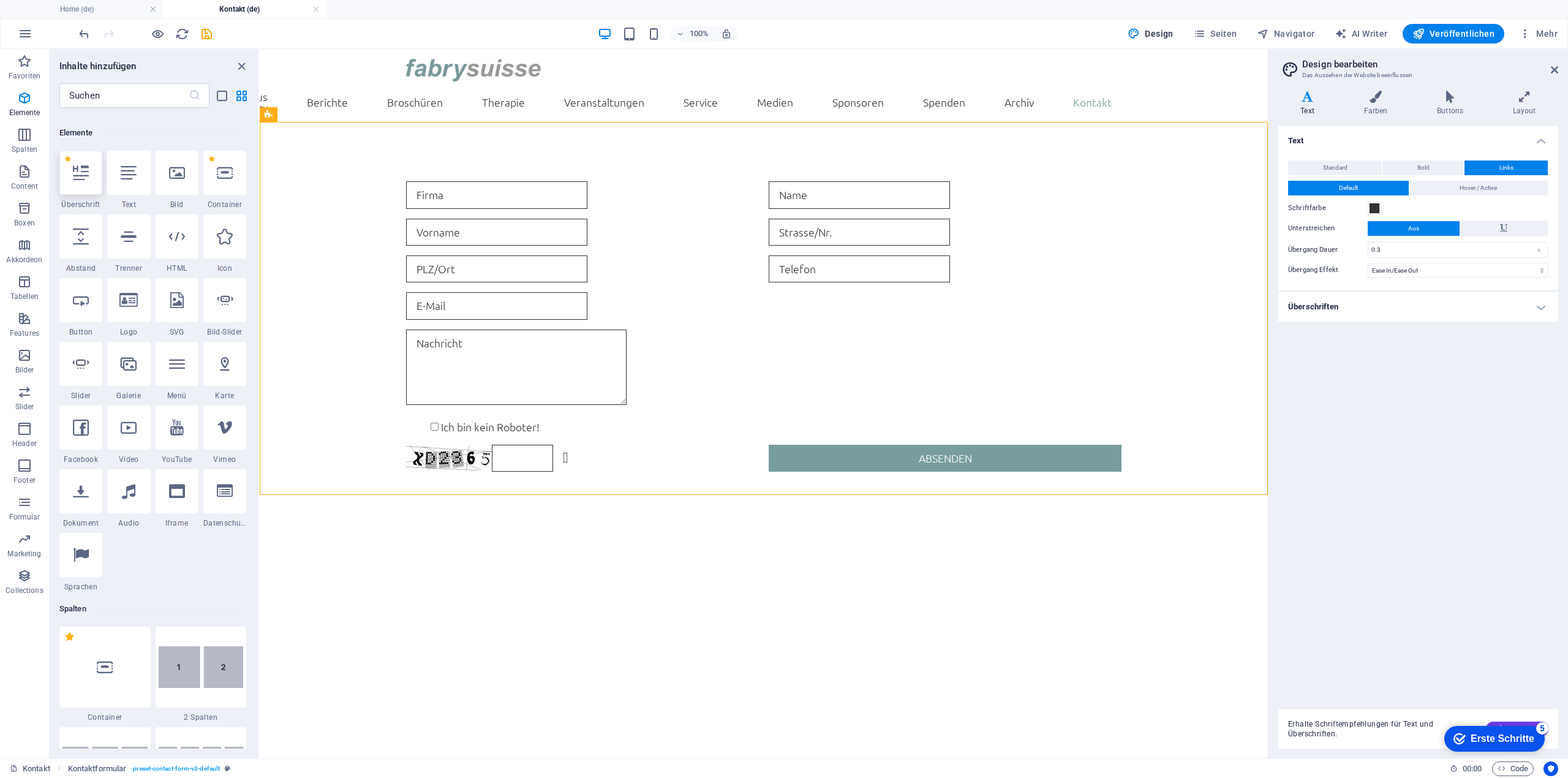
scroll to position [131, 0]
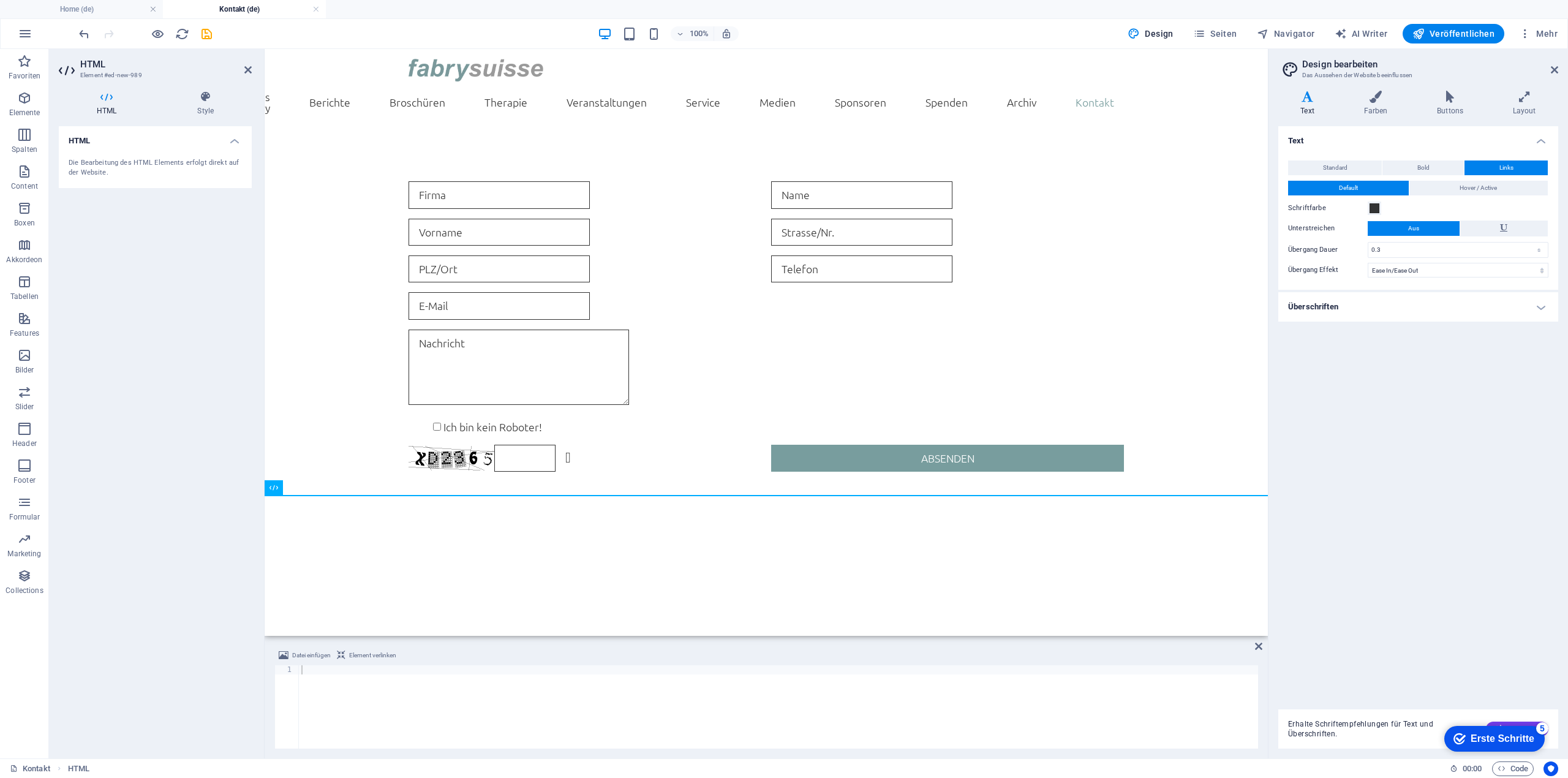
click at [690, 521] on html "Skip to main content Home Über Uns Statuten Vorstand und Beirut Jahresbericht M…" at bounding box center [766, 284] width 1003 height 472
click at [455, 694] on div at bounding box center [779, 716] width 959 height 102
click at [362, 683] on div at bounding box center [779, 716] width 959 height 102
click at [366, 708] on div at bounding box center [779, 716] width 959 height 102
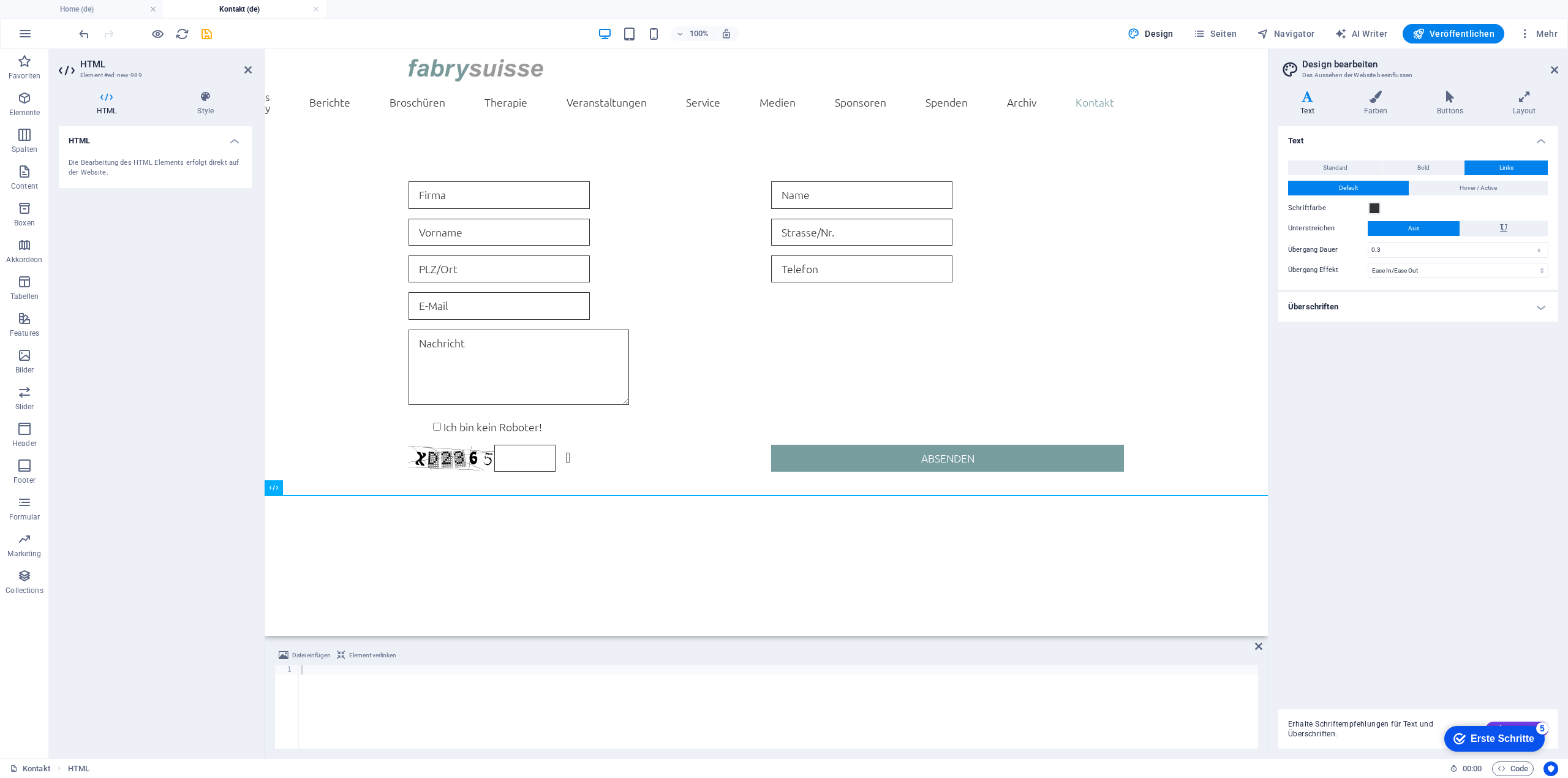
click at [243, 68] on h2 "HTML" at bounding box center [165, 65] width 172 height 11
click at [246, 72] on icon at bounding box center [248, 69] width 7 height 10
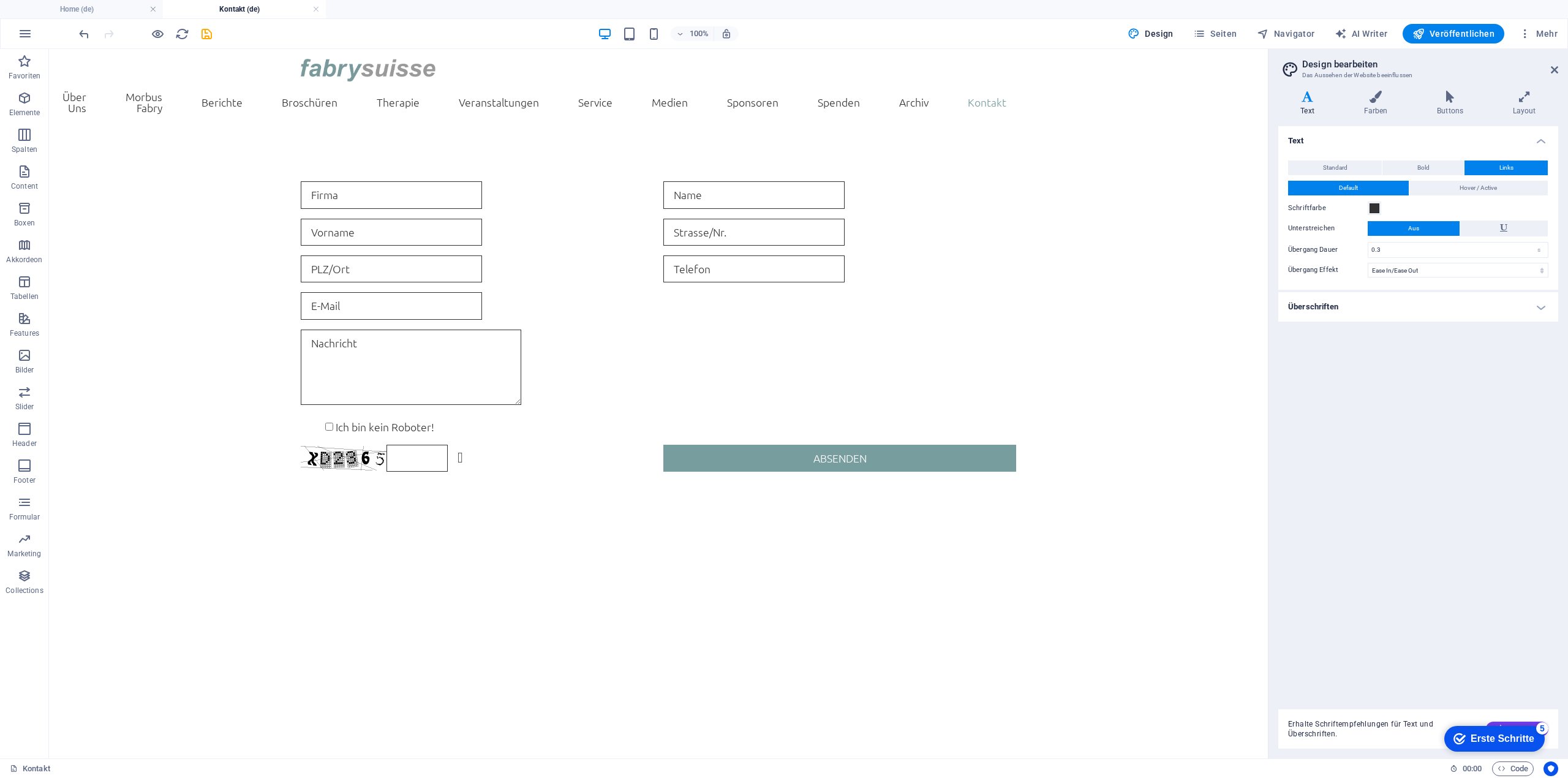
click at [592, 521] on html "Skip to main content Home Über Uns Statuten Vorstand und Beirut Jahresbericht M…" at bounding box center [658, 284] width 1218 height 472
drag, startPoint x: 652, startPoint y: 491, endPoint x: 390, endPoint y: 441, distance: 266.7
click at [652, 491] on div "+ Abschnitt" at bounding box center [659, 494] width 60 height 21
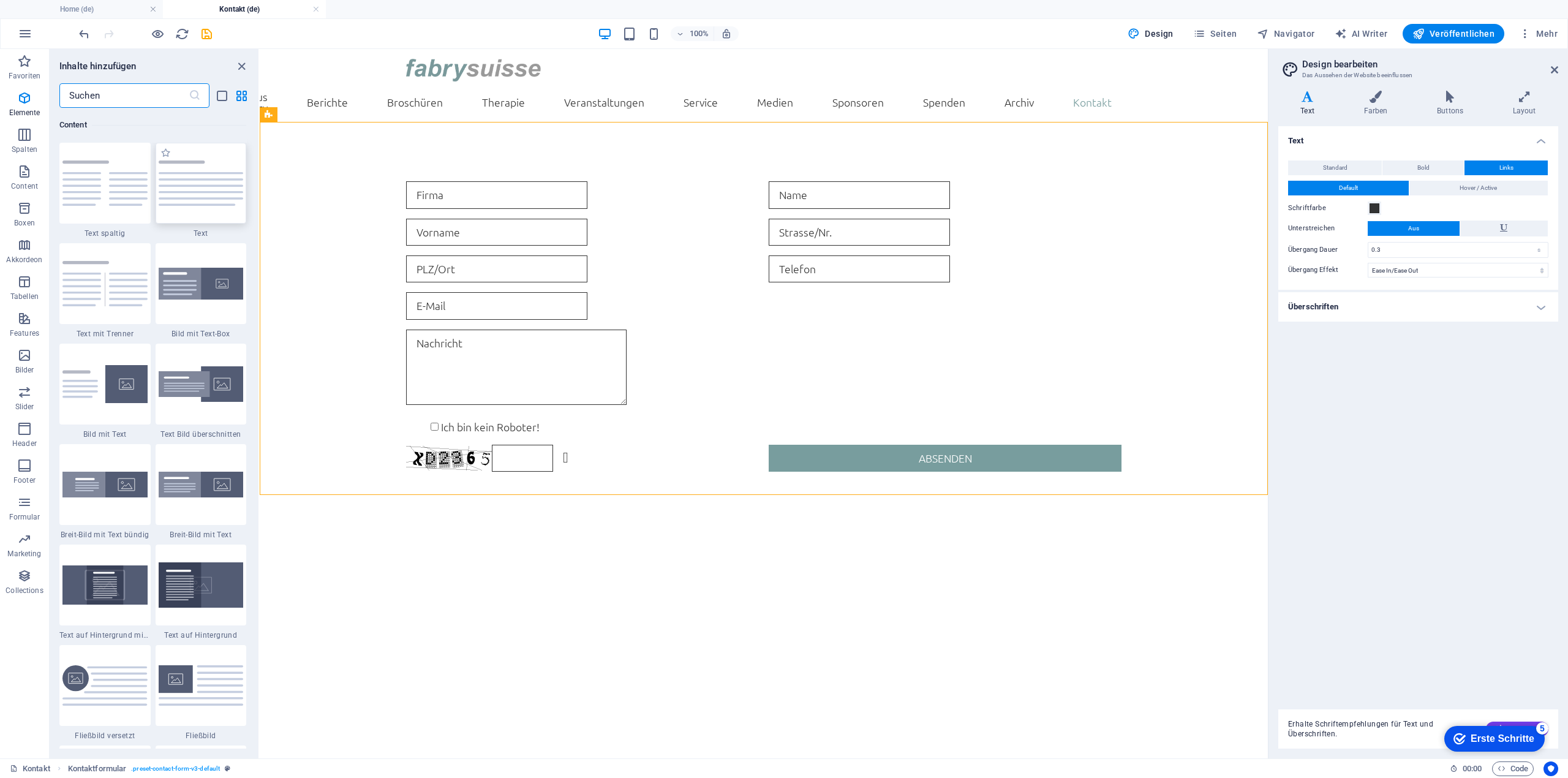
scroll to position [2143, 0]
click at [25, 62] on icon "button" at bounding box center [25, 61] width 15 height 15
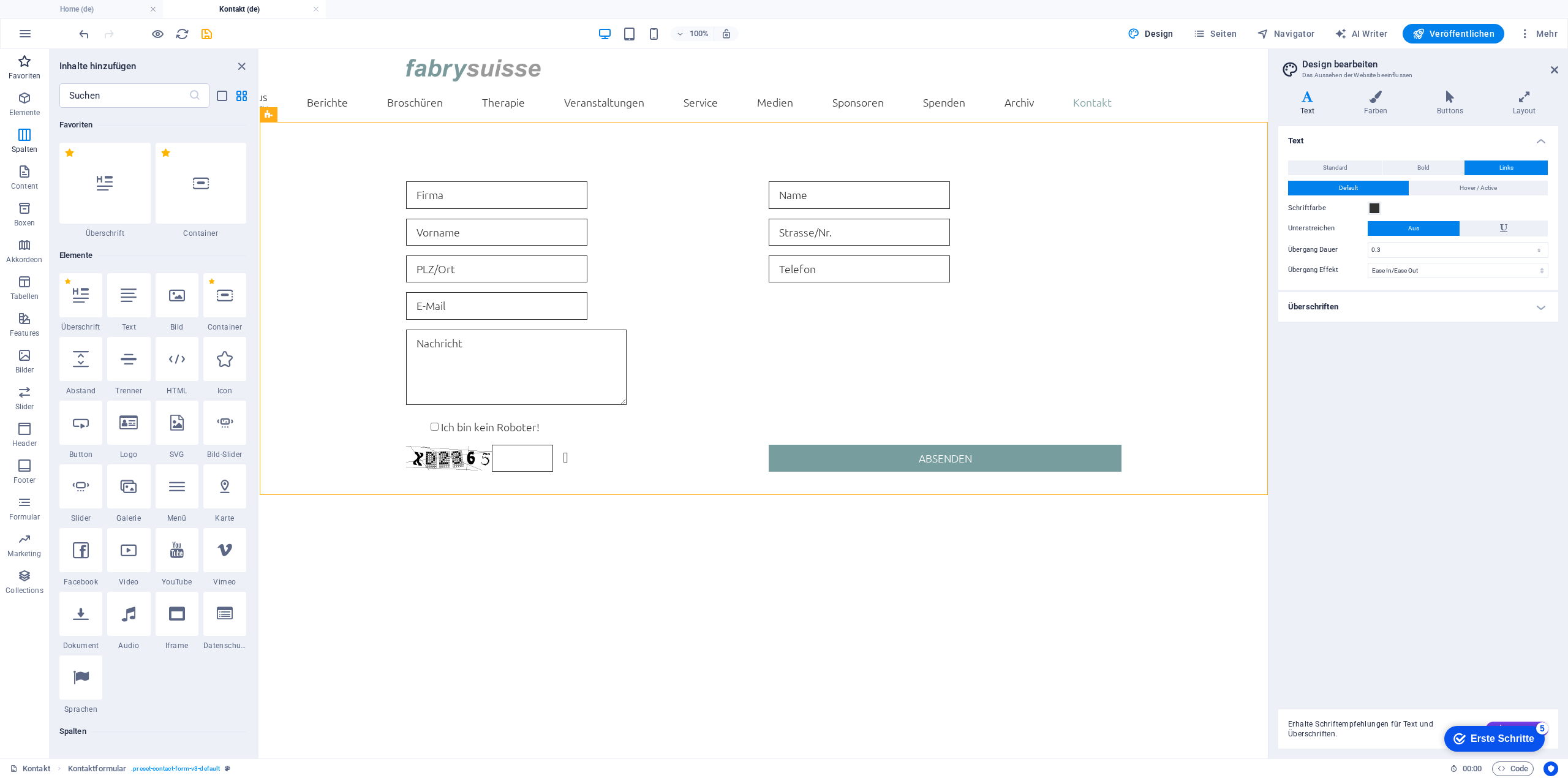
scroll to position [0, 0]
click at [203, 175] on icon at bounding box center [201, 184] width 16 height 16
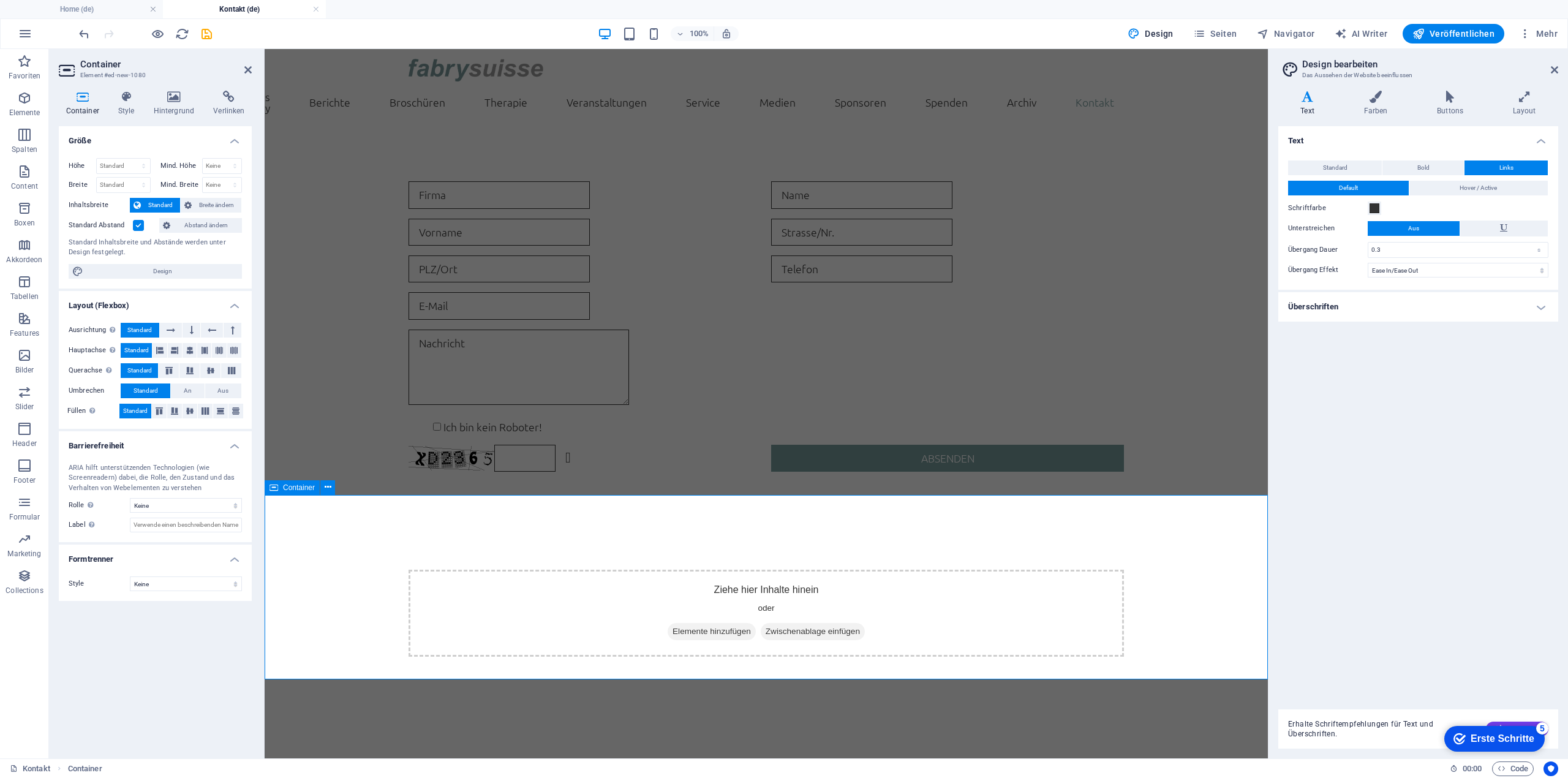
click at [693, 595] on div "Ziehe hier Inhalte hinein oder Elemente hinzufügen Zwischenablage einfügen" at bounding box center [766, 613] width 715 height 87
click at [689, 623] on span "Elemente hinzufügen" at bounding box center [711, 632] width 88 height 17
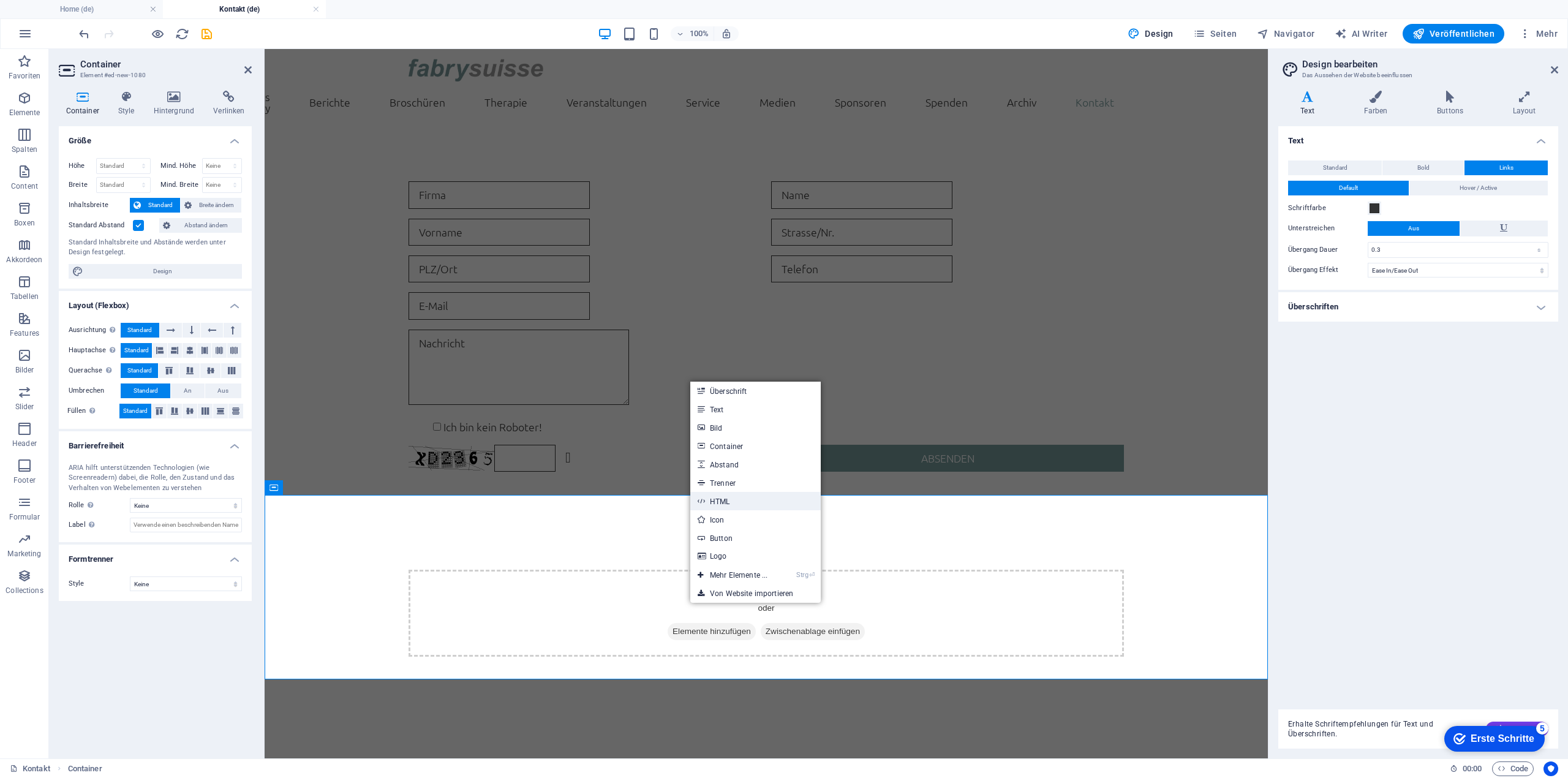
click at [741, 495] on link "HTML" at bounding box center [756, 501] width 131 height 18
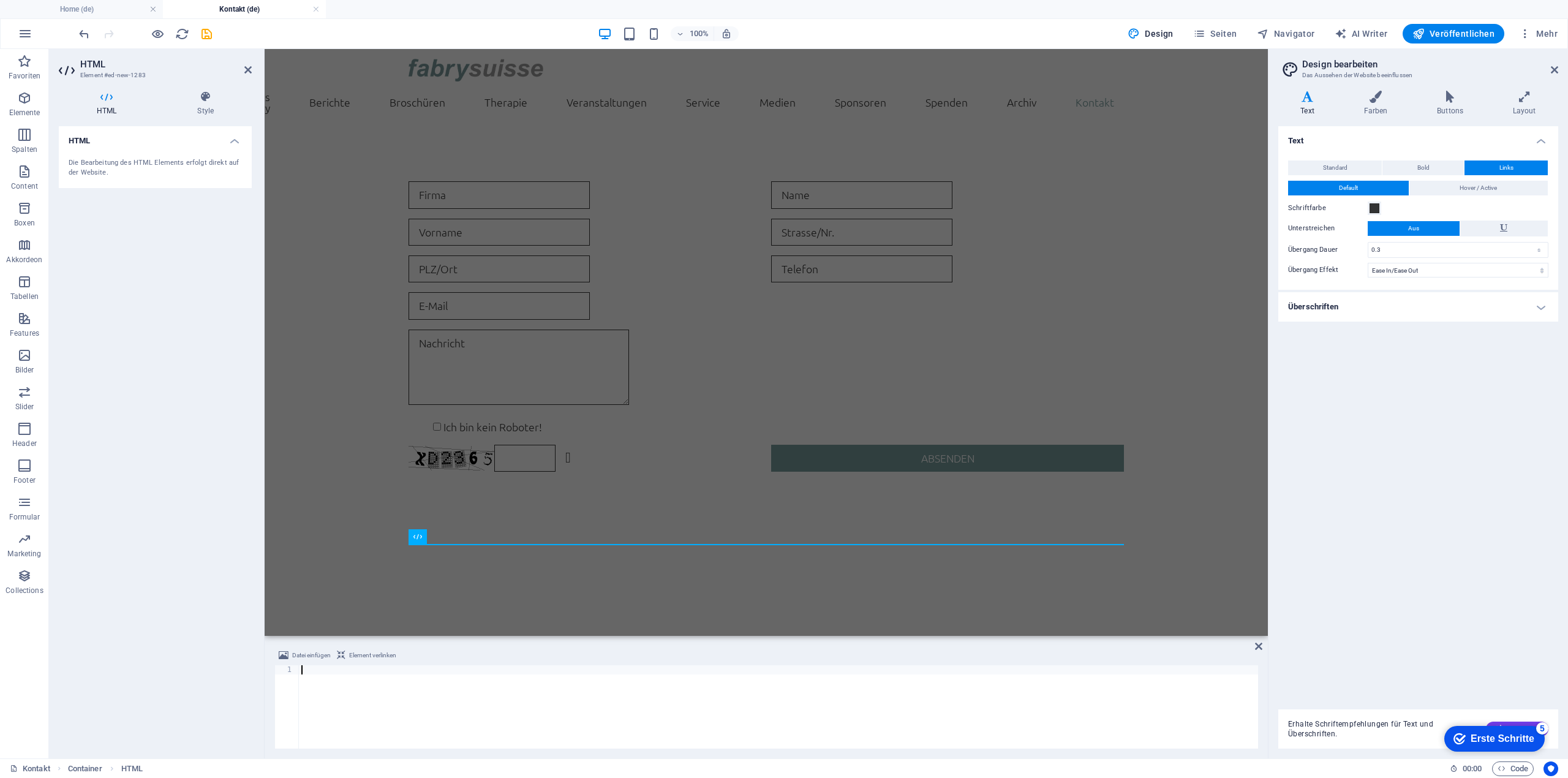
drag, startPoint x: 344, startPoint y: 730, endPoint x: 340, endPoint y: 711, distance: 19.4
click at [344, 728] on div at bounding box center [779, 716] width 959 height 102
click at [324, 670] on div at bounding box center [779, 716] width 959 height 102
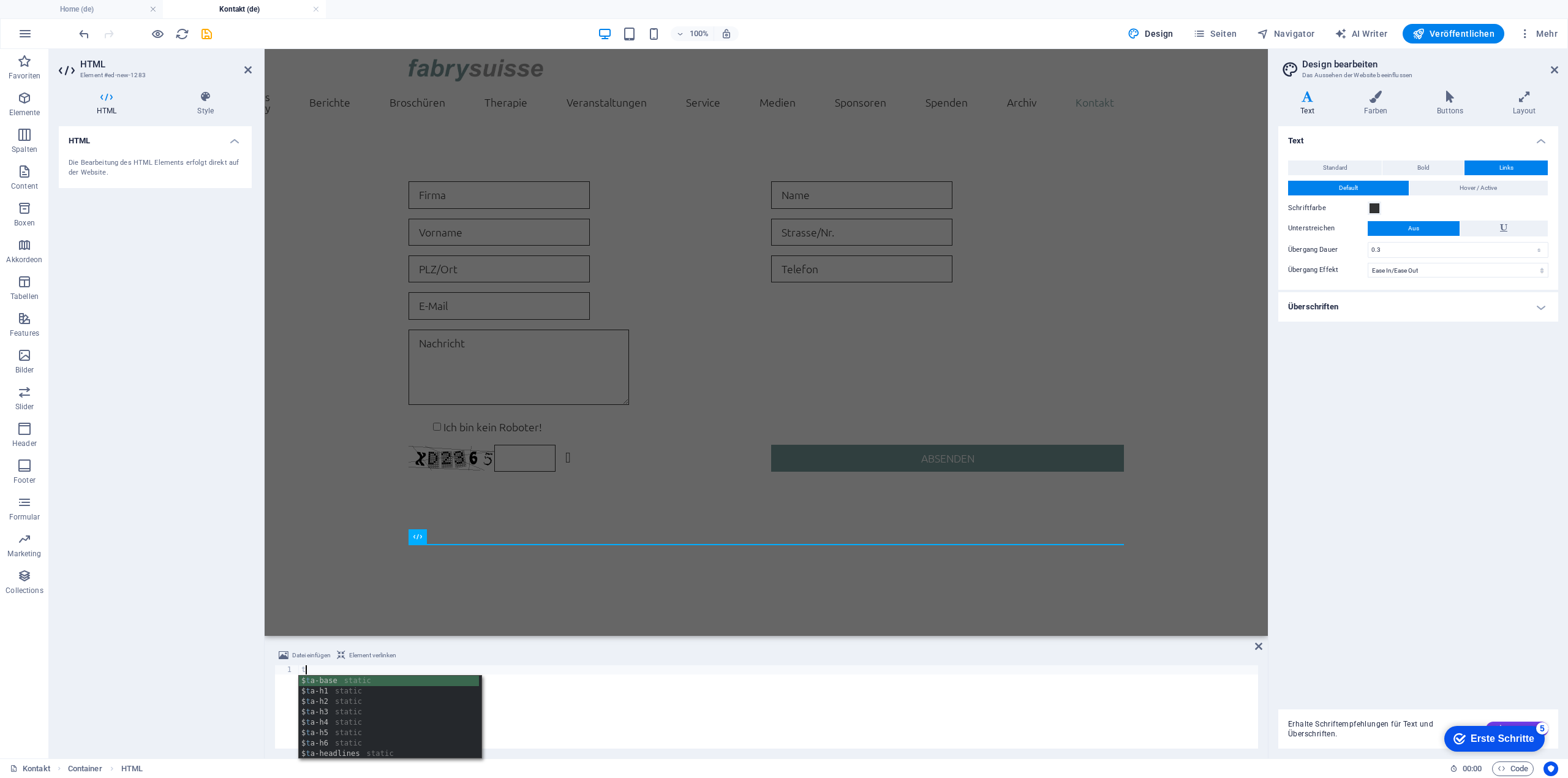
scroll to position [0, 1]
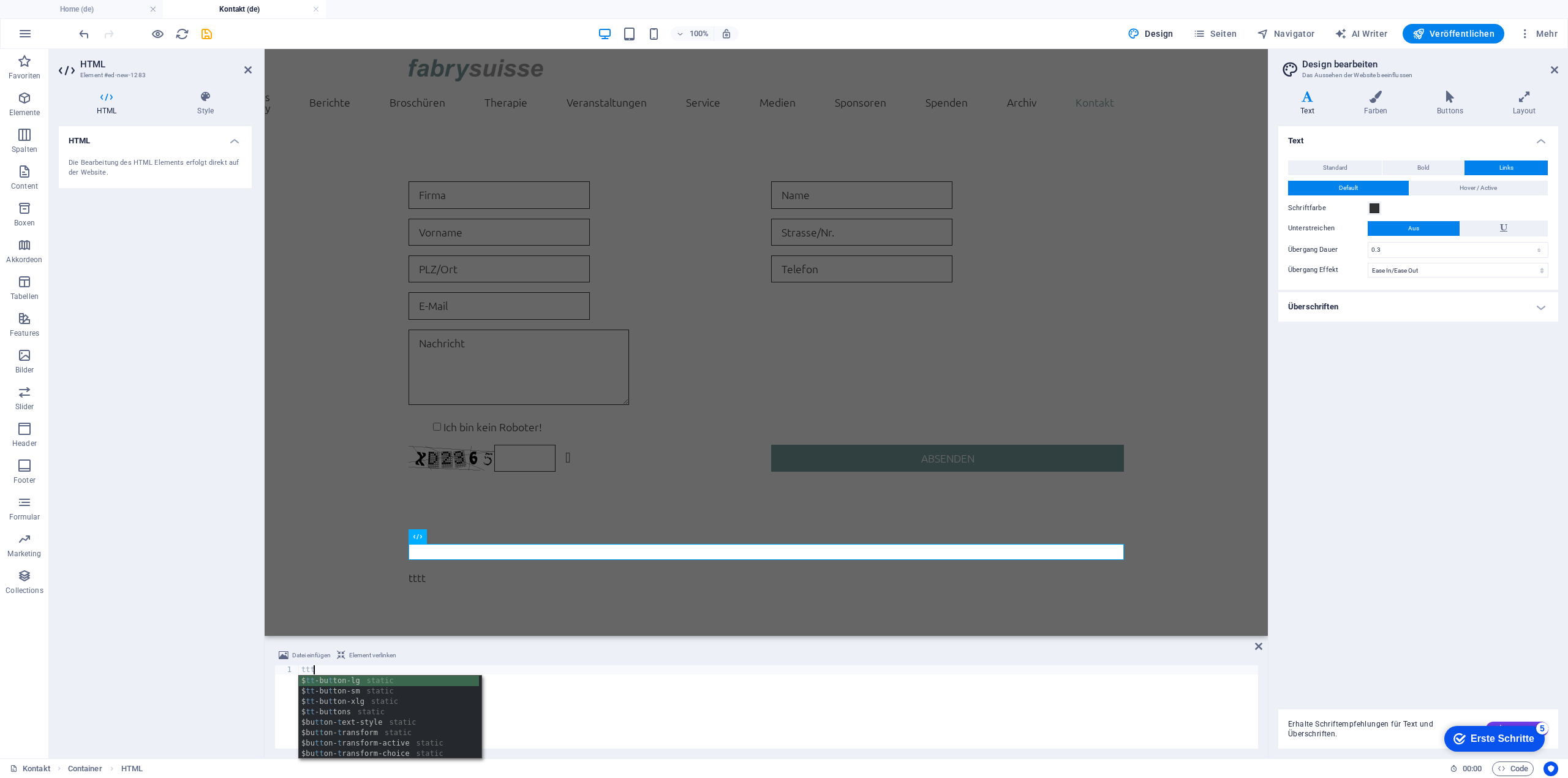
type textarea "t"
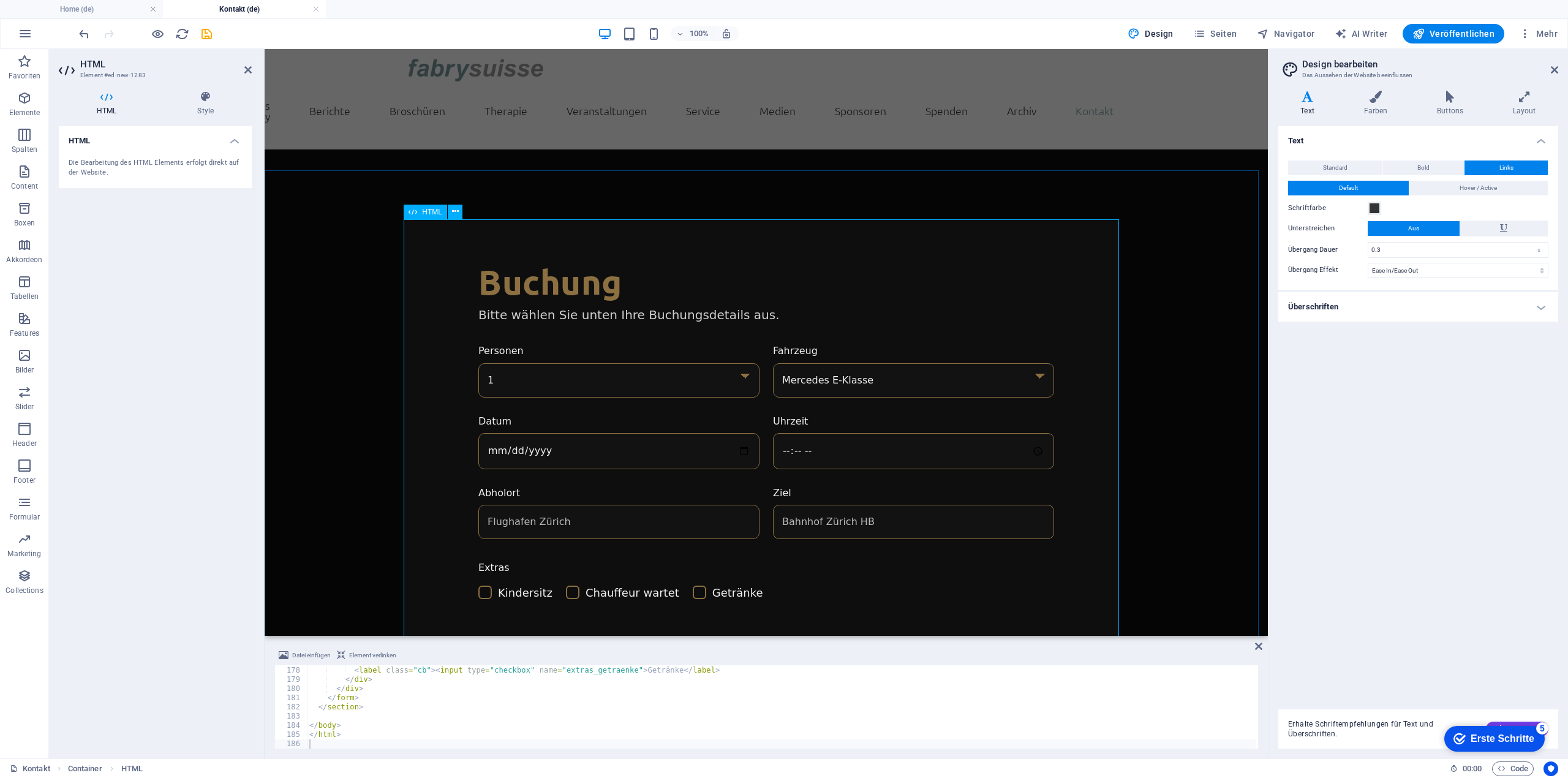
scroll to position [663, 0]
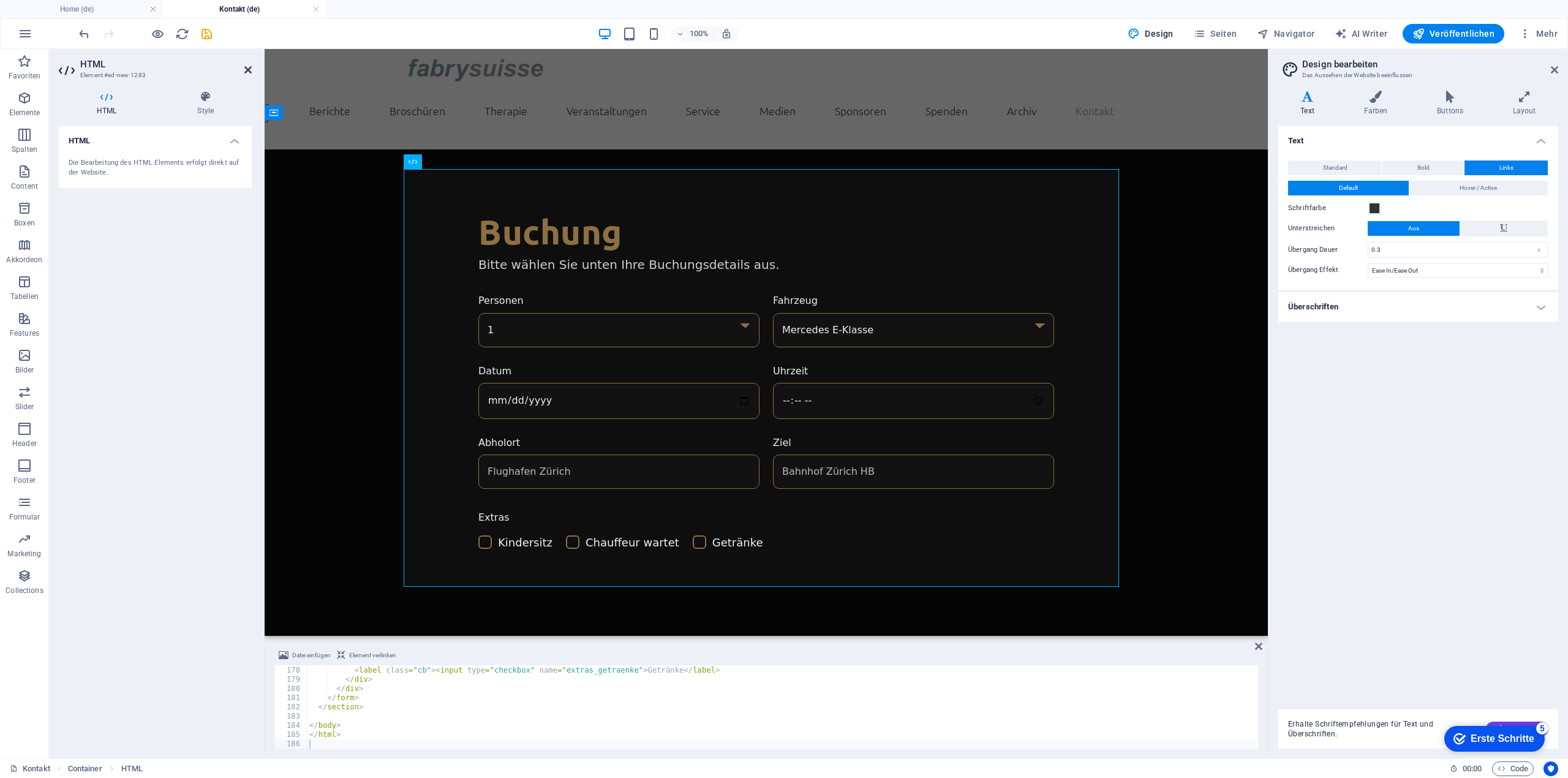
click at [249, 65] on icon at bounding box center [248, 69] width 7 height 10
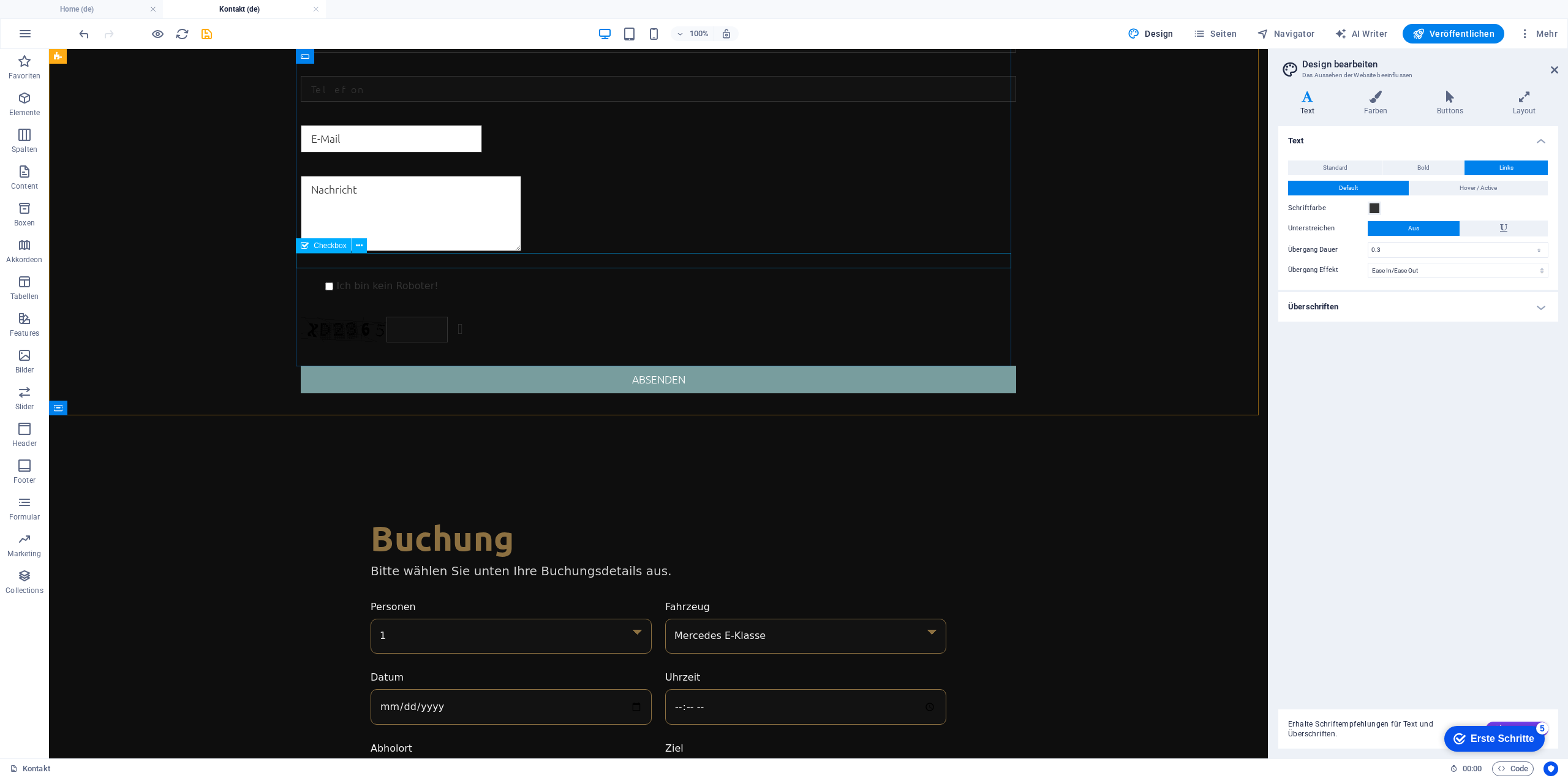
scroll to position [0, 0]
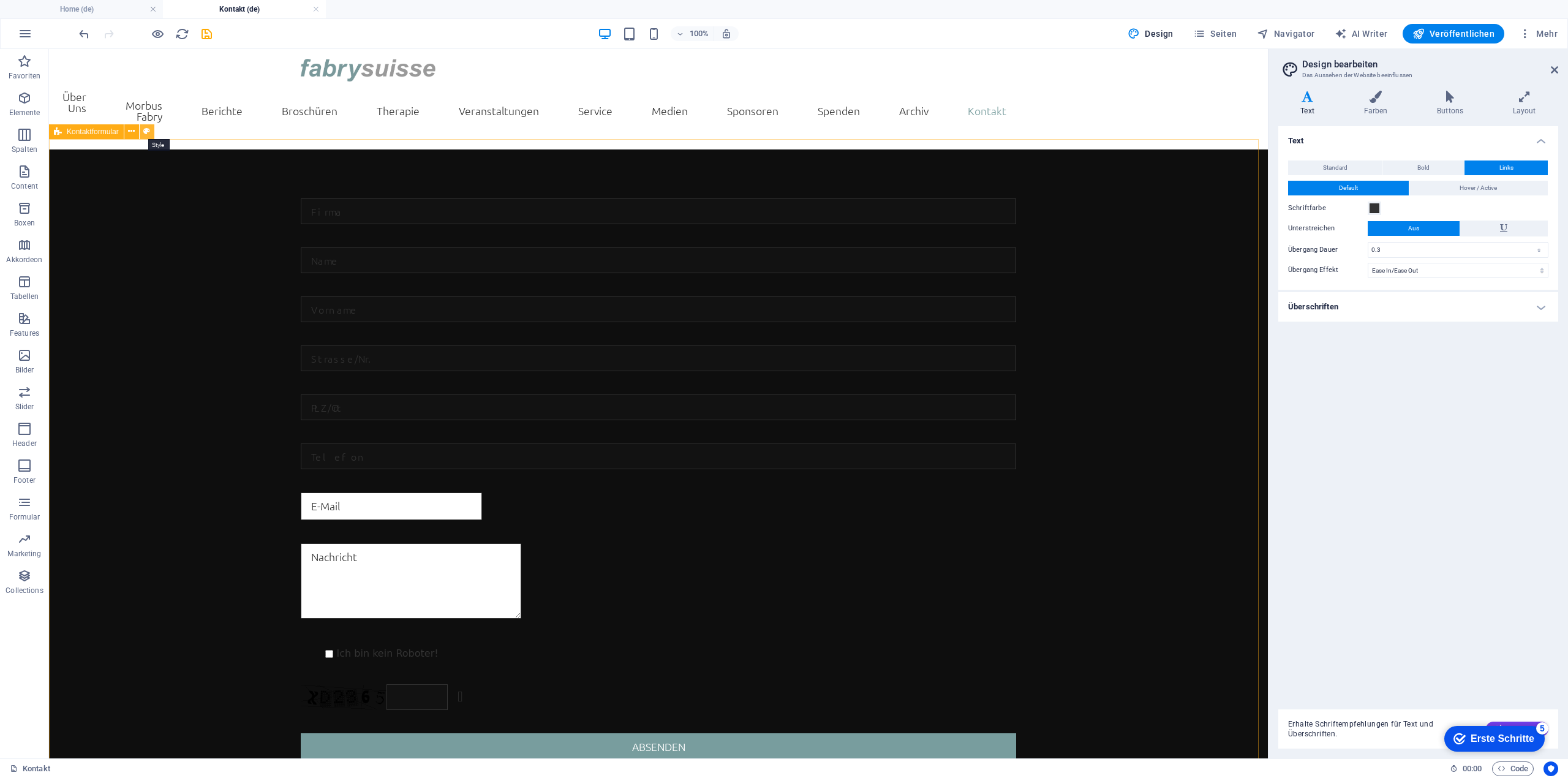
click at [145, 131] on icon at bounding box center [146, 132] width 6 height 13
select select "rem"
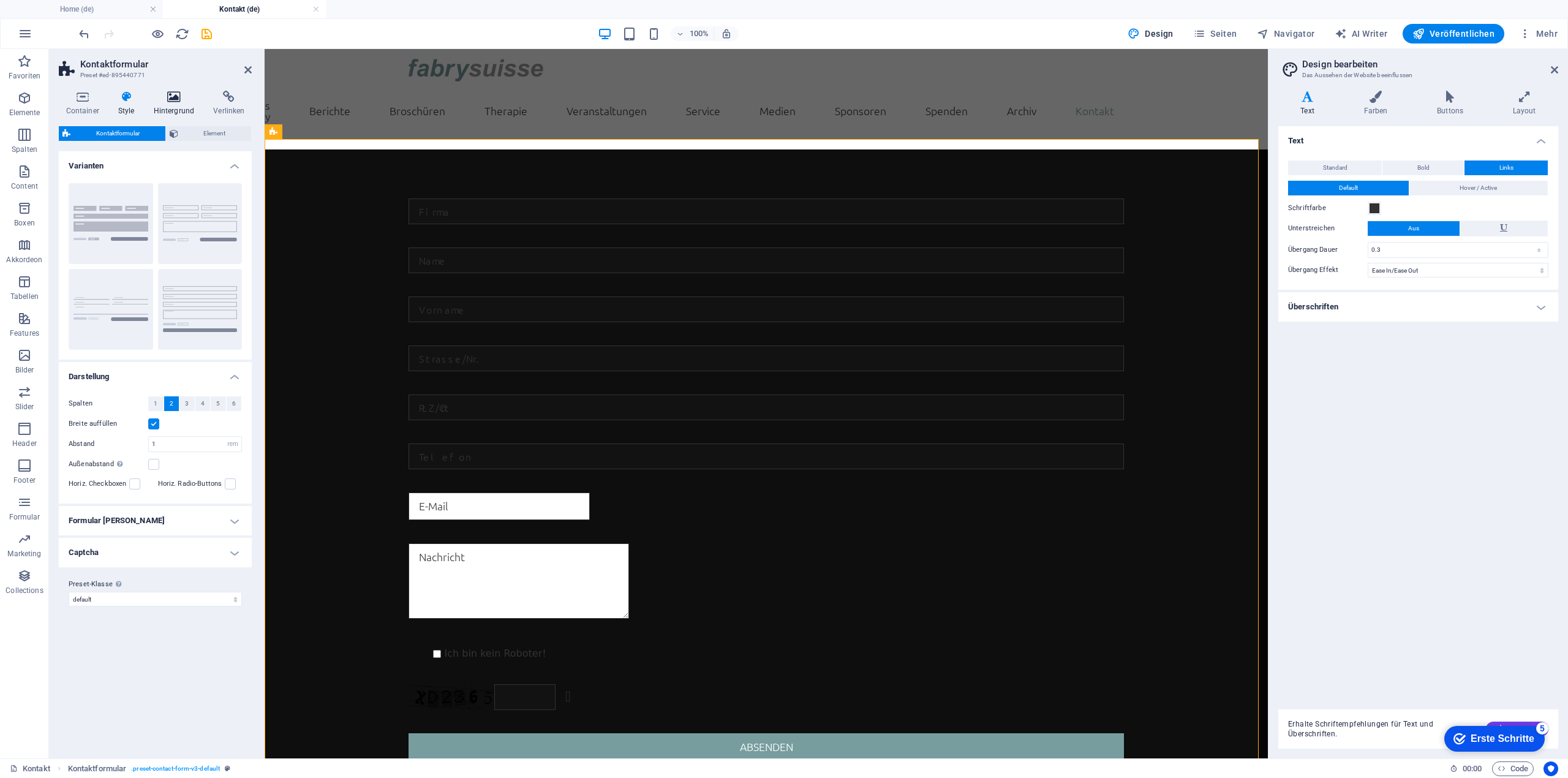
click at [177, 93] on icon at bounding box center [174, 96] width 55 height 12
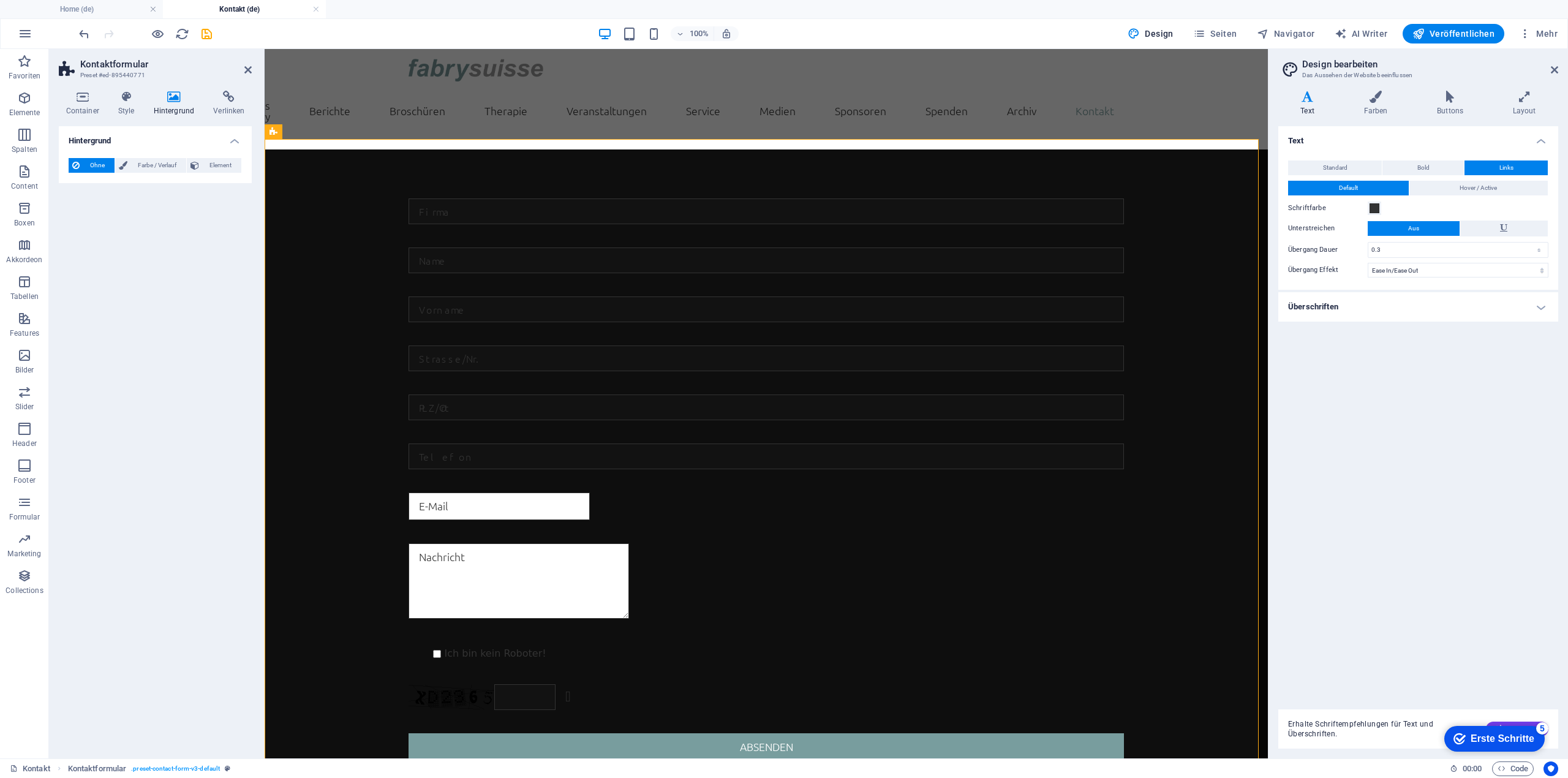
click at [100, 166] on span "Ohne" at bounding box center [97, 165] width 27 height 15
click at [233, 139] on h4 "Hintergrund" at bounding box center [155, 137] width 193 height 22
click at [246, 67] on icon at bounding box center [248, 69] width 7 height 10
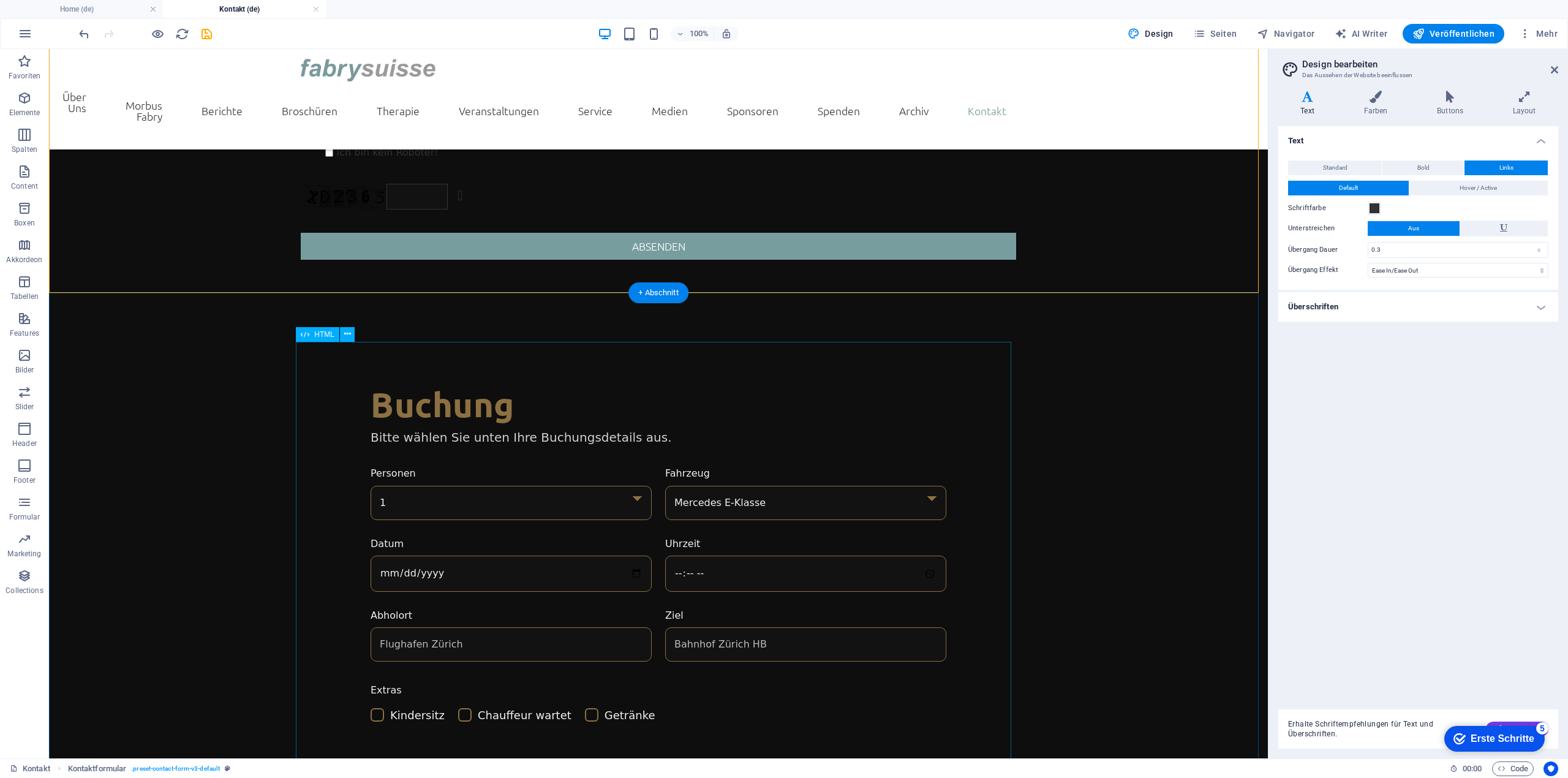
scroll to position [541, 0]
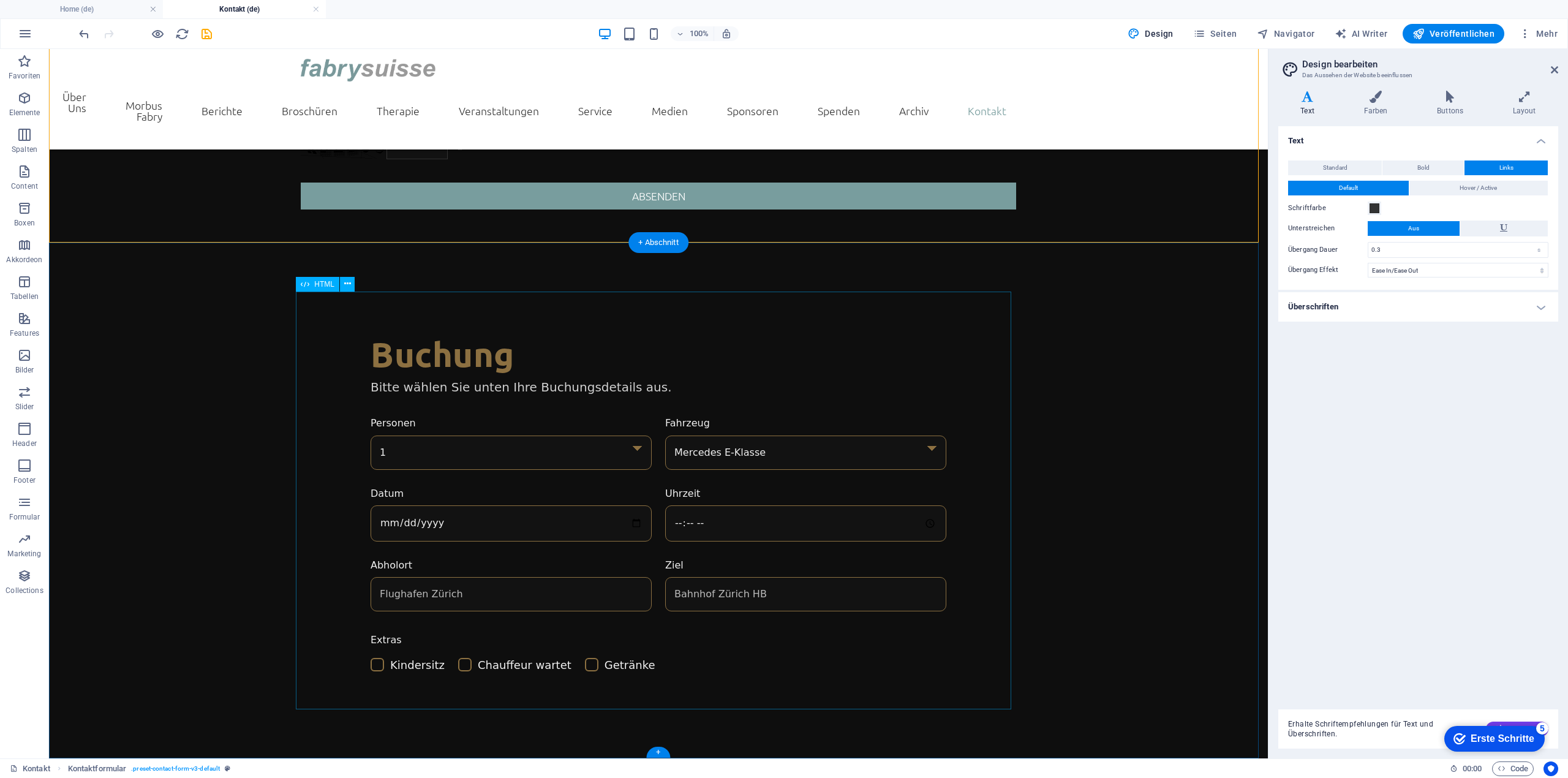
click at [631, 432] on div "Deryodel Luxury Rides – Buchung Buchung Bitte wählen Sie unten Ihre Buchungsdet…" at bounding box center [658, 504] width 715 height 345
click at [658, 749] on div "+" at bounding box center [658, 753] width 24 height 11
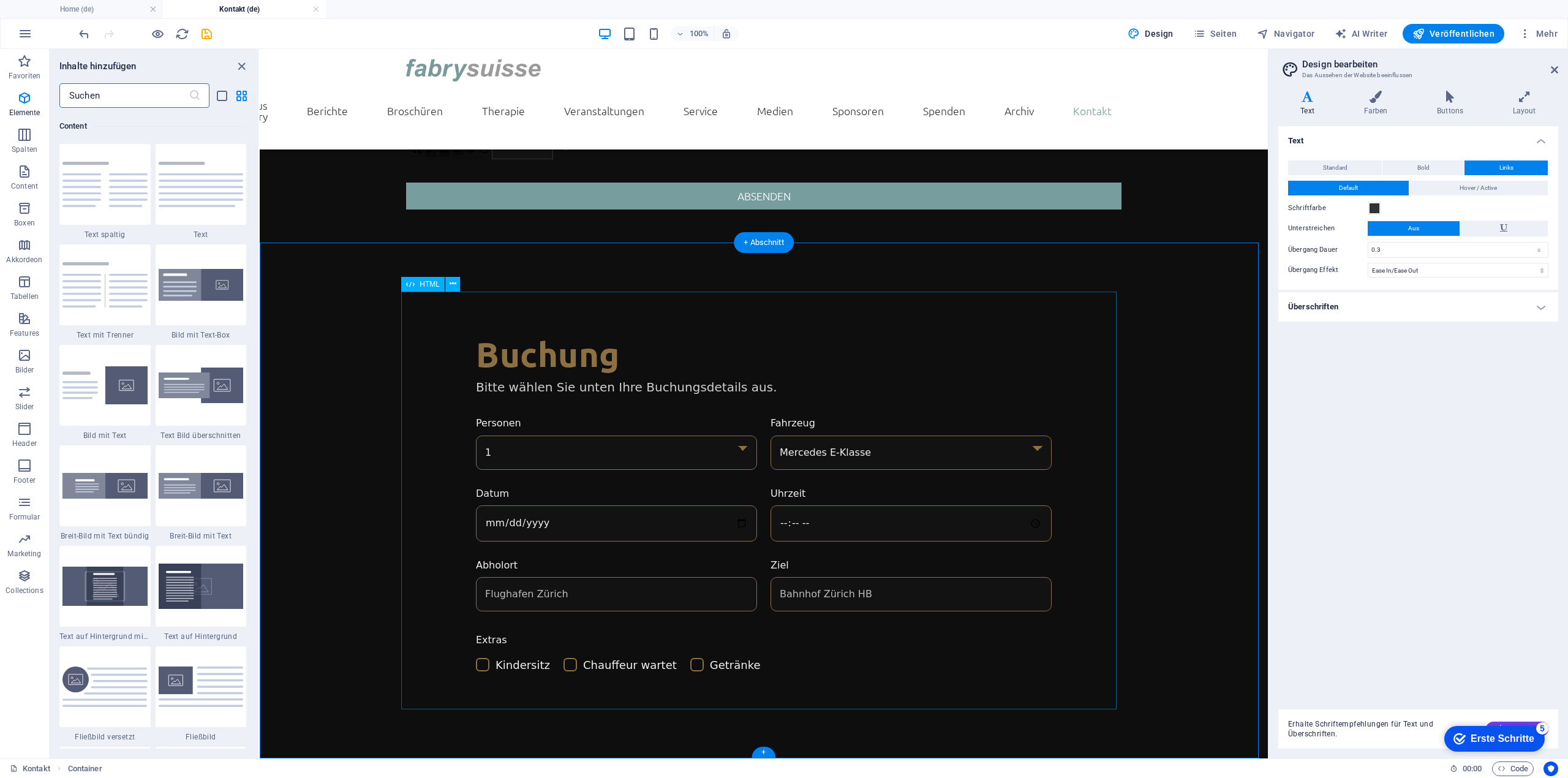
scroll to position [2143, 0]
click at [810, 525] on div "Deryodel Luxury Rides – Buchung Buchung Bitte wählen Sie unten Ihre Buchungsdet…" at bounding box center [763, 504] width 715 height 345
click at [750, 489] on div "Deryodel Luxury Rides – Buchung Buchung Bitte wählen Sie unten Ihre Buchungsdet…" at bounding box center [763, 504] width 715 height 345
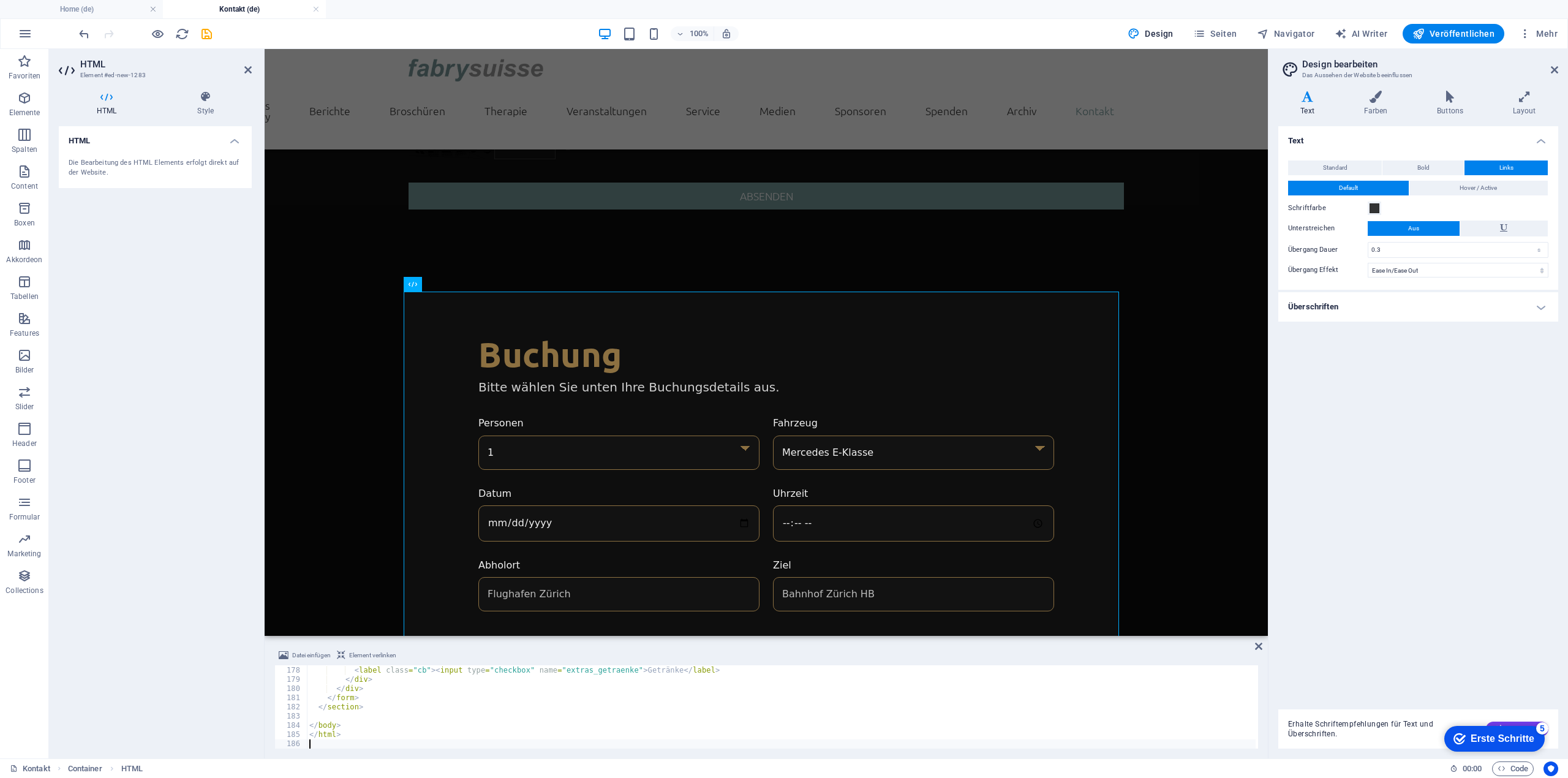
scroll to position [1629, 0]
click at [332, 345] on div "Deryodel Luxury Rides – Buchung Buchung Bitte wählen Sie unten Ihre Buchungsdet…" at bounding box center [766, 516] width 1003 height 517
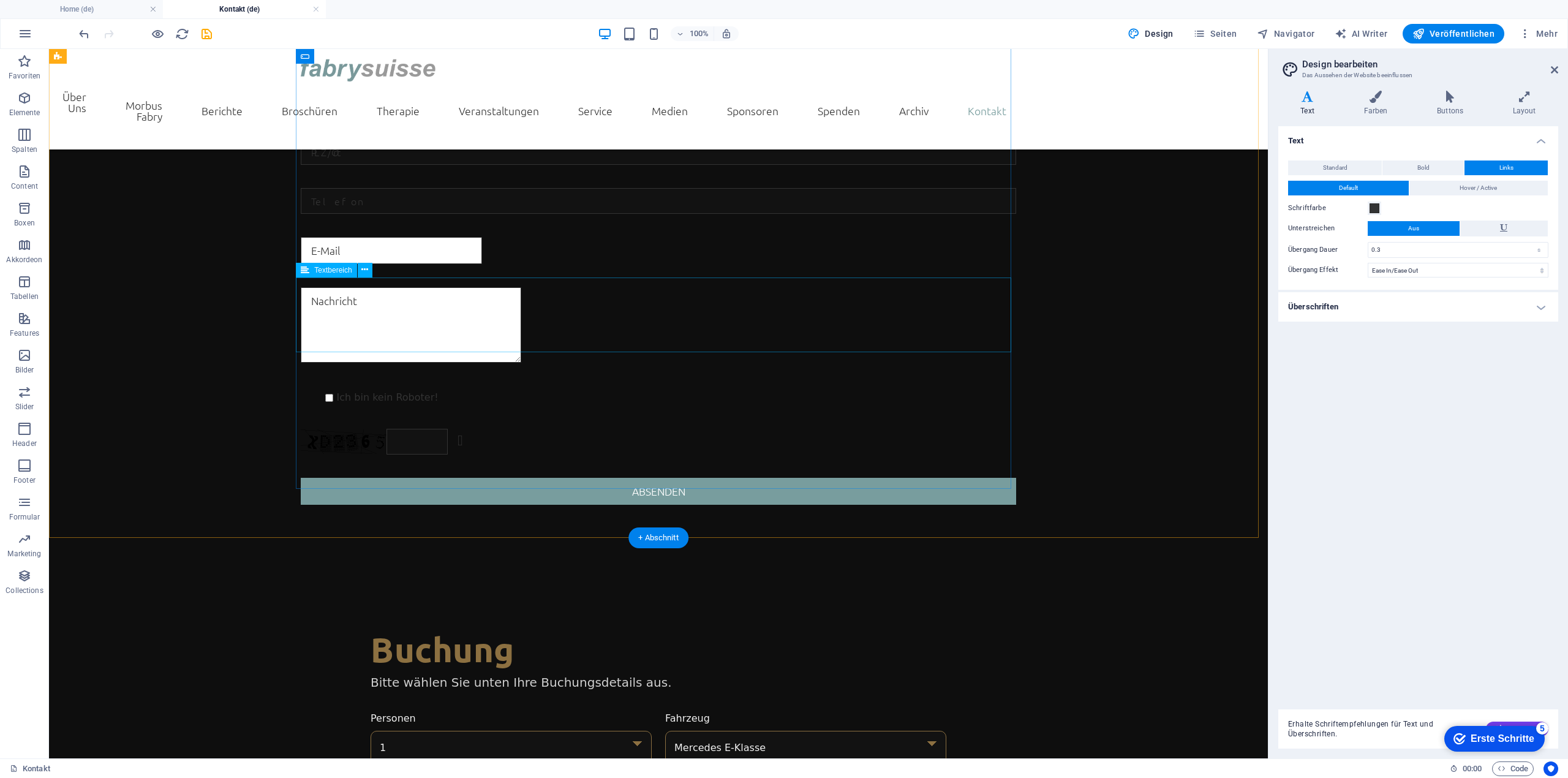
scroll to position [541, 0]
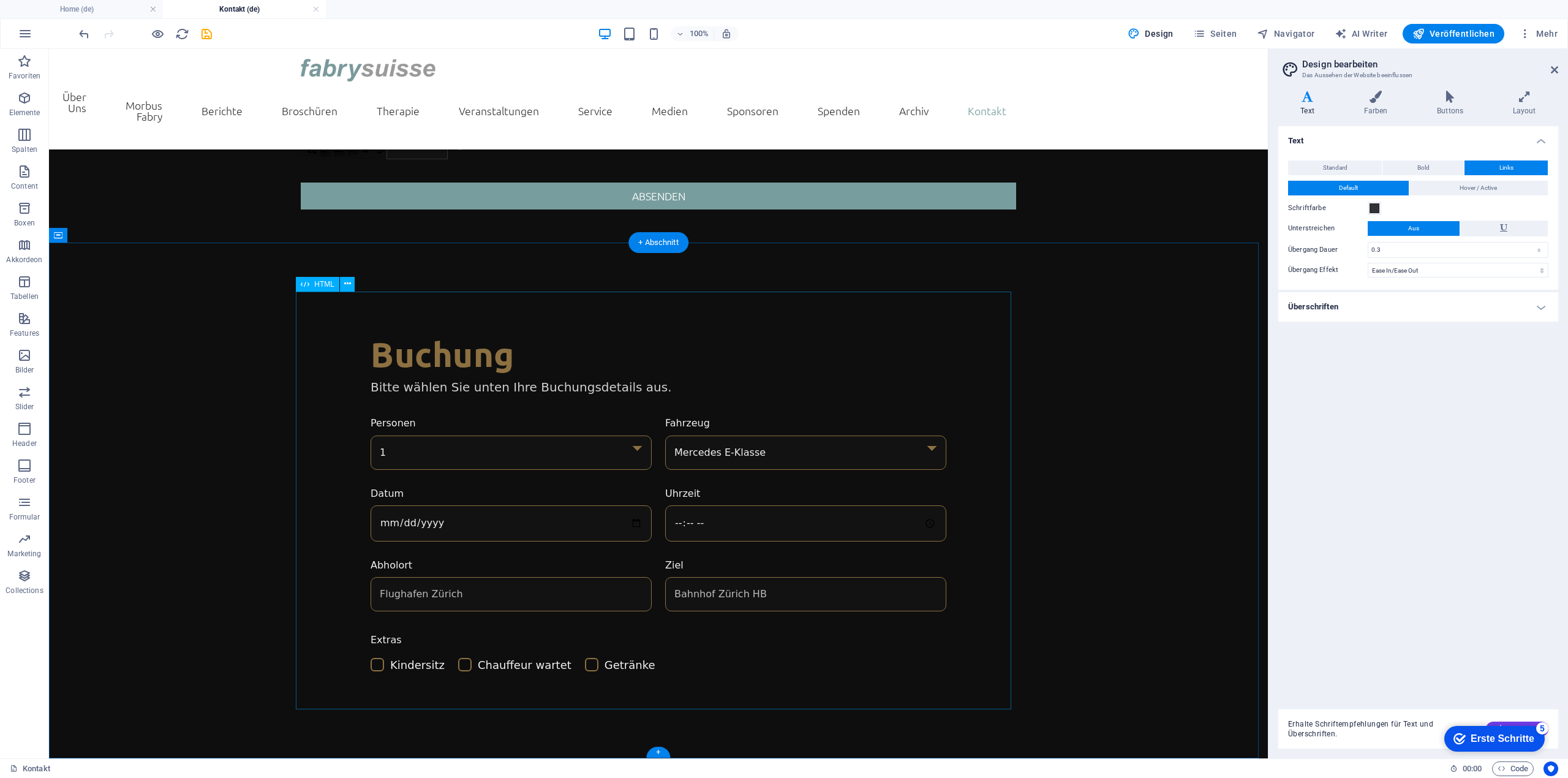
click at [633, 427] on div "Deryodel Luxury Rides – Buchung Buchung Bitte wählen Sie unten Ihre Buchungsdet…" at bounding box center [658, 504] width 715 height 345
click at [114, 239] on icon at bounding box center [112, 234] width 6 height 13
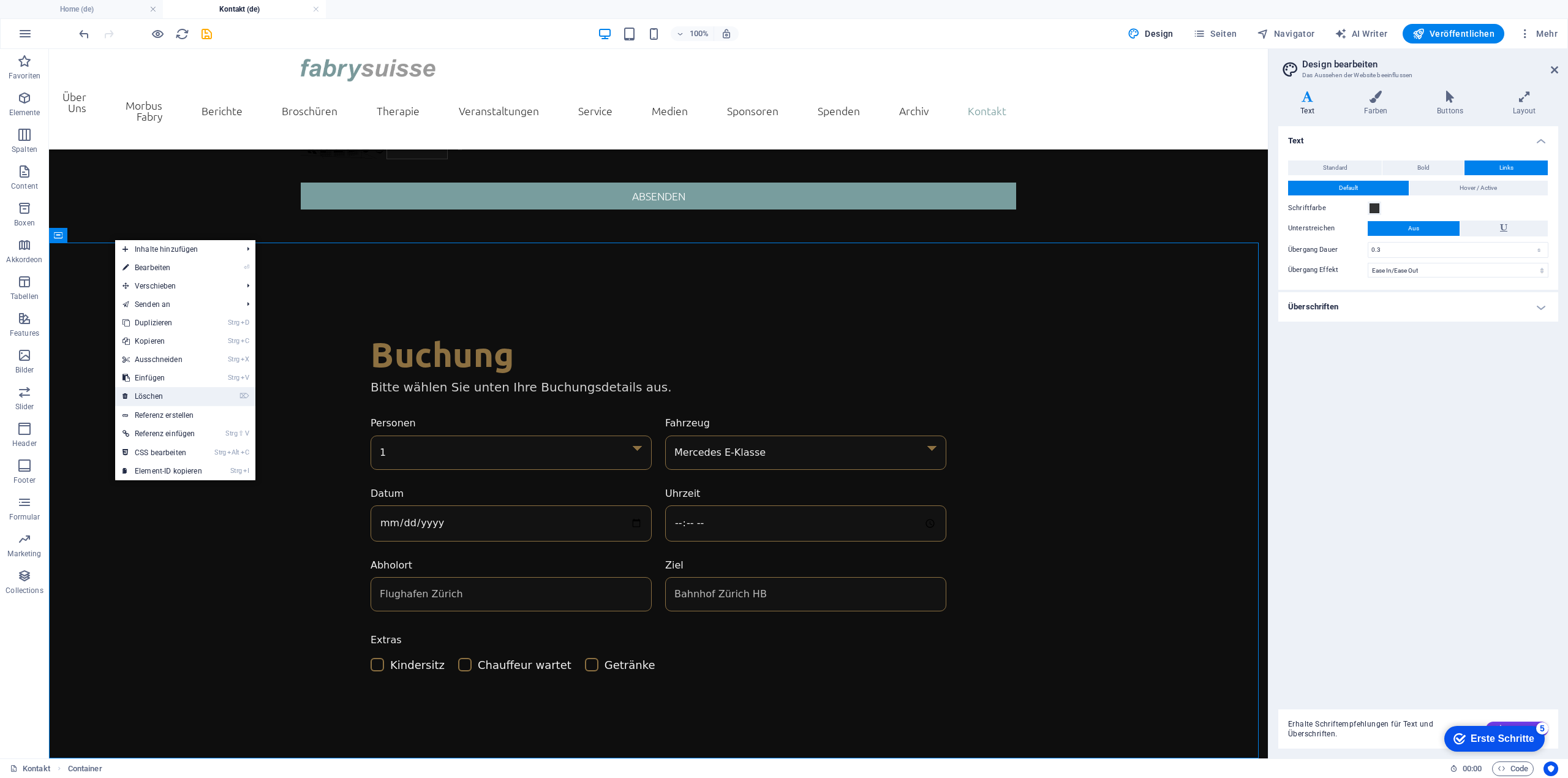
click at [159, 395] on link "⌦ Löschen" at bounding box center [163, 396] width 94 height 18
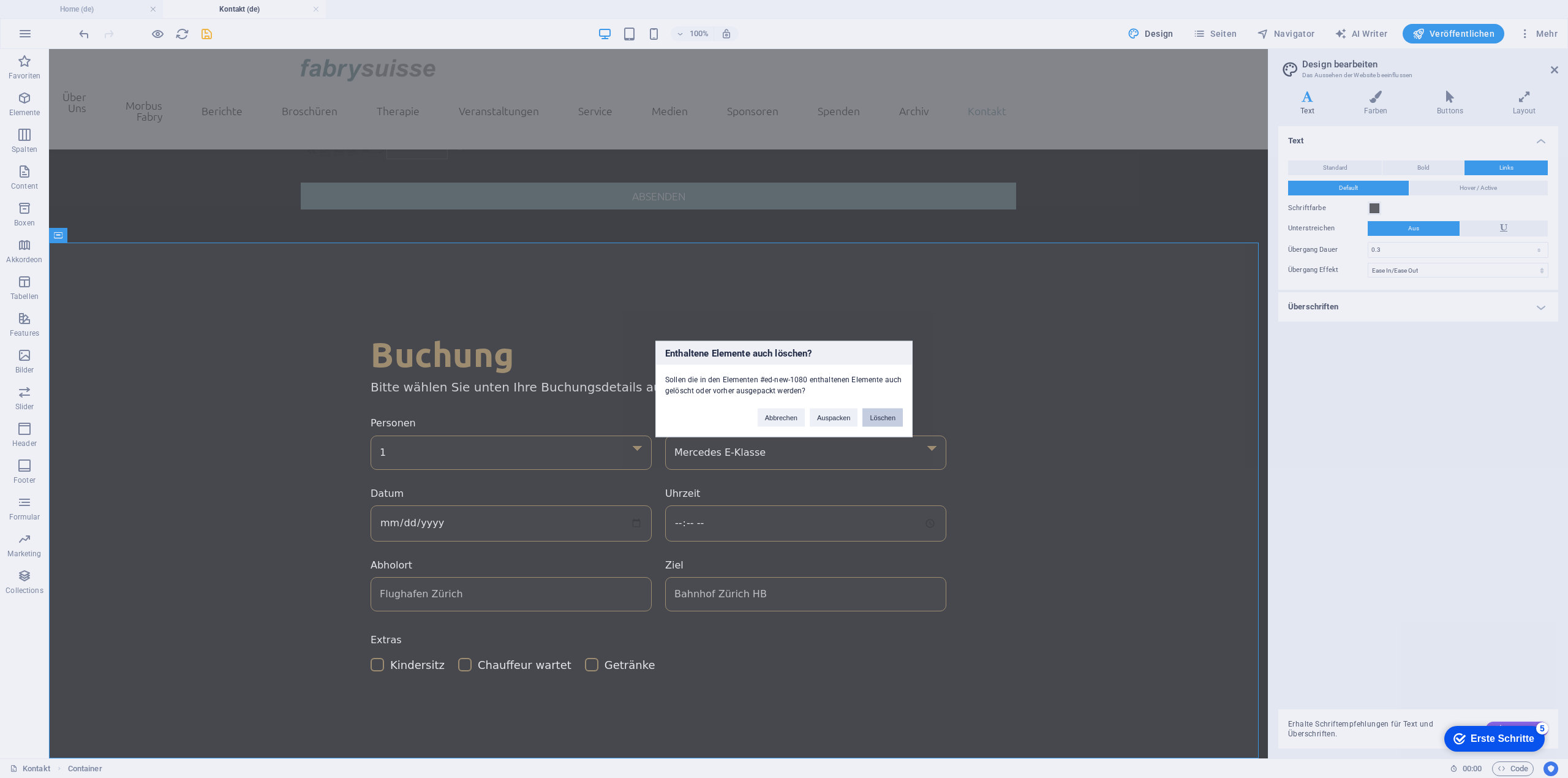
click at [882, 413] on button "Löschen" at bounding box center [882, 418] width 40 height 18
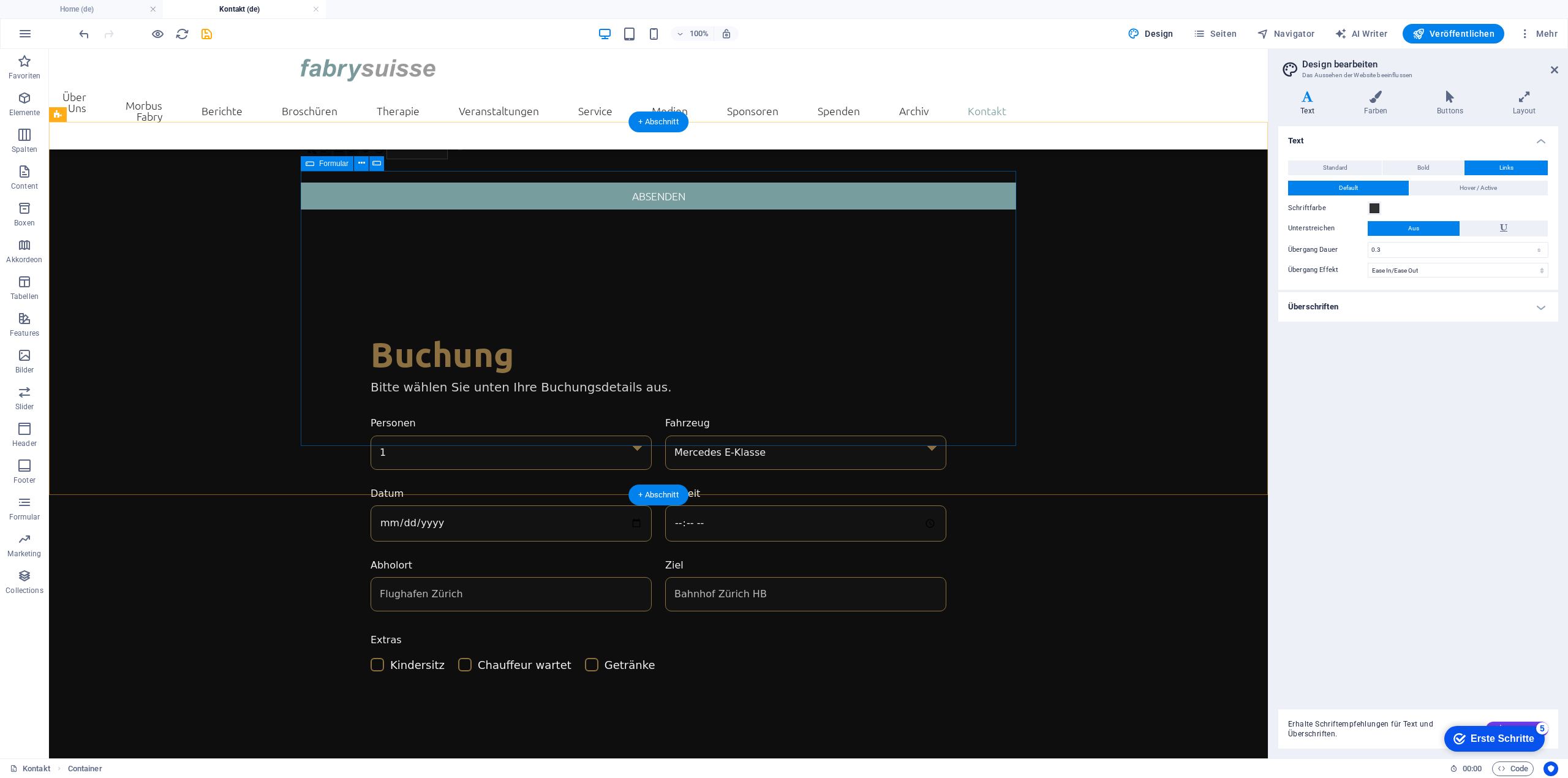
scroll to position [0, 0]
